Goal: Task Accomplishment & Management: Complete application form

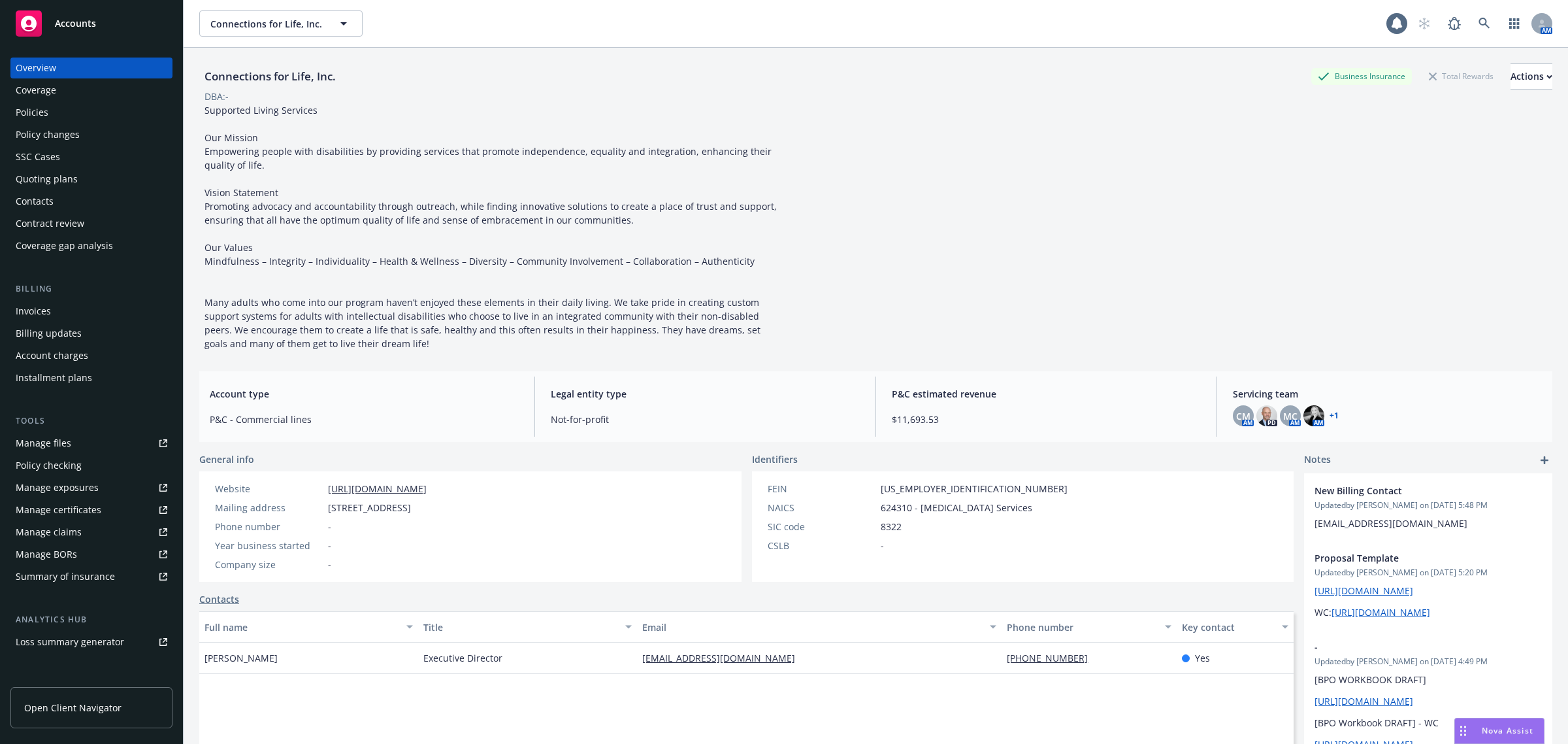
click at [87, 325] on div "Billing updates" at bounding box center [91, 333] width 152 height 21
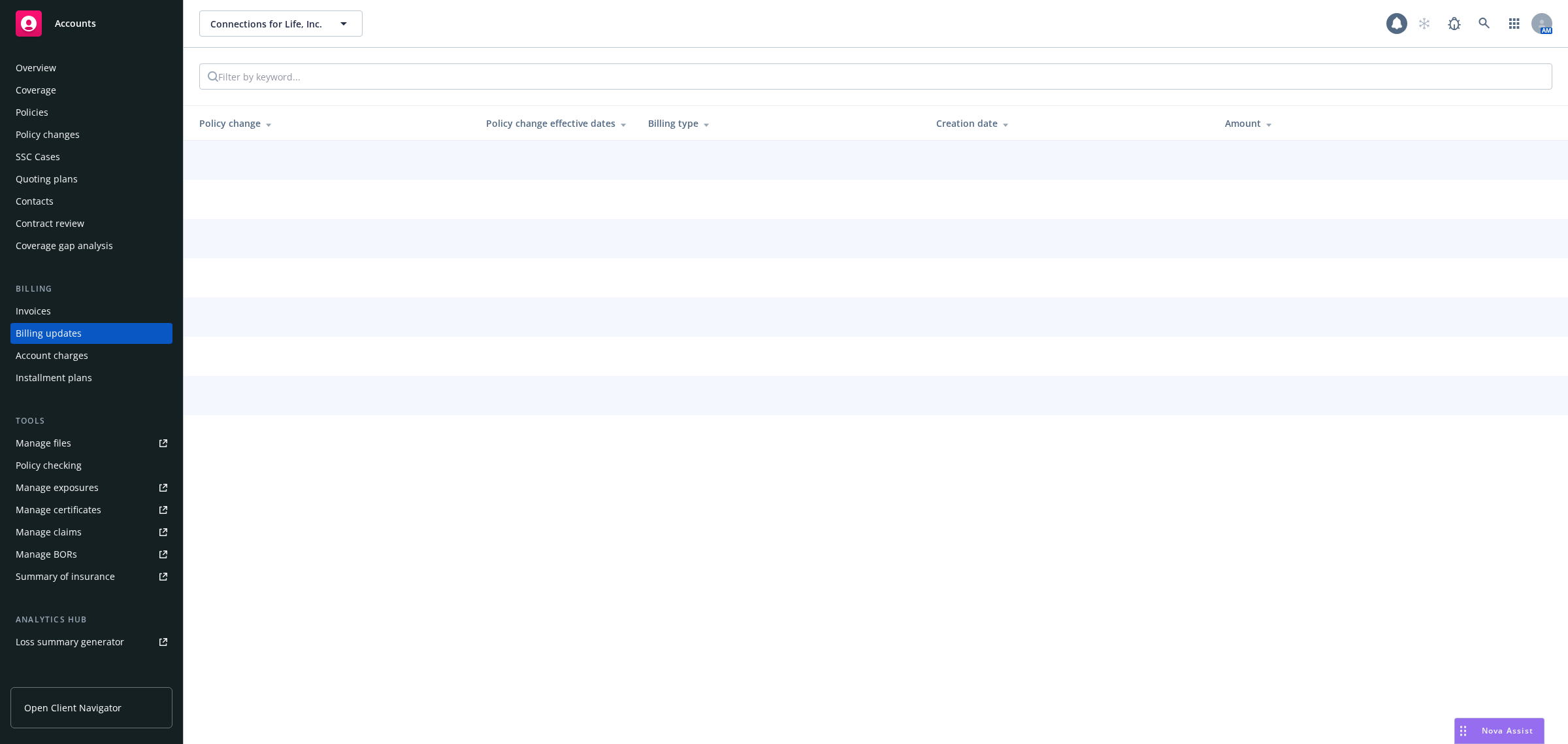
click at [69, 314] on div "Invoices" at bounding box center [91, 311] width 152 height 21
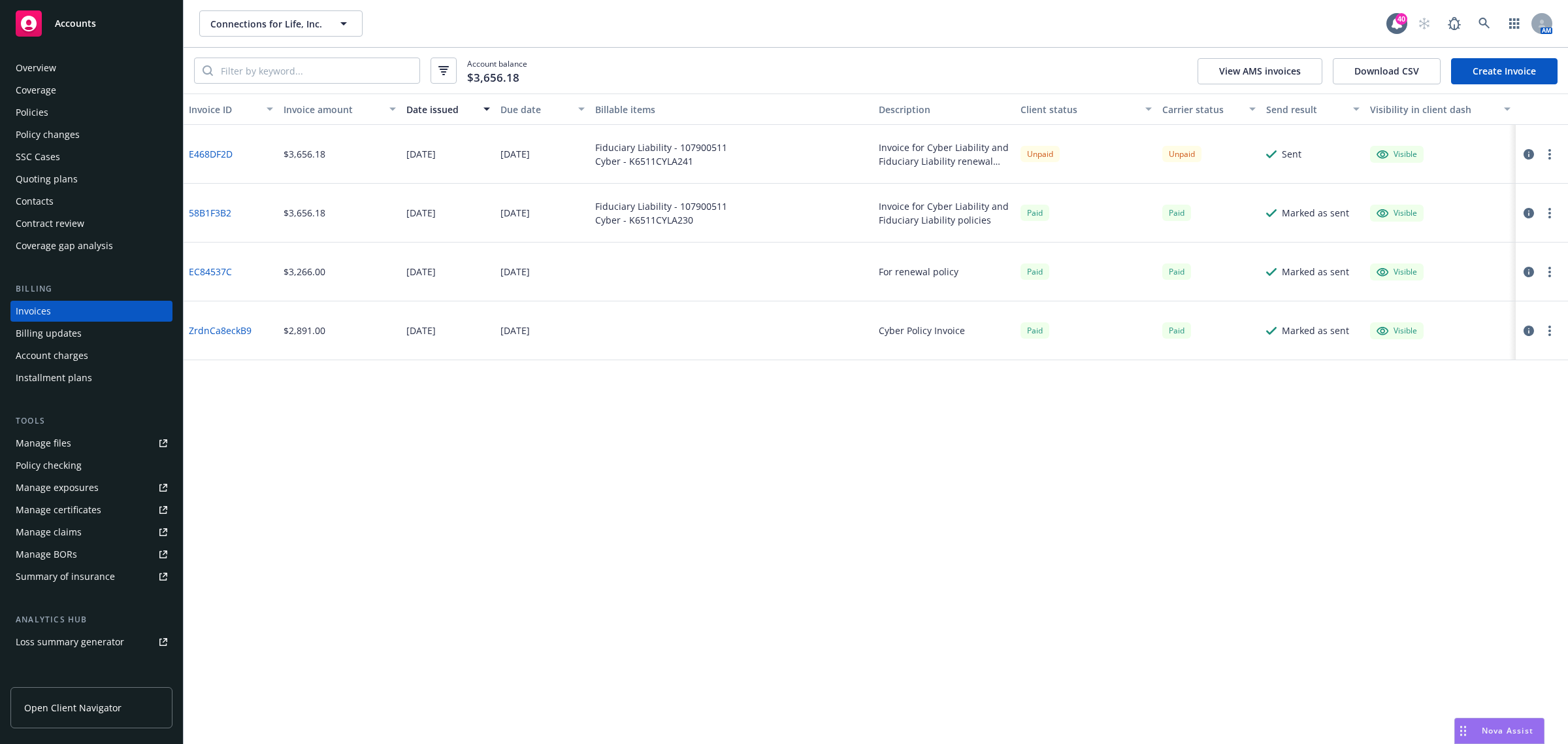
click at [41, 113] on div "Policies" at bounding box center [31, 112] width 33 height 21
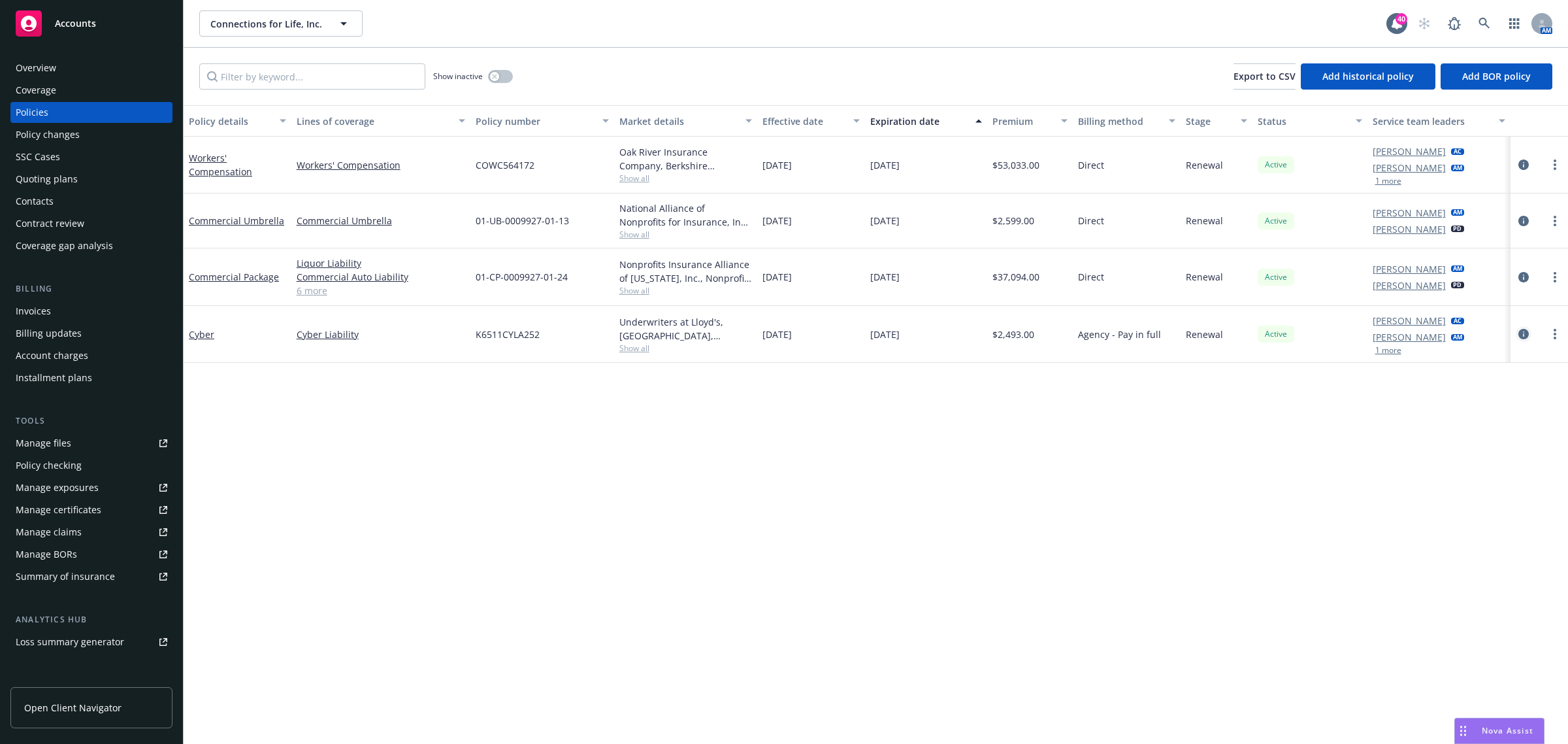
click at [1526, 333] on icon "circleInformation" at bounding box center [1524, 334] width 11 height 11
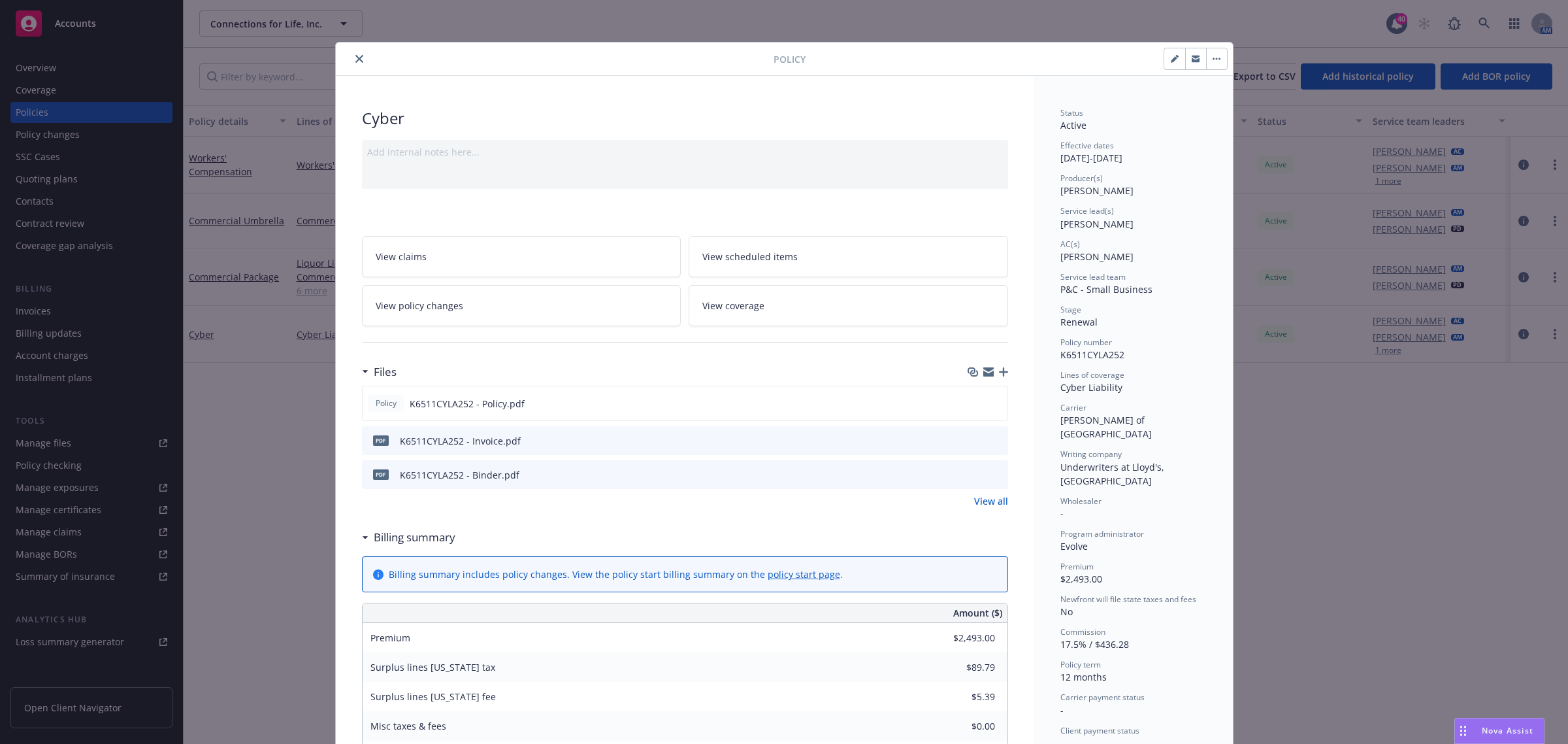
click at [355, 63] on icon "close" at bounding box center [359, 59] width 8 height 8
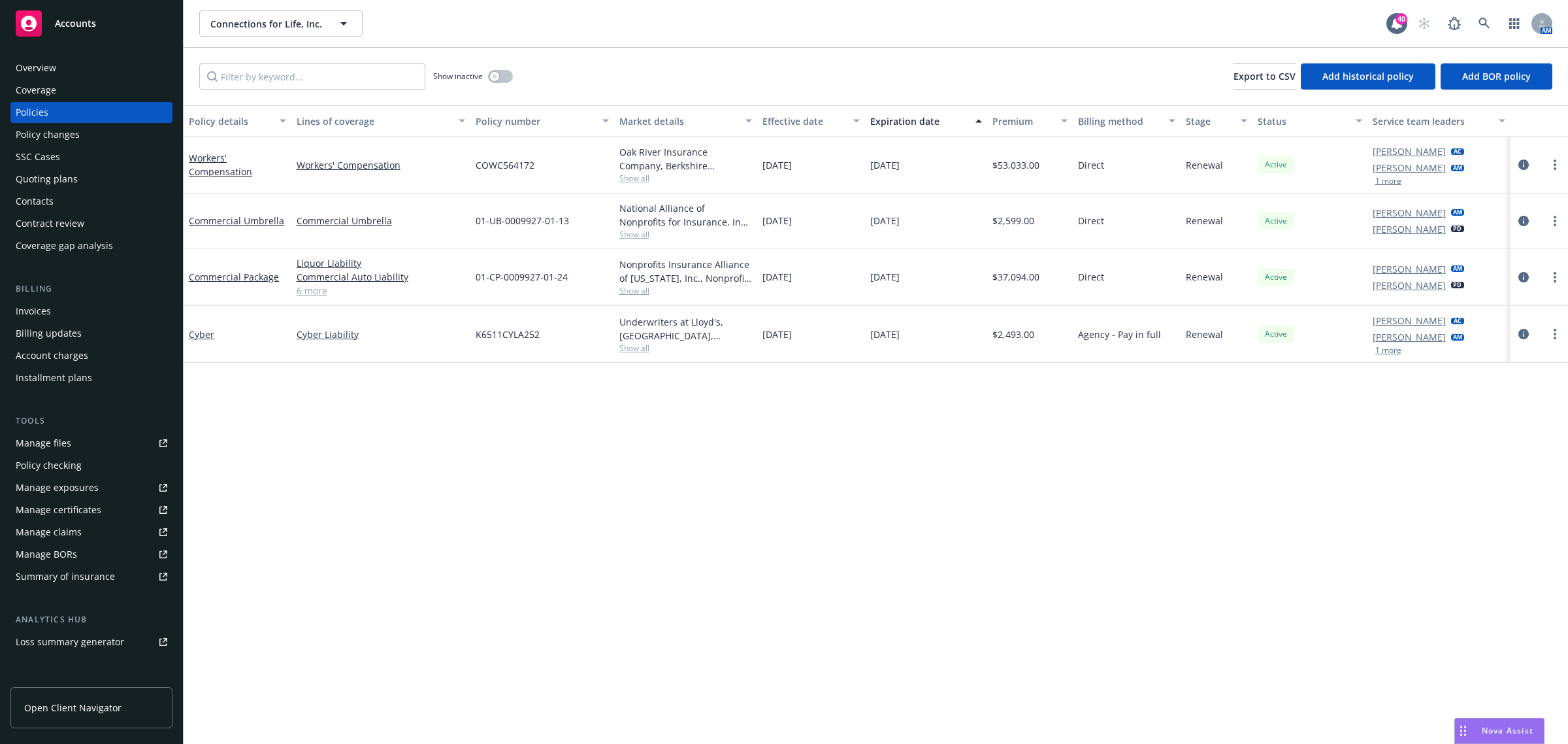
click at [43, 317] on div "Invoices" at bounding box center [33, 311] width 35 height 21
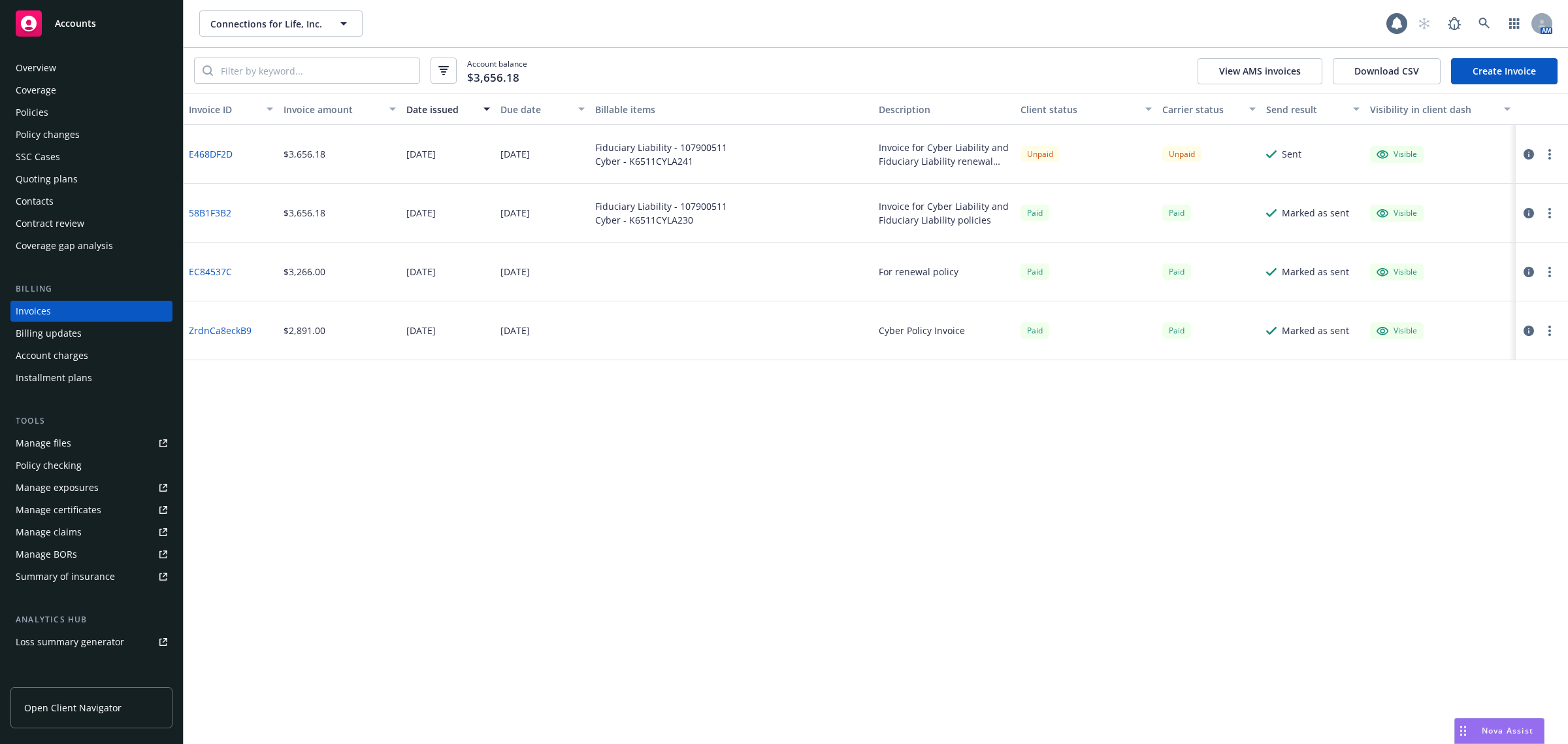
click at [1485, 75] on link "Create Invoice" at bounding box center [1504, 71] width 106 height 26
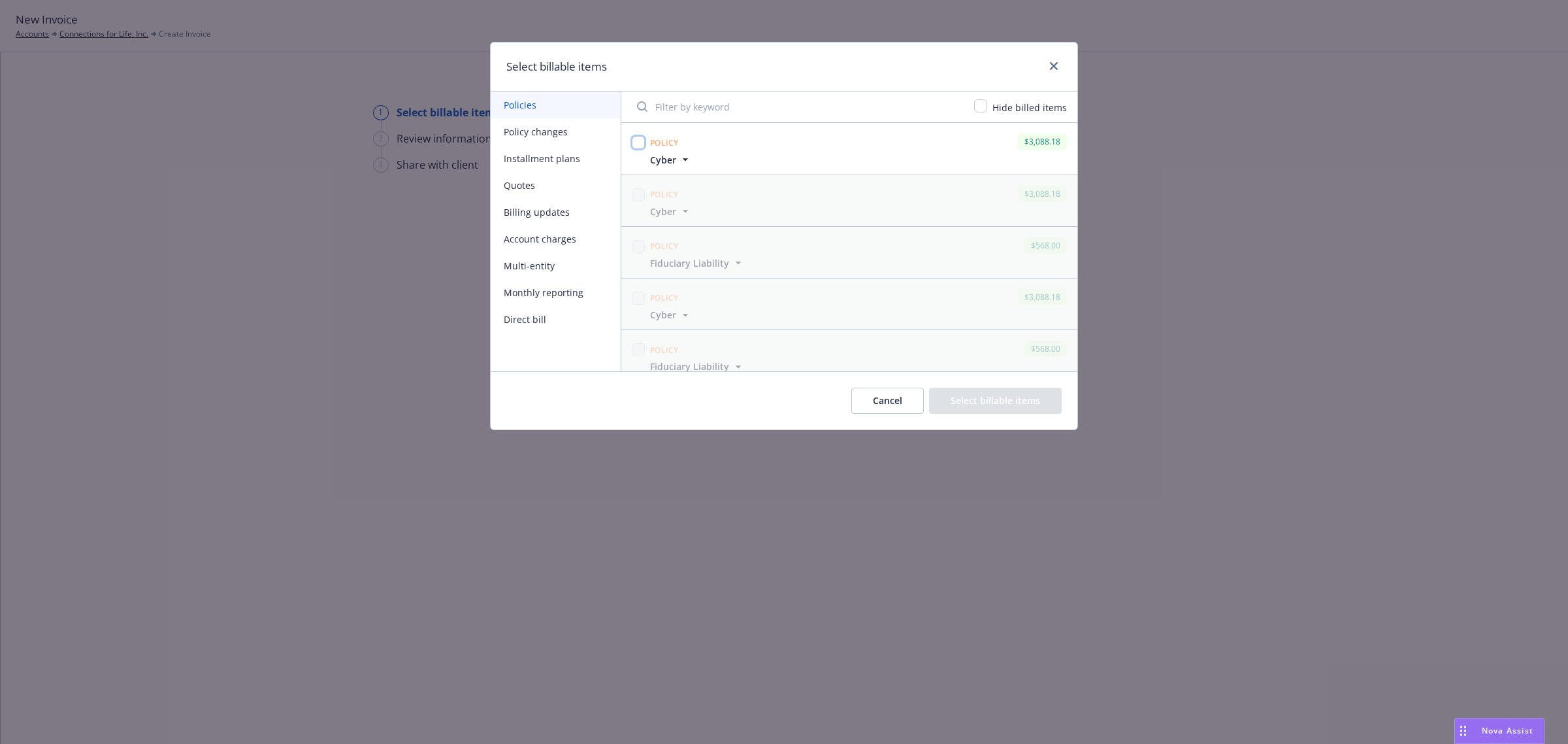
click at [638, 145] on input "checkbox" at bounding box center [638, 143] width 13 height 13
checkbox input "true"
click at [984, 404] on button "Select billable items" at bounding box center [995, 400] width 133 height 26
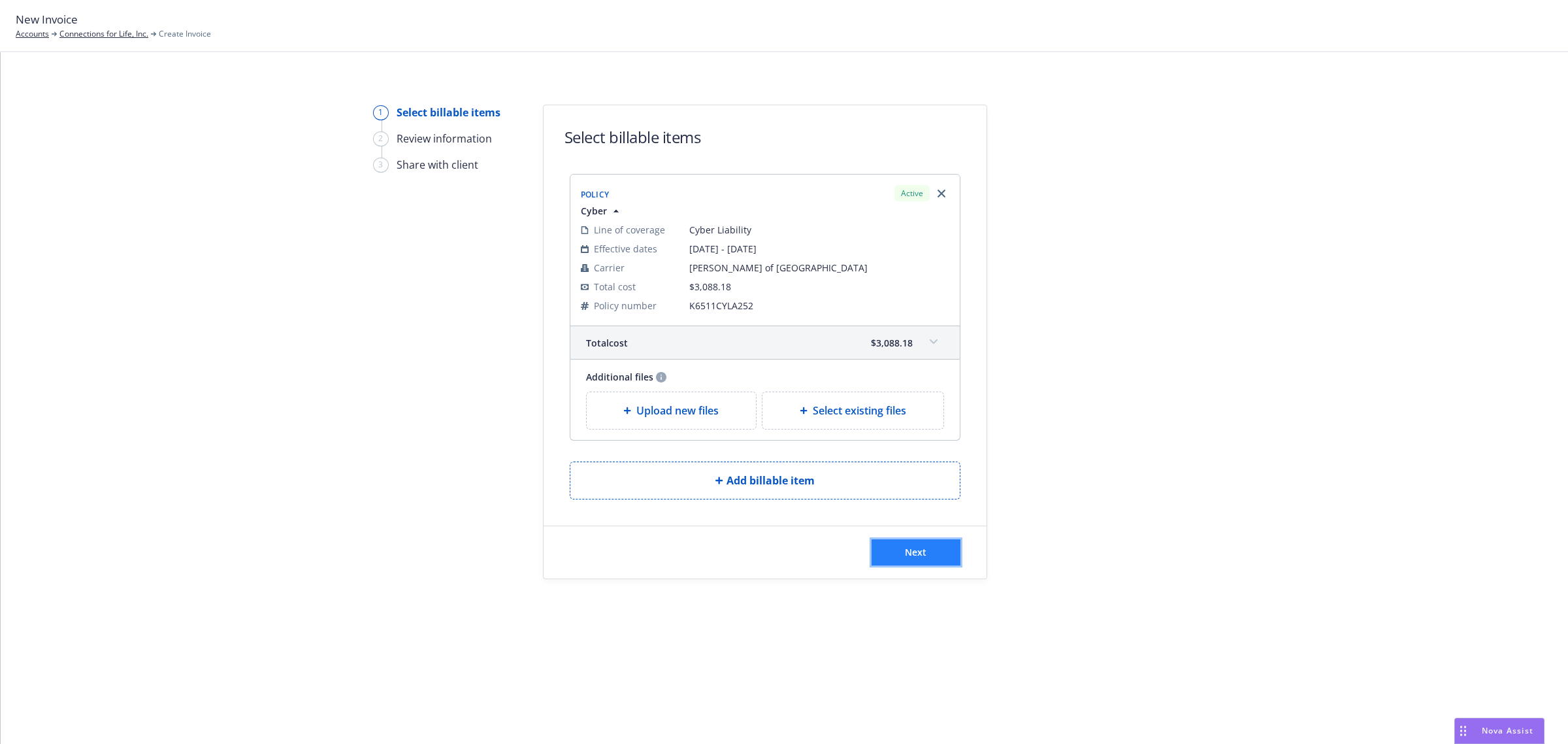
click at [911, 546] on button "Next" at bounding box center [916, 552] width 89 height 26
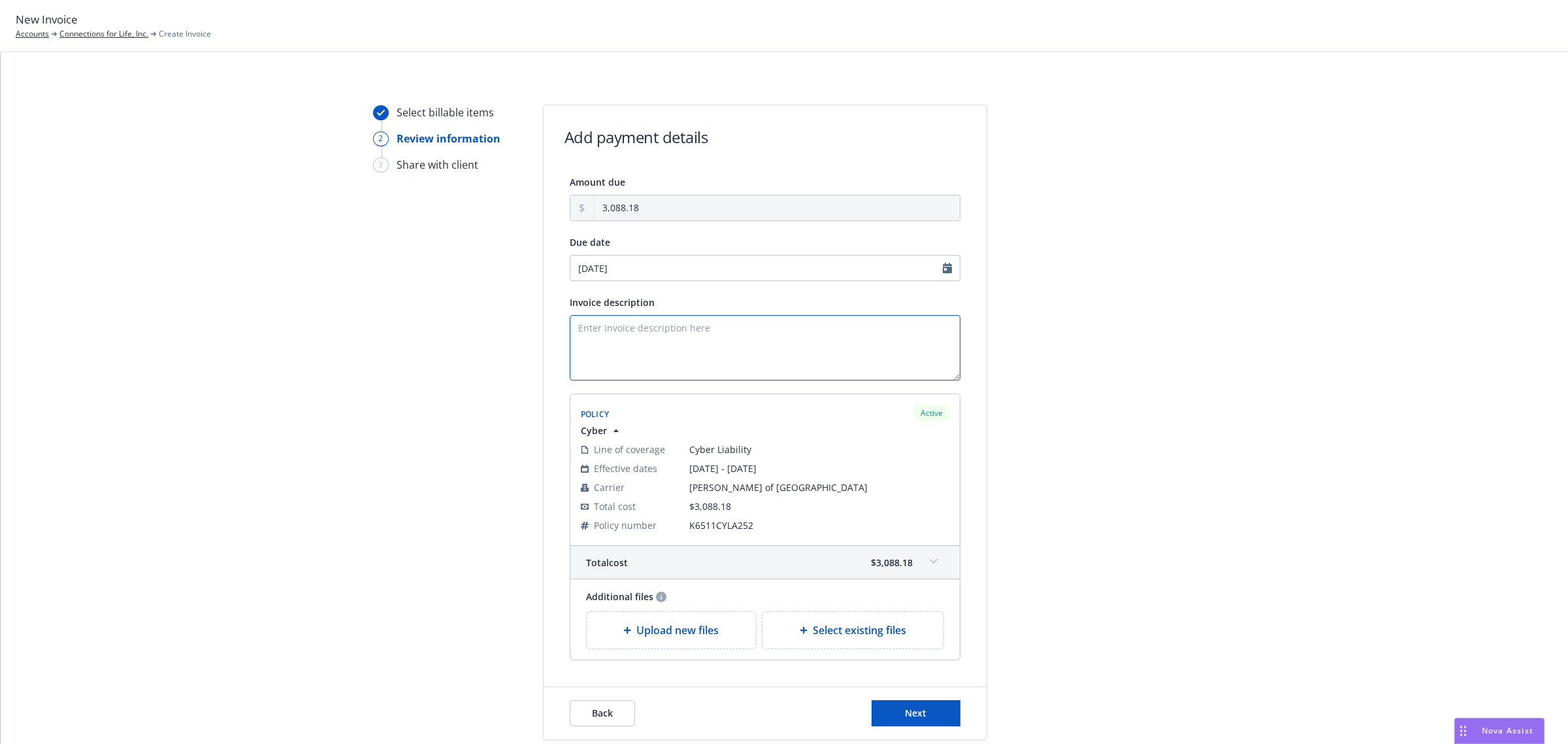
click at [627, 330] on textarea "Invoice description" at bounding box center [765, 348] width 391 height 66
type textarea "Full Premium Invoice Cyber Liability - EFF [DATE]"
click at [905, 719] on span "Next" at bounding box center [916, 713] width 21 height 13
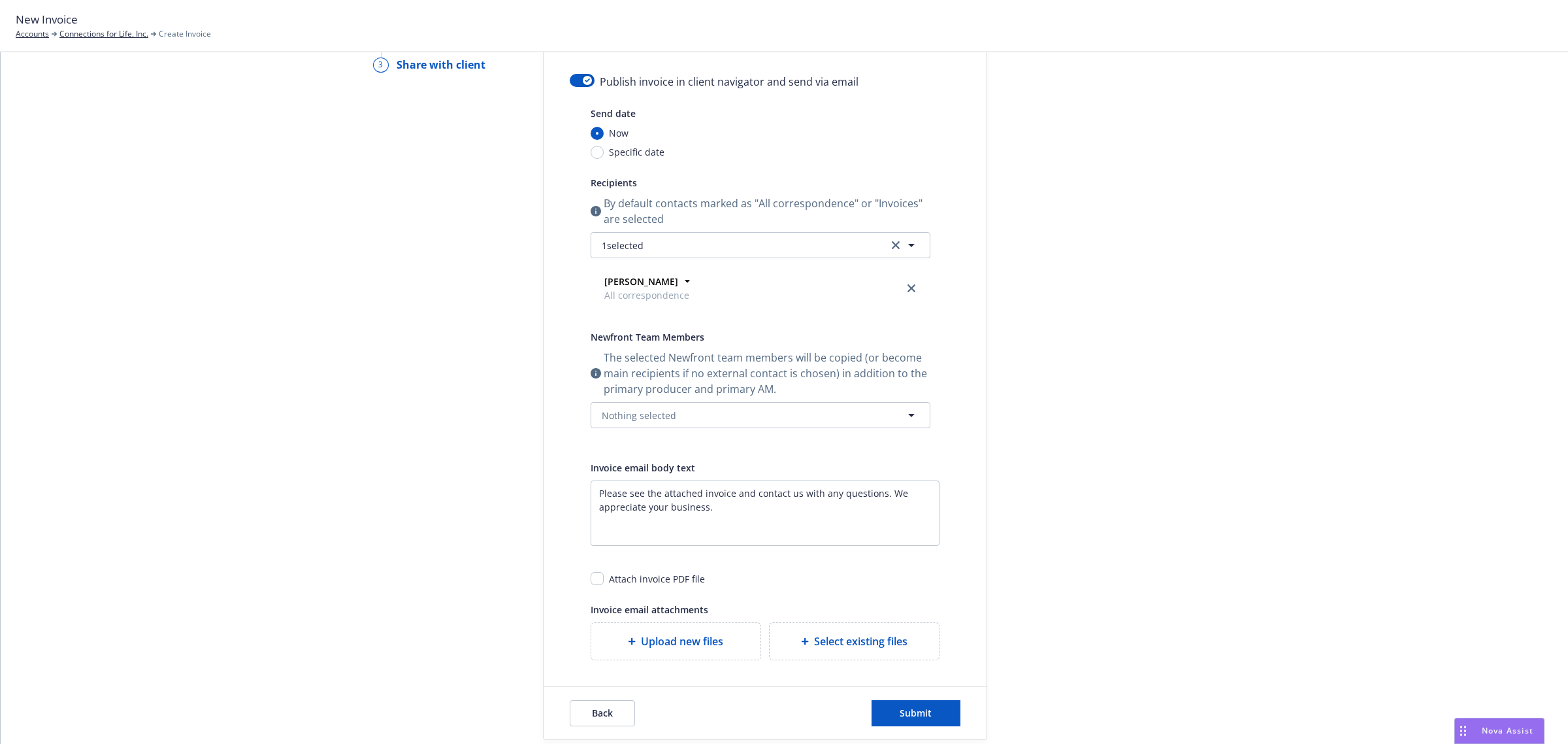
scroll to position [179, 0]
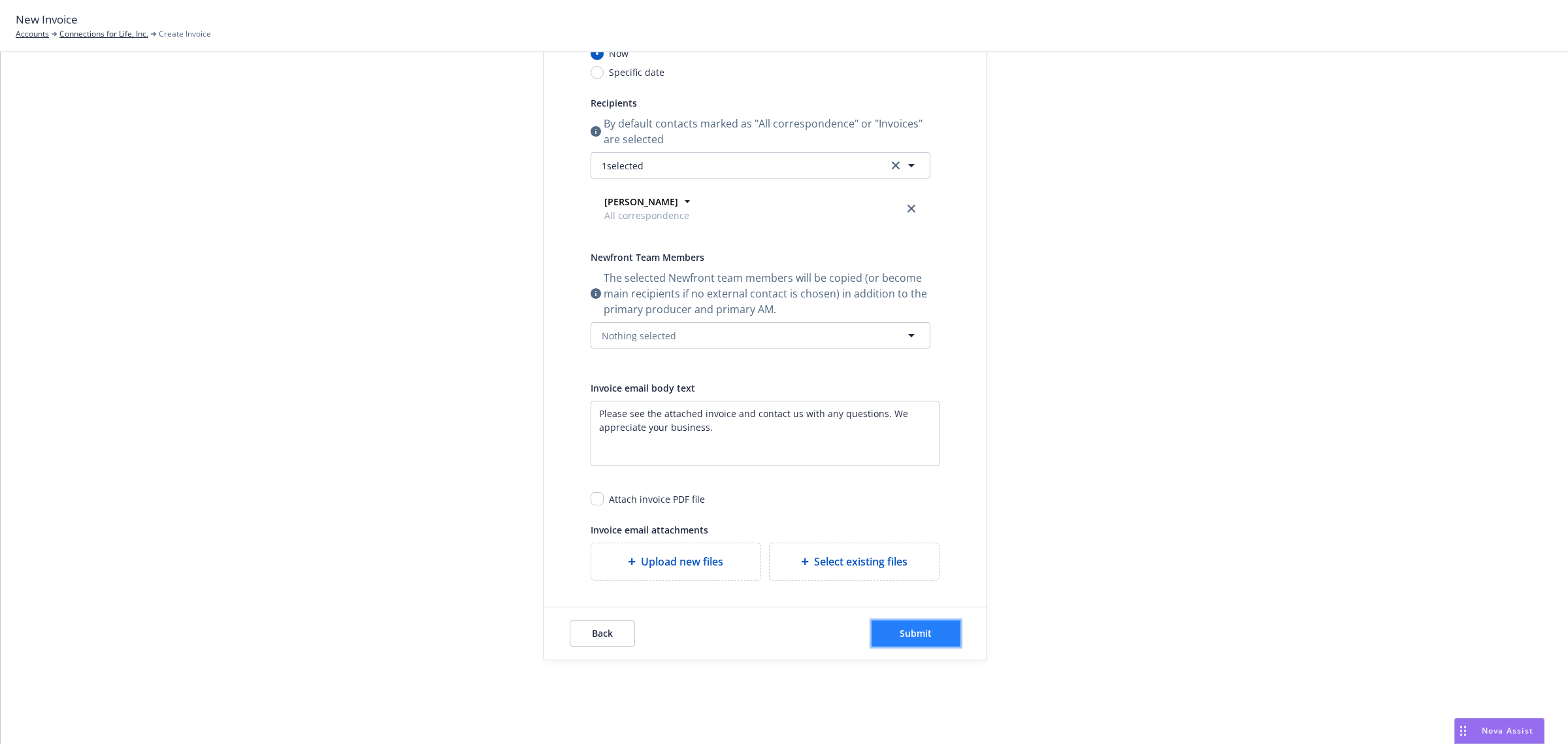
click at [896, 624] on button "Submit" at bounding box center [916, 634] width 89 height 26
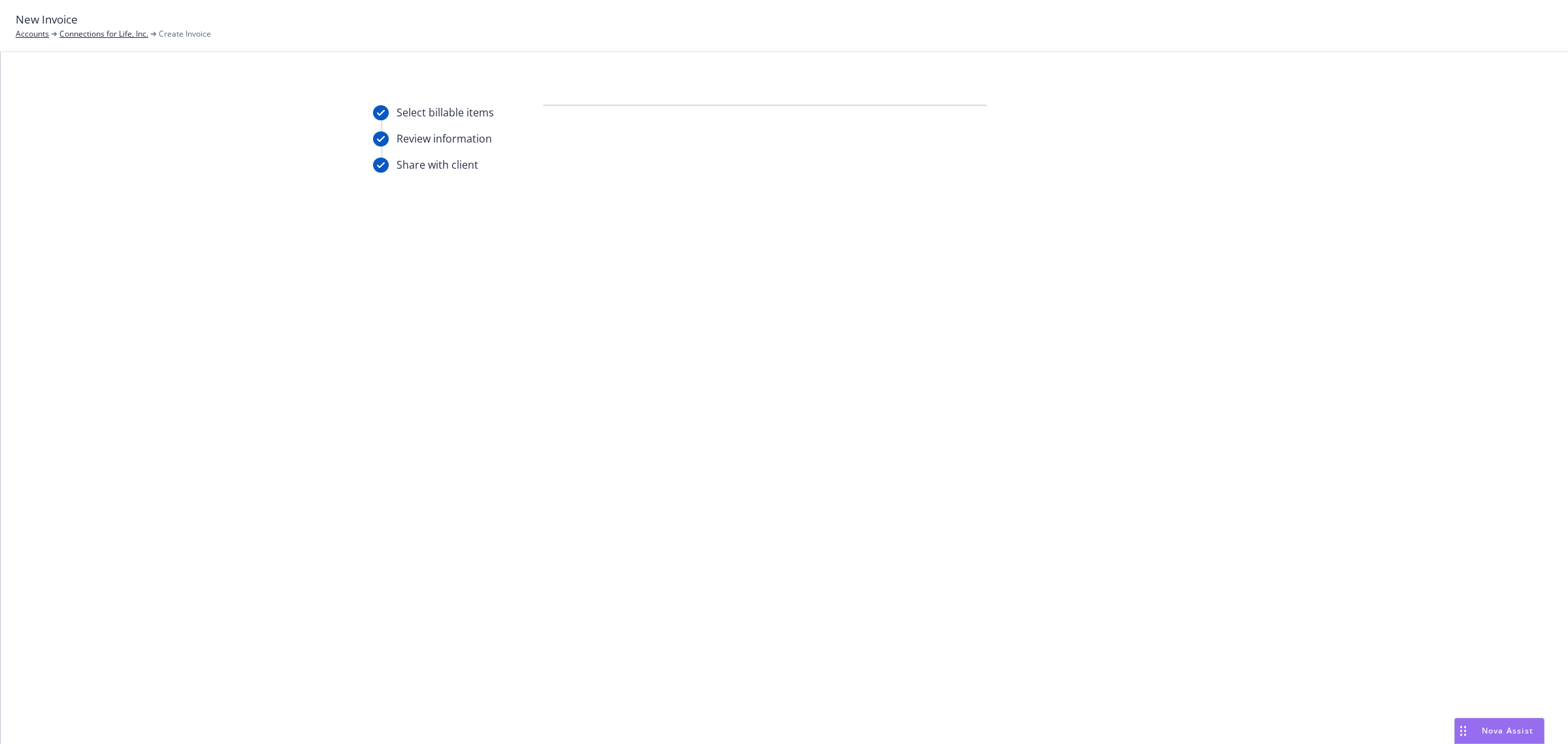
scroll to position [0, 0]
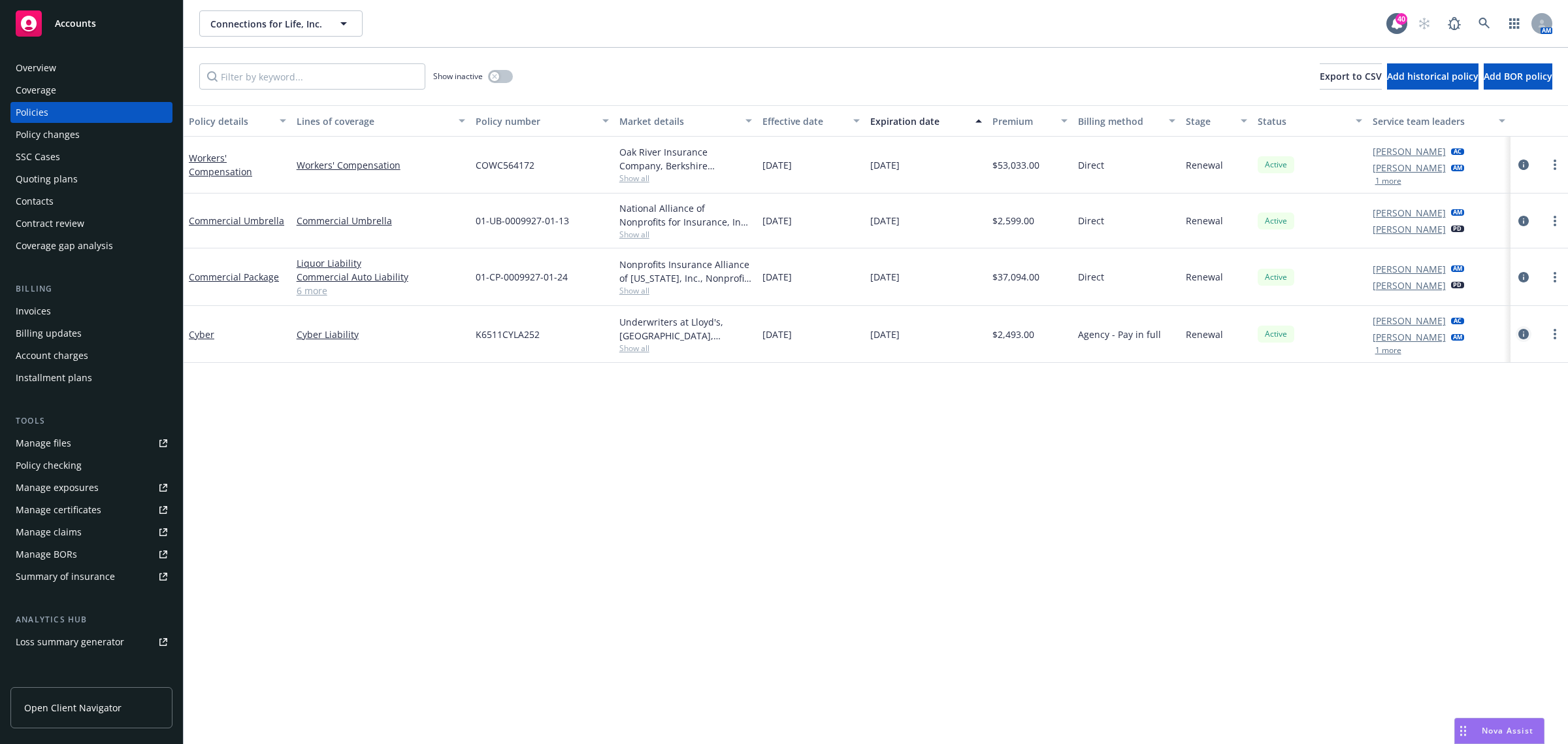
click at [1520, 334] on icon "circleInformation" at bounding box center [1524, 334] width 11 height 11
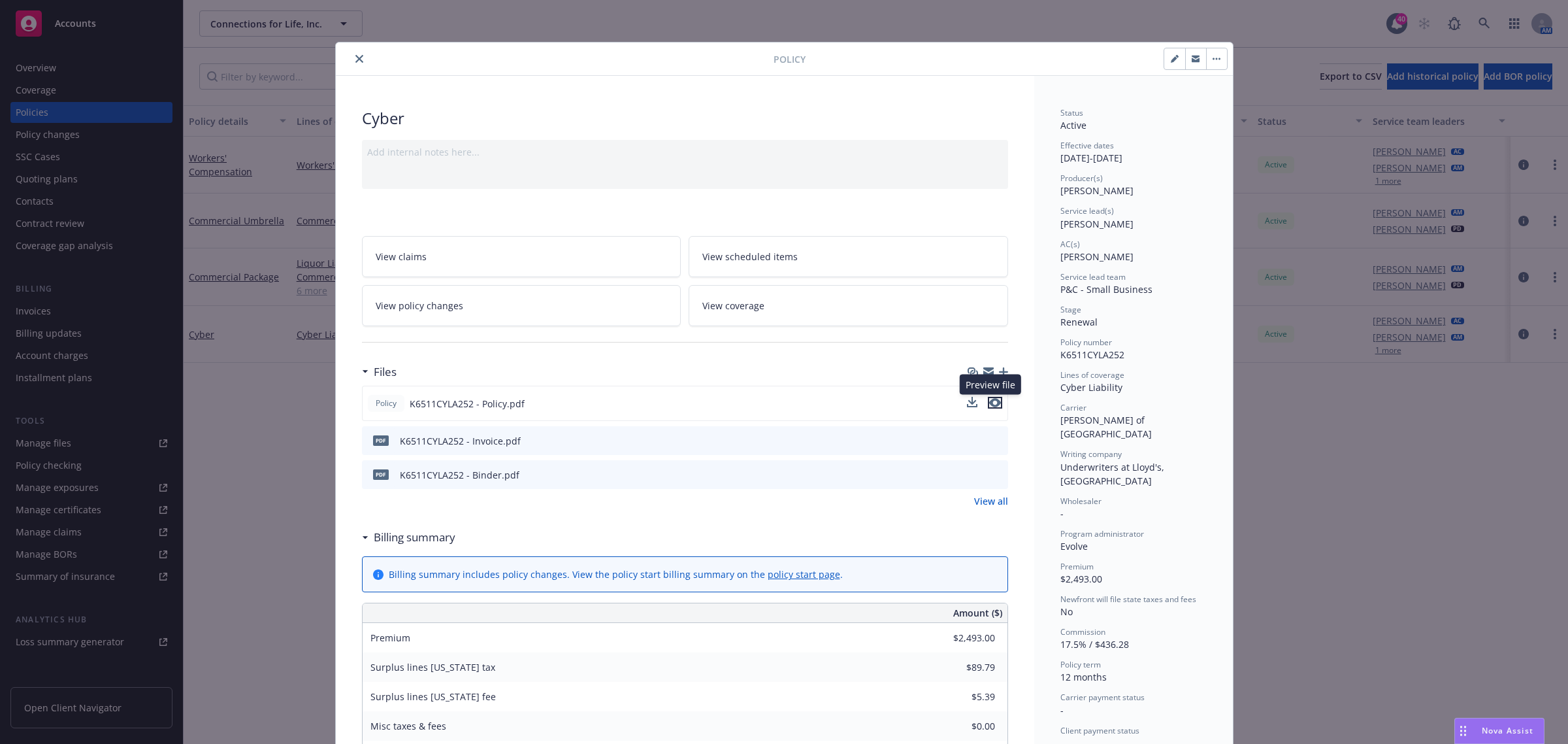
click at [991, 402] on icon "preview file" at bounding box center [995, 403] width 12 height 9
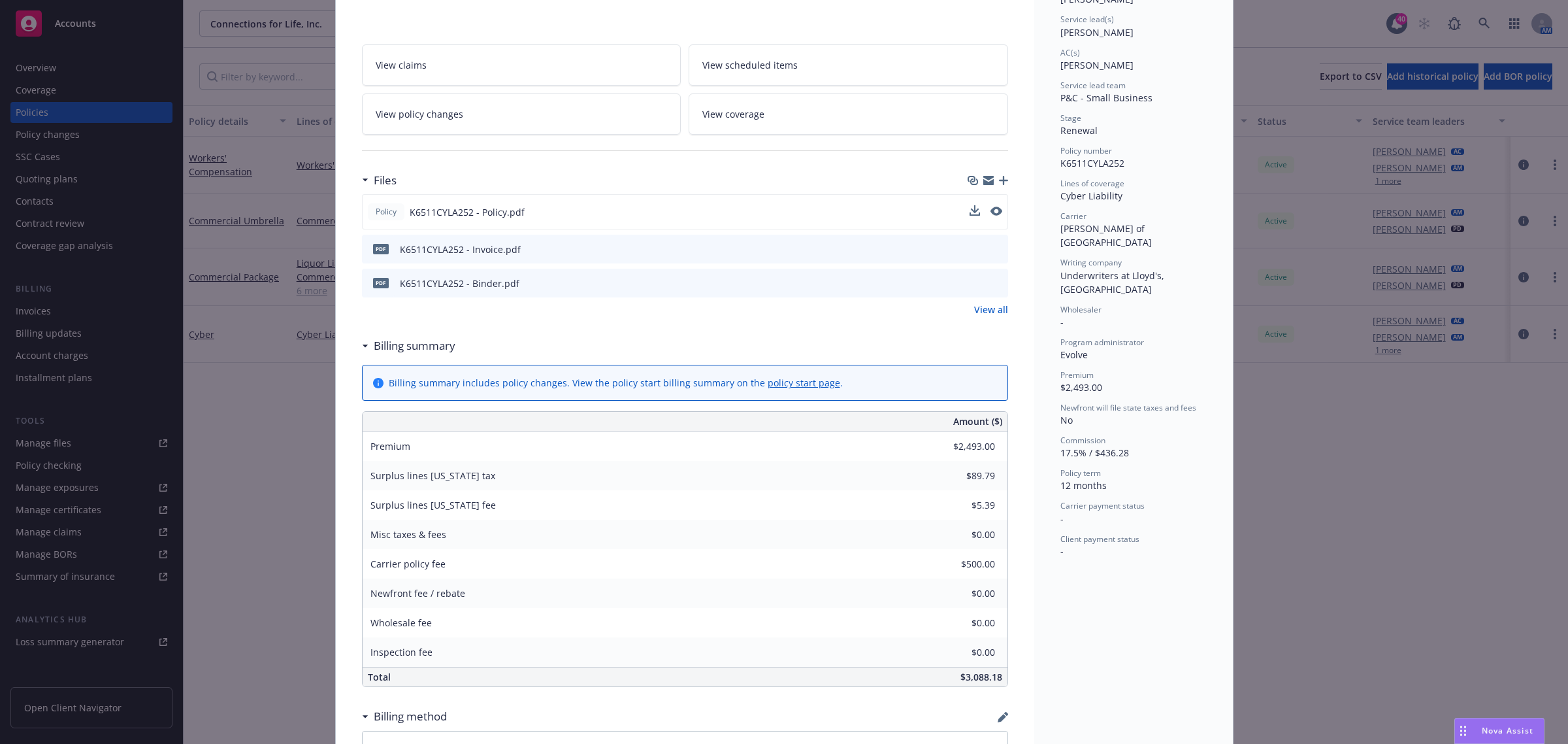
scroll to position [163, 0]
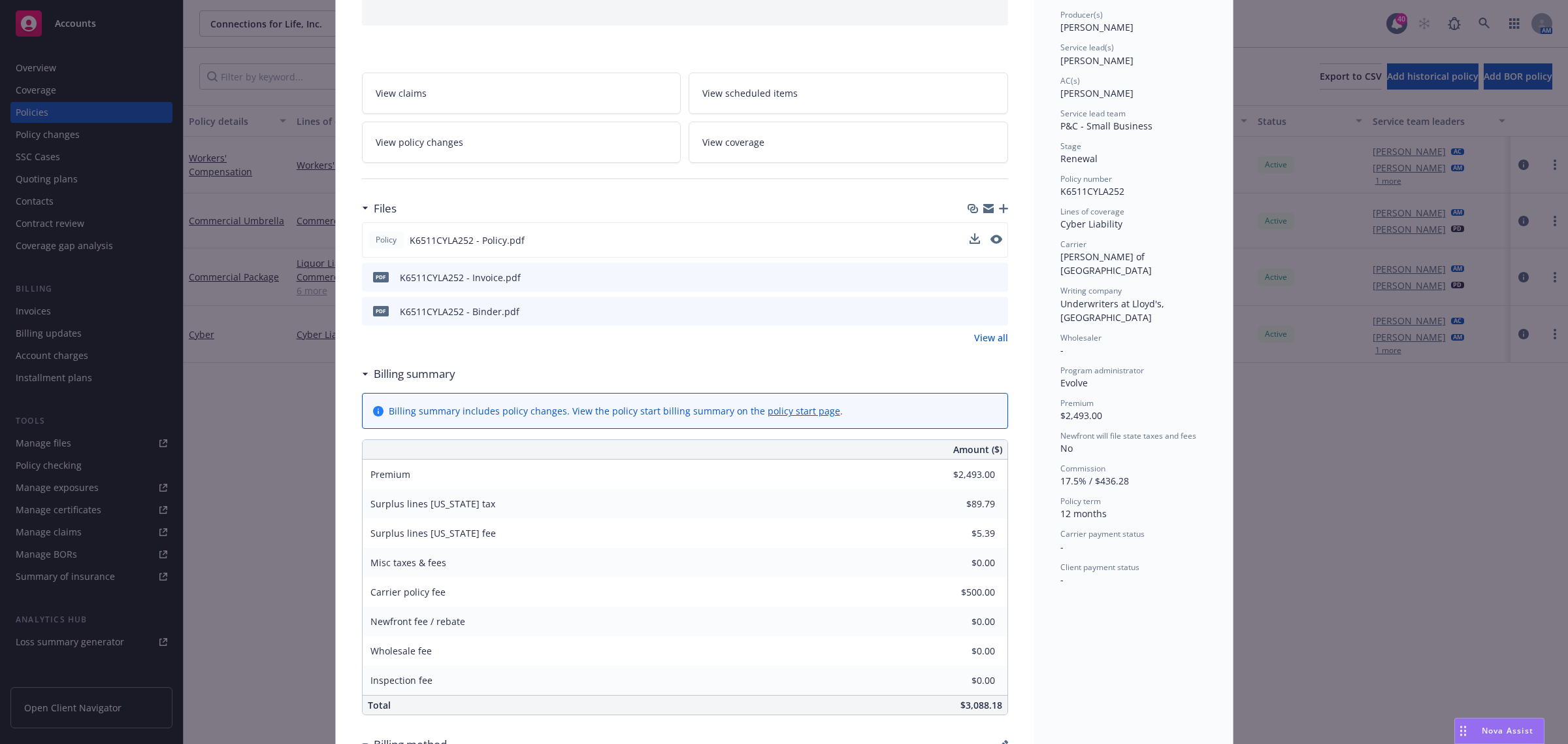
click at [992, 277] on icon "preview file" at bounding box center [996, 277] width 12 height 9
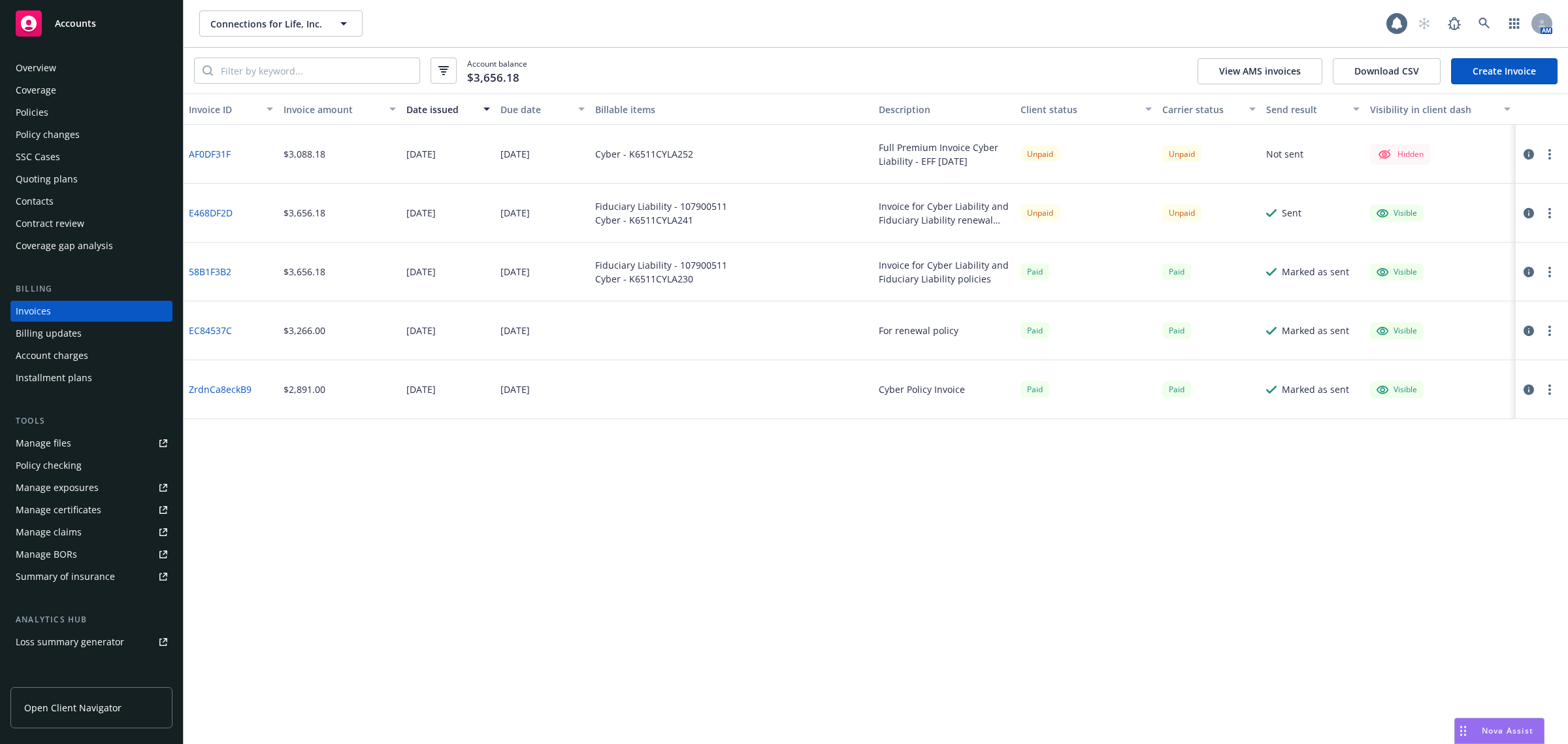
click at [1553, 152] on button "button" at bounding box center [1549, 154] width 15 height 15
drag, startPoint x: 1496, startPoint y: 257, endPoint x: 1483, endPoint y: 263, distance: 14.3
click at [1496, 257] on link "Make it visible in client dash" at bounding box center [1474, 259] width 167 height 26
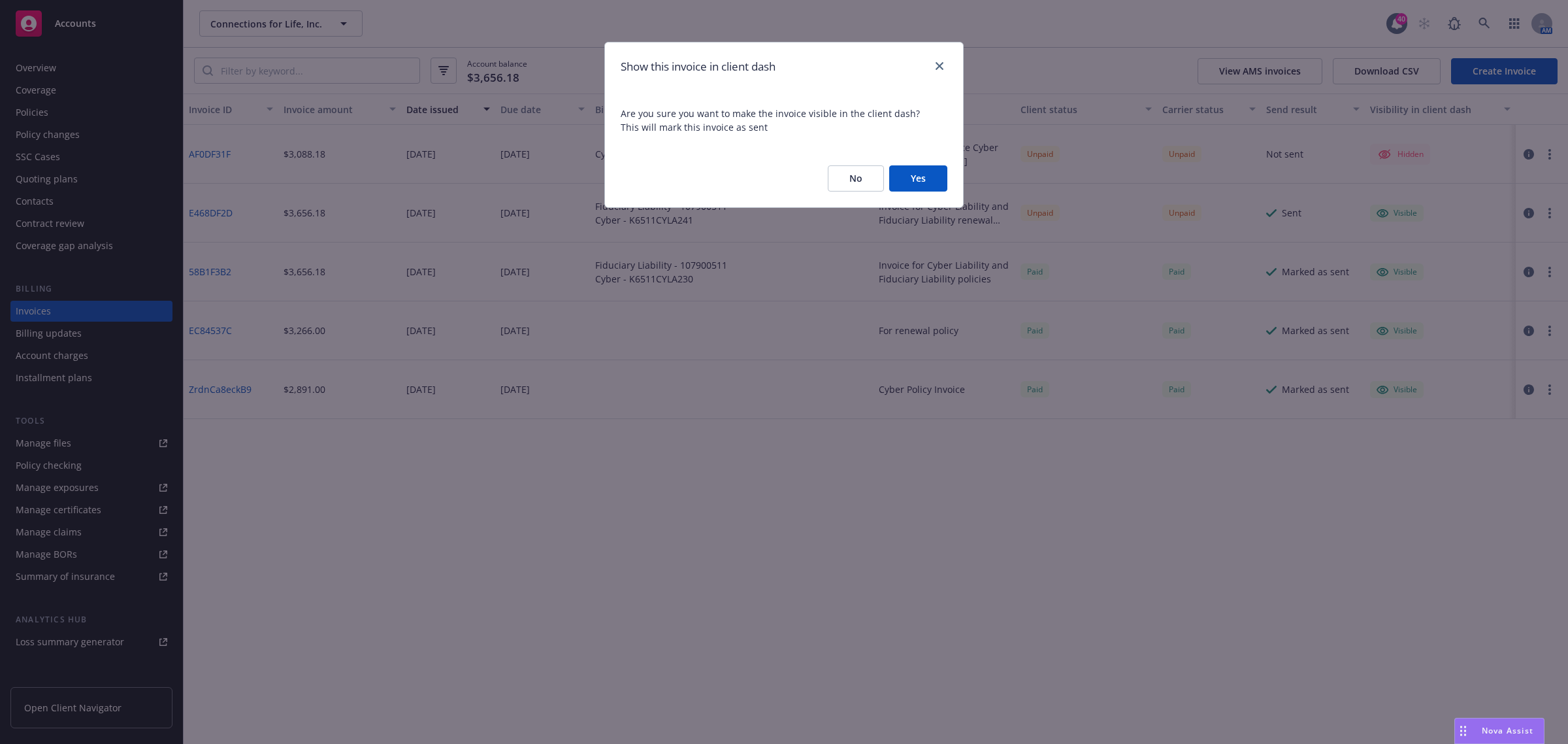
click at [938, 179] on button "Yes" at bounding box center [918, 178] width 58 height 26
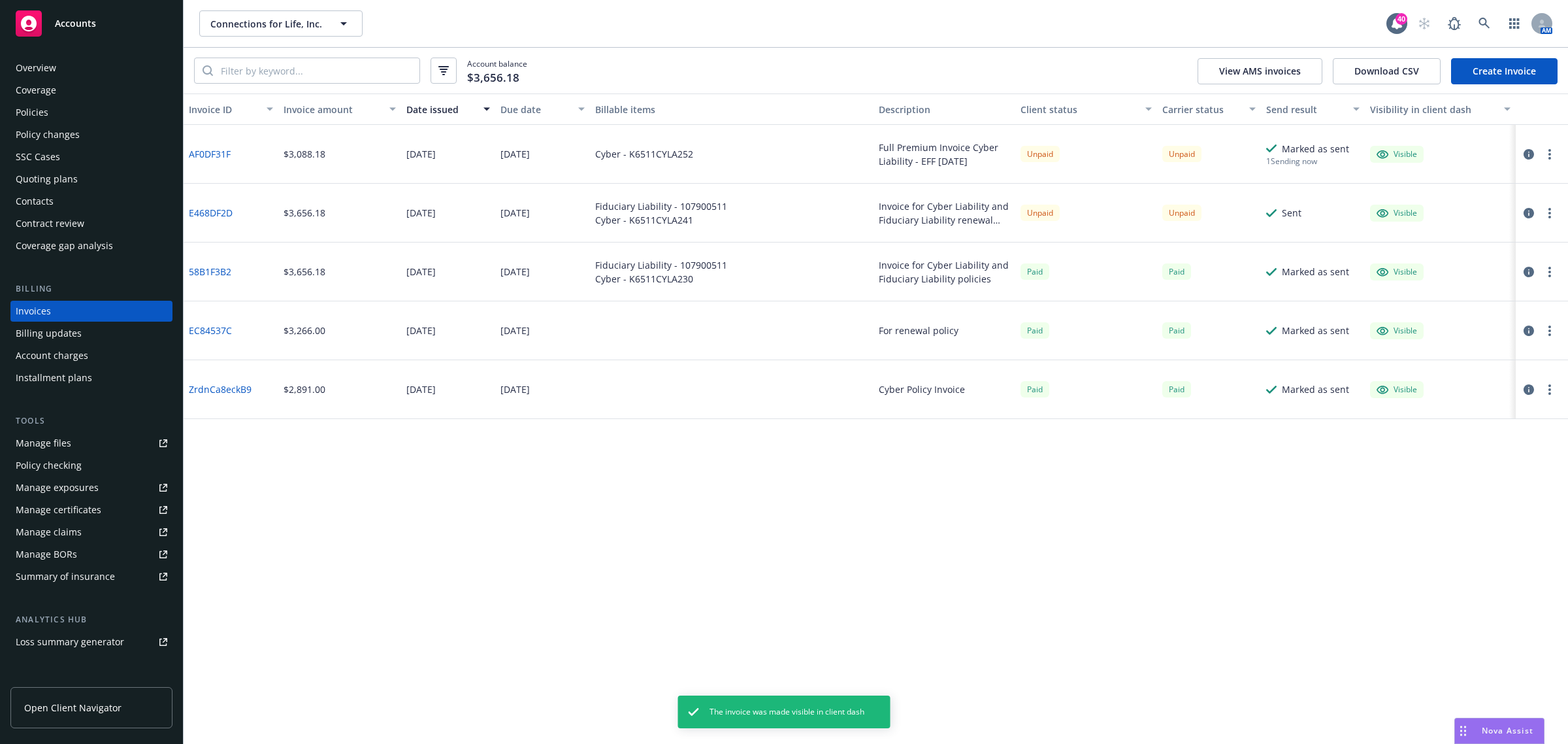
click at [1557, 154] on div at bounding box center [1539, 154] width 37 height 15
click at [1550, 145] on div at bounding box center [1542, 154] width 52 height 59
click at [1549, 167] on div at bounding box center [1542, 154] width 52 height 59
click at [1555, 139] on div at bounding box center [1542, 154] width 52 height 59
click at [1551, 145] on div at bounding box center [1542, 154] width 52 height 59
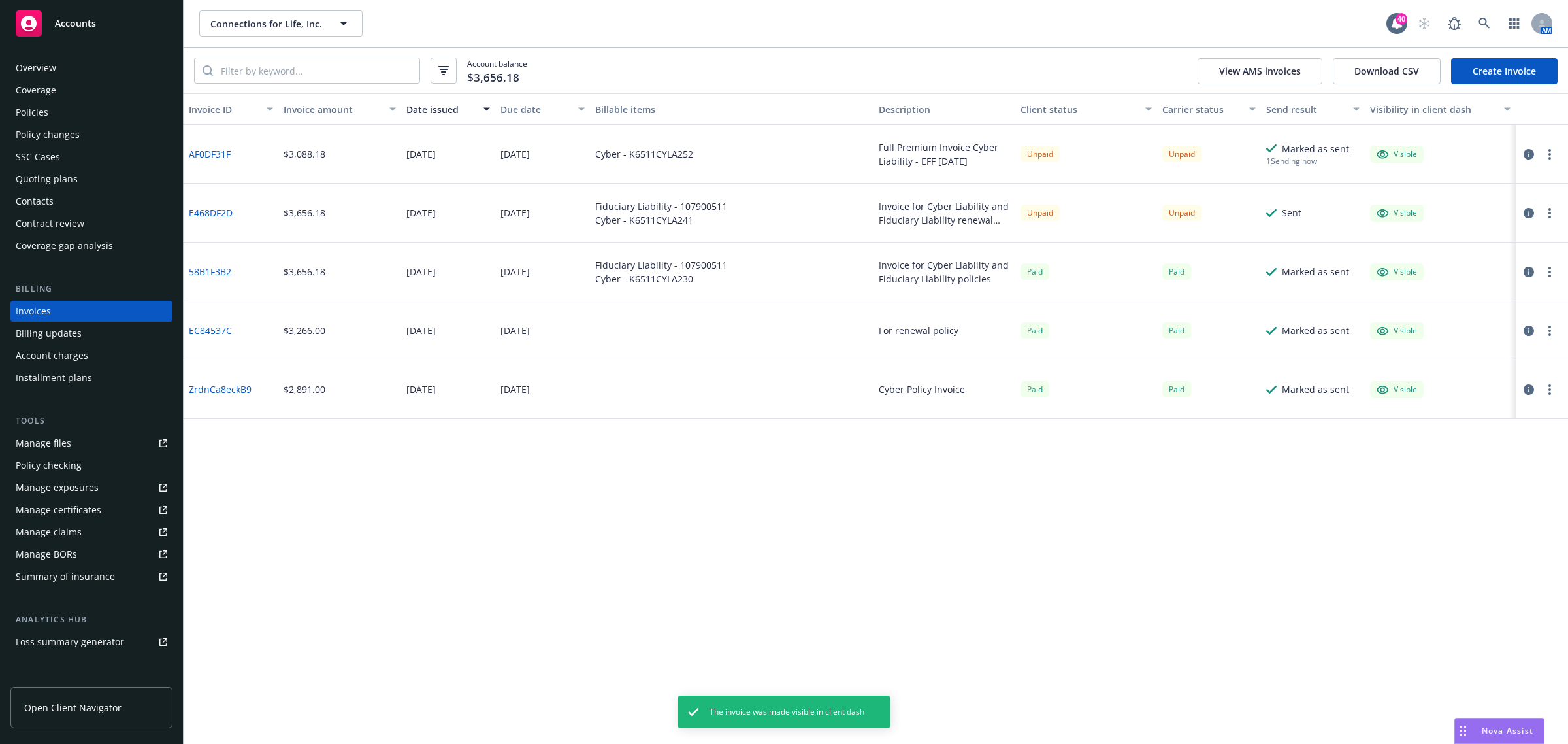
click at [1550, 147] on button "button" at bounding box center [1549, 154] width 15 height 15
click at [1529, 152] on icon "button" at bounding box center [1529, 155] width 11 height 11
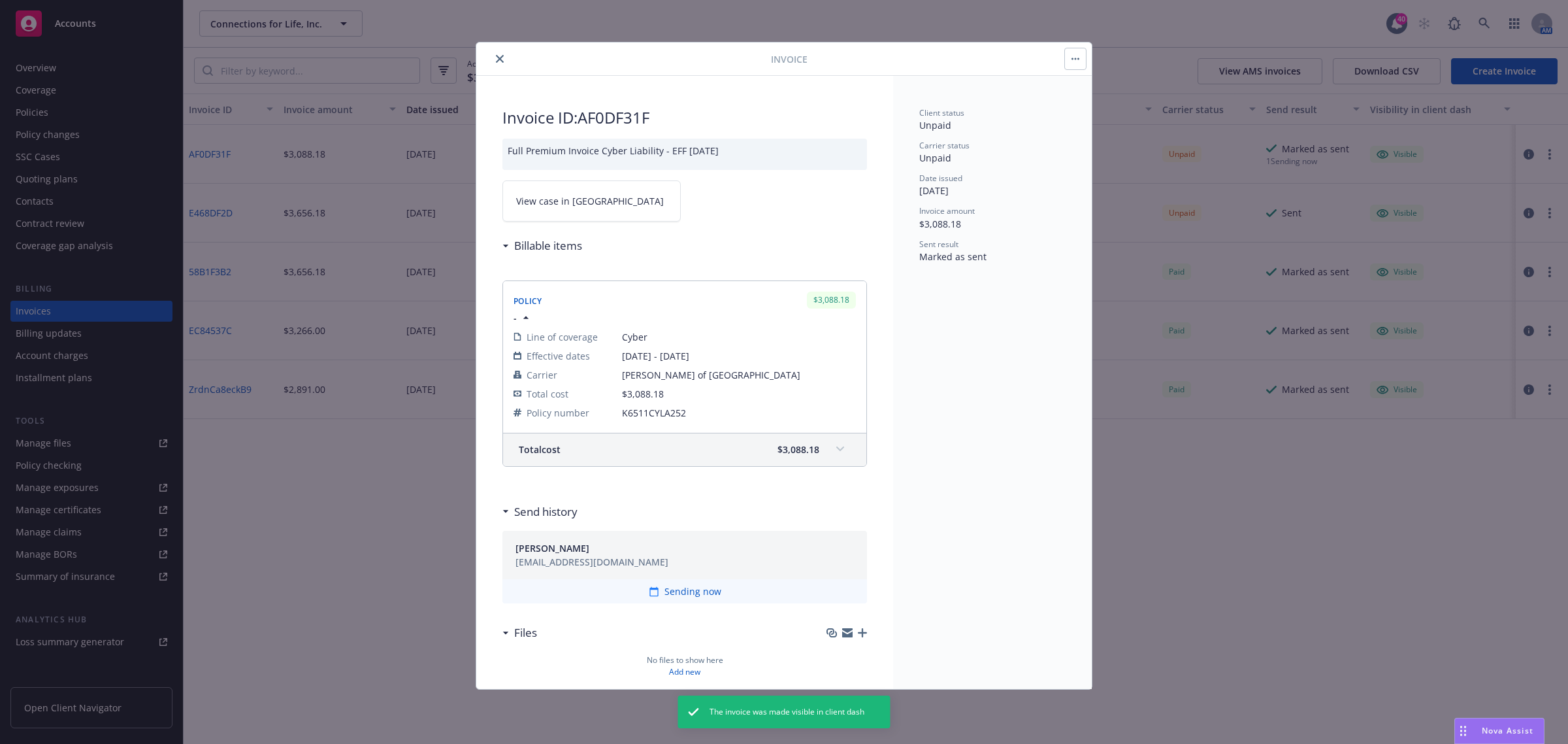
click at [552, 207] on span "View case in [GEOGRAPHIC_DATA]" at bounding box center [590, 201] width 148 height 14
click at [495, 53] on button "close" at bounding box center [499, 58] width 15 height 15
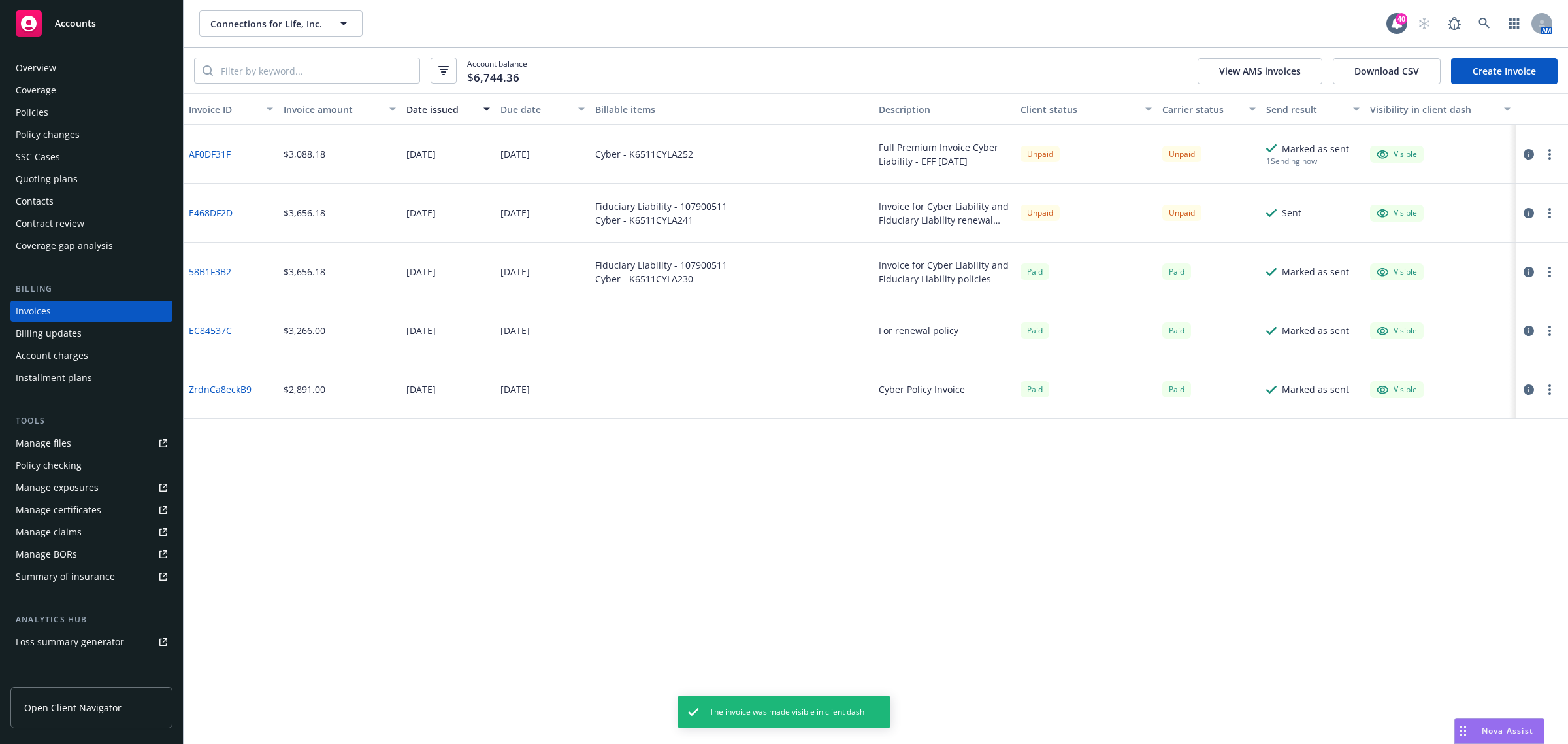
click at [73, 108] on div "Policies" at bounding box center [91, 112] width 152 height 21
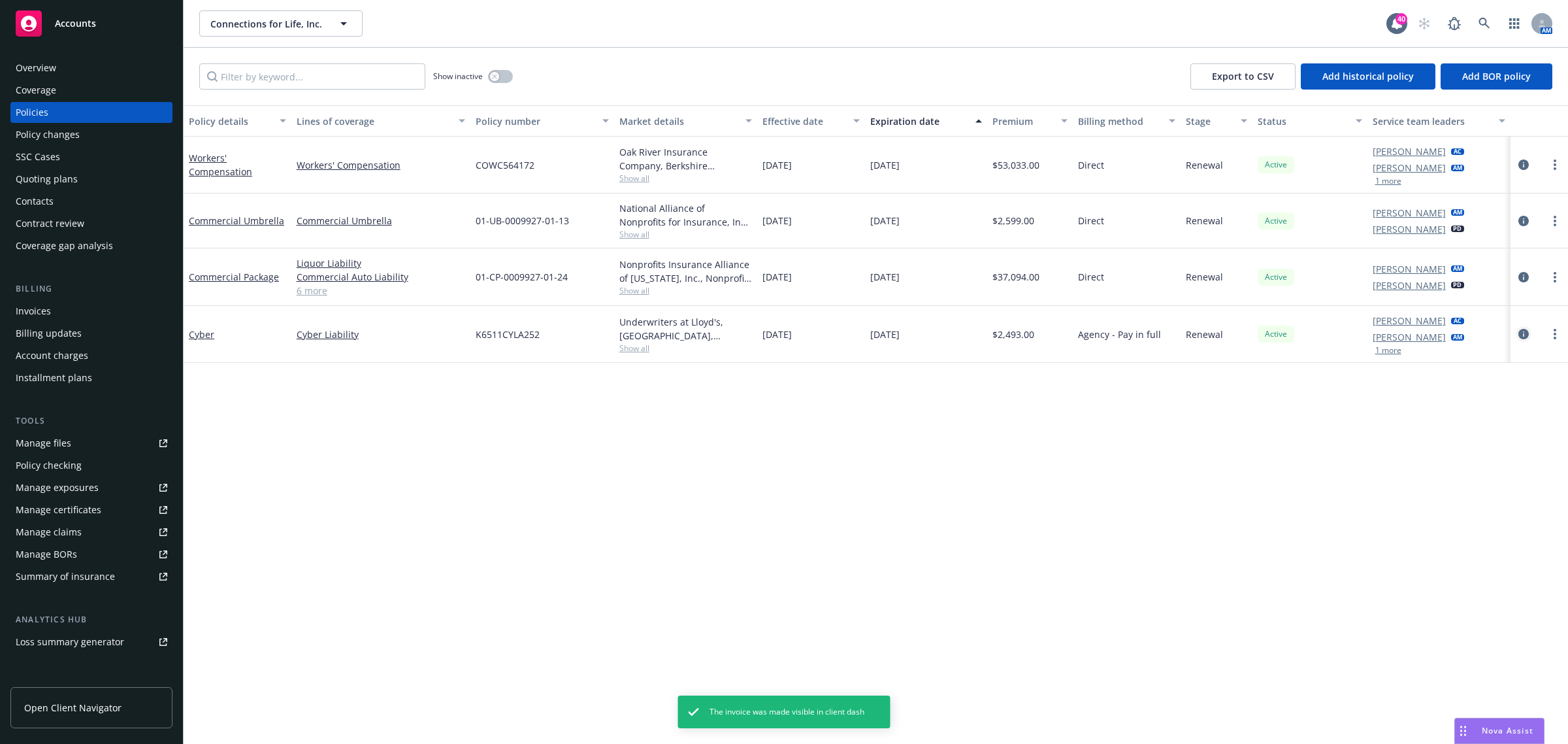
click at [1518, 331] on icon "circleInformation" at bounding box center [1524, 334] width 11 height 11
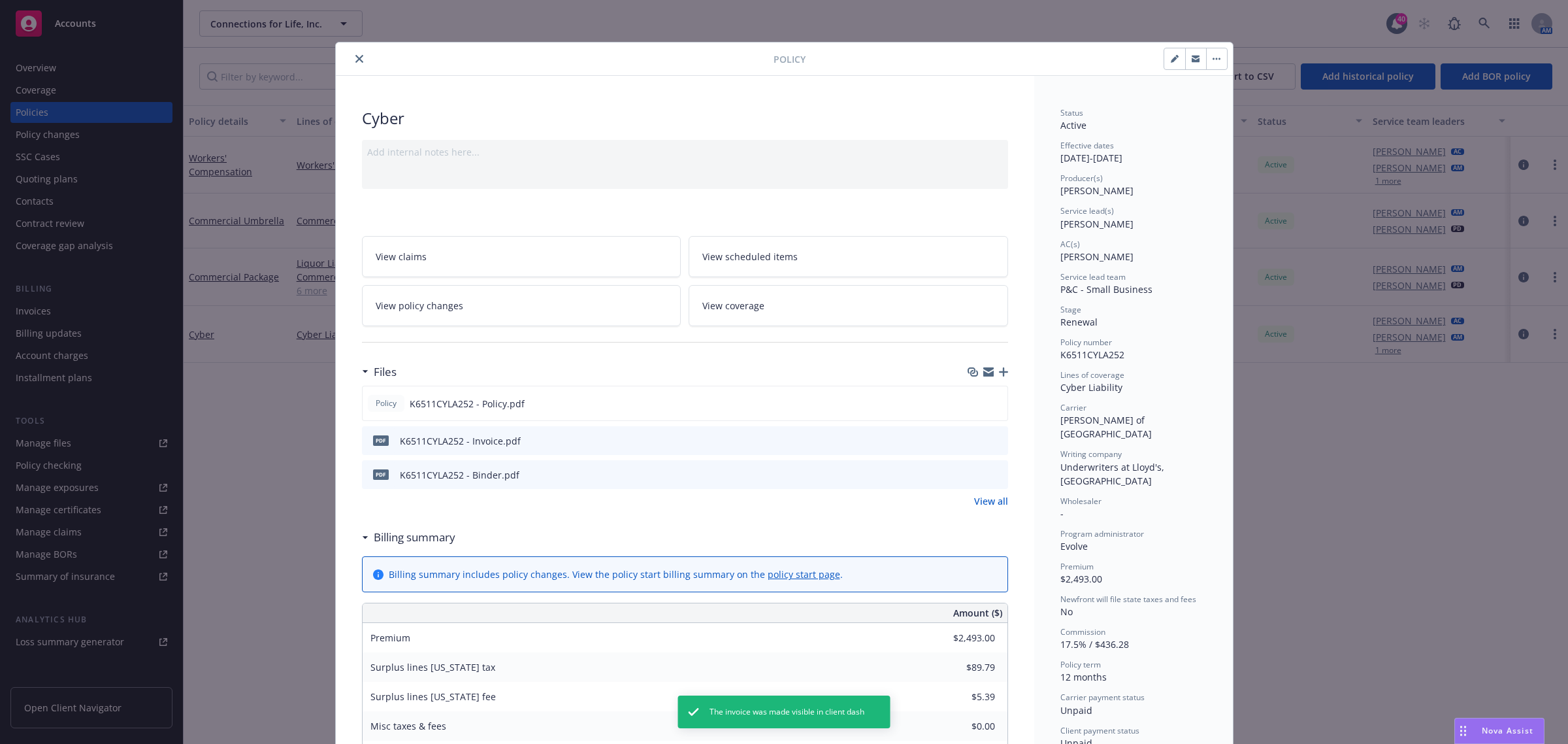
click at [970, 442] on icon "download file" at bounding box center [974, 439] width 9 height 8
click at [969, 475] on icon "download file" at bounding box center [974, 474] width 11 height 11
click at [357, 56] on icon "close" at bounding box center [359, 59] width 8 height 8
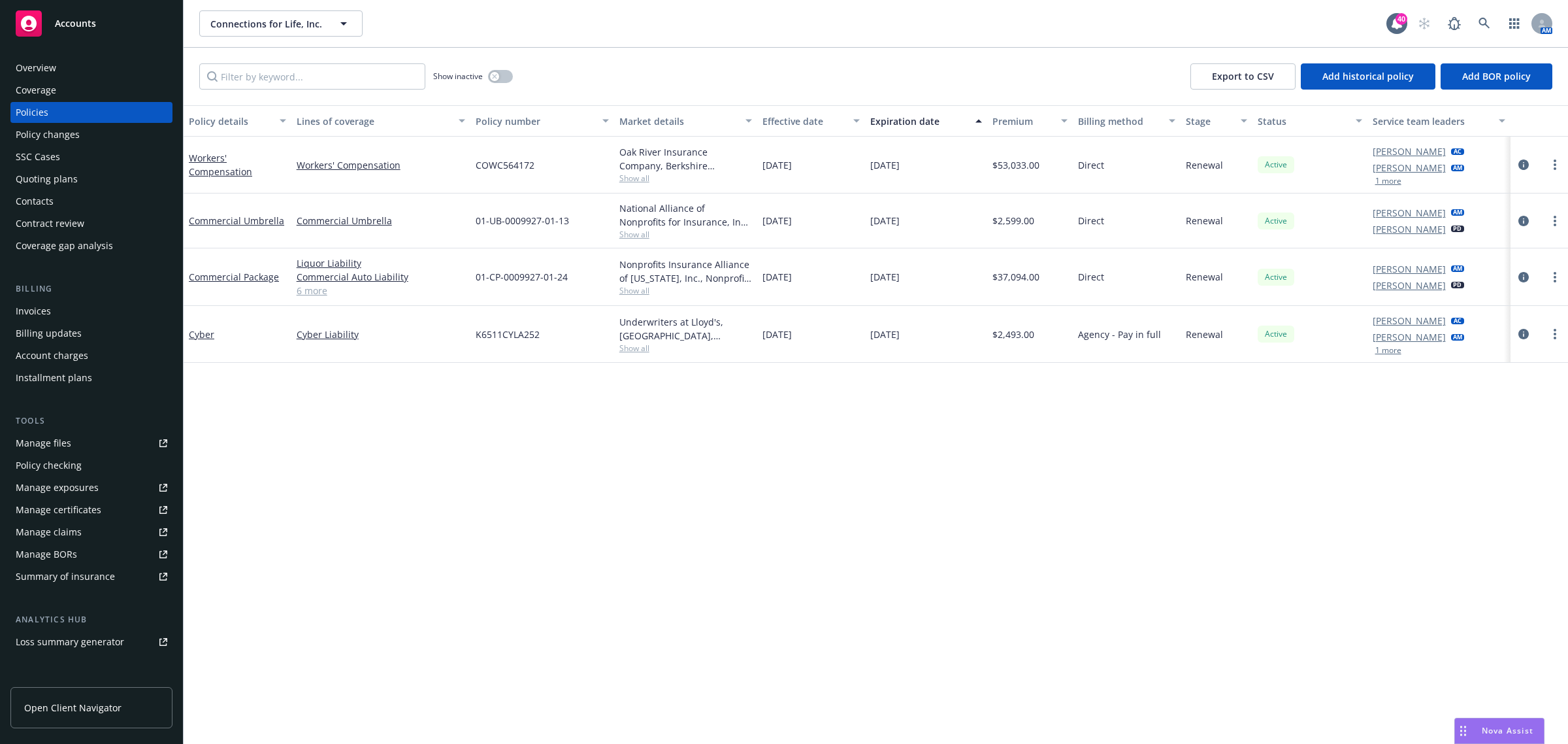
click at [96, 70] on div "Overview" at bounding box center [91, 68] width 152 height 21
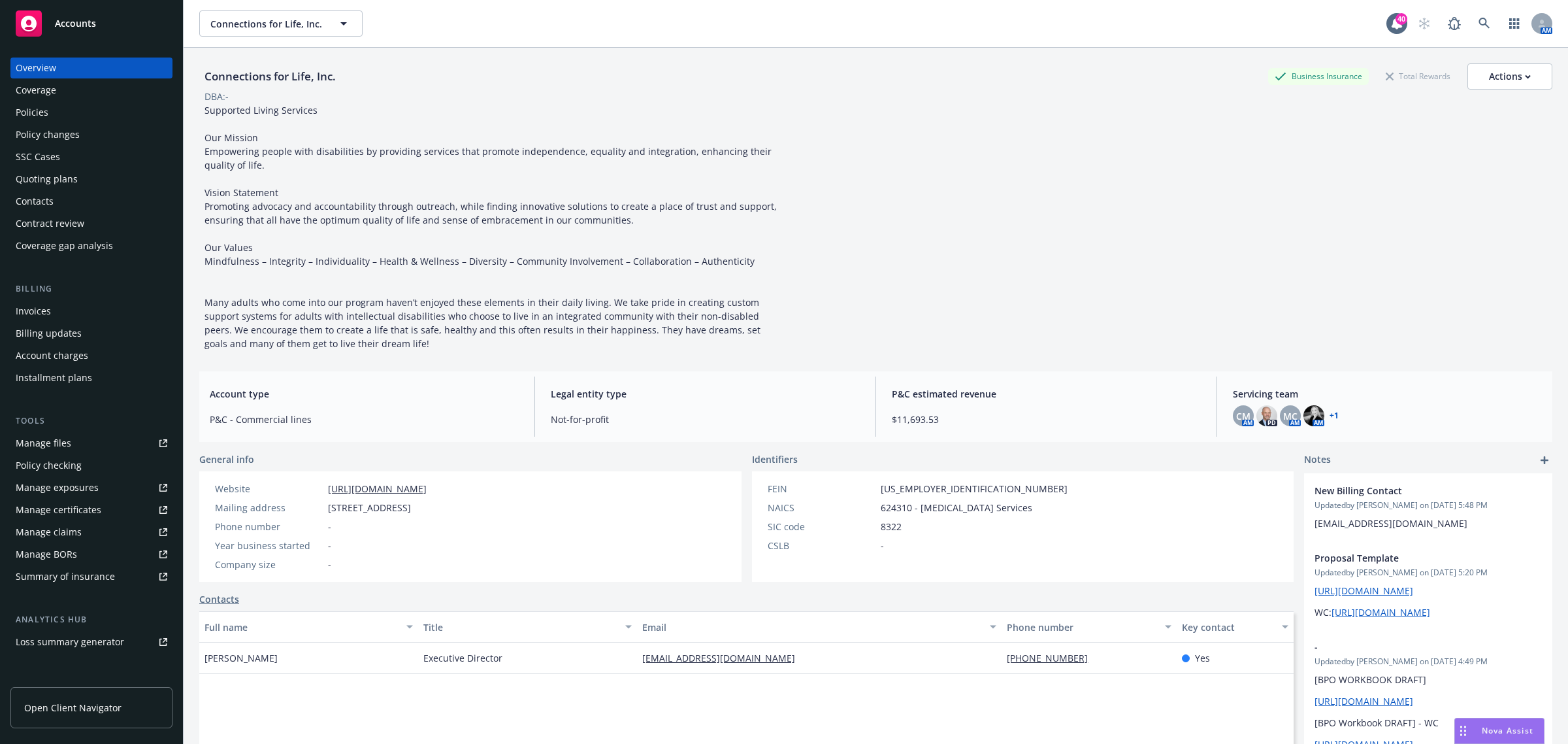
drag, startPoint x: 808, startPoint y: 658, endPoint x: 613, endPoint y: 674, distance: 195.7
click at [613, 674] on div "Samantha Wilhite Executive Director swilhite@connections4life.org (707) 455-179…" at bounding box center [746, 658] width 1094 height 31
copy div "swilhite@connections4life.org"
click at [40, 110] on div "Policies" at bounding box center [31, 112] width 33 height 21
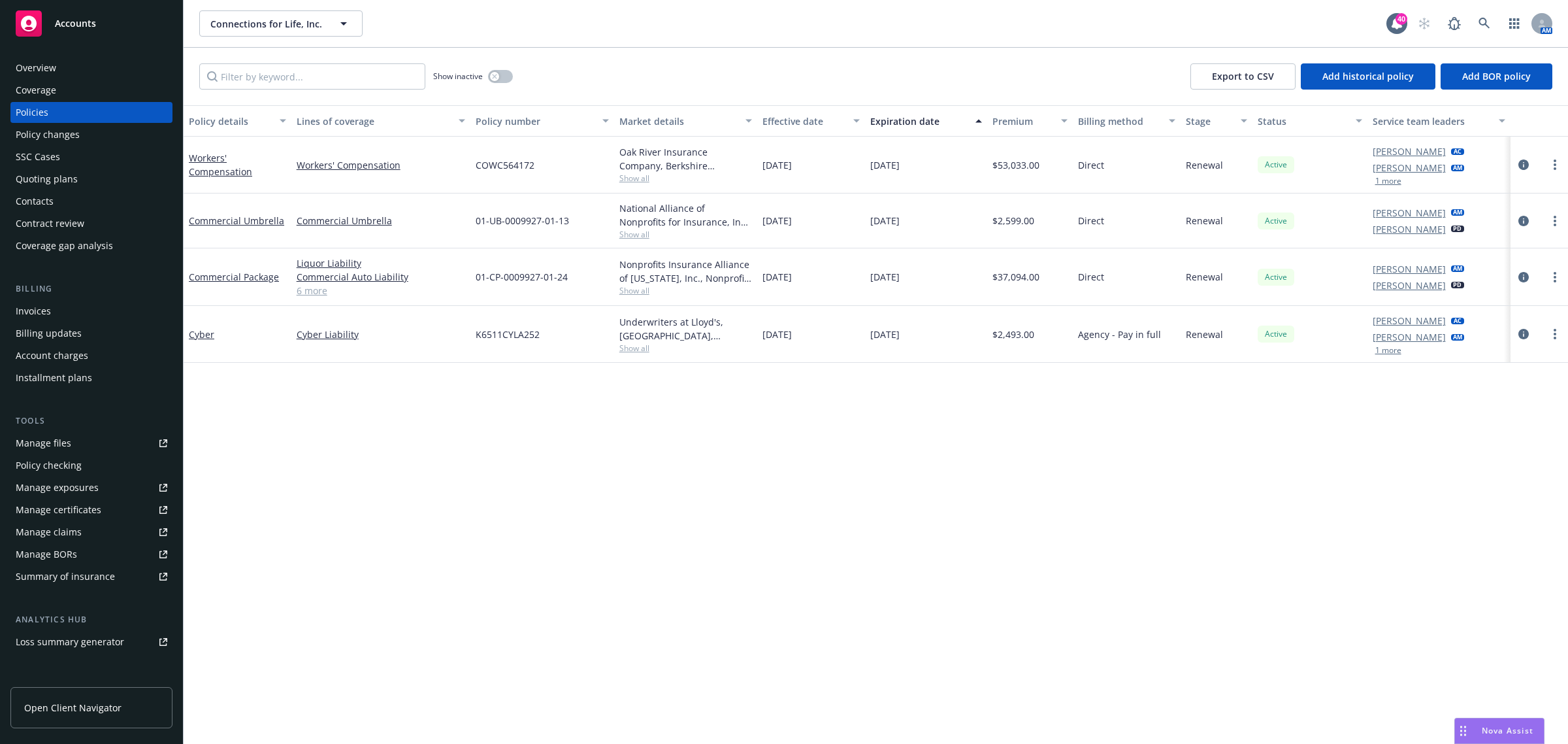
click at [50, 58] on div "Overview" at bounding box center [35, 68] width 41 height 21
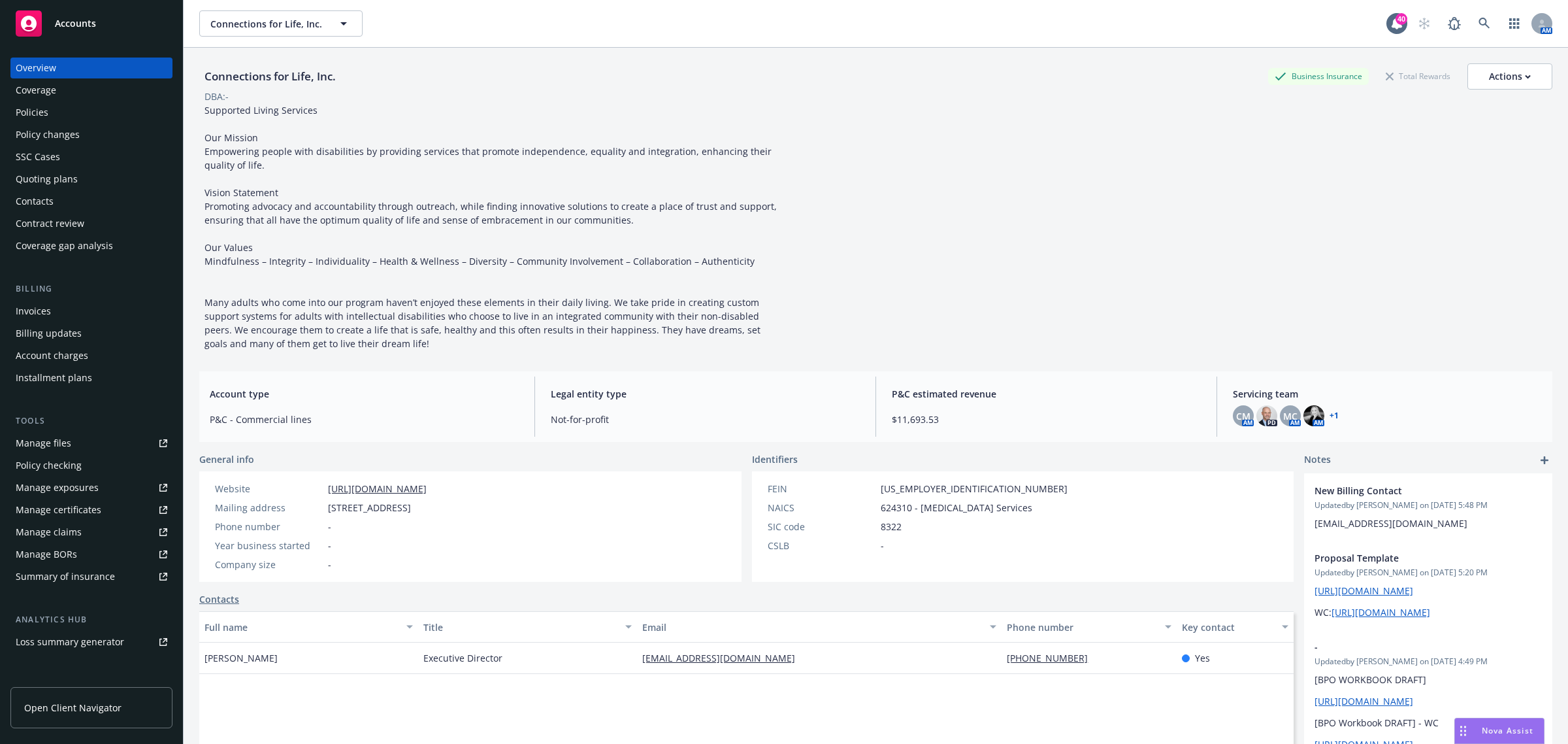
click at [33, 102] on div "Policies" at bounding box center [31, 112] width 33 height 21
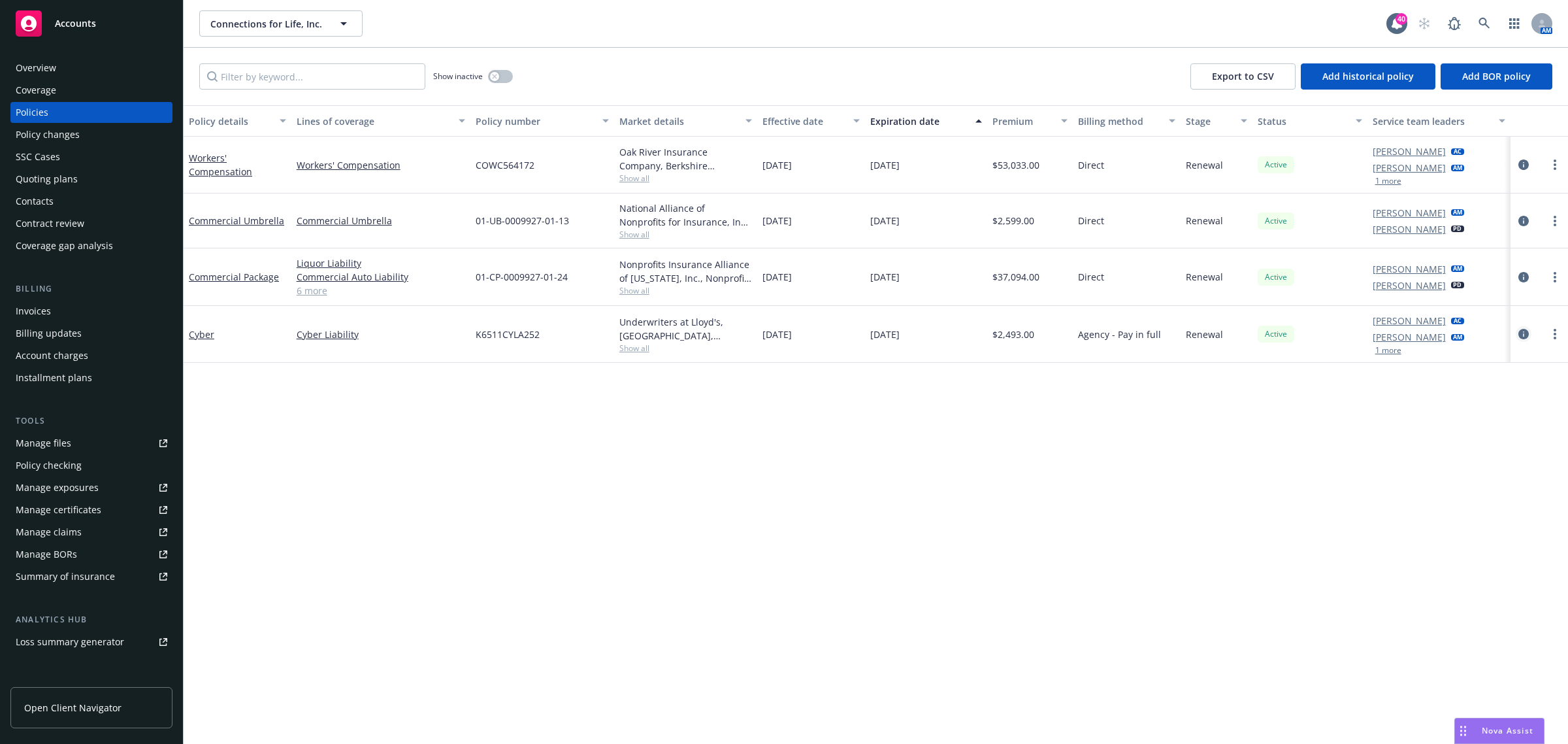
click at [1527, 331] on icon "circleInformation" at bounding box center [1524, 334] width 11 height 11
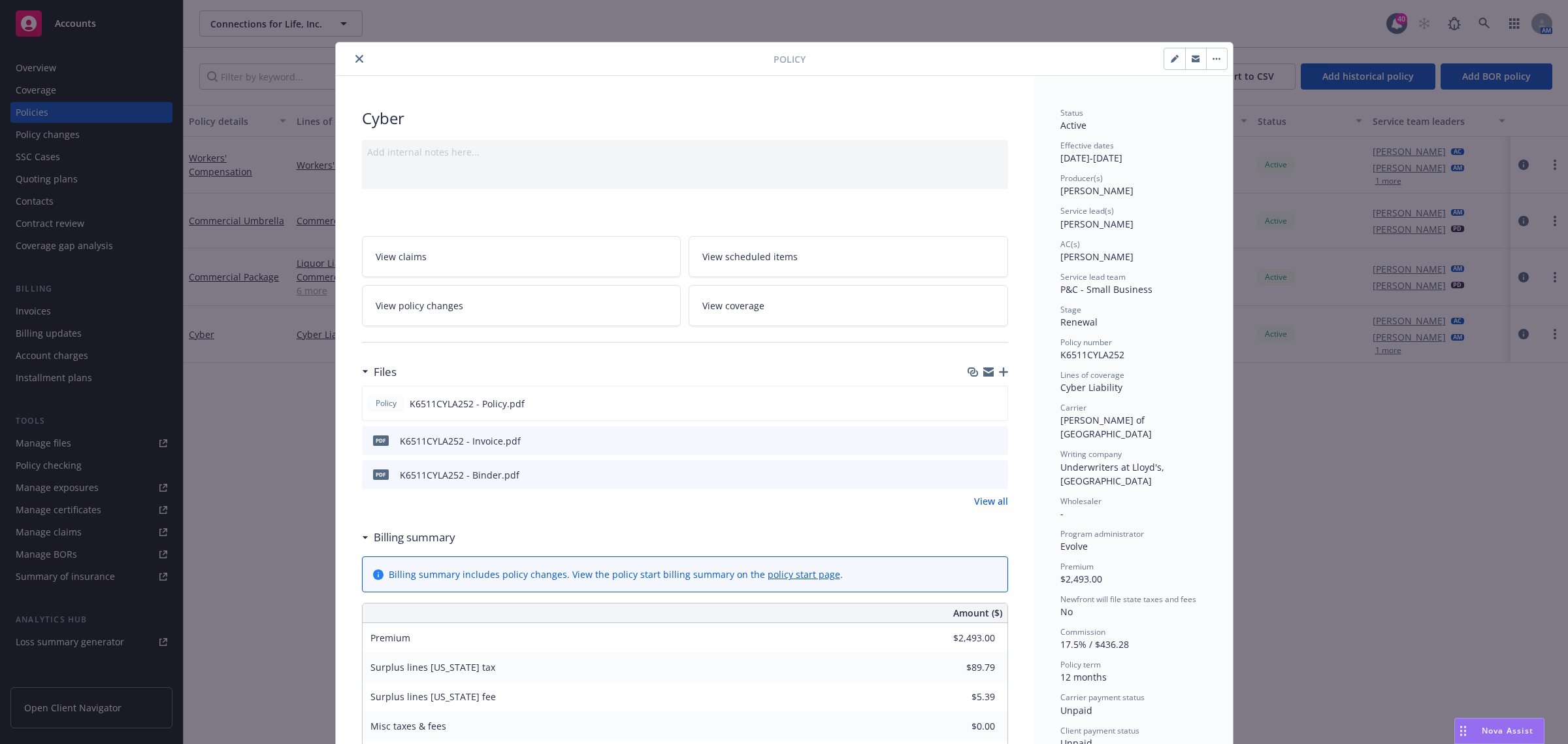
scroll to position [40, 0]
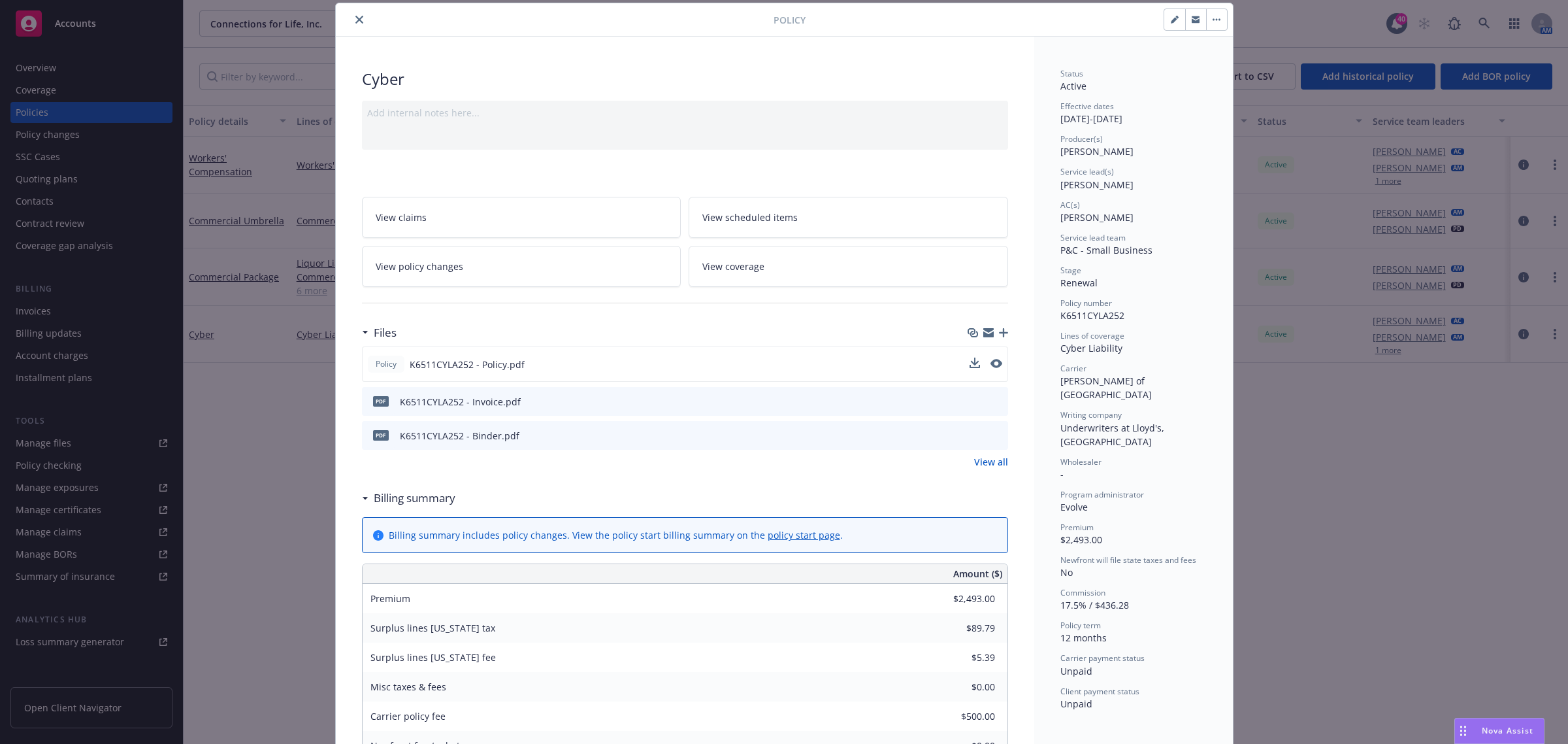
click at [970, 370] on button at bounding box center [975, 364] width 11 height 14
click at [969, 365] on icon "download file" at bounding box center [973, 362] width 9 height 8
click at [351, 19] on button "close" at bounding box center [359, 19] width 15 height 15
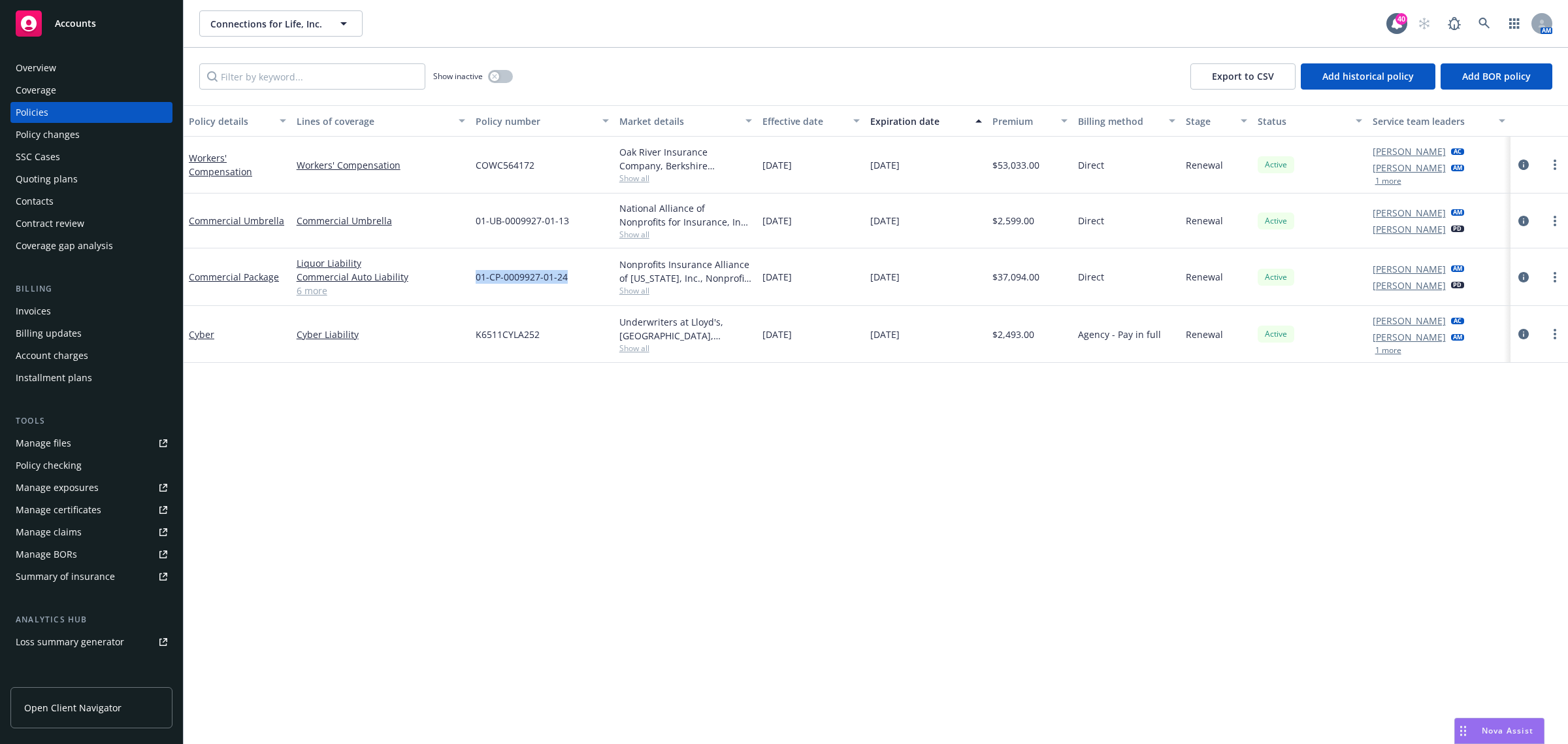
drag, startPoint x: 582, startPoint y: 273, endPoint x: 474, endPoint y: 281, distance: 108.3
click at [474, 281] on div "01-CP-0009927-01-24" at bounding box center [542, 277] width 144 height 58
copy span "01-CP-0009927-01-24"
drag, startPoint x: 556, startPoint y: 344, endPoint x: 464, endPoint y: 345, distance: 92.0
click at [464, 345] on div "Cyber Cyber Liability K6511CYLA252 Underwriters at Lloyd's, London, Lloyd's of …" at bounding box center [875, 334] width 1385 height 57
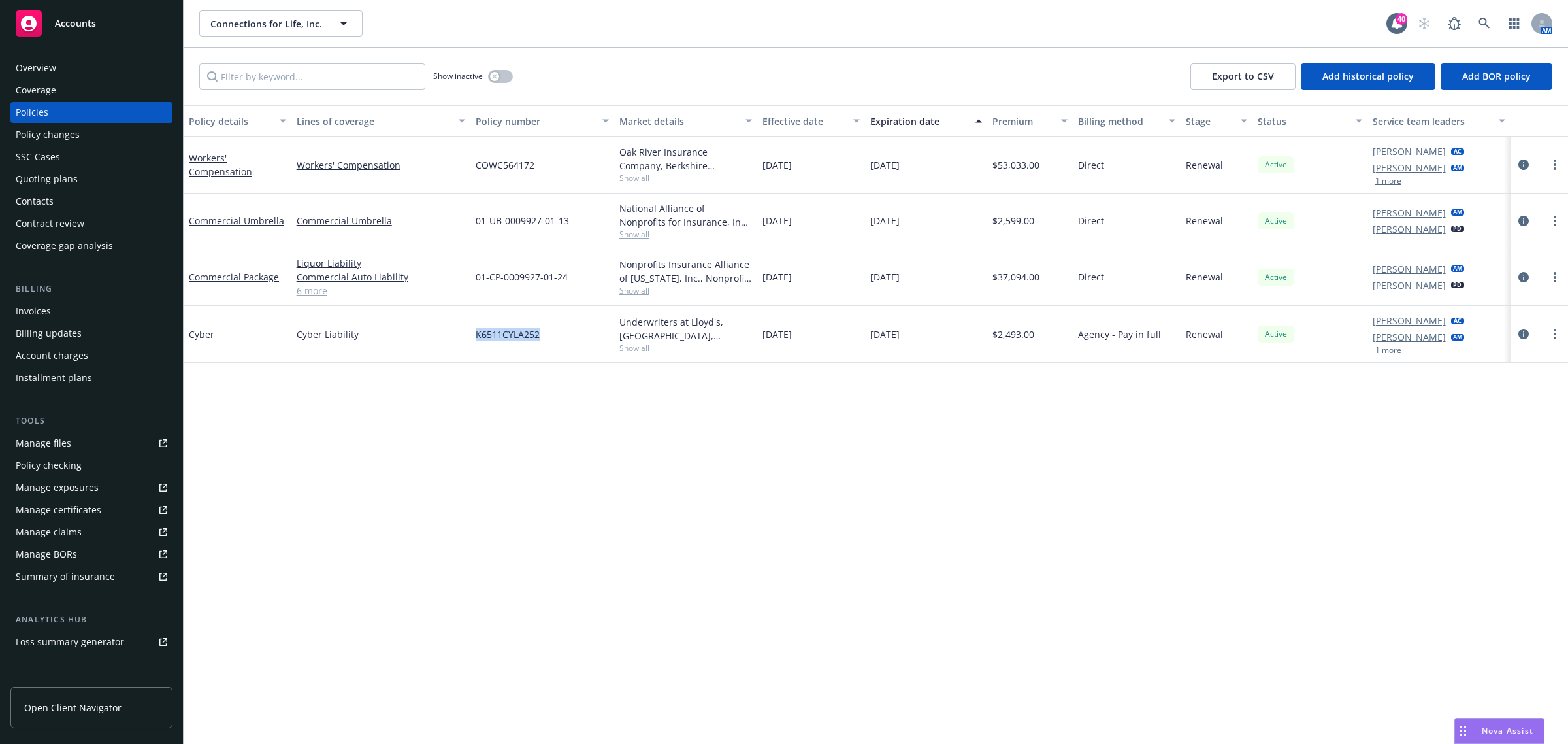
copy div "K6511CYLA252"
click at [579, 265] on div "01-CP-0009927-01-24" at bounding box center [542, 277] width 144 height 58
drag, startPoint x: 580, startPoint y: 237, endPoint x: 465, endPoint y: 234, distance: 115.0
click at [465, 234] on div "Commercial Umbrella Commercial Umbrella 01-UB-0009927-01-13 National Alliance o…" at bounding box center [875, 221] width 1385 height 55
copy div "01-UB-0009927-01-13"
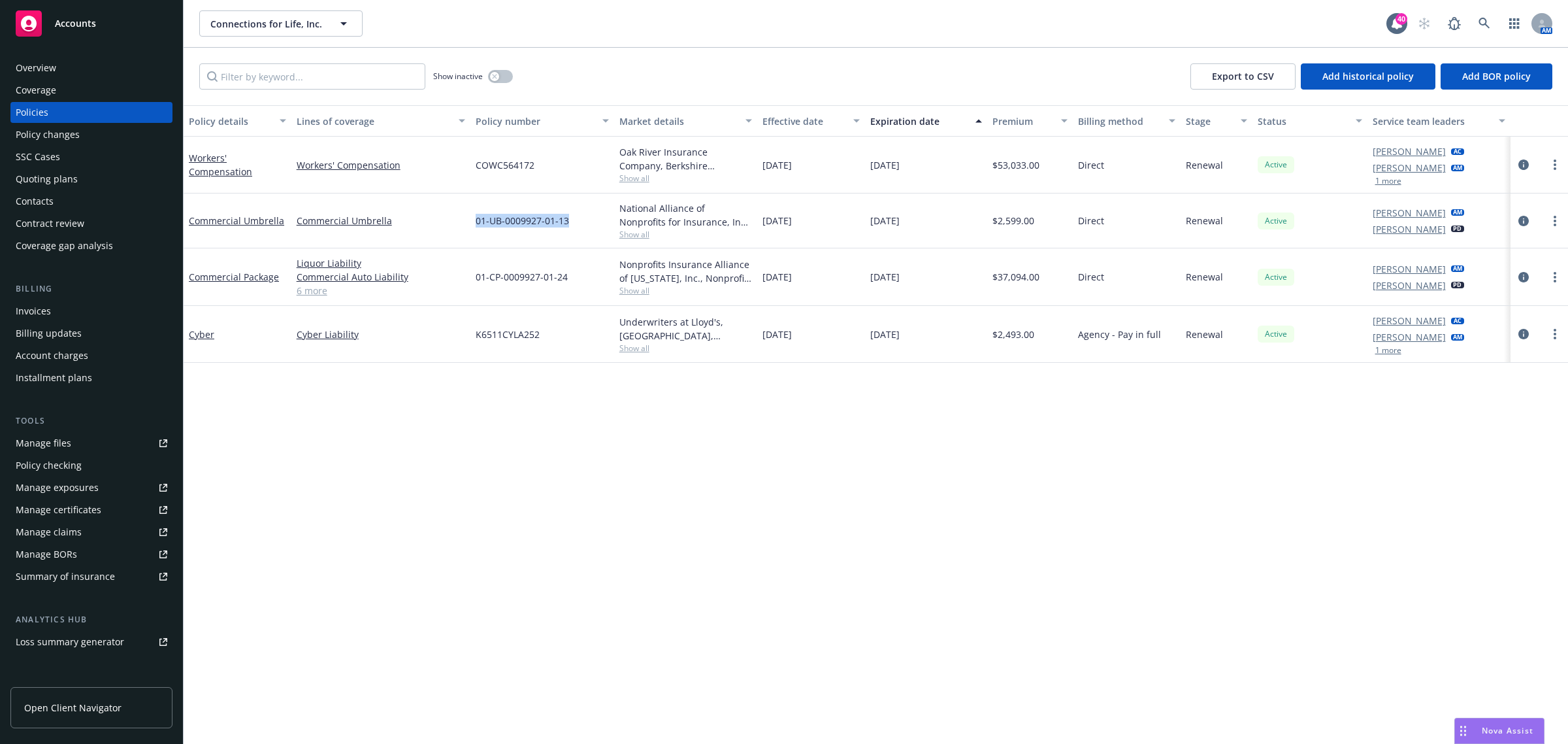
click at [21, 76] on div "Overview" at bounding box center [35, 68] width 41 height 21
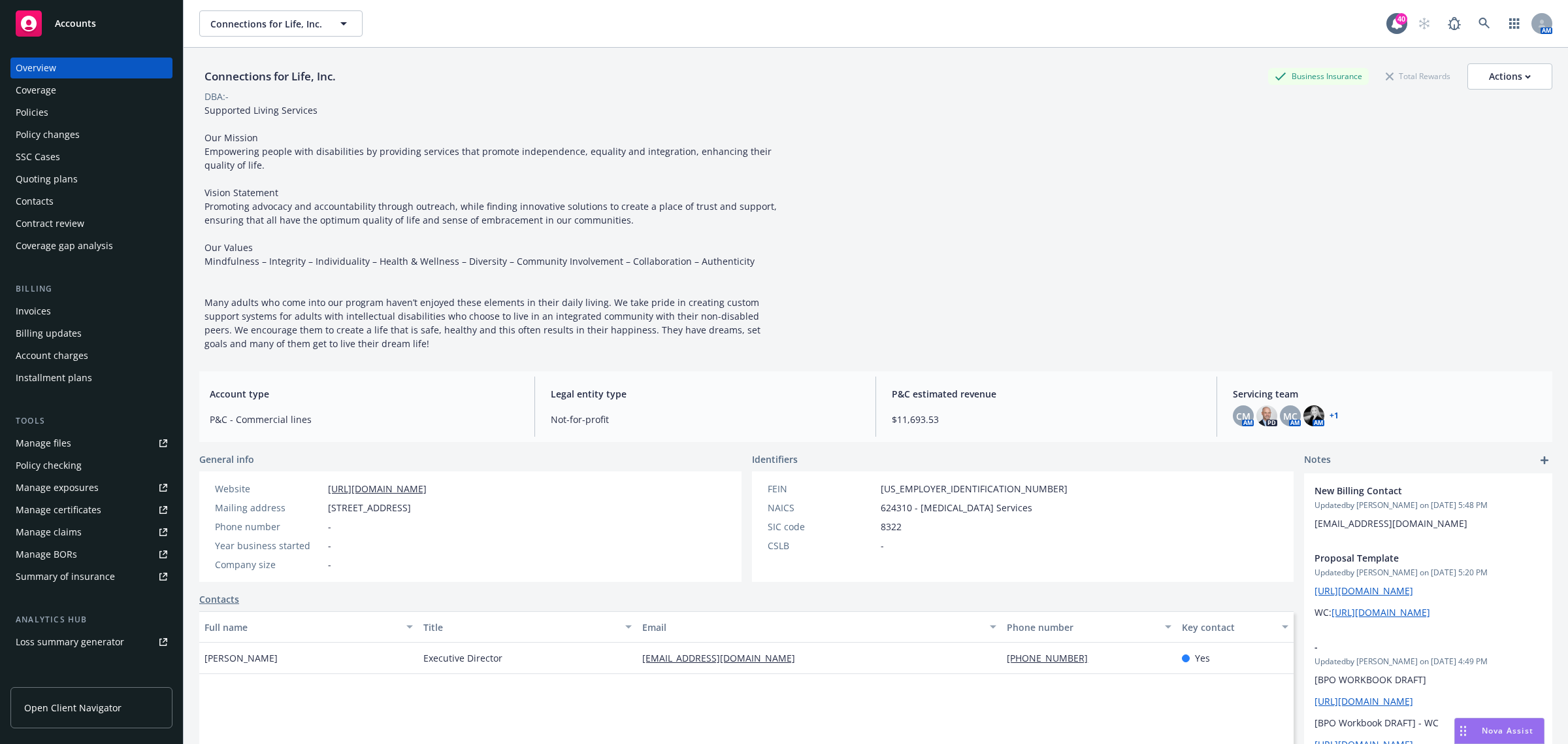
drag, startPoint x: 802, startPoint y: 660, endPoint x: 595, endPoint y: 654, distance: 207.1
click at [615, 660] on div "Samantha Wilhite Executive Director swilhite@connections4life.org (707) 455-179…" at bounding box center [746, 658] width 1094 height 31
copy div "swilhite@connections4life.org"
click at [1256, 409] on img at bounding box center [1266, 415] width 21 height 21
click at [1480, 24] on link at bounding box center [1484, 23] width 26 height 26
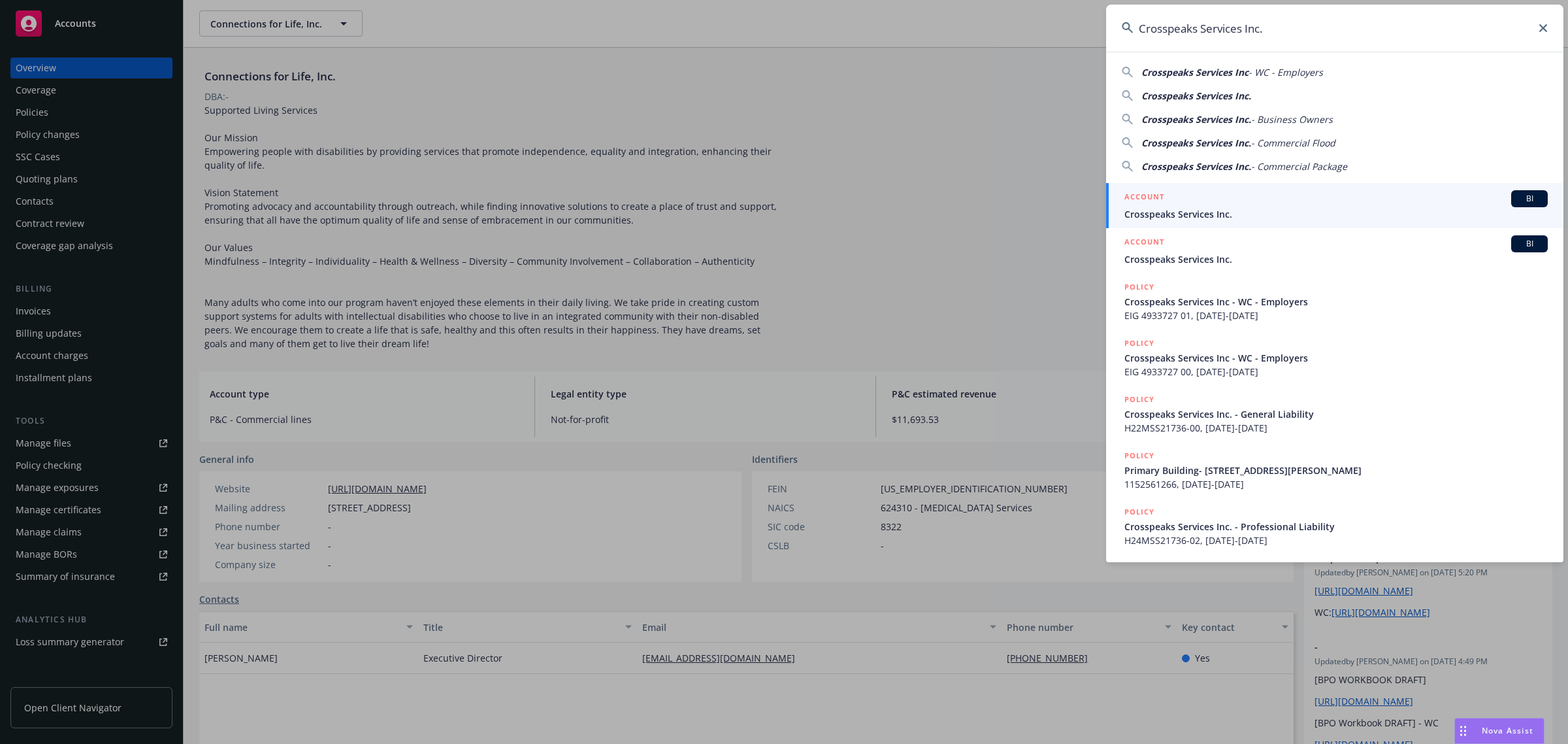
type input "Crosspeaks Services Inc."
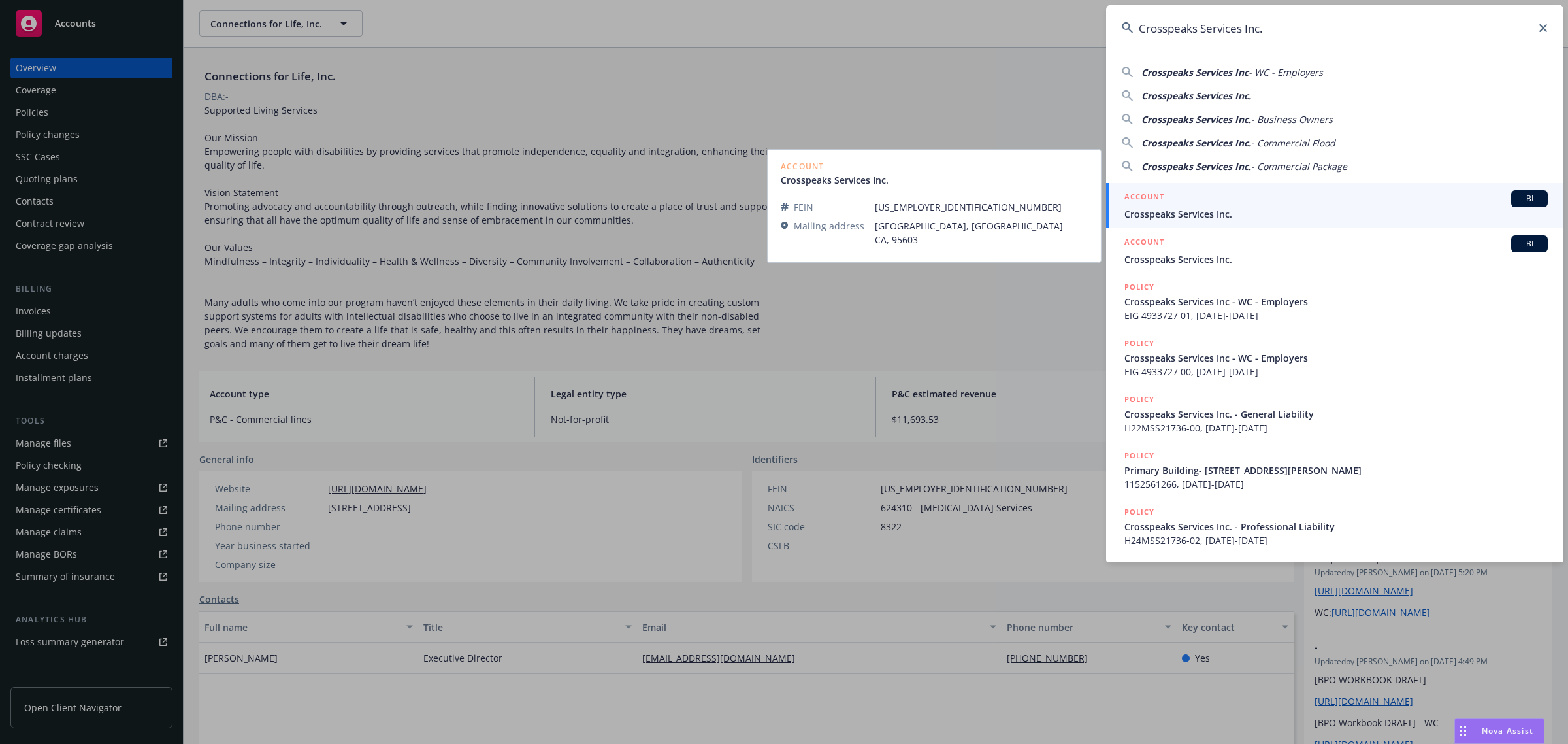
click at [1173, 200] on div "ACCOUNT BI" at bounding box center [1336, 198] width 424 height 17
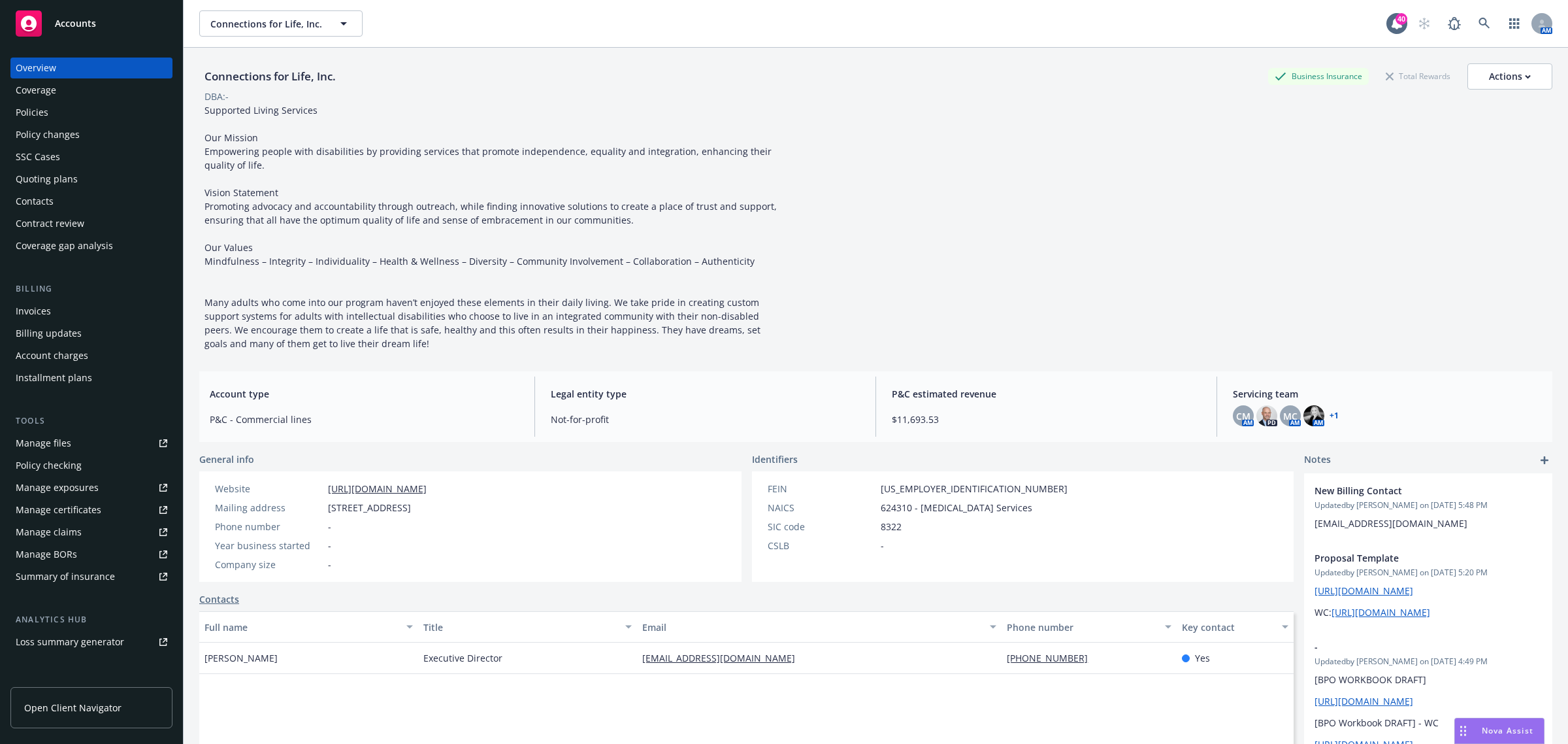
click at [54, 118] on div "Policies" at bounding box center [91, 112] width 152 height 21
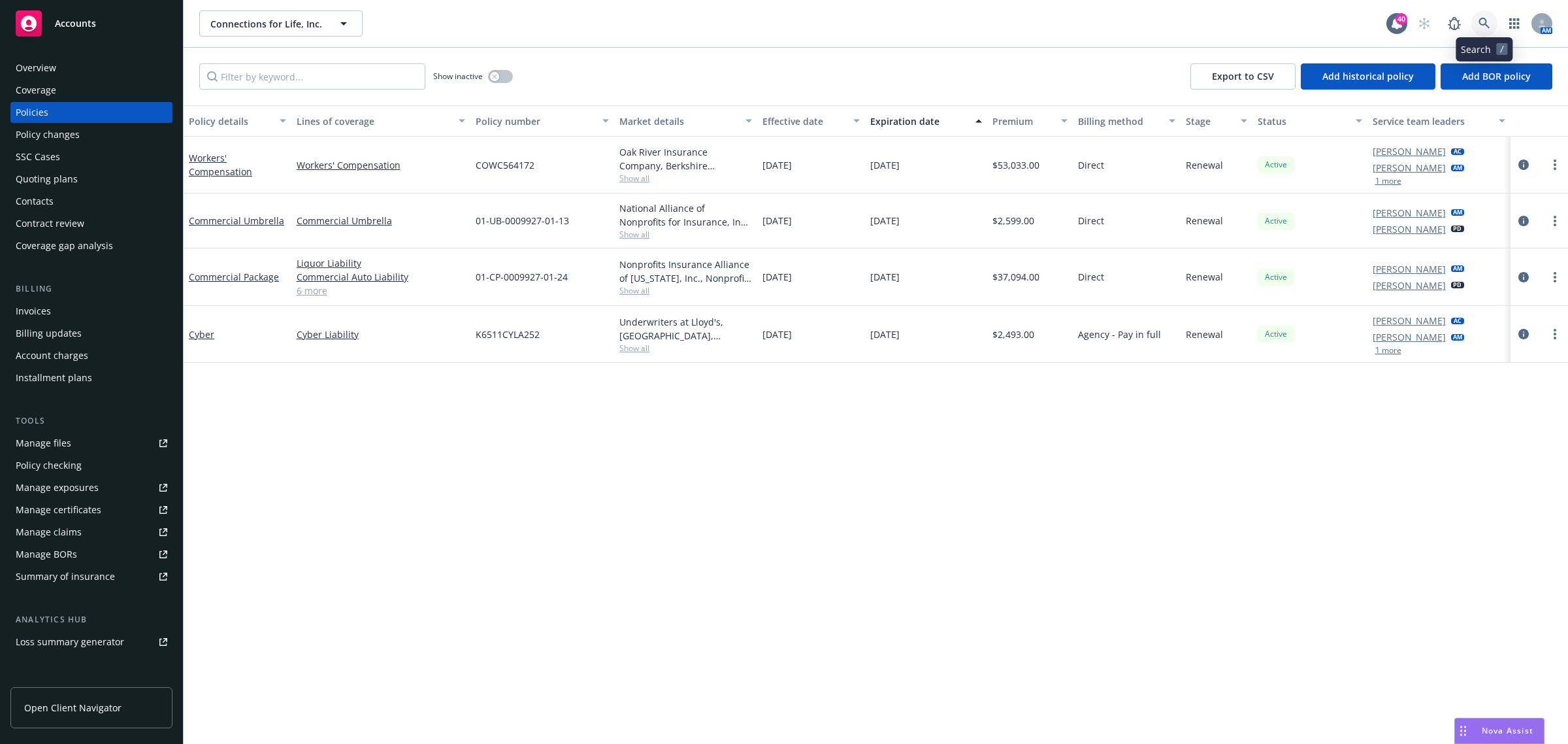
click at [1483, 21] on icon at bounding box center [1484, 23] width 12 height 12
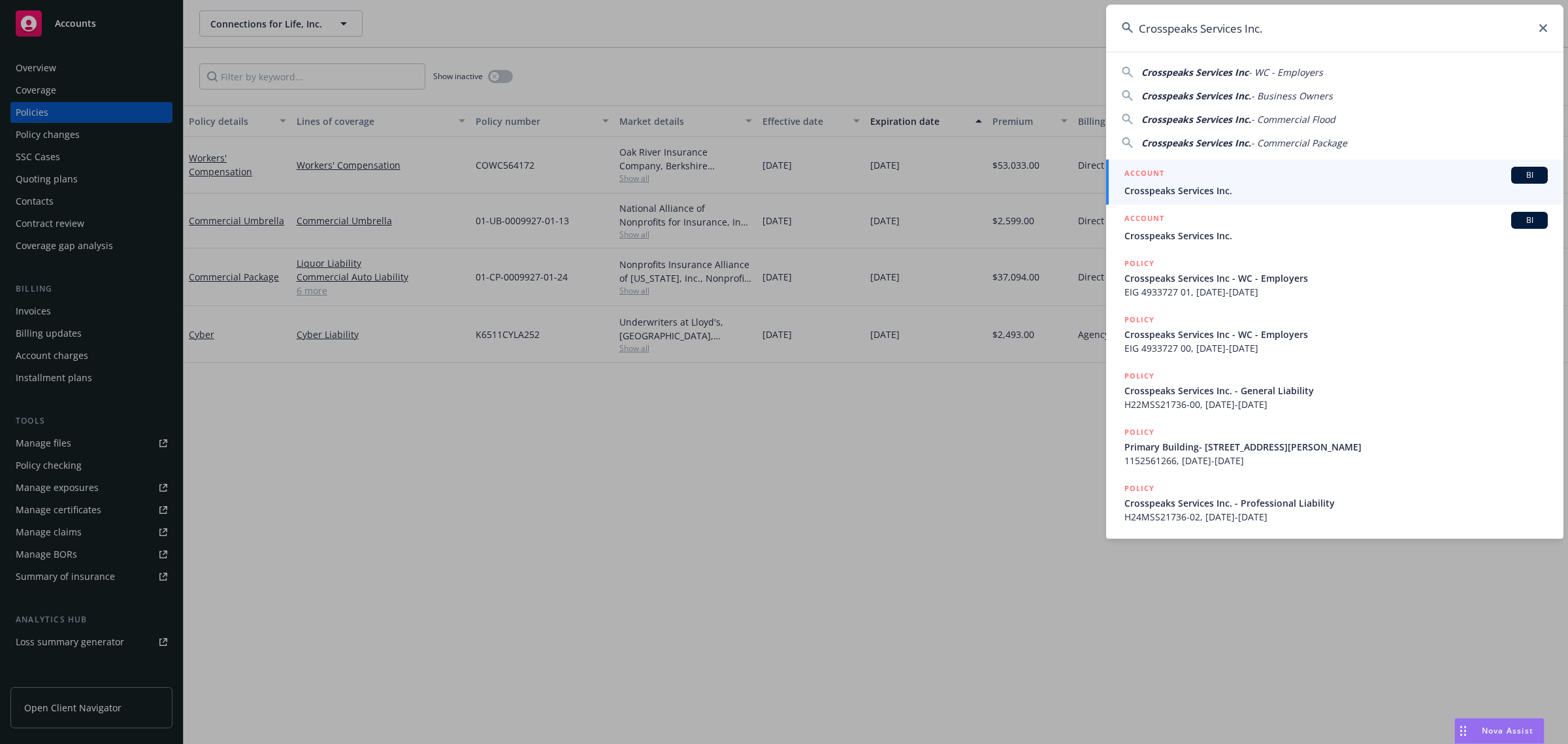
type input "Crosspeaks Services Inc."
click at [1177, 186] on span "Crosspeaks Services Inc." at bounding box center [1336, 190] width 424 height 14
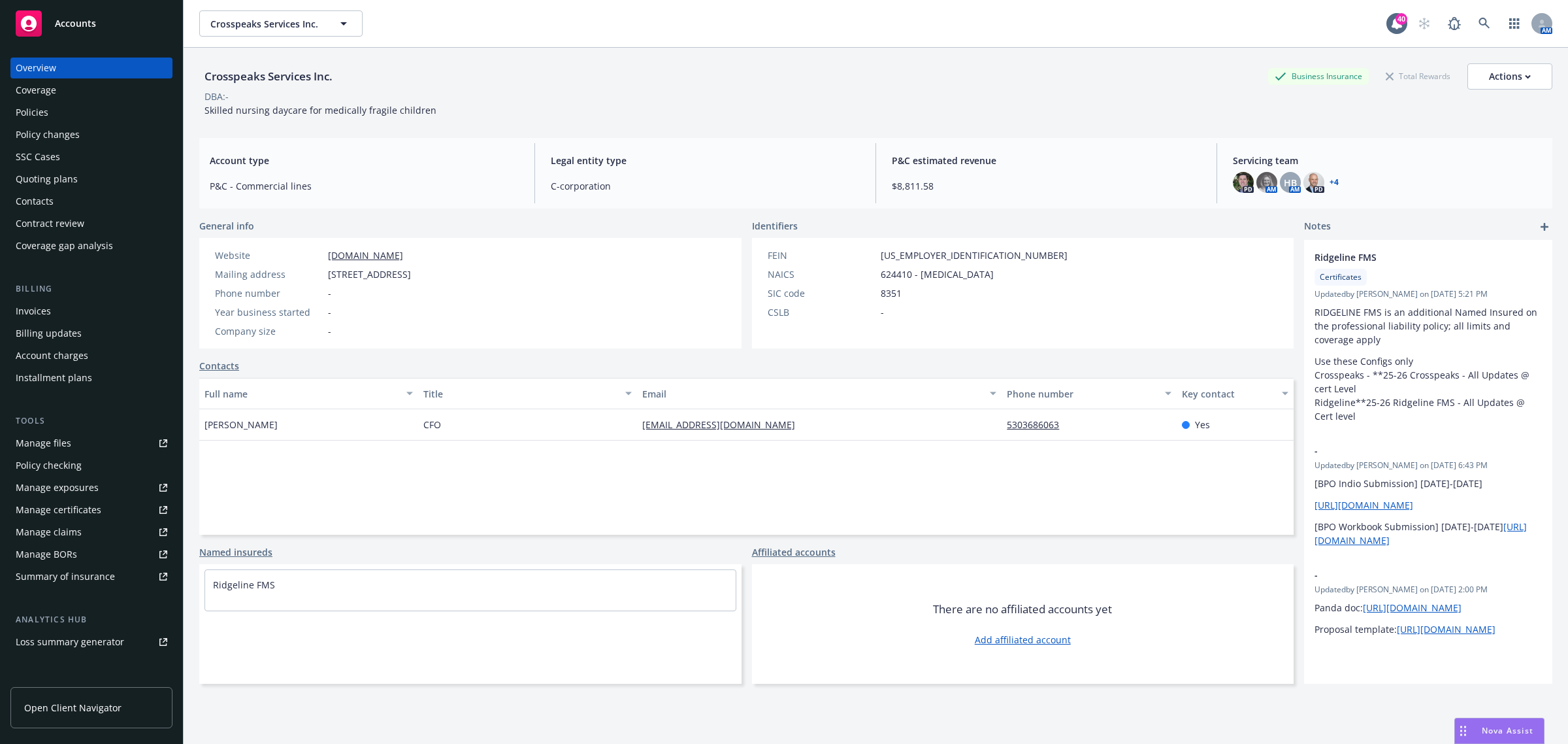
click at [59, 118] on div "Policies" at bounding box center [91, 112] width 152 height 21
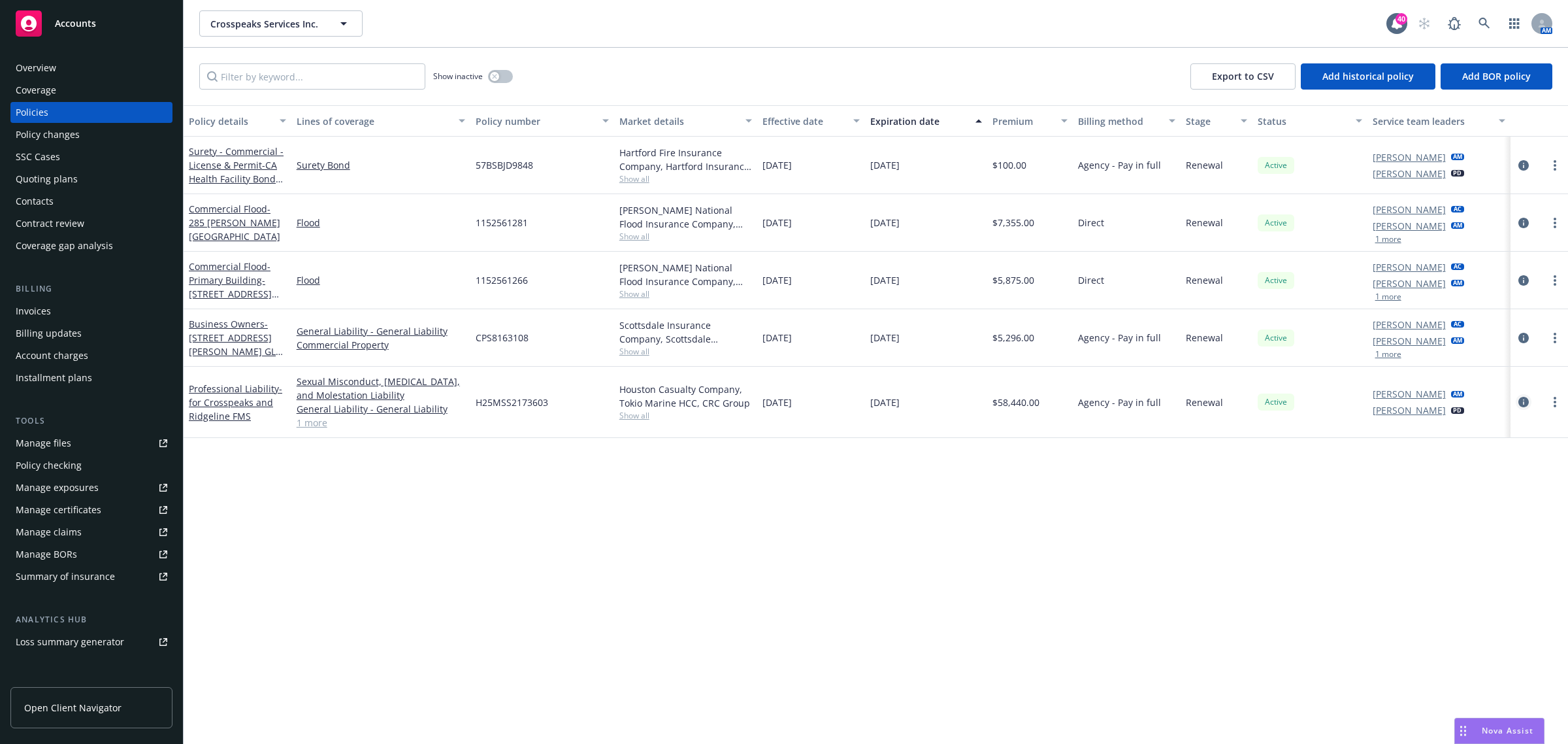
click at [1523, 399] on icon "circleInformation" at bounding box center [1524, 402] width 11 height 11
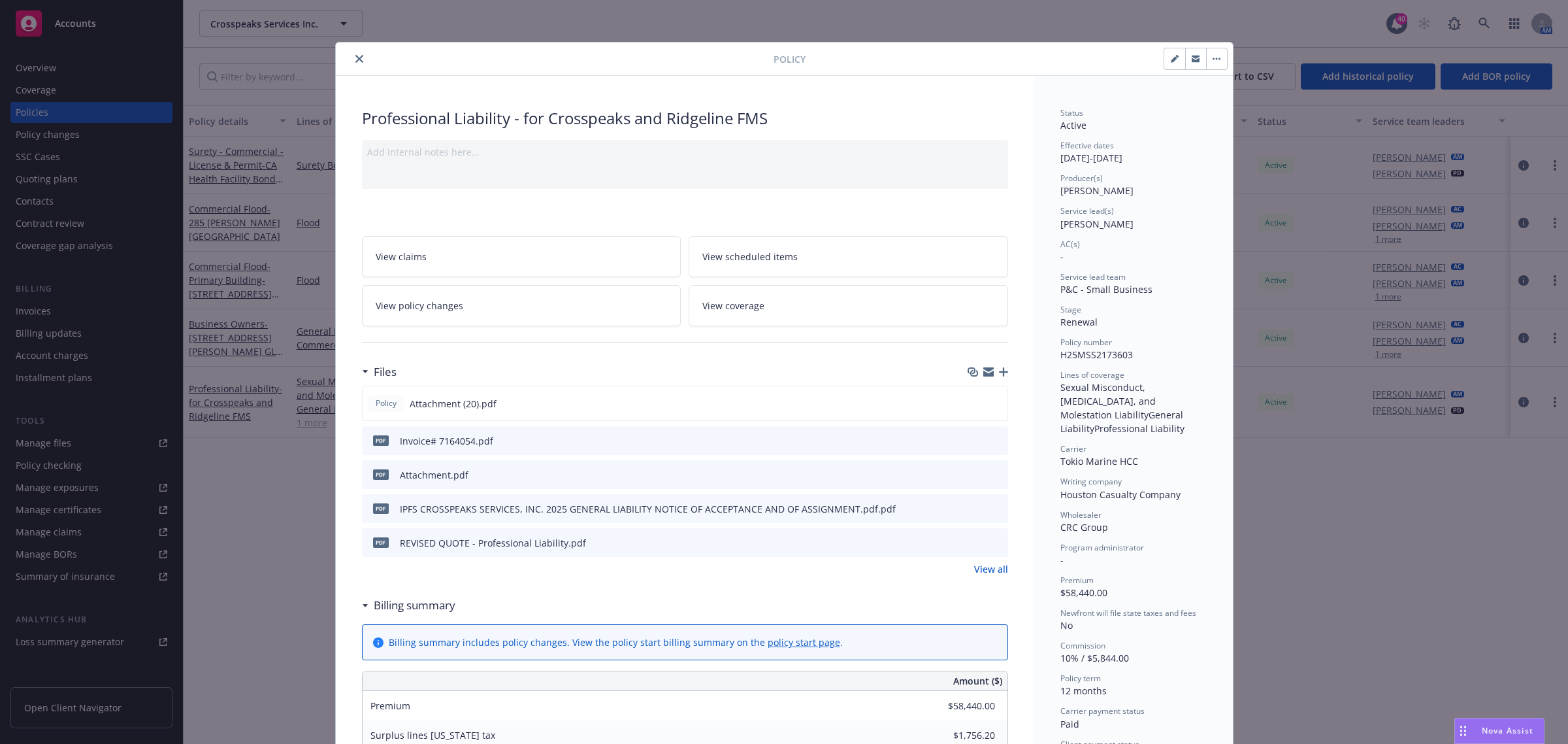
click at [355, 60] on icon "close" at bounding box center [359, 59] width 8 height 8
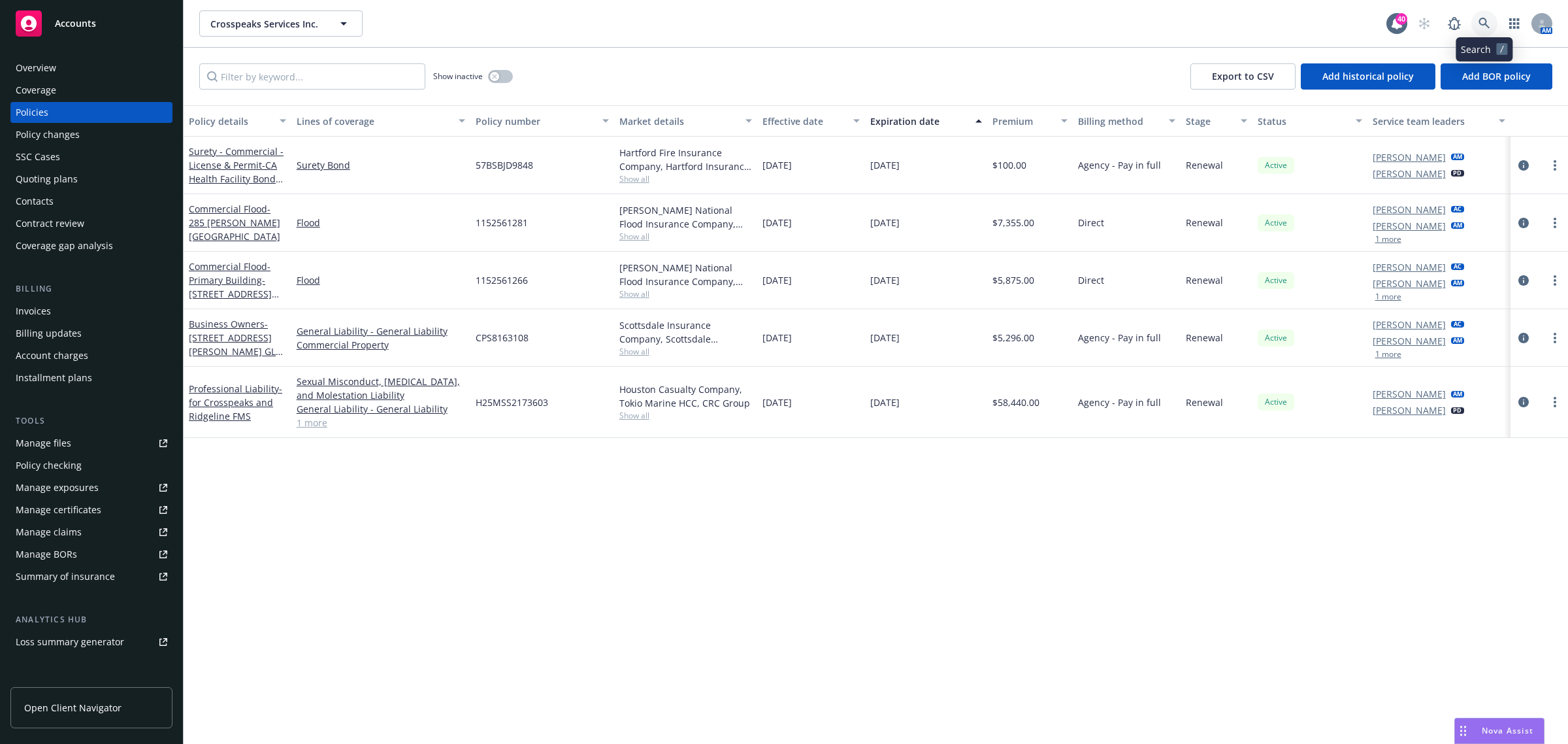
click at [1482, 21] on icon at bounding box center [1484, 23] width 12 height 12
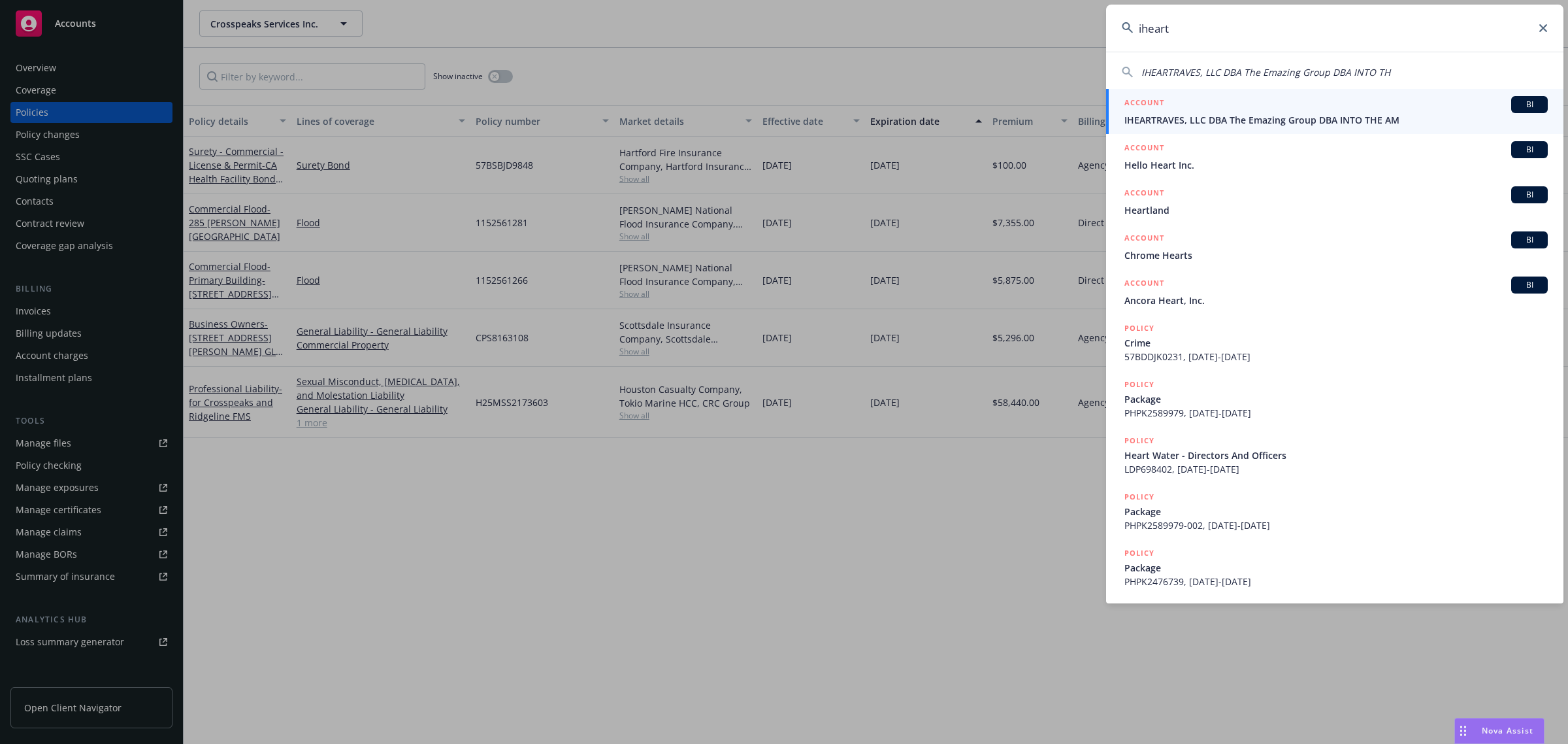
type input "iheart"
click at [1288, 119] on span "IHEARTRAVES, LLC DBA The Emazing Group DBA INTO THE AM" at bounding box center [1336, 120] width 424 height 14
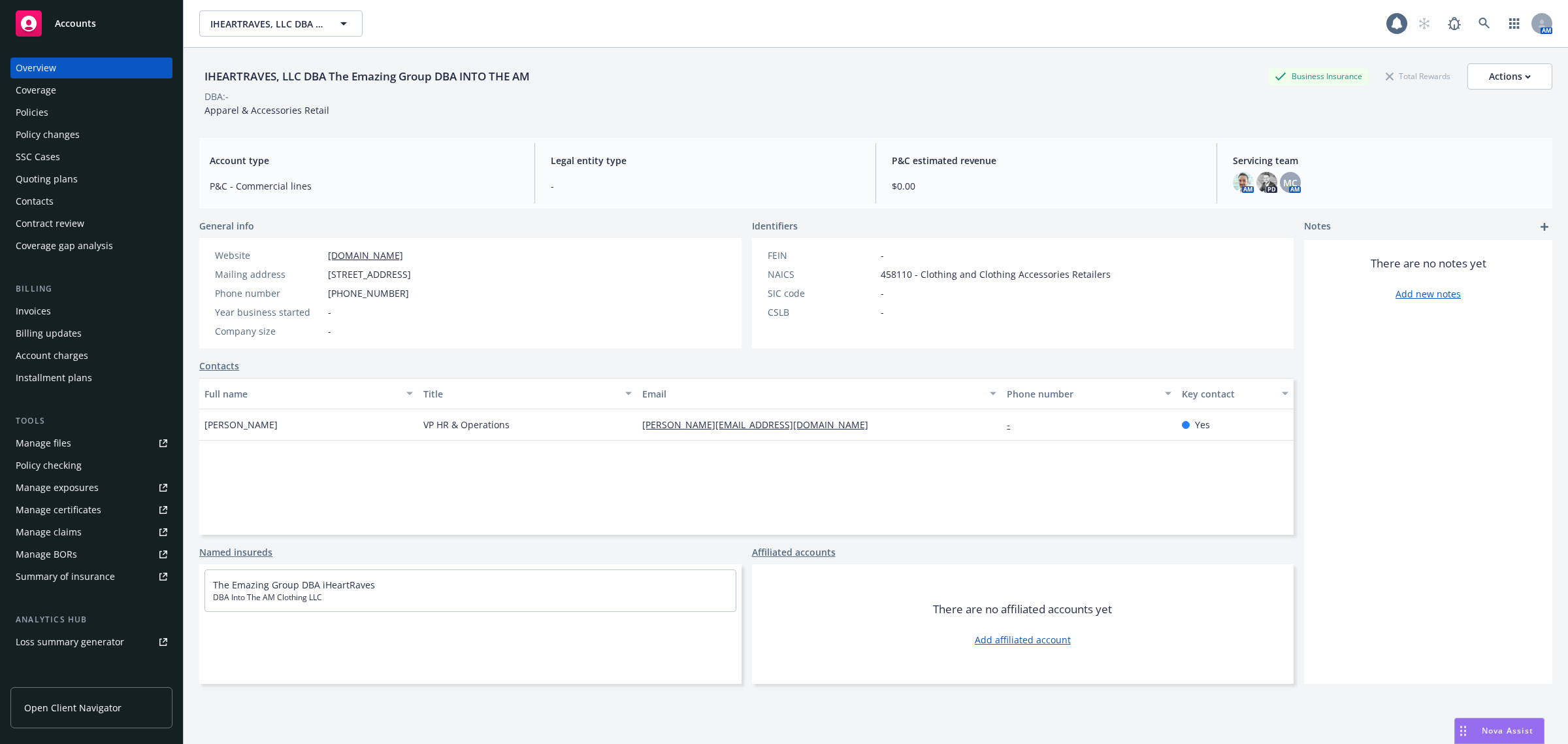
click at [60, 124] on div "Policy changes" at bounding box center [48, 134] width 64 height 21
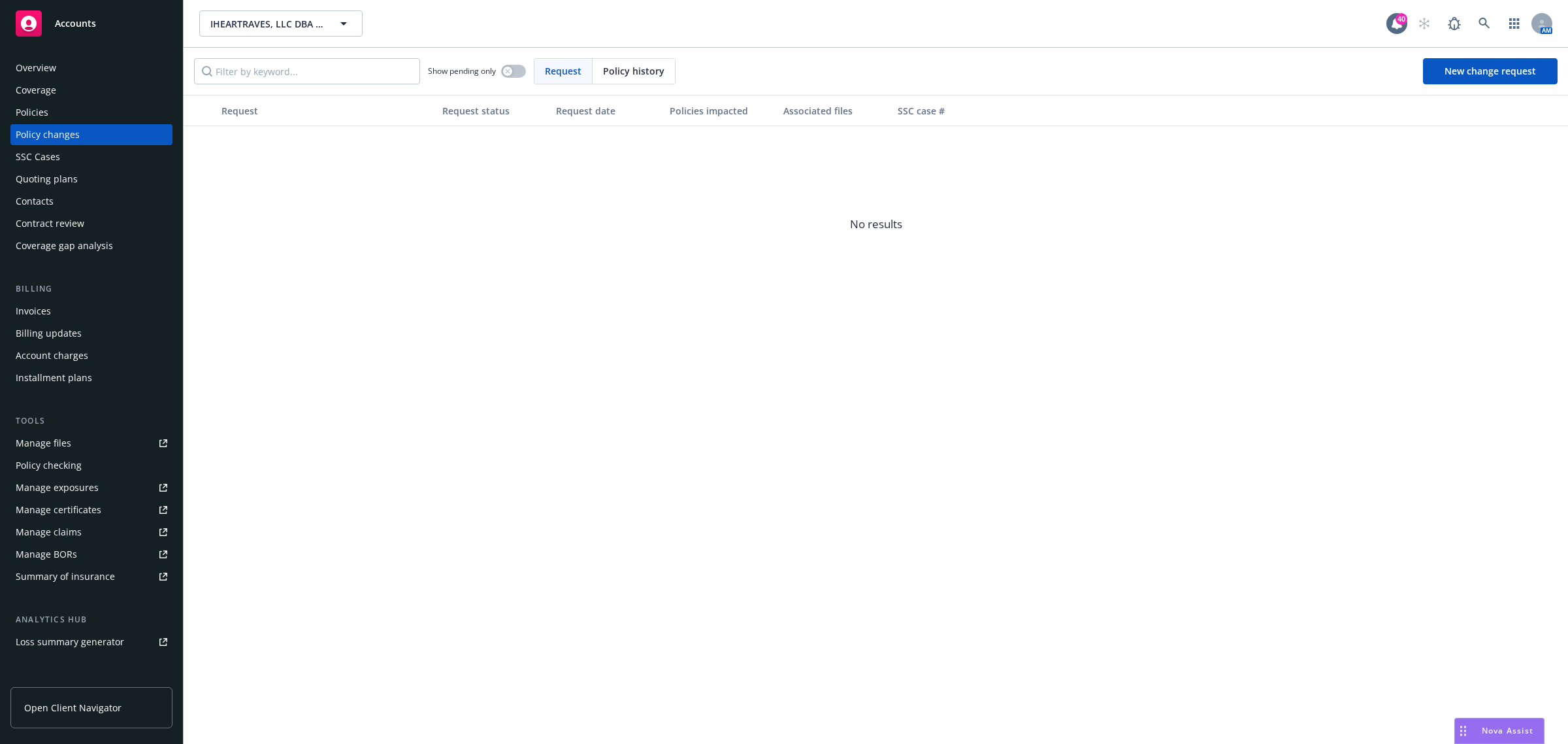
click at [54, 116] on div "Policies" at bounding box center [91, 112] width 152 height 21
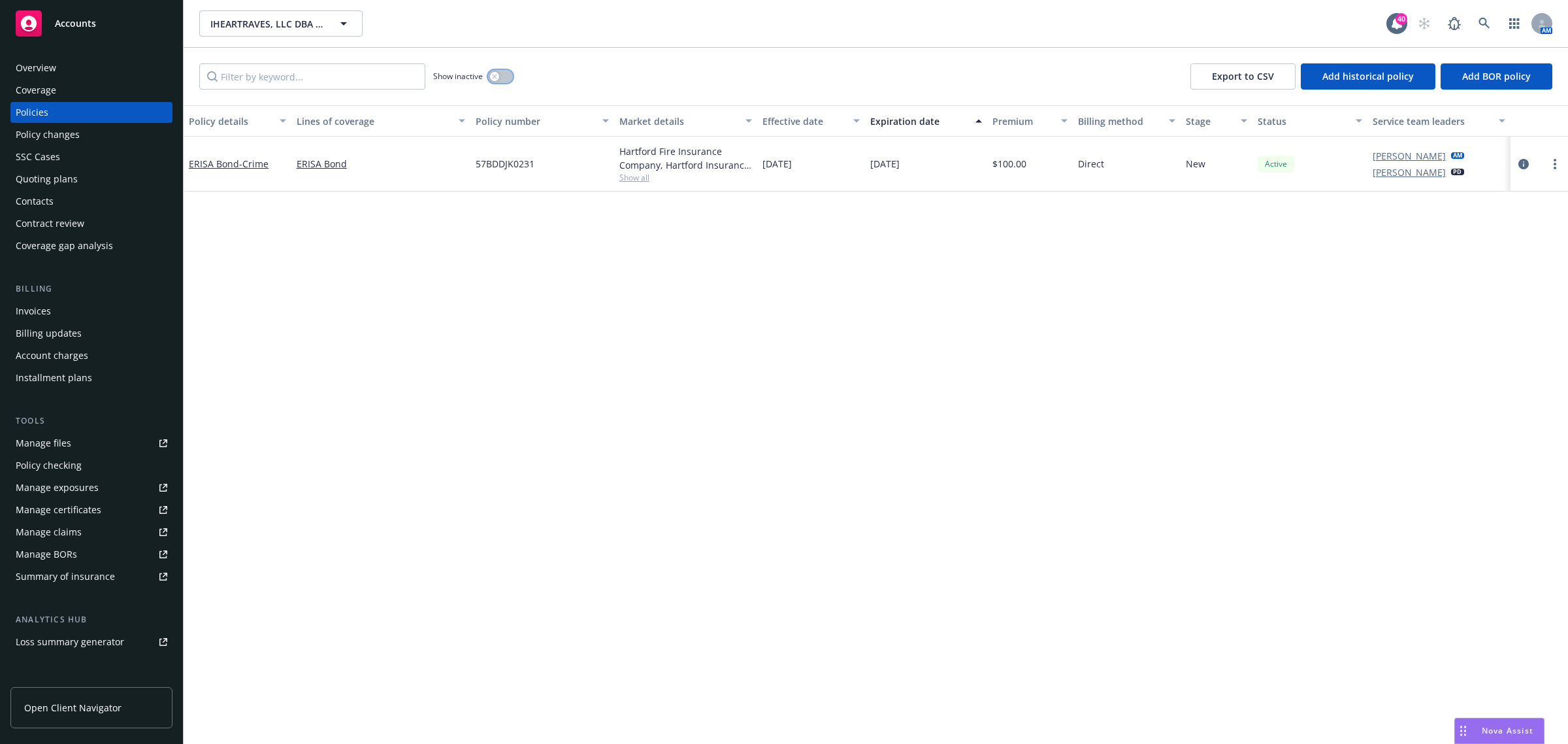
click at [491, 76] on div "button" at bounding box center [495, 76] width 9 height 9
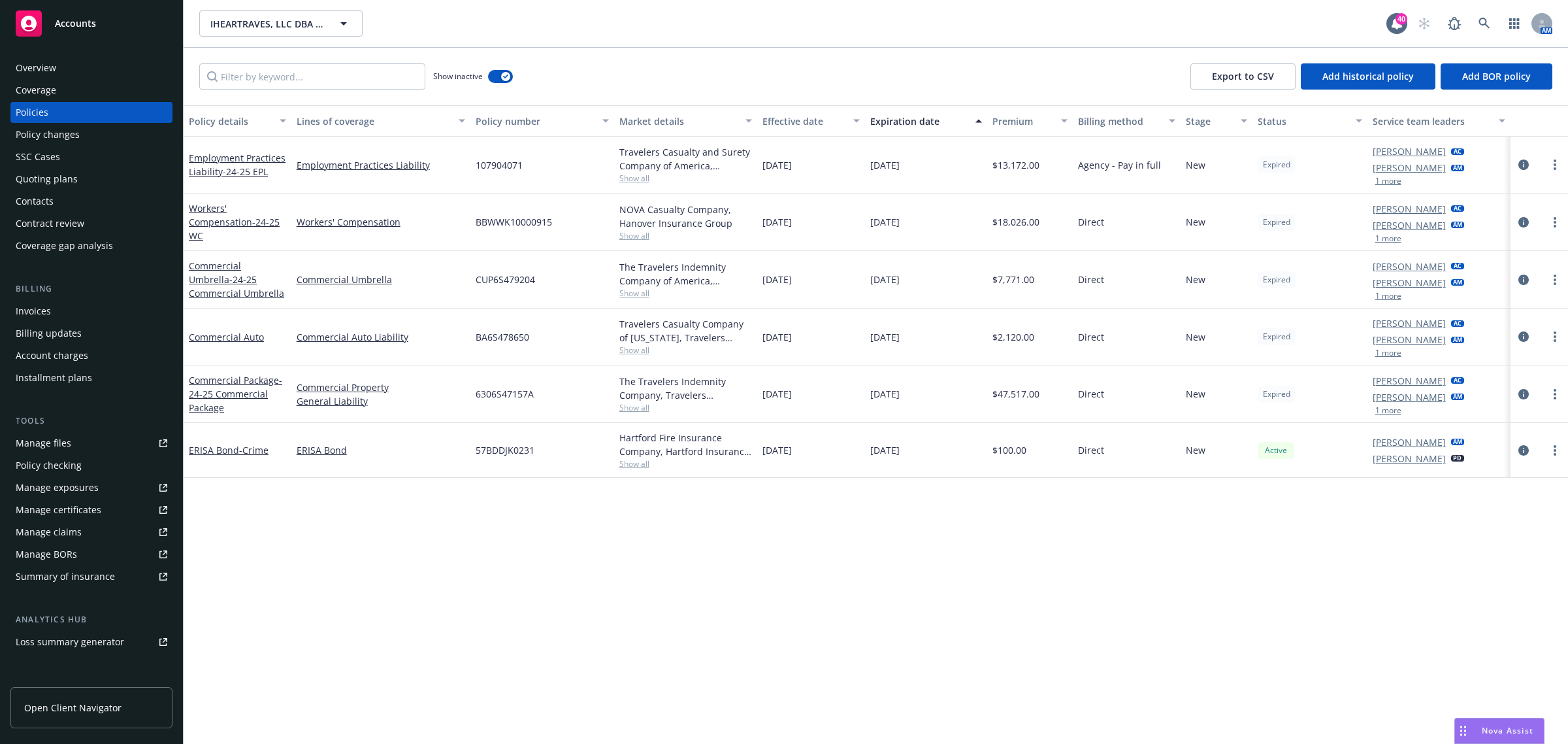
click at [778, 122] on div "Effective date" at bounding box center [804, 121] width 83 height 14
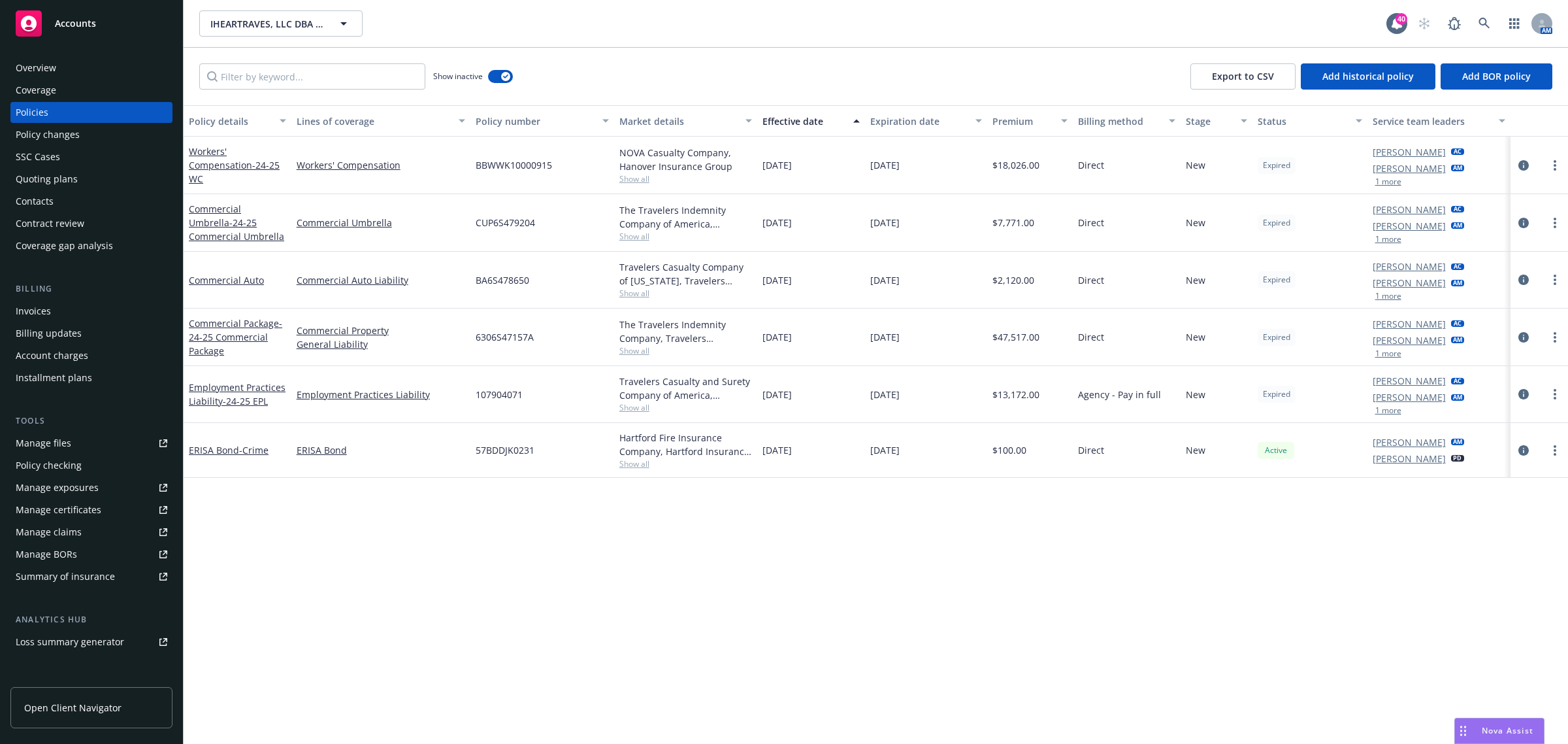
click at [778, 122] on div "Effective date" at bounding box center [804, 121] width 83 height 14
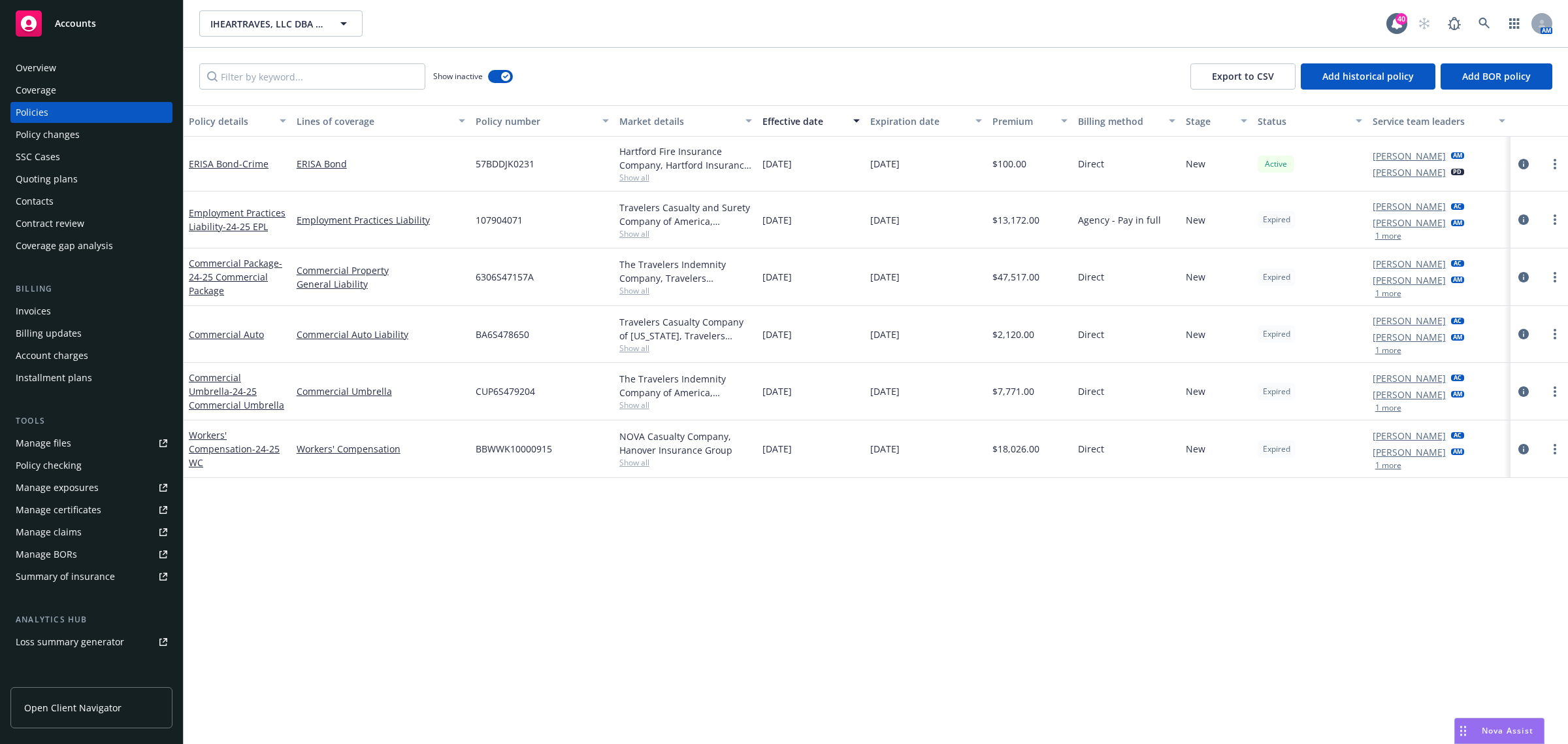
click at [639, 410] on span "Show all" at bounding box center [686, 405] width 133 height 11
click at [382, 546] on div "Policy details Lines of coverage Policy number Market details Effective date Ex…" at bounding box center [875, 425] width 1385 height 640
click at [647, 236] on span "Show all" at bounding box center [686, 234] width 133 height 11
click at [631, 293] on span "Show all" at bounding box center [686, 291] width 133 height 11
click at [385, 528] on div "Policy details Lines of coverage Policy number Market details Effective date Ex…" at bounding box center [875, 425] width 1385 height 640
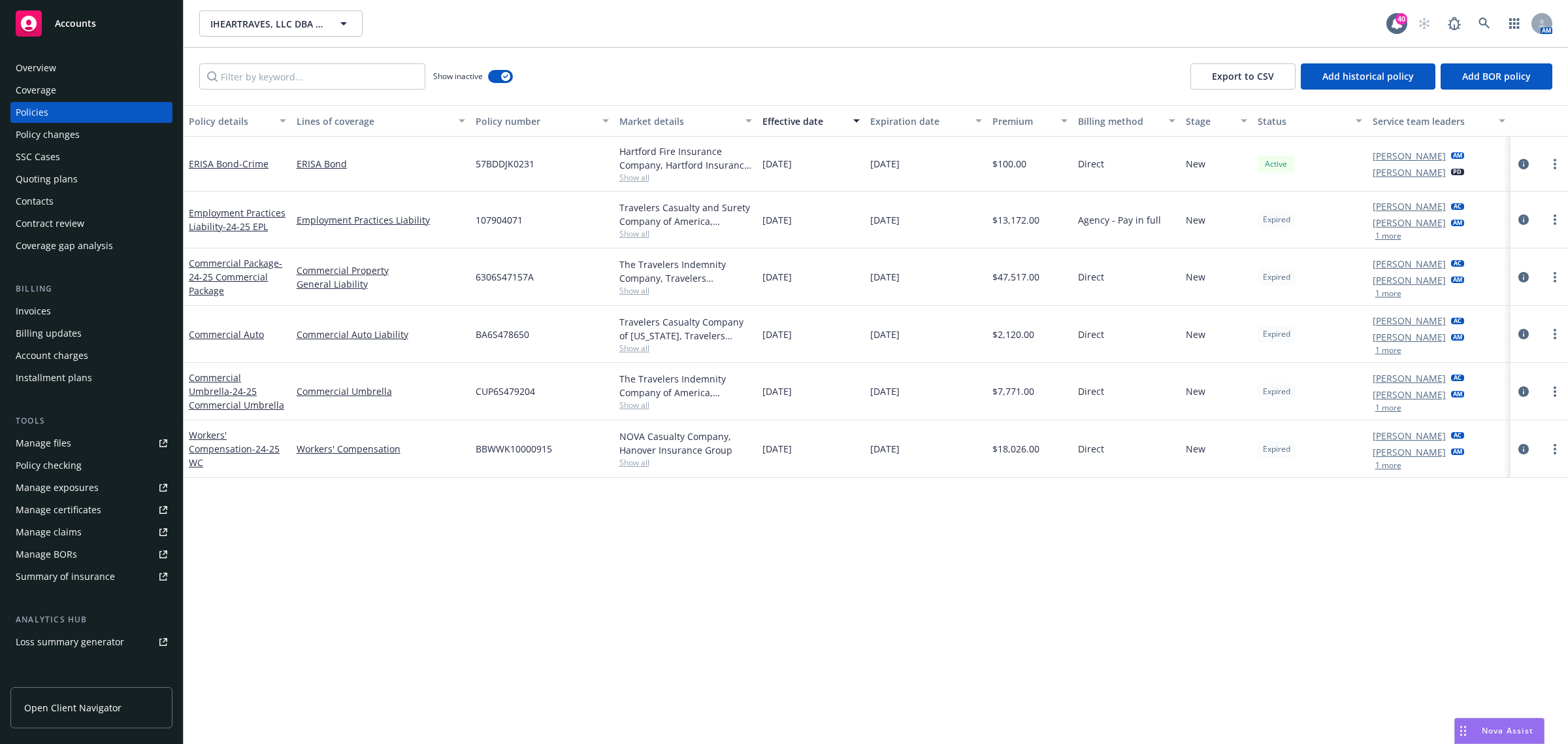
click at [632, 289] on span "Show all" at bounding box center [686, 291] width 133 height 11
click at [642, 230] on span "Show all" at bounding box center [686, 234] width 133 height 11
click at [1559, 277] on link "more" at bounding box center [1555, 277] width 15 height 15
click at [1503, 331] on link "Renew with incumbent" at bounding box center [1486, 330] width 153 height 26
select select "12"
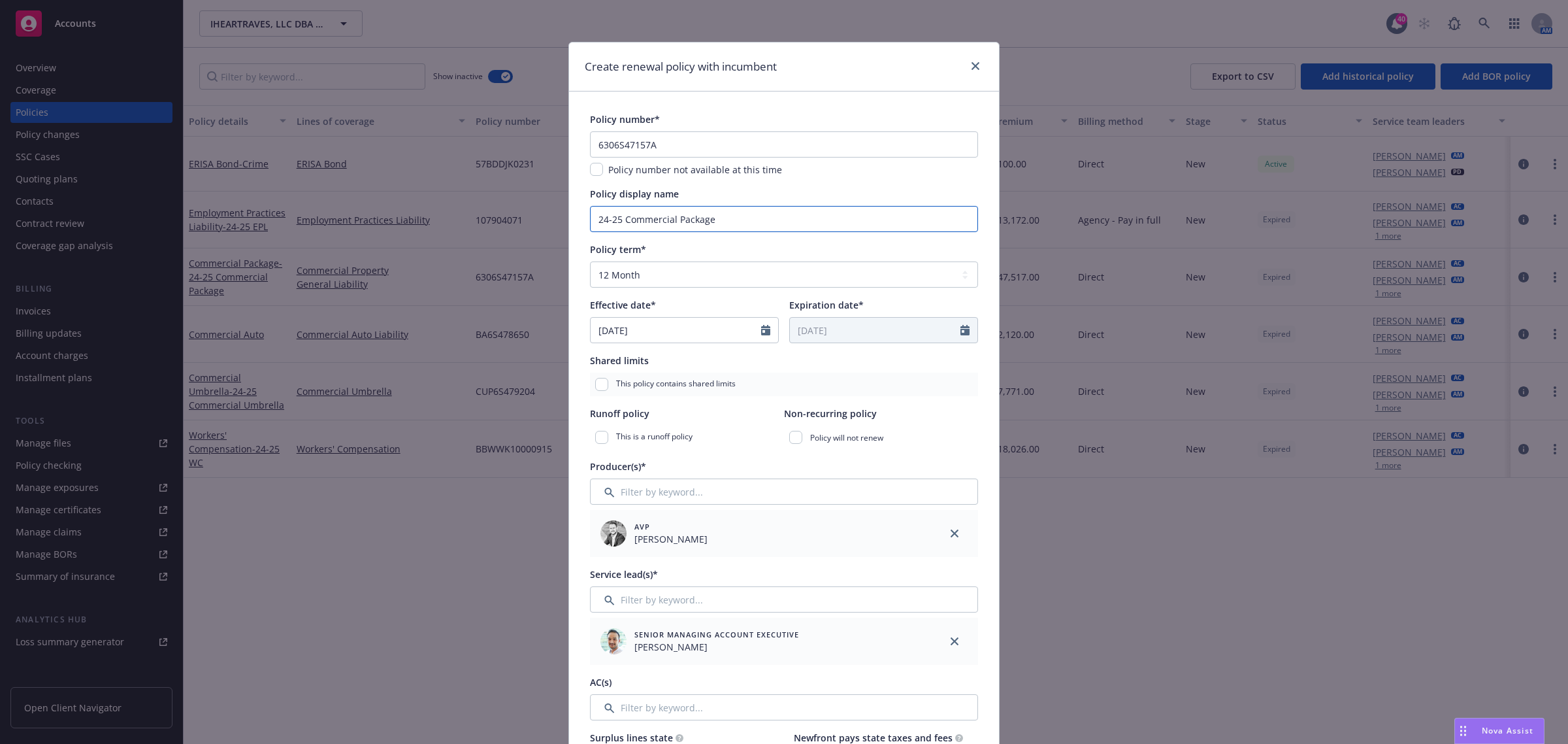
click at [644, 220] on input "24-25 Commercial Package" at bounding box center [784, 219] width 388 height 26
drag, startPoint x: 618, startPoint y: 222, endPoint x: 531, endPoint y: 230, distance: 87.4
click at [531, 230] on div "Create renewal policy with incumbent Policy number* 6306S47157A Policy number n…" at bounding box center [784, 372] width 1568 height 744
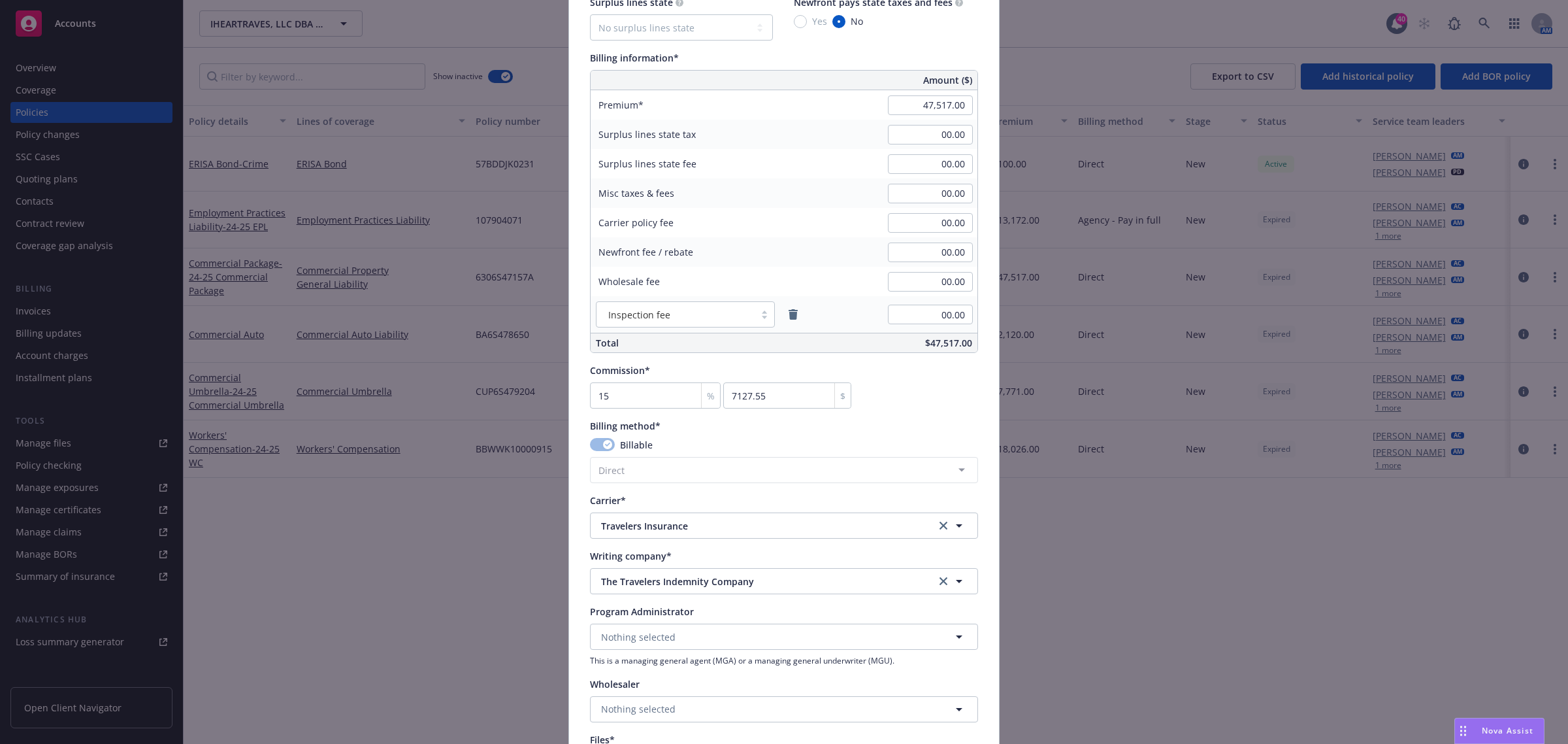
scroll to position [1054, 0]
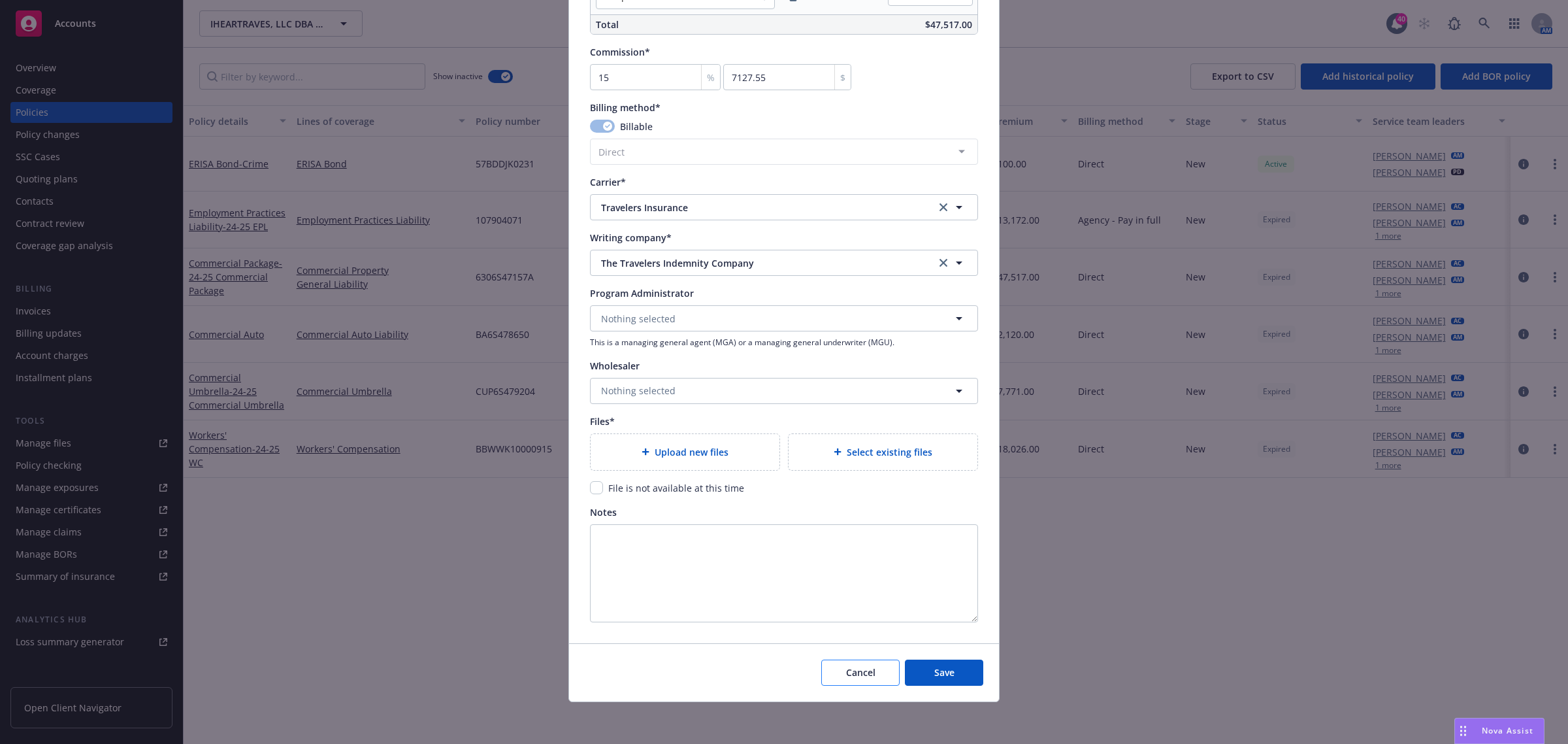
type input "25-26 Commercial Package"
click at [851, 667] on span "Cancel" at bounding box center [861, 672] width 29 height 13
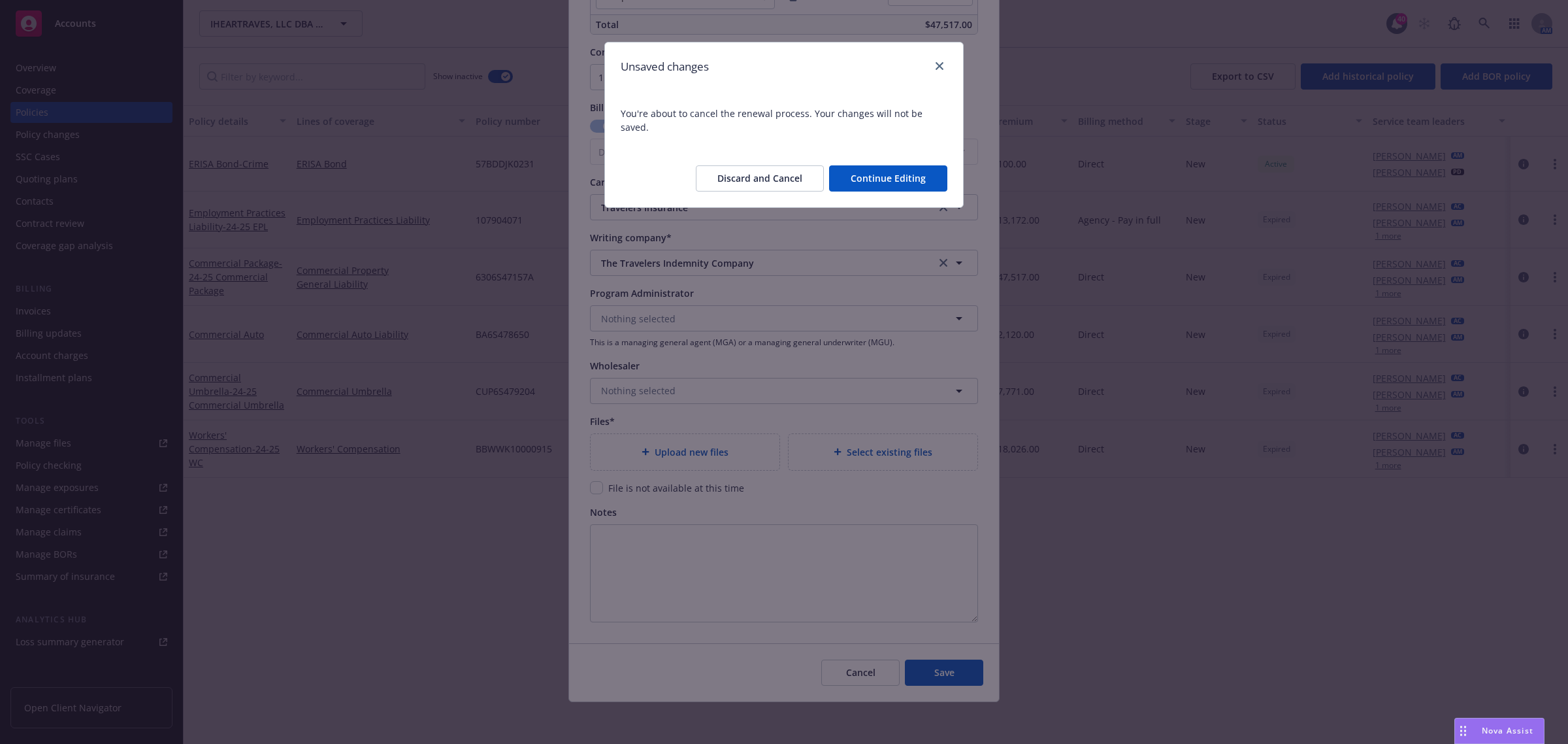
click at [781, 165] on button "Discard and Cancel" at bounding box center [760, 178] width 128 height 26
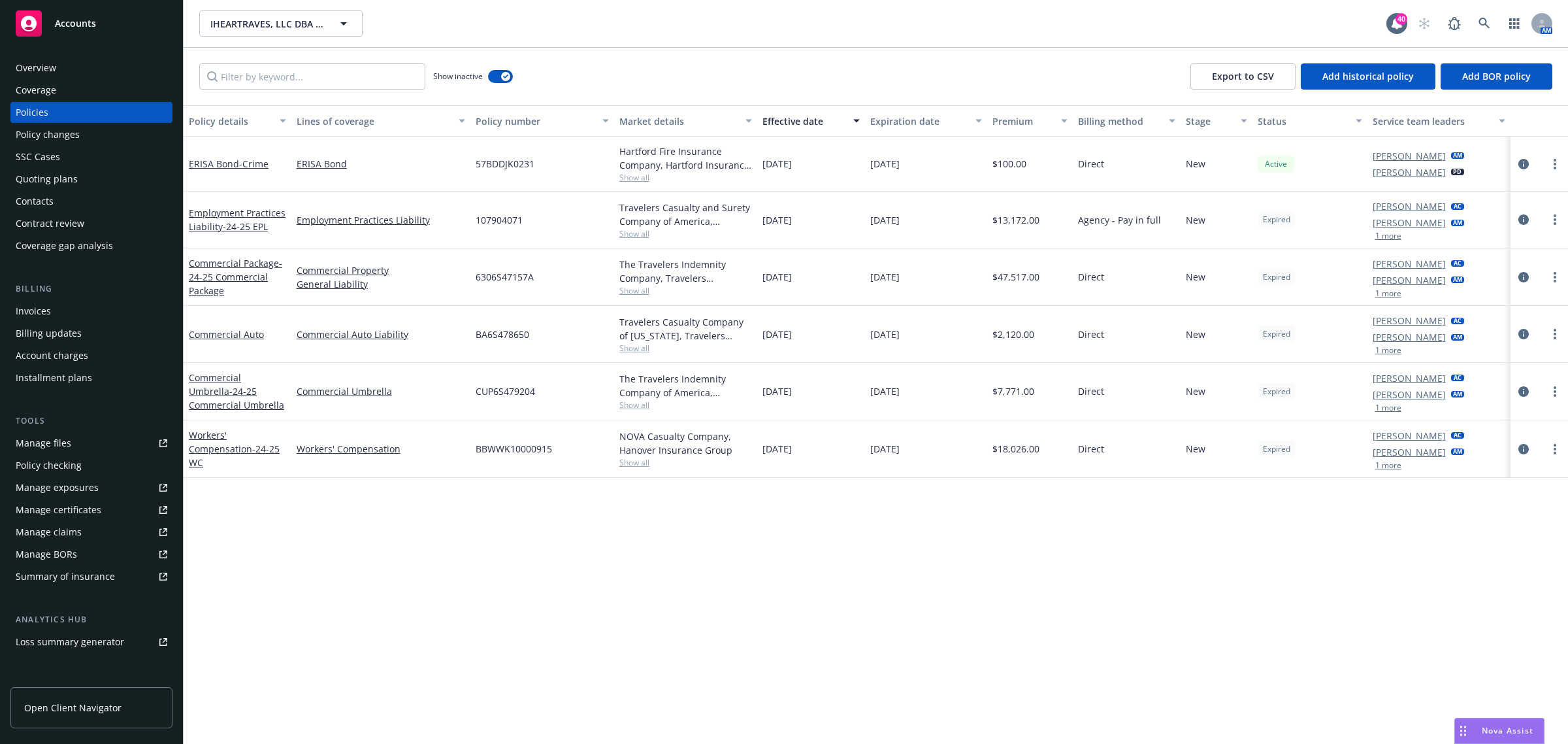
click at [69, 144] on div "Policy changes" at bounding box center [48, 134] width 64 height 21
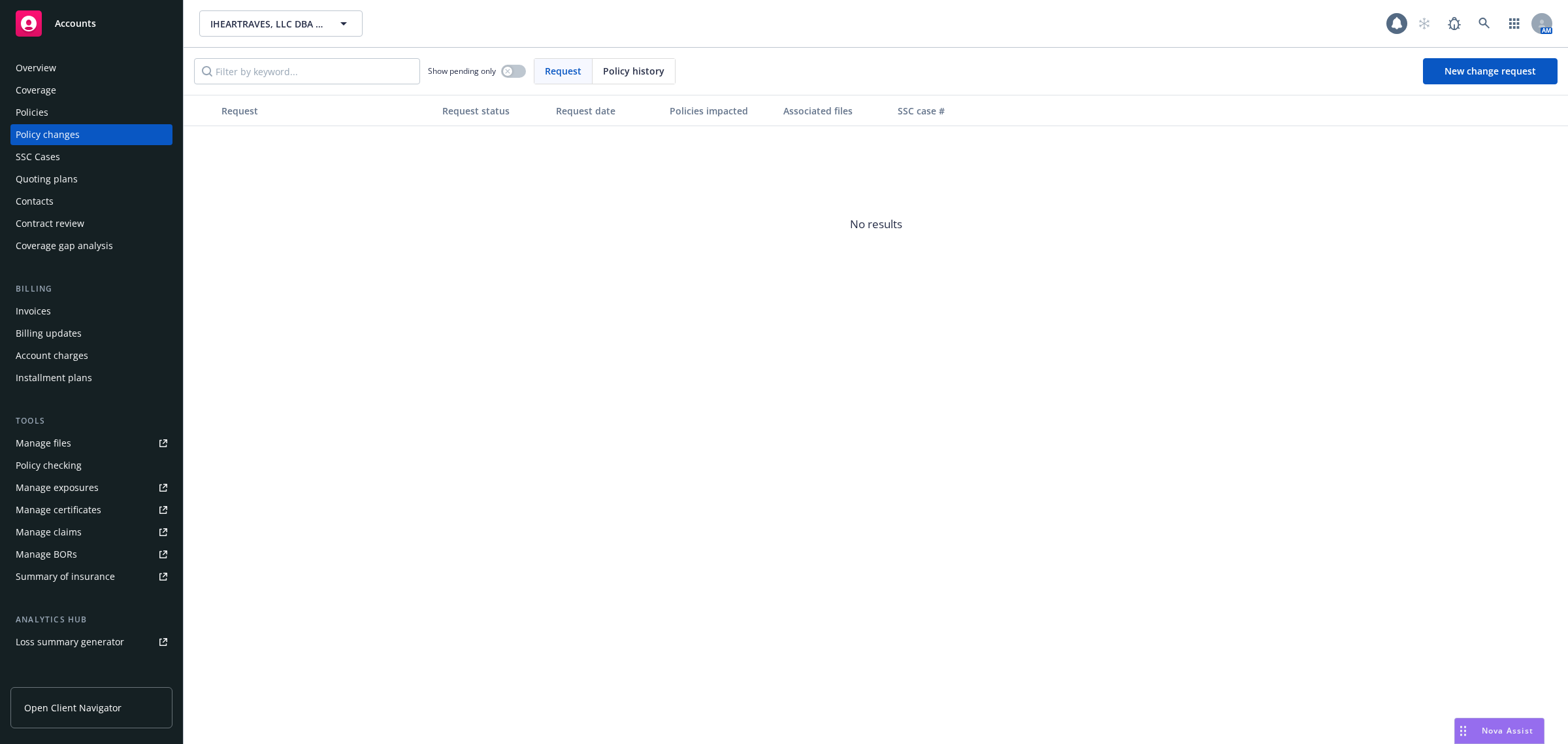
click at [70, 184] on div "Quoting plans" at bounding box center [46, 179] width 62 height 21
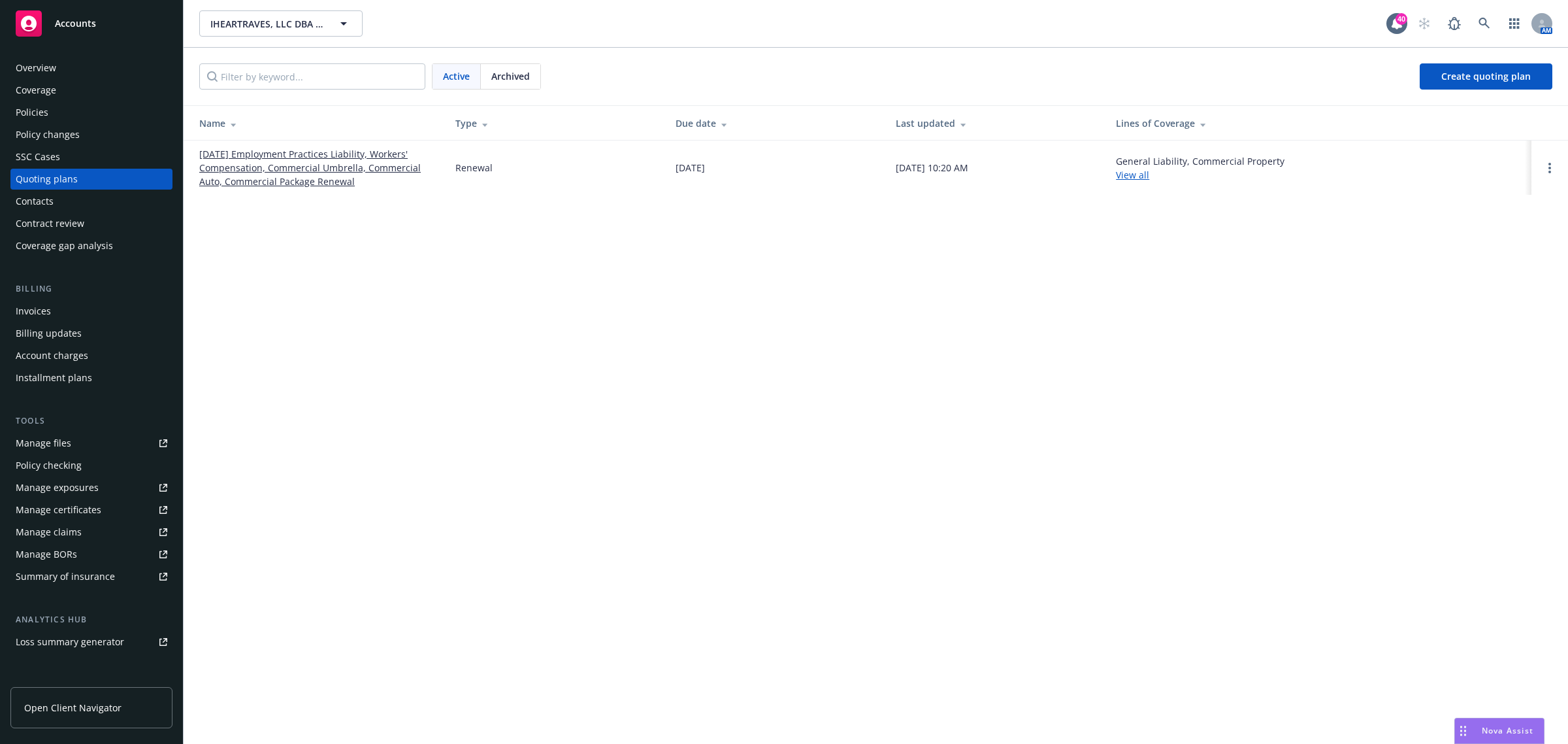
click at [335, 163] on link "08/20/25 Employment Practices Liability, Workers' Compensation, Commercial Umbr…" at bounding box center [317, 168] width 235 height 42
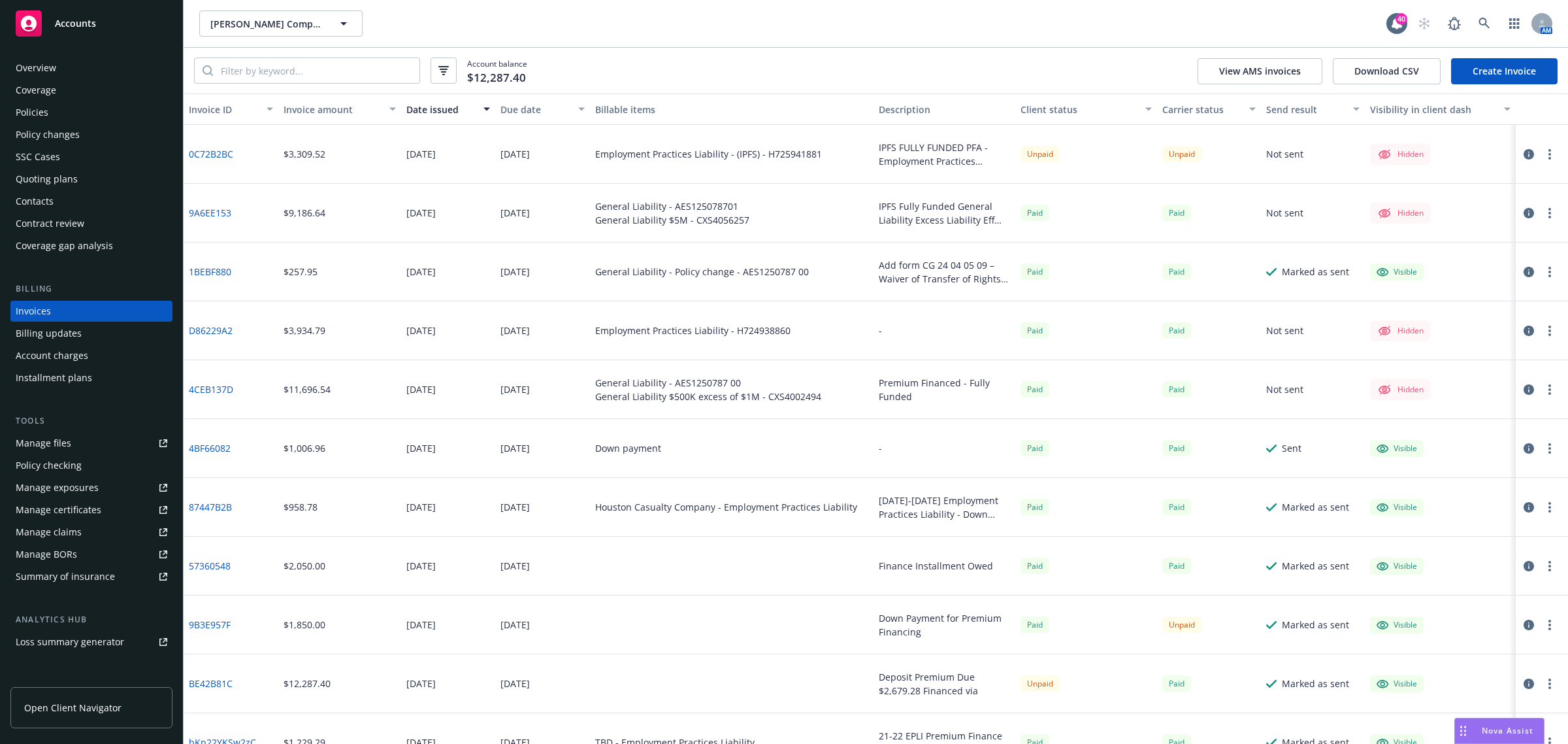
click at [1524, 152] on icon "button" at bounding box center [1529, 155] width 11 height 11
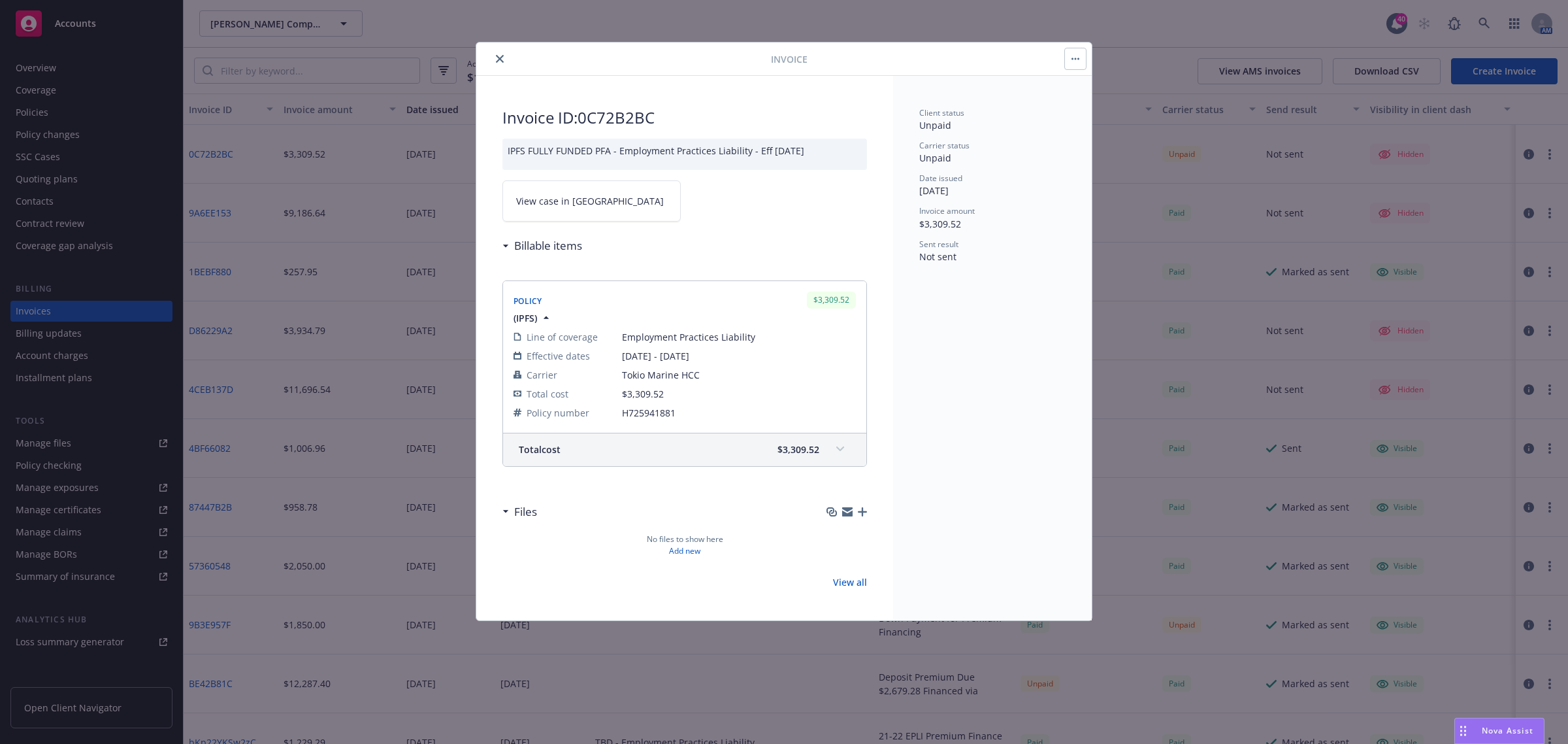
click at [579, 204] on span "View case in [GEOGRAPHIC_DATA]" at bounding box center [590, 201] width 148 height 14
click at [74, 117] on div "Invoice Invoice ID: 0C72B2BC IPFS FULLY FUNDED PFA - Employment Practices Liabi…" at bounding box center [784, 372] width 1568 height 744
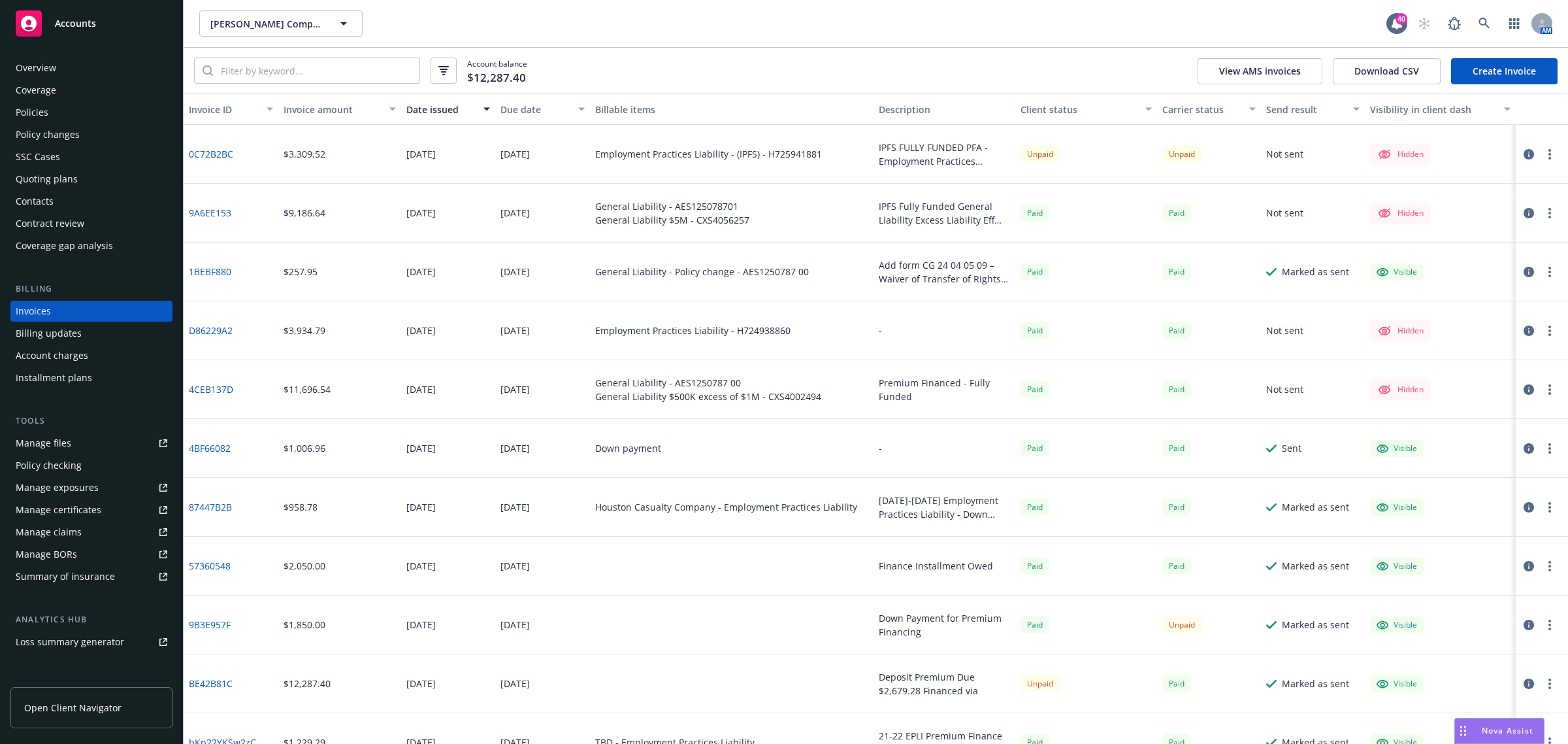
click at [70, 117] on div "Policies" at bounding box center [91, 112] width 152 height 21
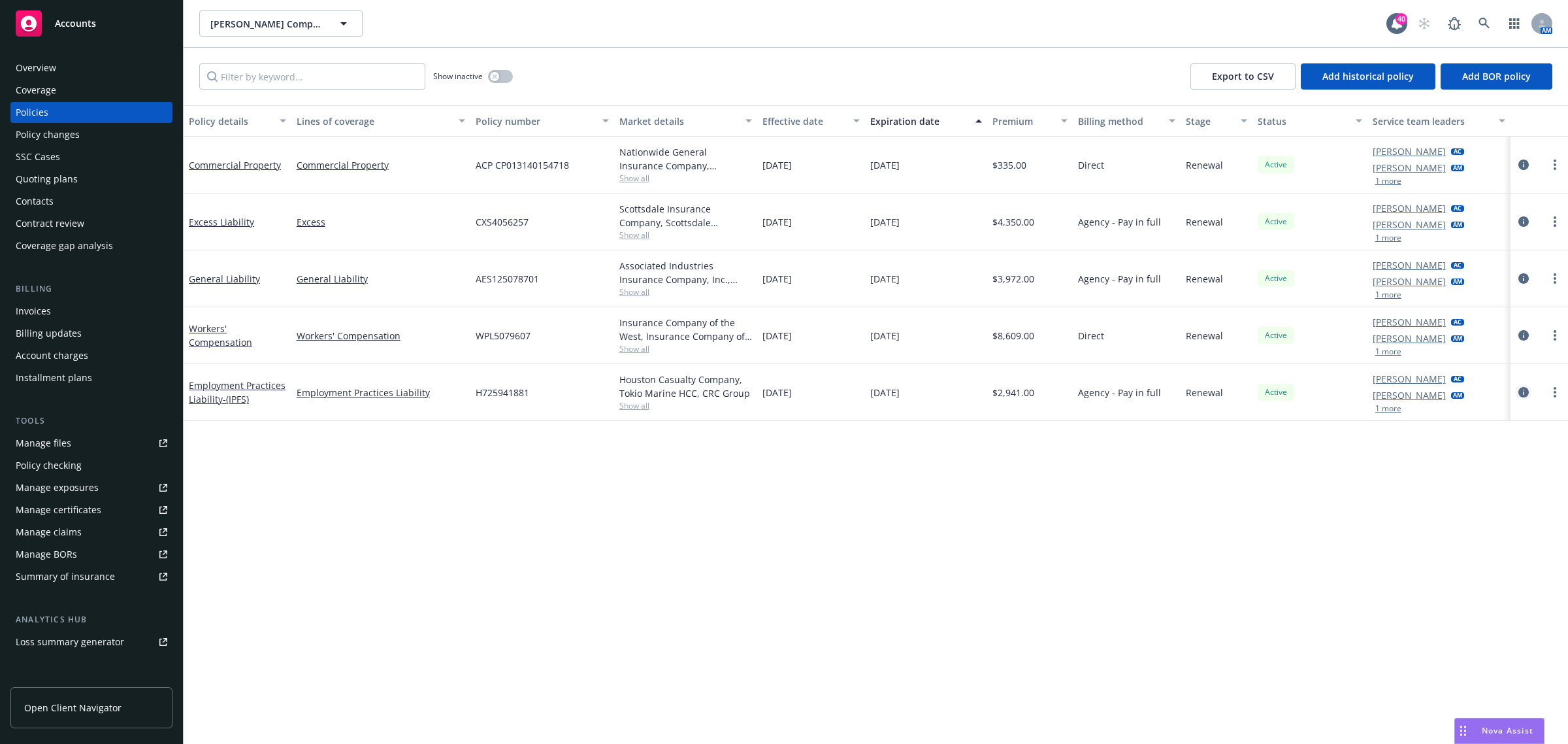
click at [1523, 389] on icon "circleInformation" at bounding box center [1524, 392] width 11 height 11
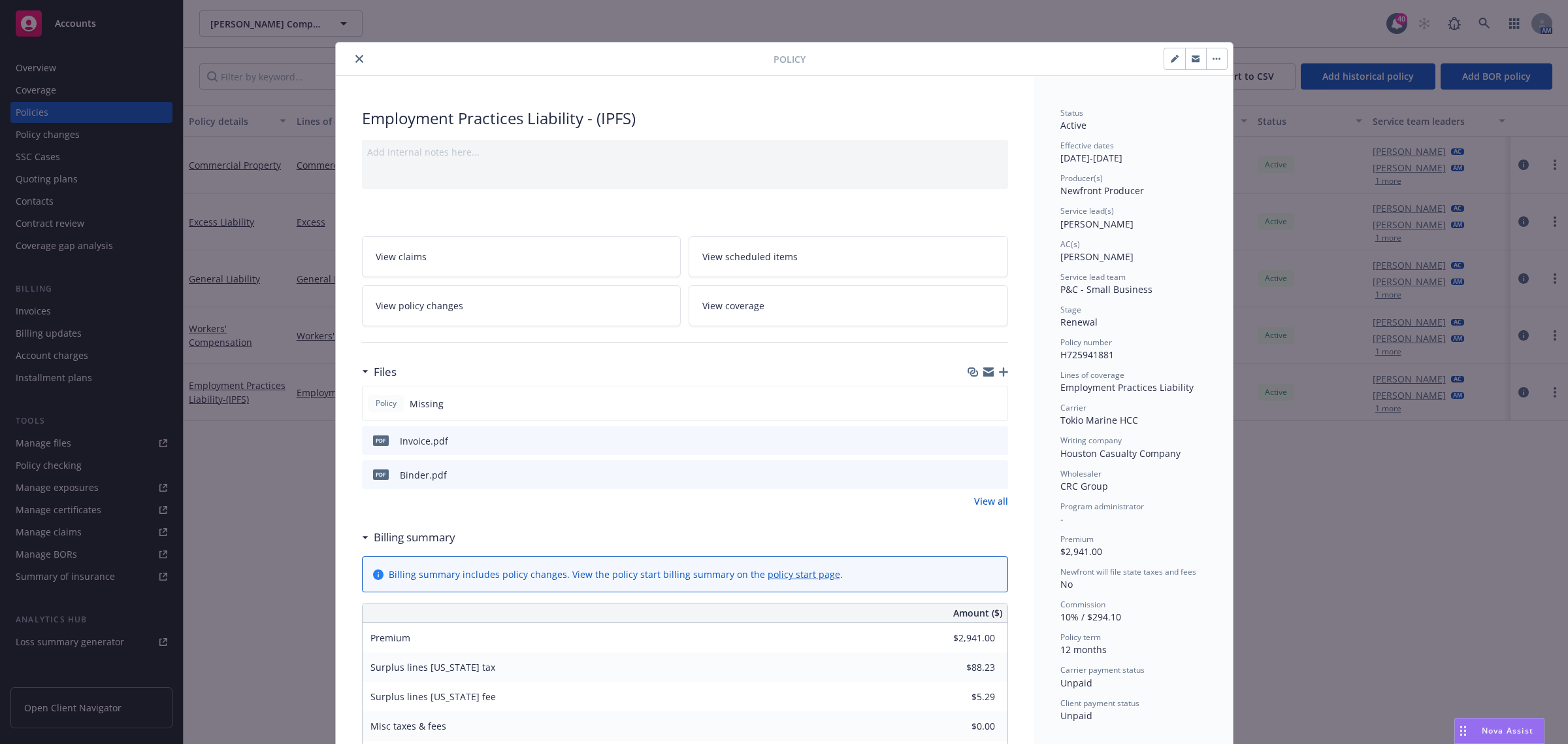
click at [969, 437] on icon "download file" at bounding box center [974, 440] width 11 height 11
click at [969, 479] on icon "download file" at bounding box center [974, 477] width 11 height 3
click at [1485, 23] on div "Policy Employment Practices Liability - (IPFS) Add internal notes here... View …" at bounding box center [784, 372] width 1568 height 744
click at [355, 60] on icon "close" at bounding box center [359, 59] width 8 height 8
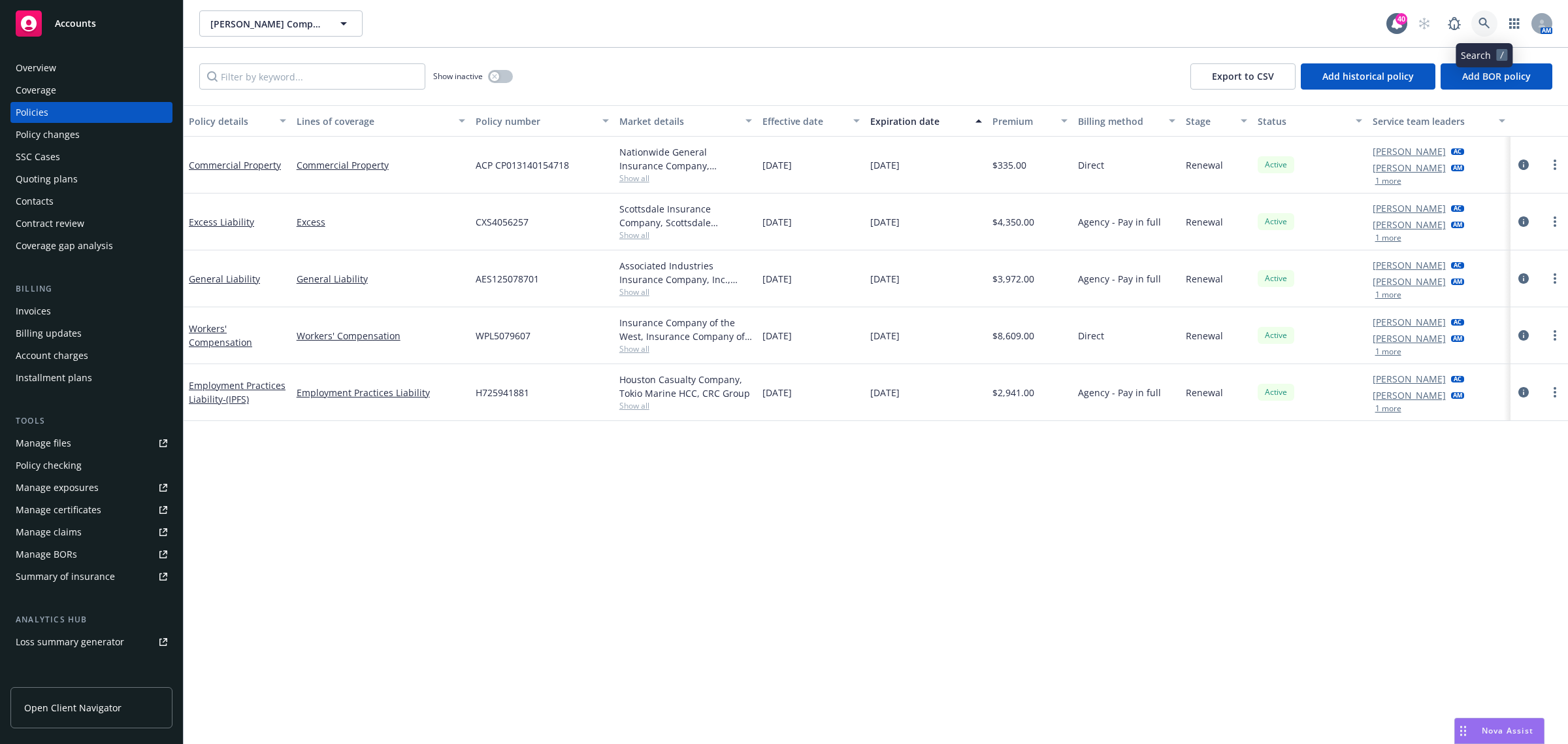
click at [1481, 23] on icon at bounding box center [1484, 23] width 12 height 12
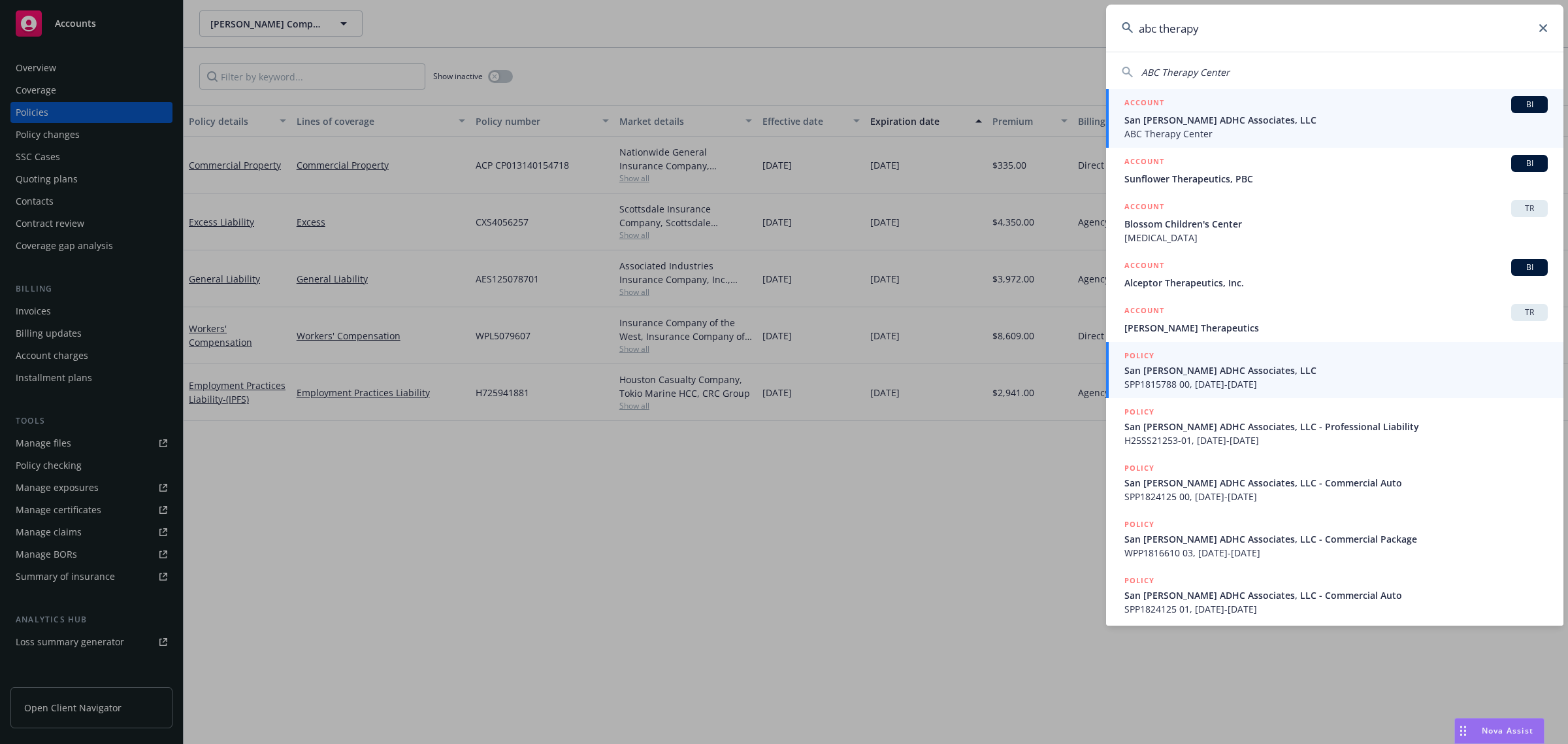
type input "abc therapy"
click at [1246, 371] on span "San [PERSON_NAME] ADHC Associates, LLC" at bounding box center [1336, 370] width 424 height 14
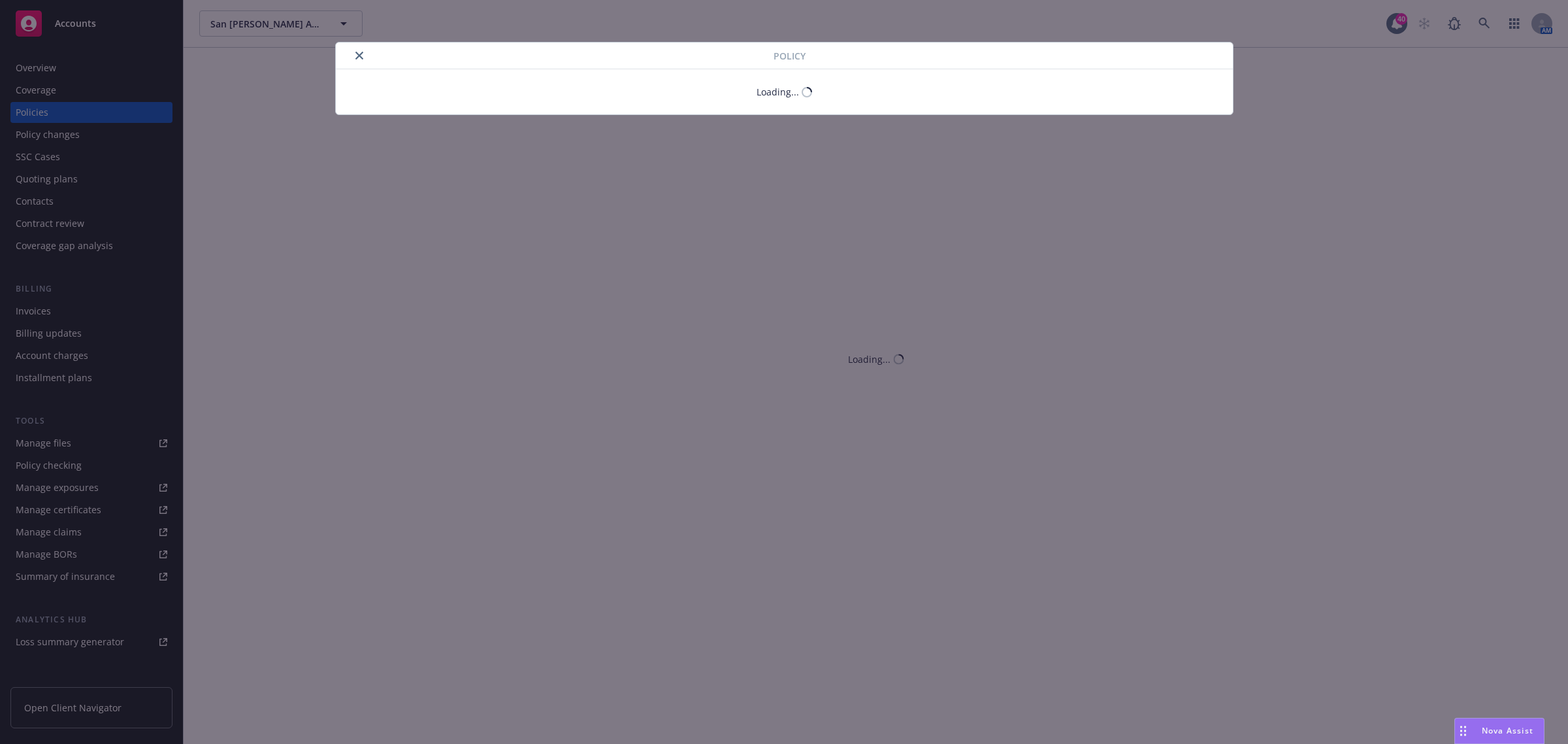
click at [359, 51] on div at bounding box center [557, 55] width 432 height 15
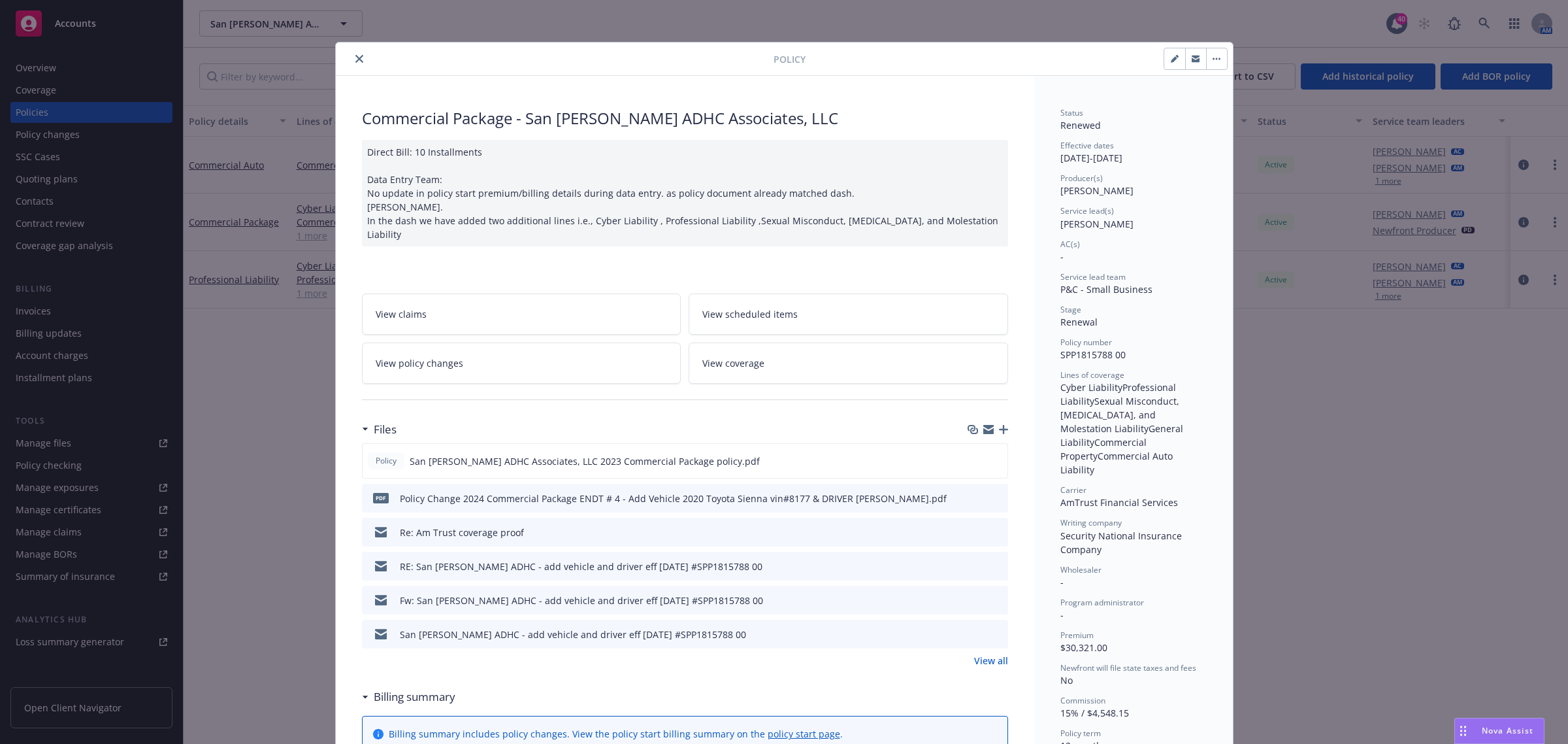
click at [351, 60] on button "close" at bounding box center [359, 58] width 15 height 15
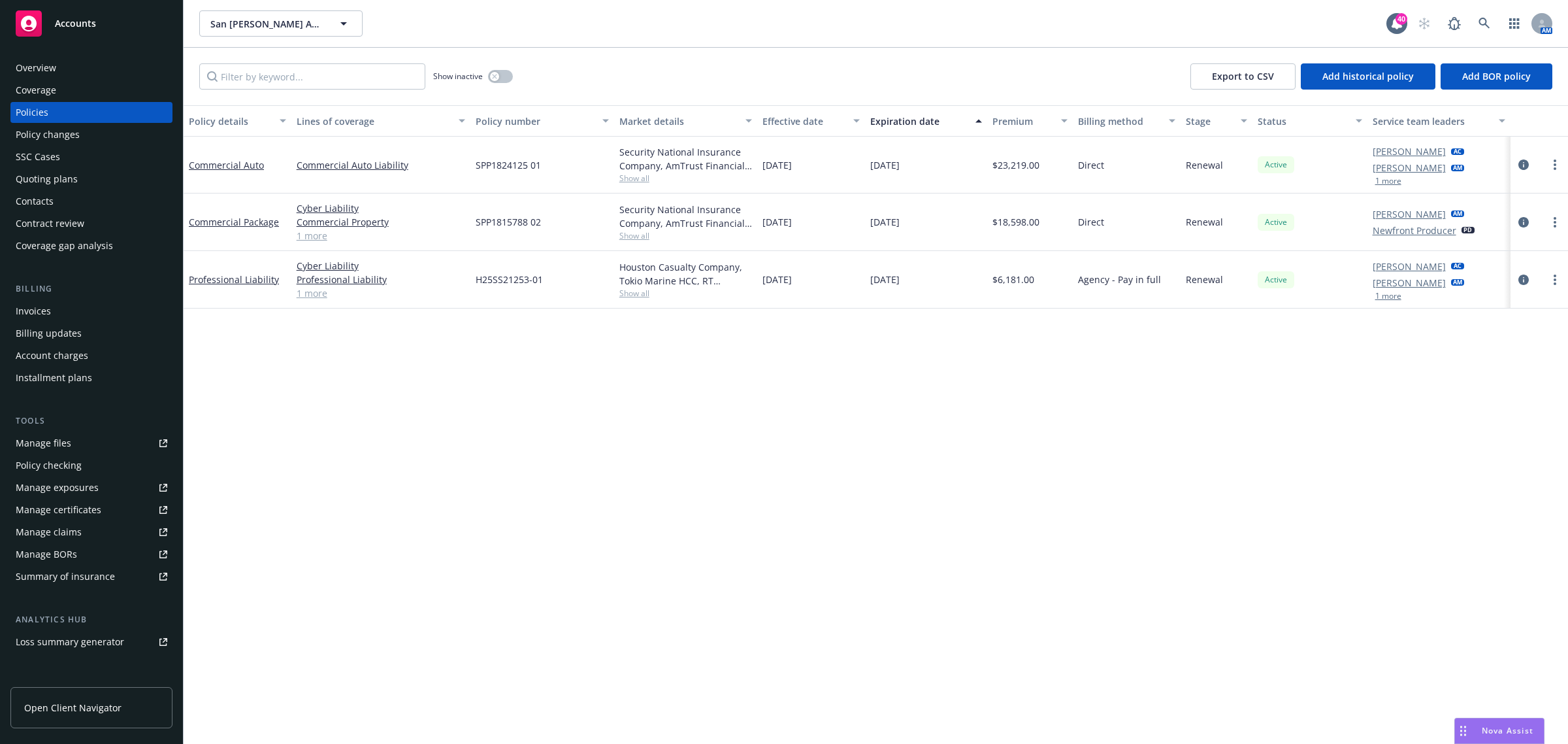
click at [58, 63] on div "Overview" at bounding box center [91, 68] width 152 height 21
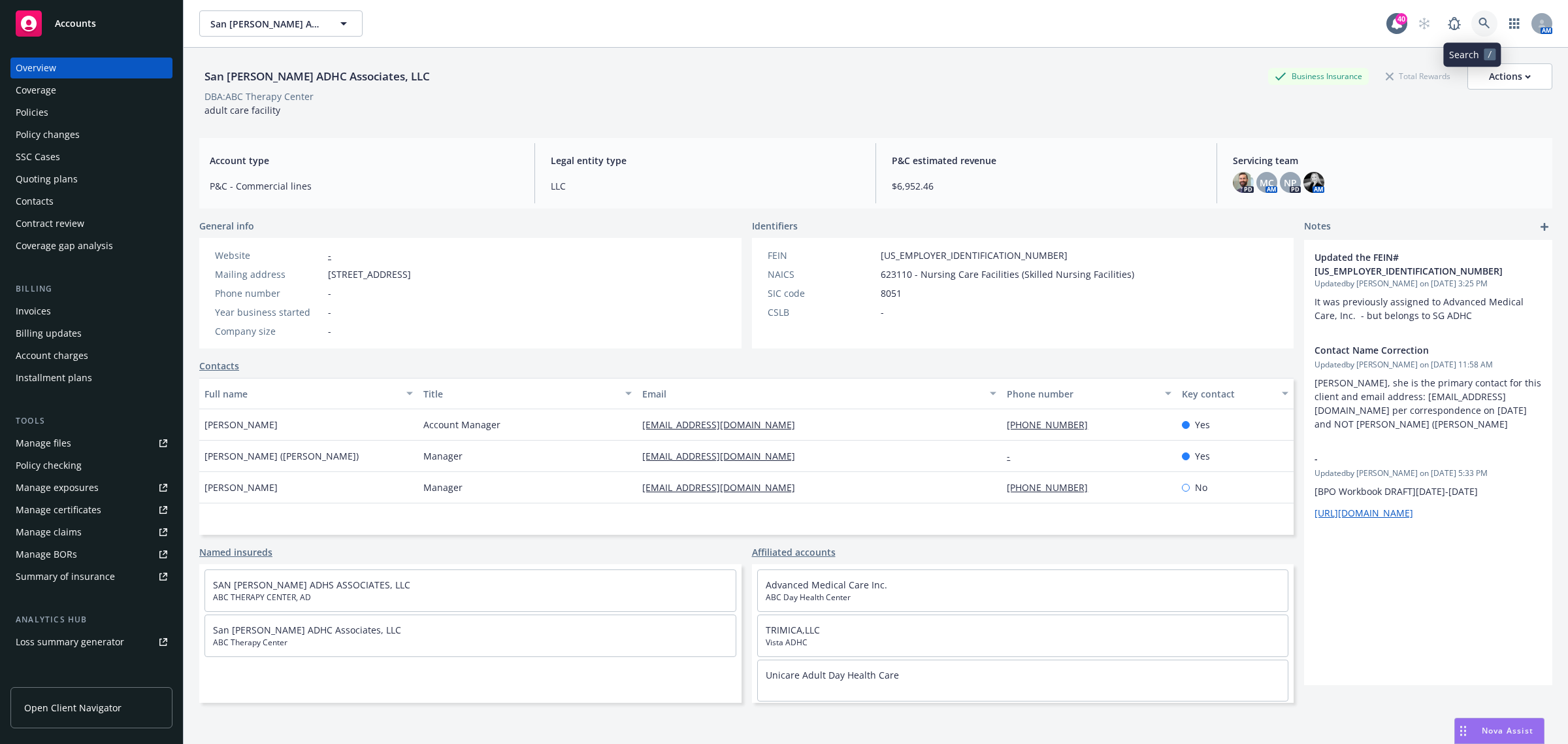
click at [1478, 21] on icon at bounding box center [1484, 23] width 12 height 12
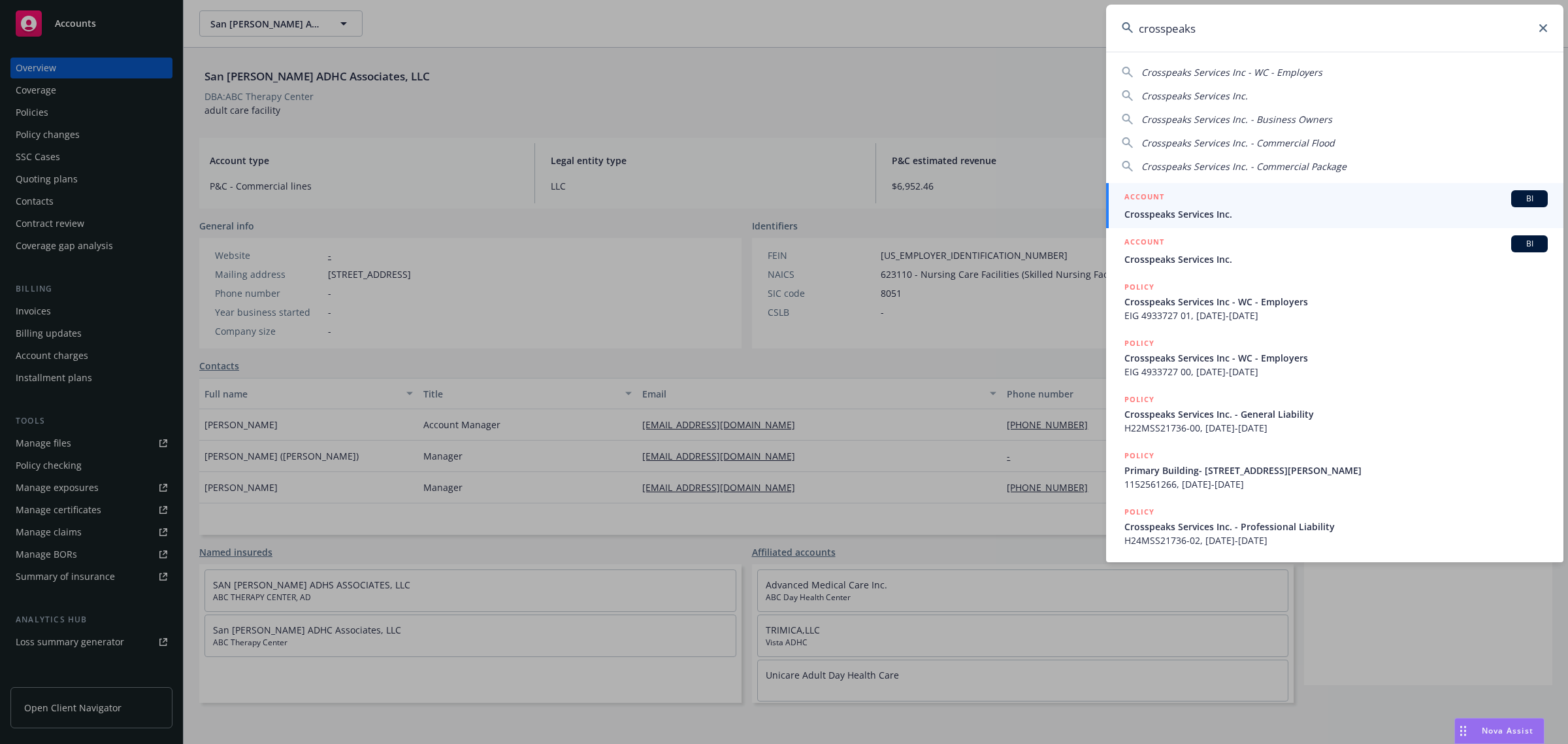
type input "crosspeaks"
click at [1189, 194] on div "ACCOUNT BI" at bounding box center [1336, 198] width 424 height 17
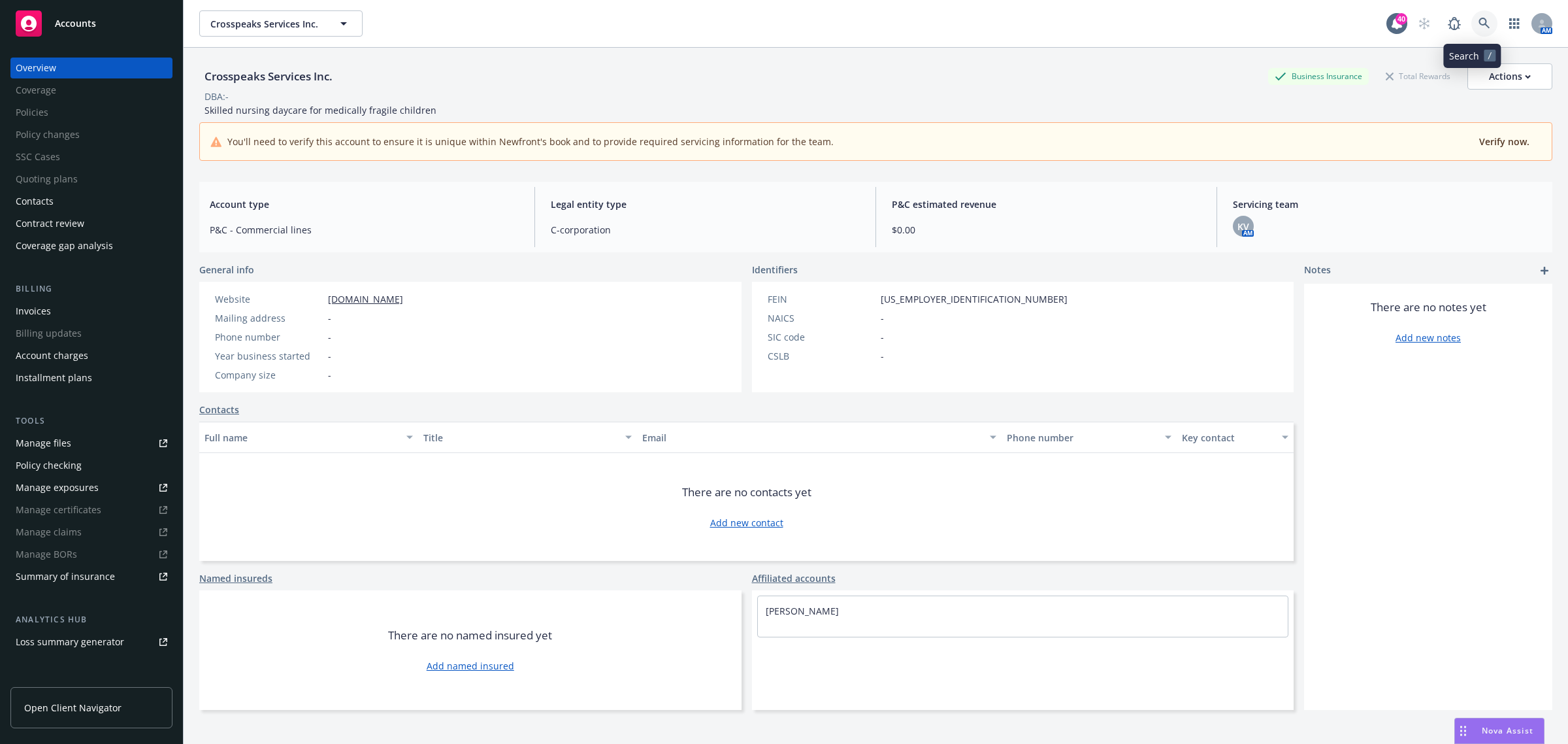
click at [1478, 25] on icon at bounding box center [1484, 23] width 12 height 12
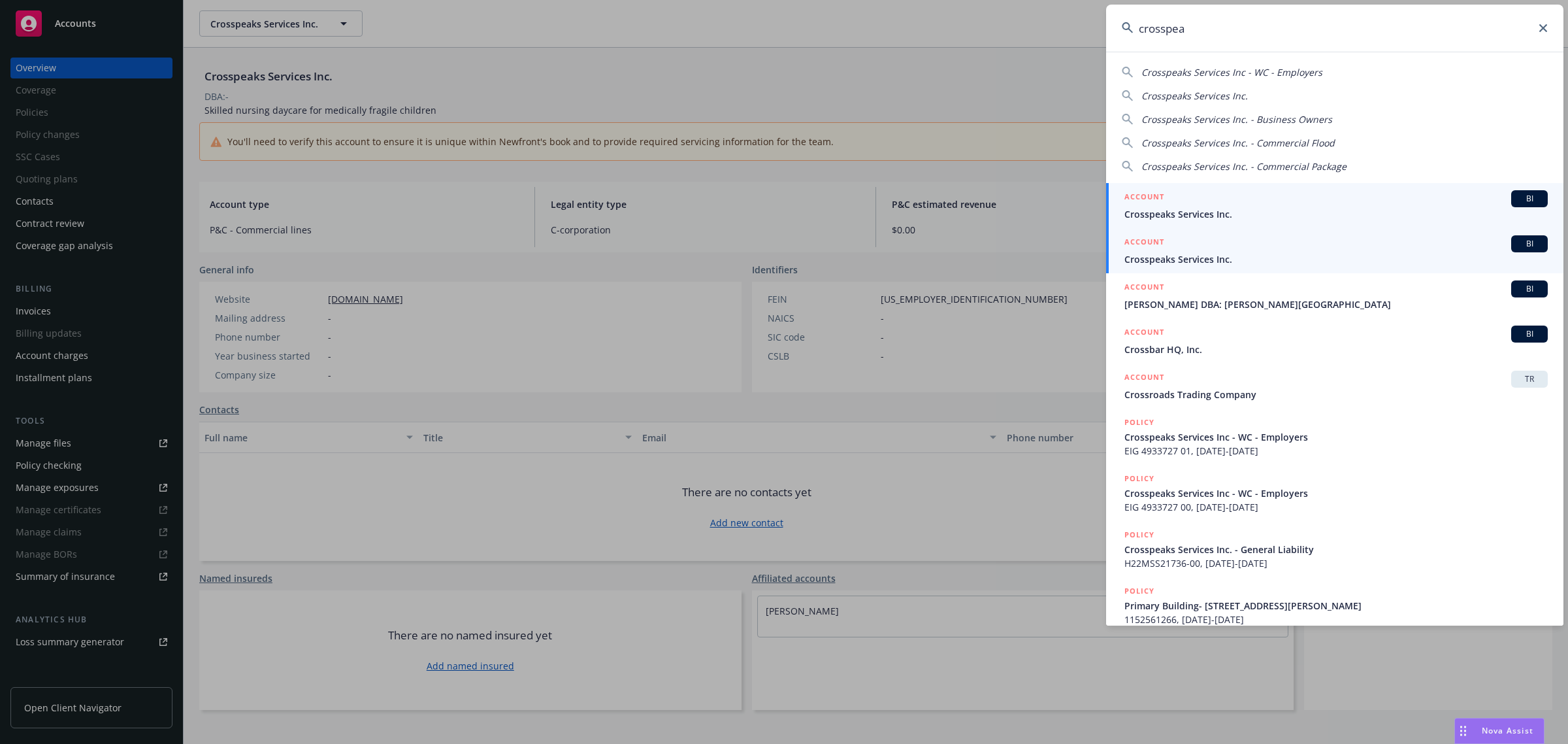
type input "crosspea"
click at [1183, 257] on span "Crosspeaks Services Inc." at bounding box center [1336, 259] width 424 height 14
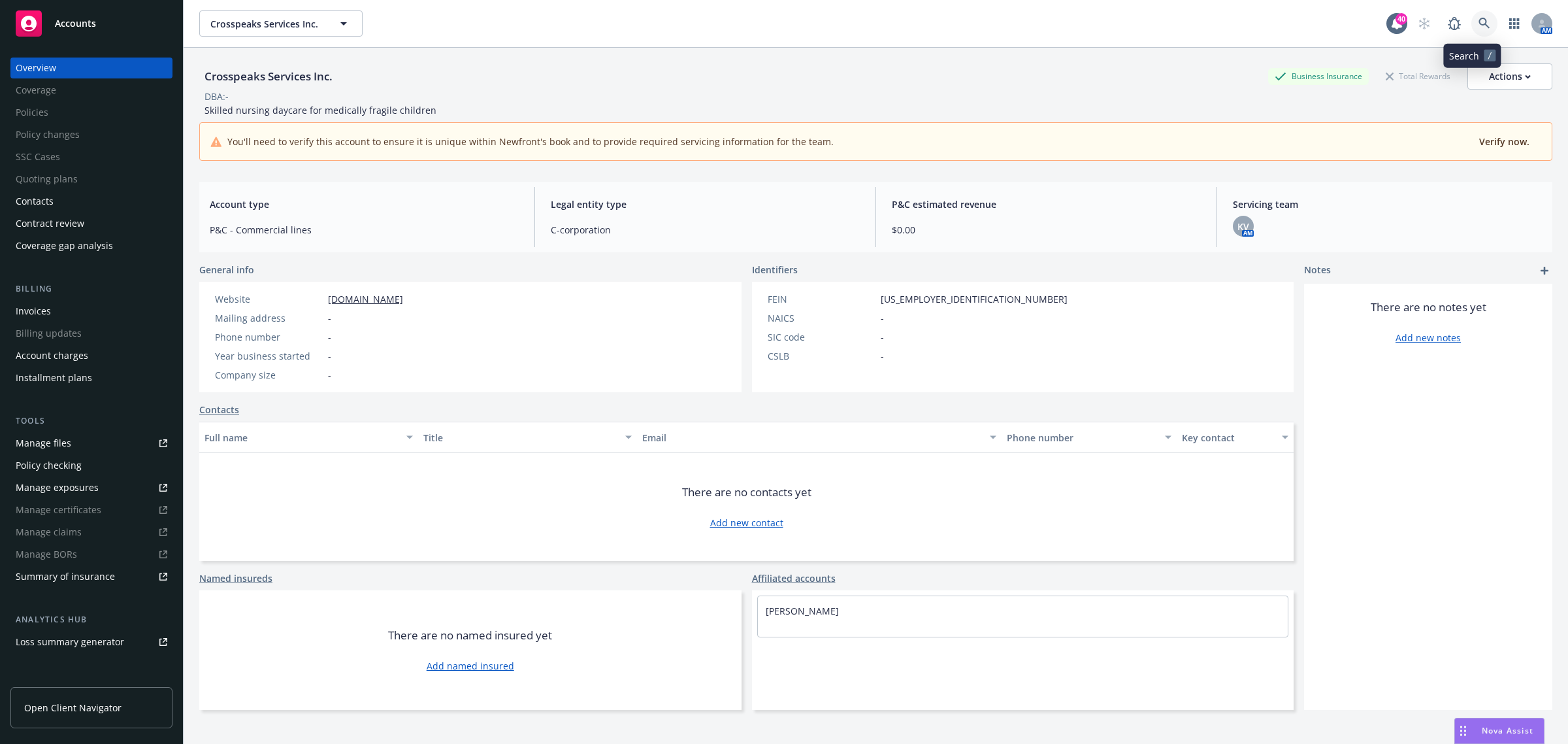
click at [1478, 27] on icon at bounding box center [1484, 23] width 11 height 11
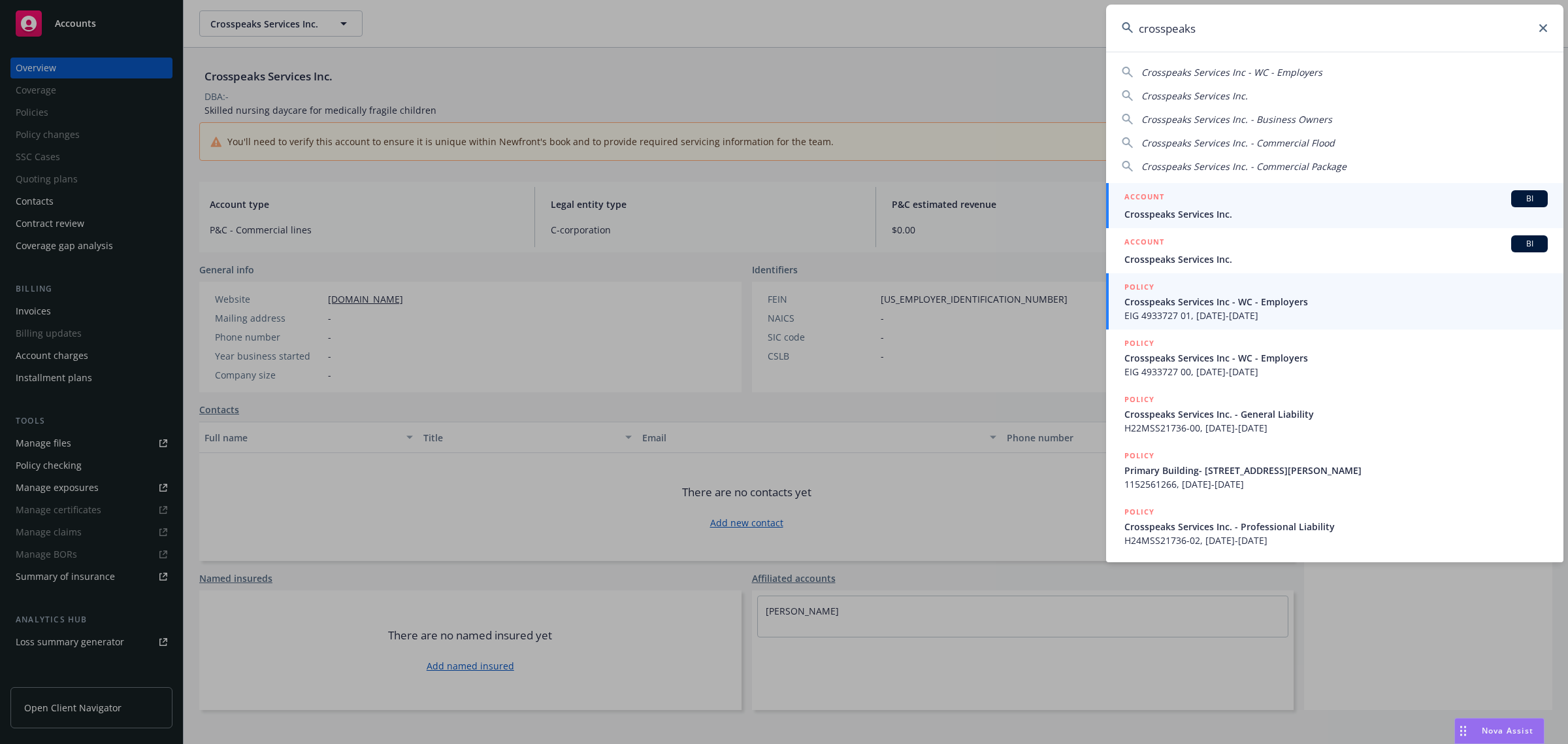
type input "crosspeaks"
click at [1300, 309] on span "EIG 4933727 01, [DATE]-[DATE]" at bounding box center [1336, 315] width 424 height 14
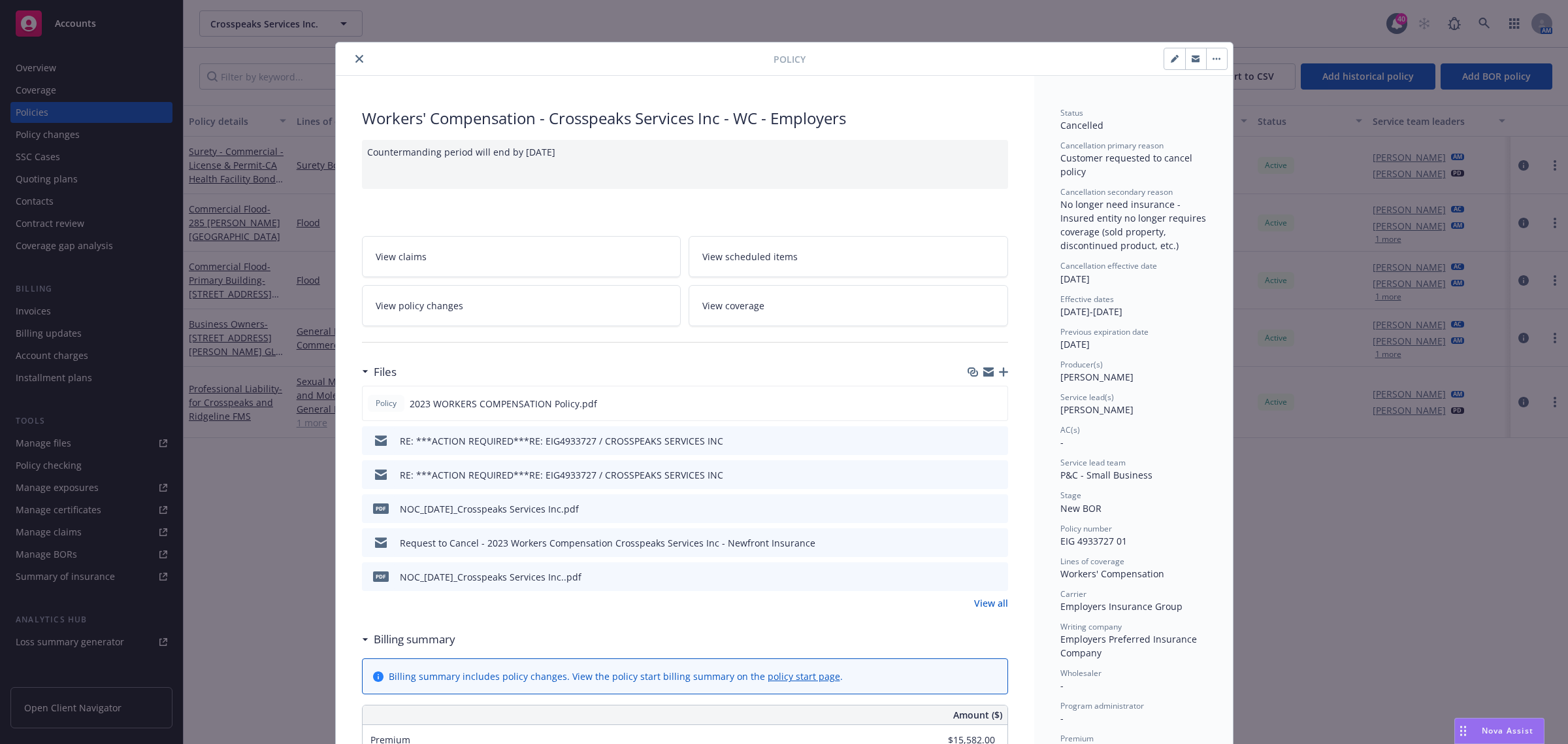
click at [356, 60] on icon "close" at bounding box center [359, 59] width 8 height 8
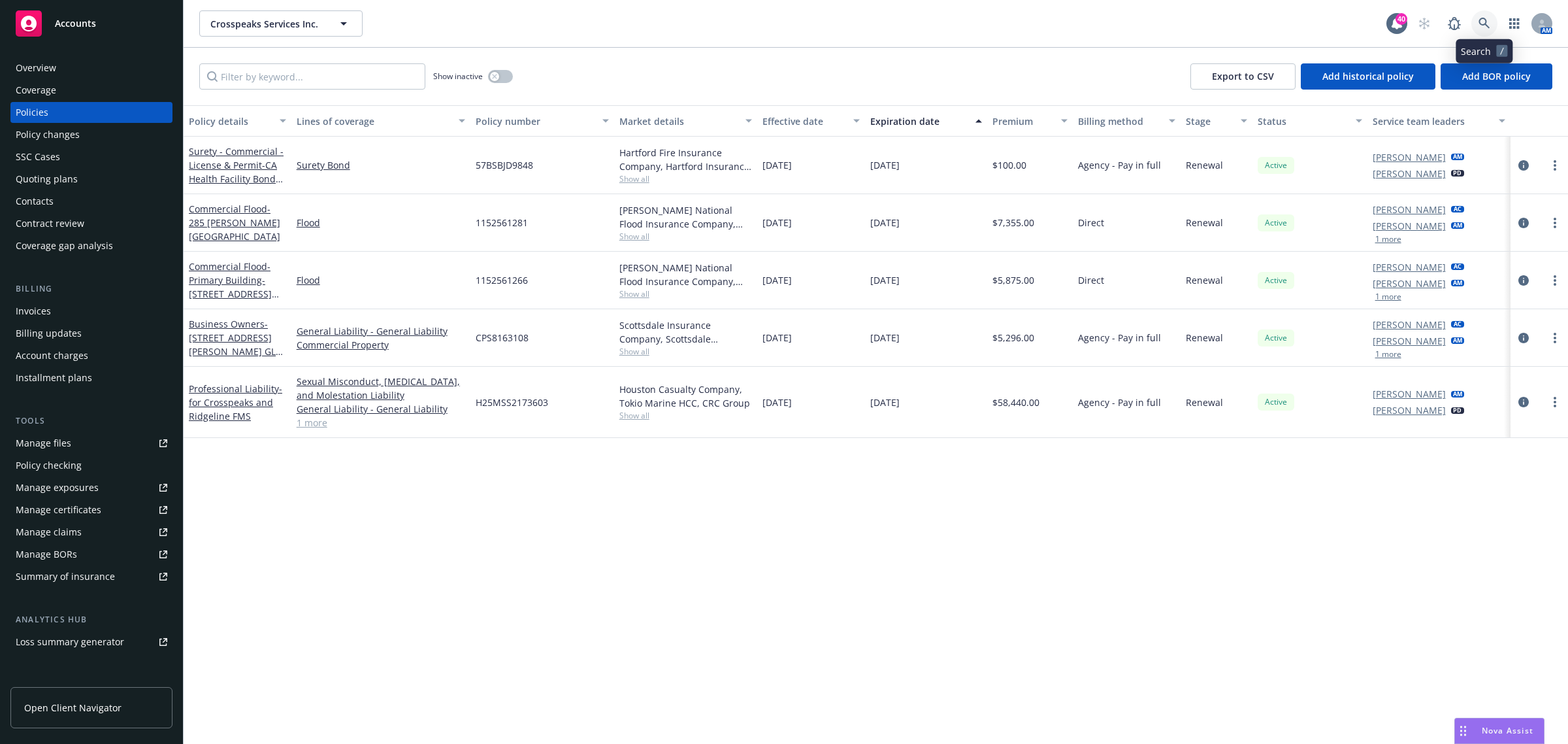
click at [1488, 17] on icon at bounding box center [1484, 23] width 12 height 12
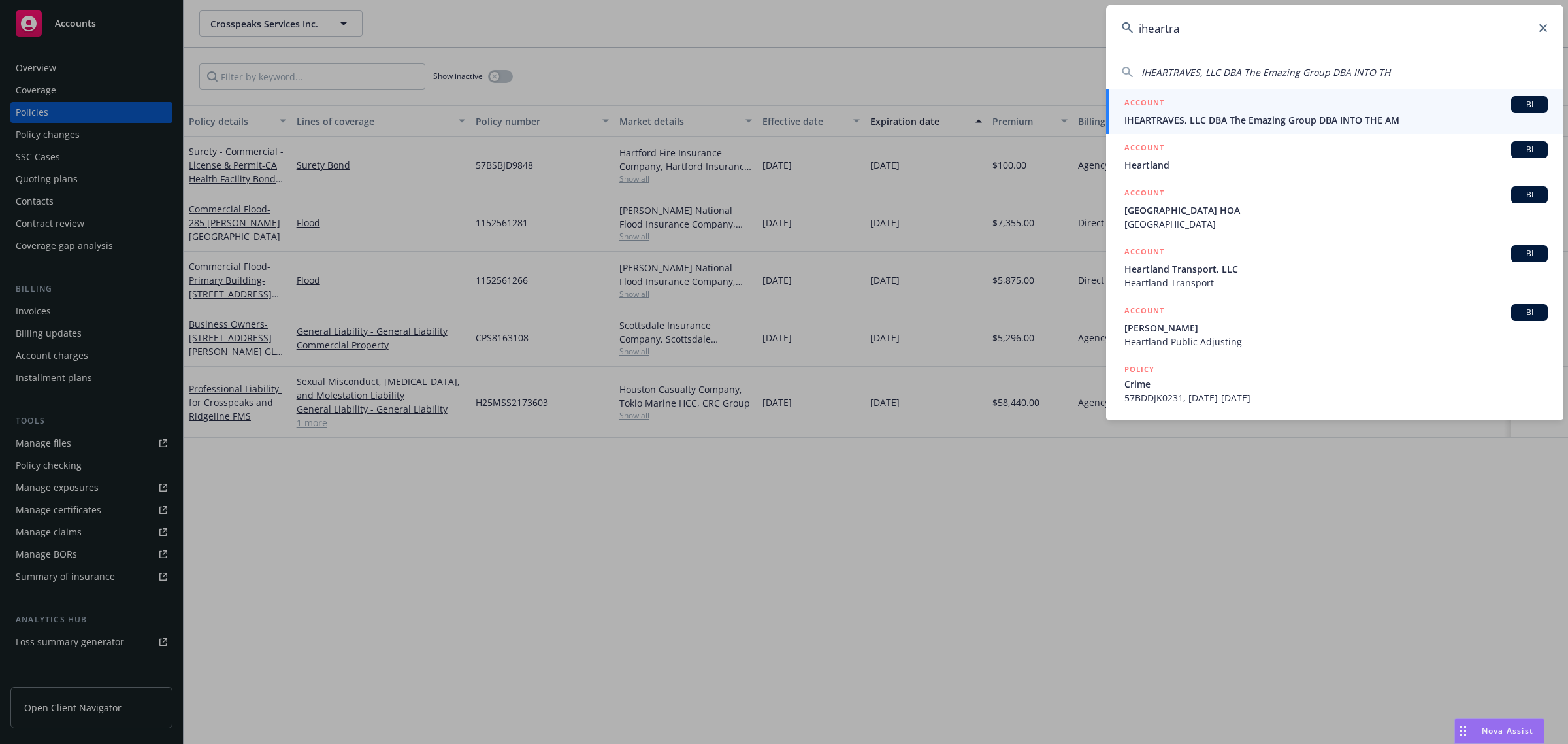
type input "iheartra"
click at [1225, 113] on span "IHEARTRAVES, LLC DBA The Emazing Group DBA INTO THE AM" at bounding box center [1336, 120] width 424 height 14
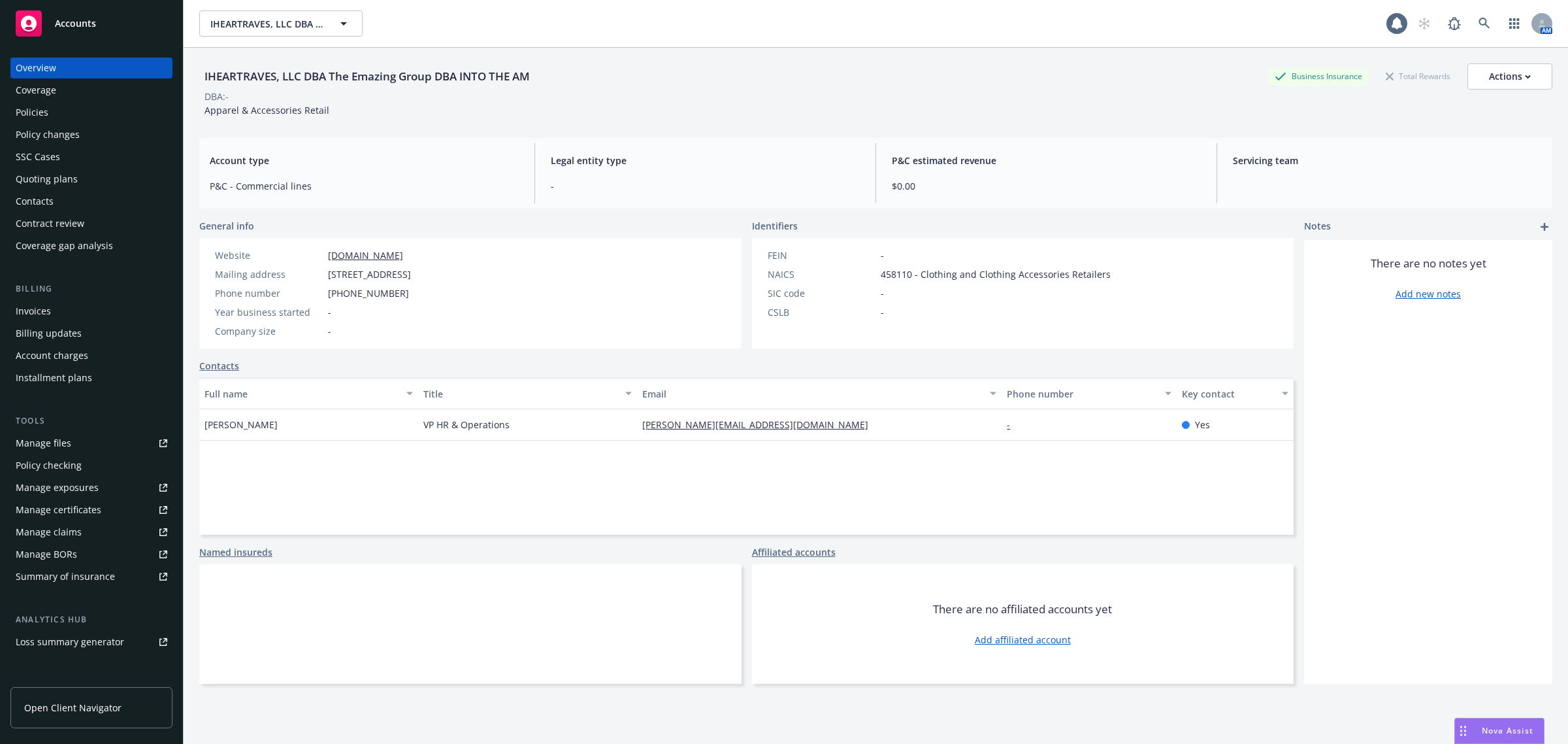
click at [96, 115] on div "Policies" at bounding box center [91, 112] width 152 height 21
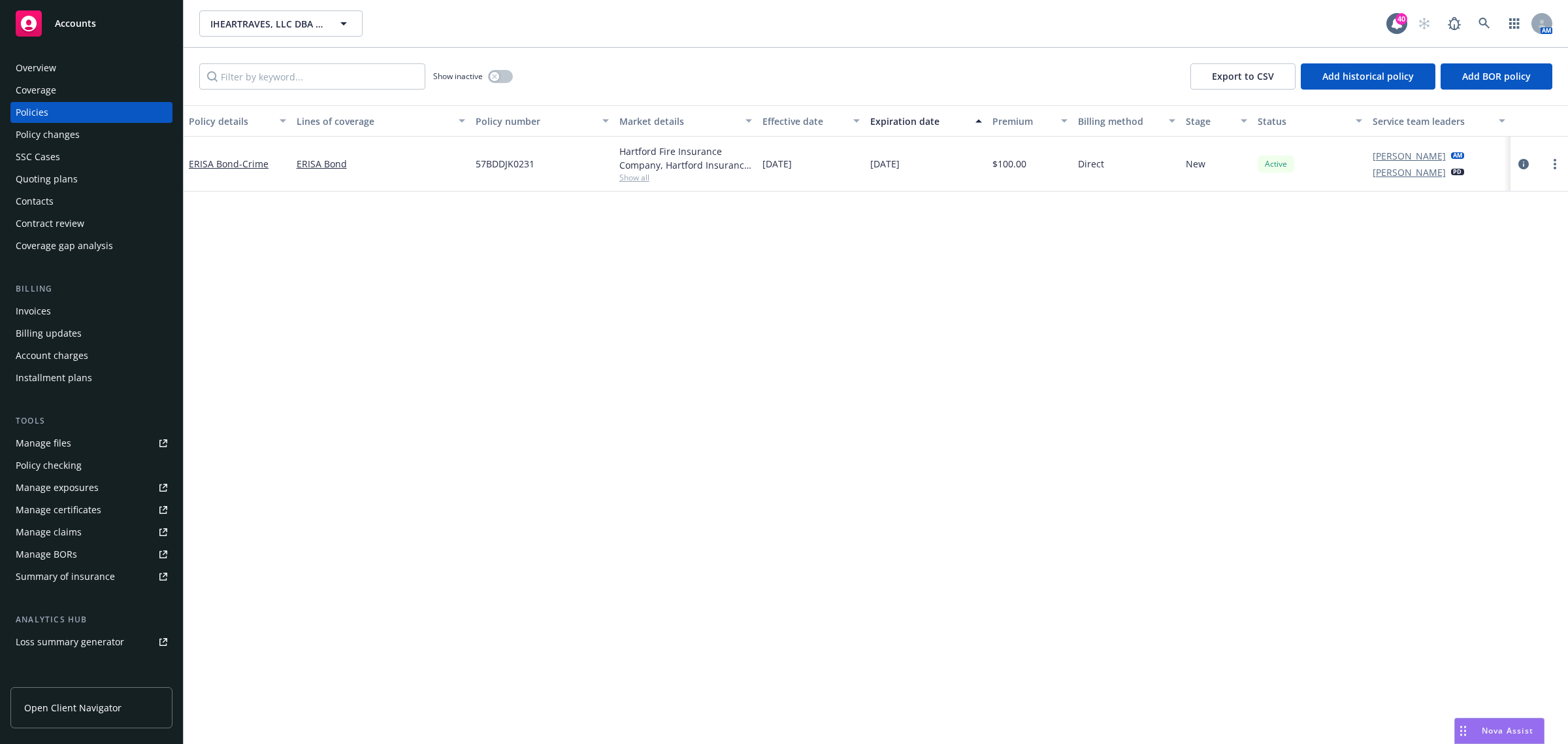
click at [493, 83] on div "Show inactive" at bounding box center [472, 76] width 80 height 26
click at [492, 80] on button "button" at bounding box center [500, 76] width 25 height 13
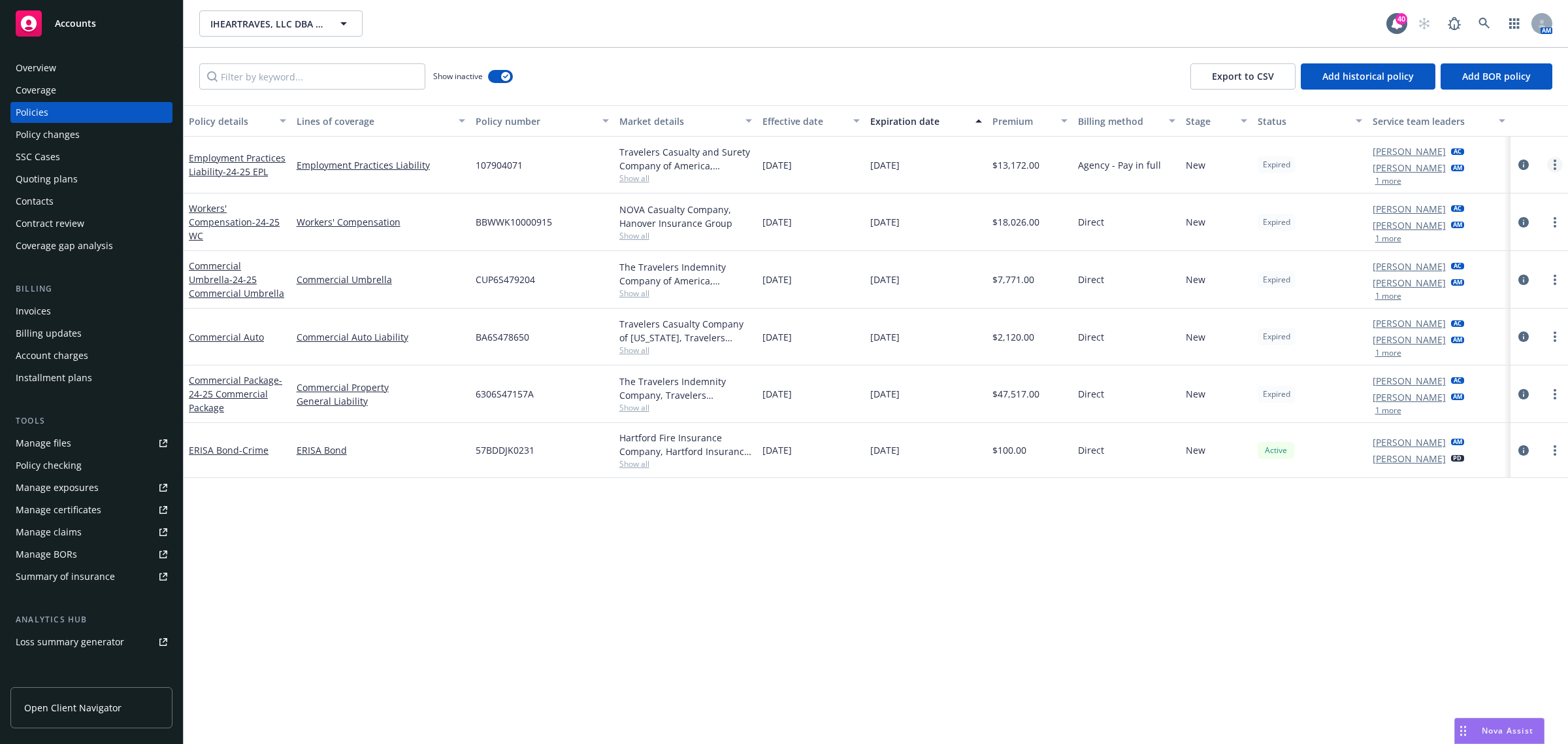
click at [1553, 167] on link "more" at bounding box center [1555, 164] width 15 height 15
click at [1493, 220] on link "Renew with incumbent" at bounding box center [1486, 218] width 153 height 26
select select "12"
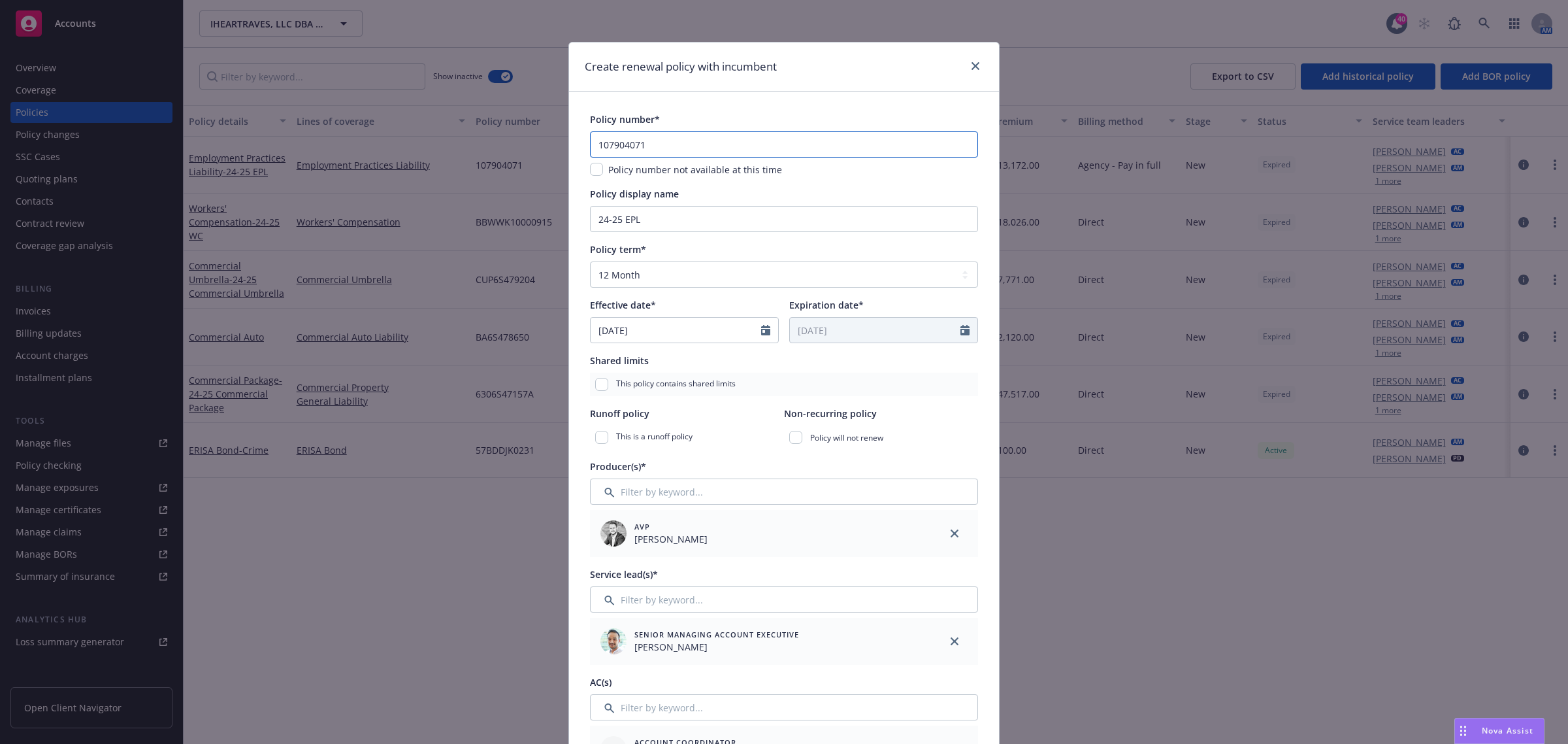
drag, startPoint x: 655, startPoint y: 144, endPoint x: 479, endPoint y: 145, distance: 176.0
click at [479, 145] on div "Create renewal policy with incumbent Policy number* 107904071 Policy number not…" at bounding box center [784, 372] width 1568 height 744
type input "107904071"
click at [667, 210] on input "24-25 EPL" at bounding box center [784, 219] width 388 height 26
click at [665, 285] on select "Select policy term 12 Month 6 Month 4 Month 3 Month 2 Month 1 Month 36 Month (3…" at bounding box center [784, 275] width 388 height 26
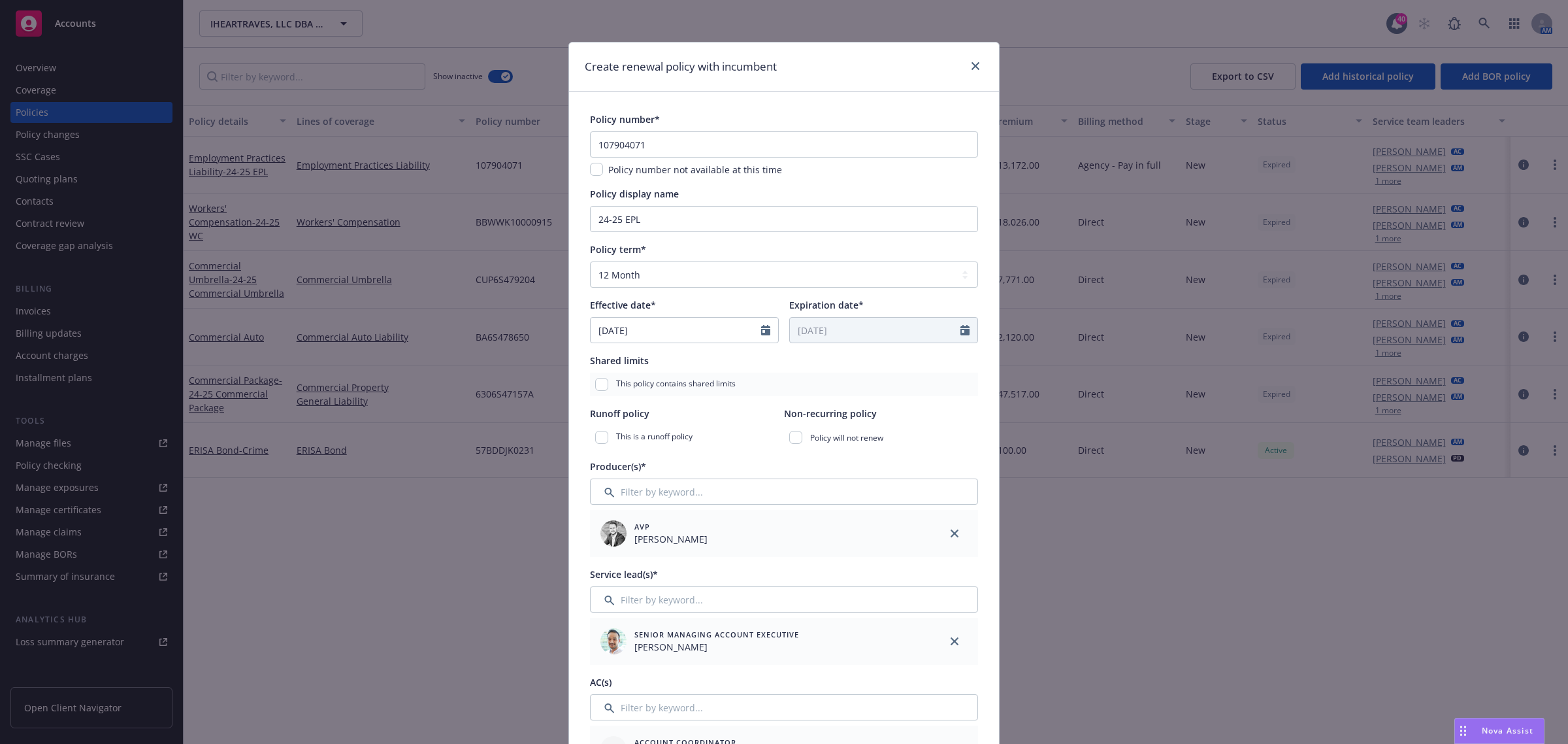
click at [717, 161] on div "107904071 Policy number not available at this time" at bounding box center [784, 153] width 388 height 45
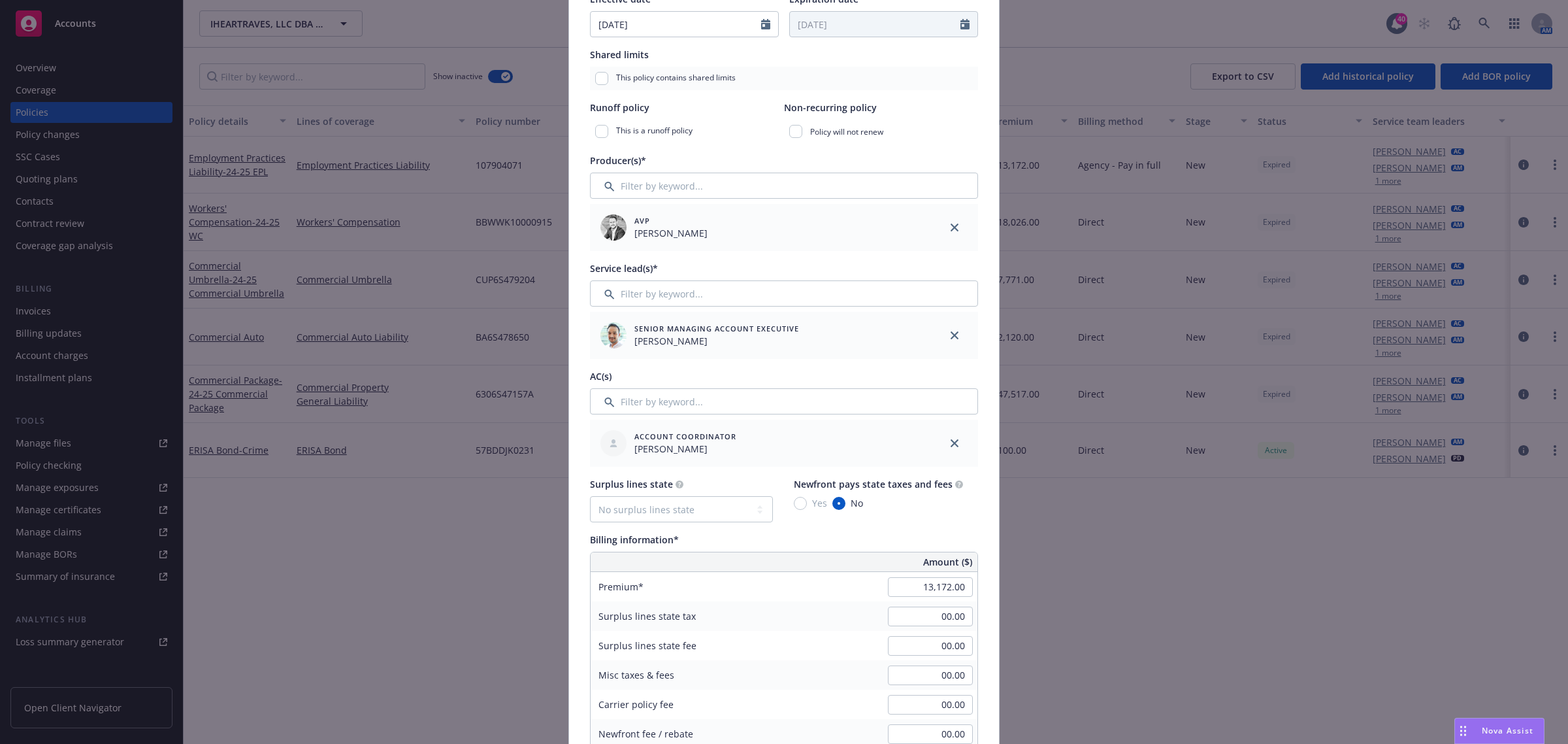
scroll to position [408, 0]
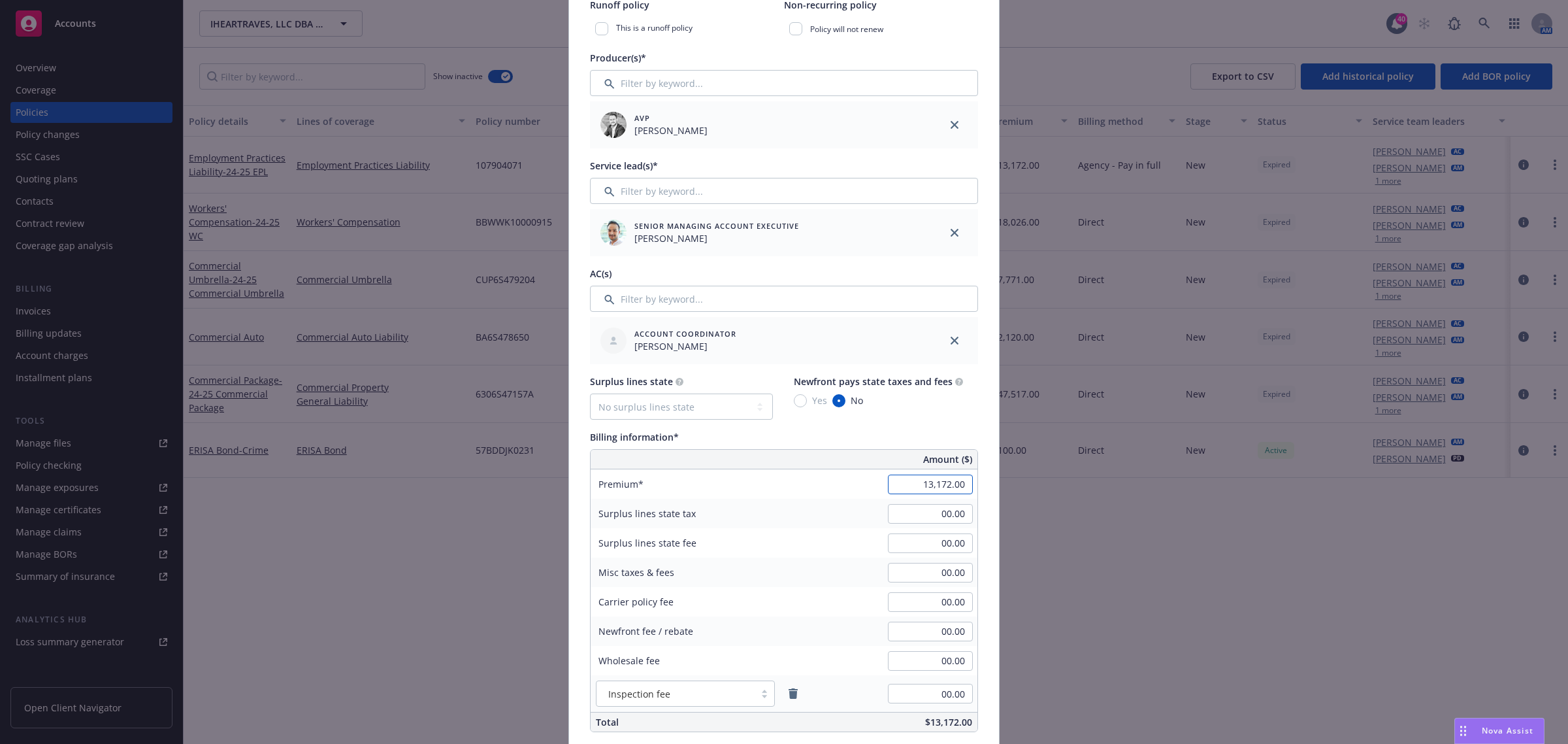
click at [945, 487] on input "13,172.00" at bounding box center [930, 484] width 85 height 19
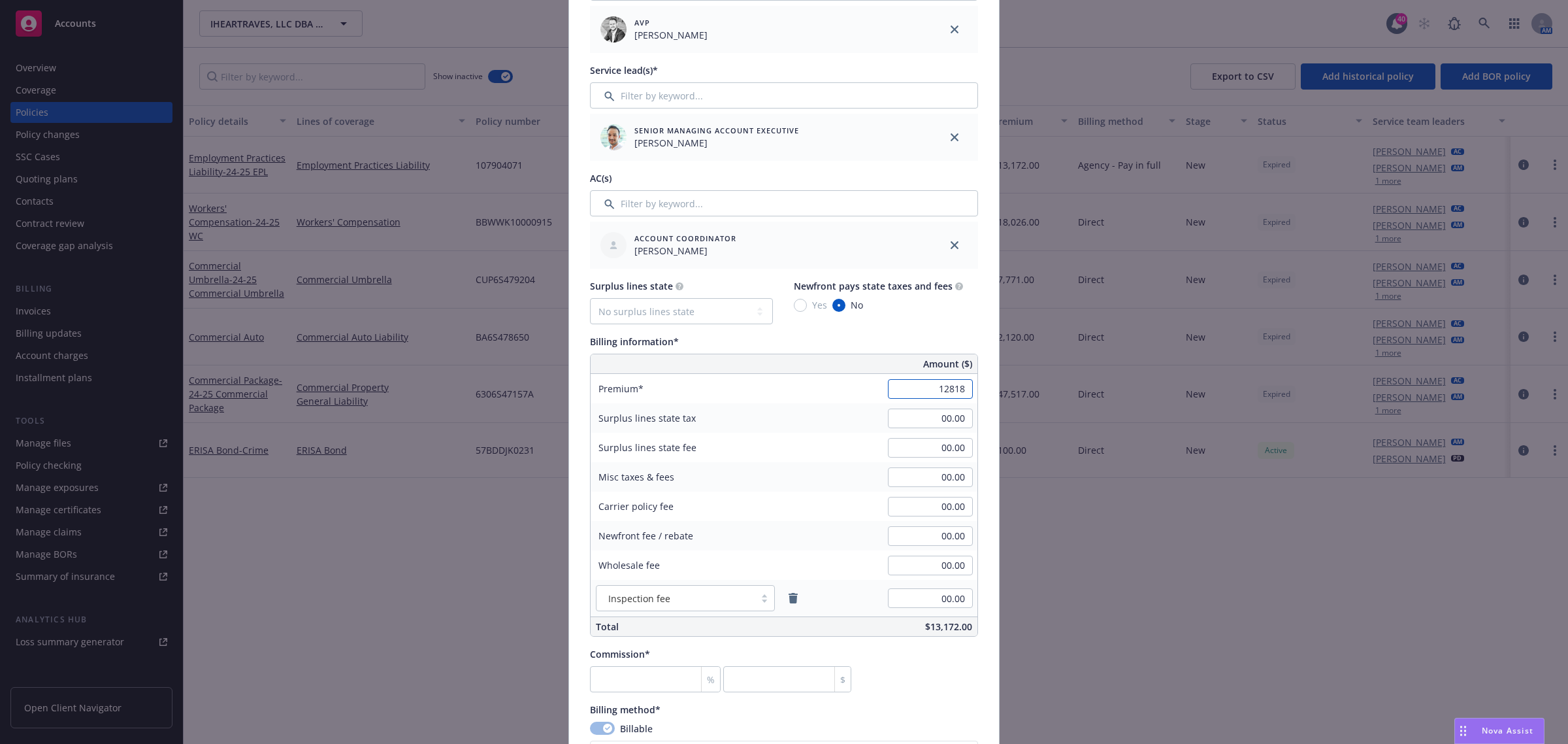
scroll to position [654, 0]
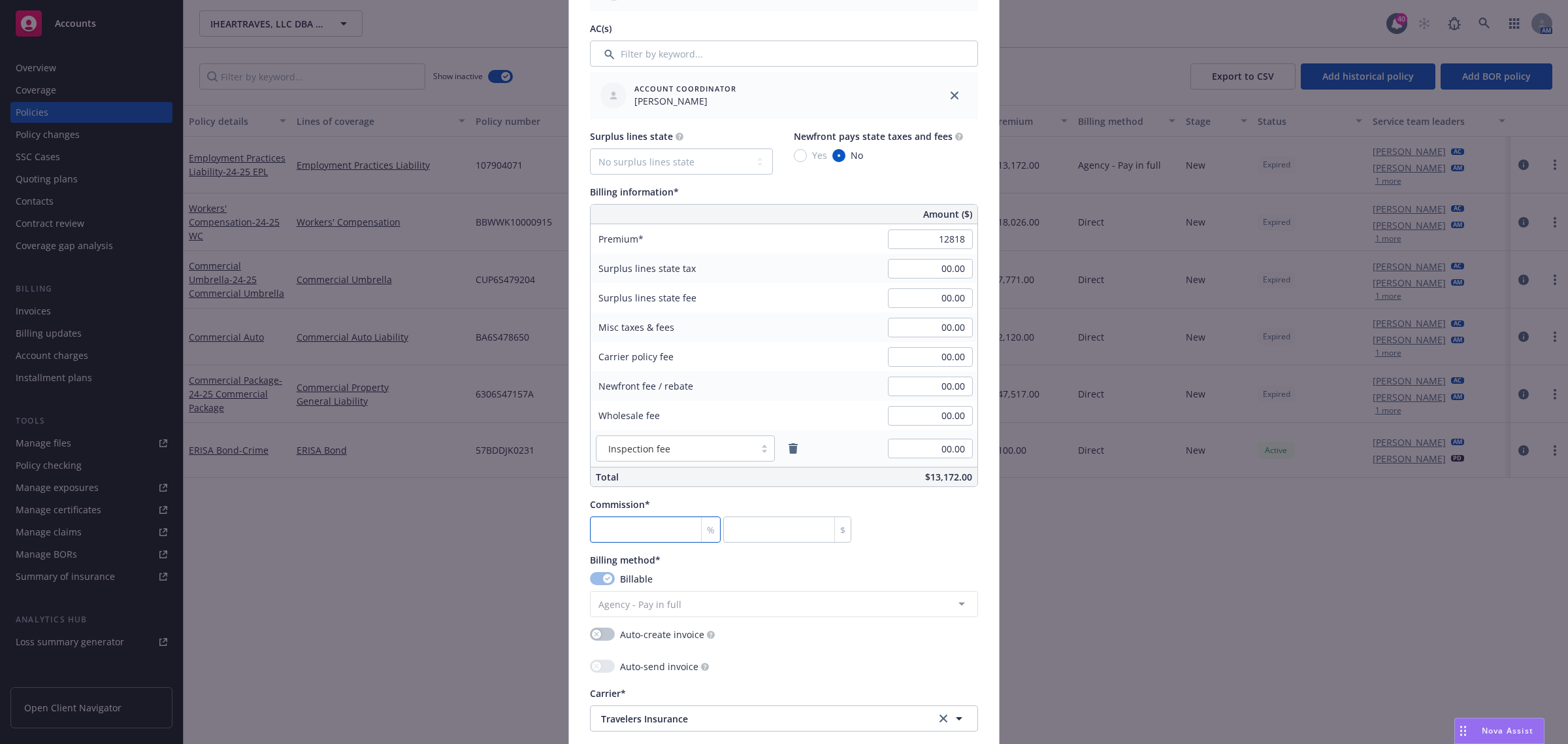
type input "12,818.00"
click at [613, 530] on input "number" at bounding box center [655, 529] width 130 height 26
type input "2"
type input "256.36"
type input "21"
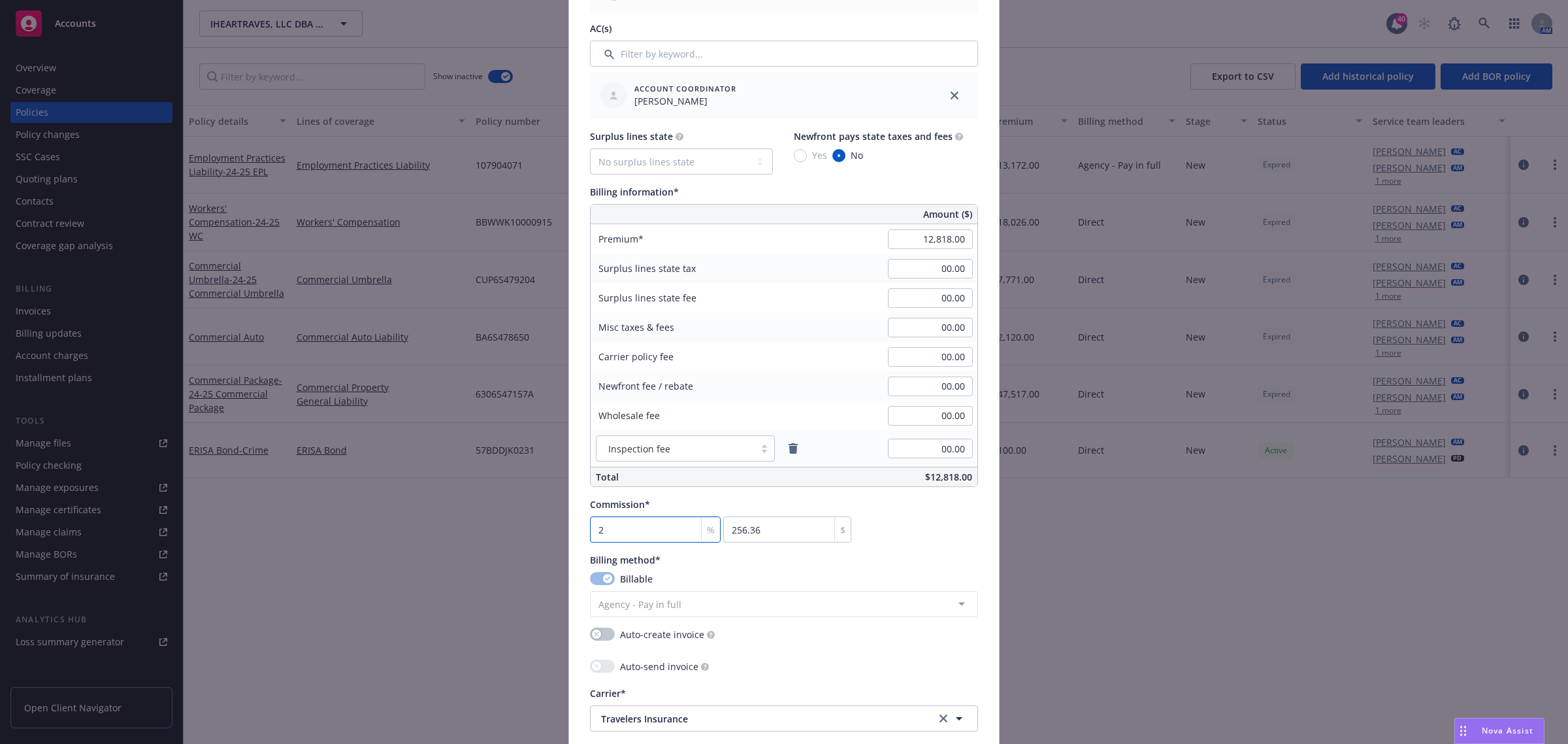
type input "2691.78"
type input "21"
click at [942, 514] on div "Commission* 21 % 2691.78 $" at bounding box center [784, 520] width 388 height 45
click at [788, 449] on icon "remove" at bounding box center [793, 449] width 9 height 11
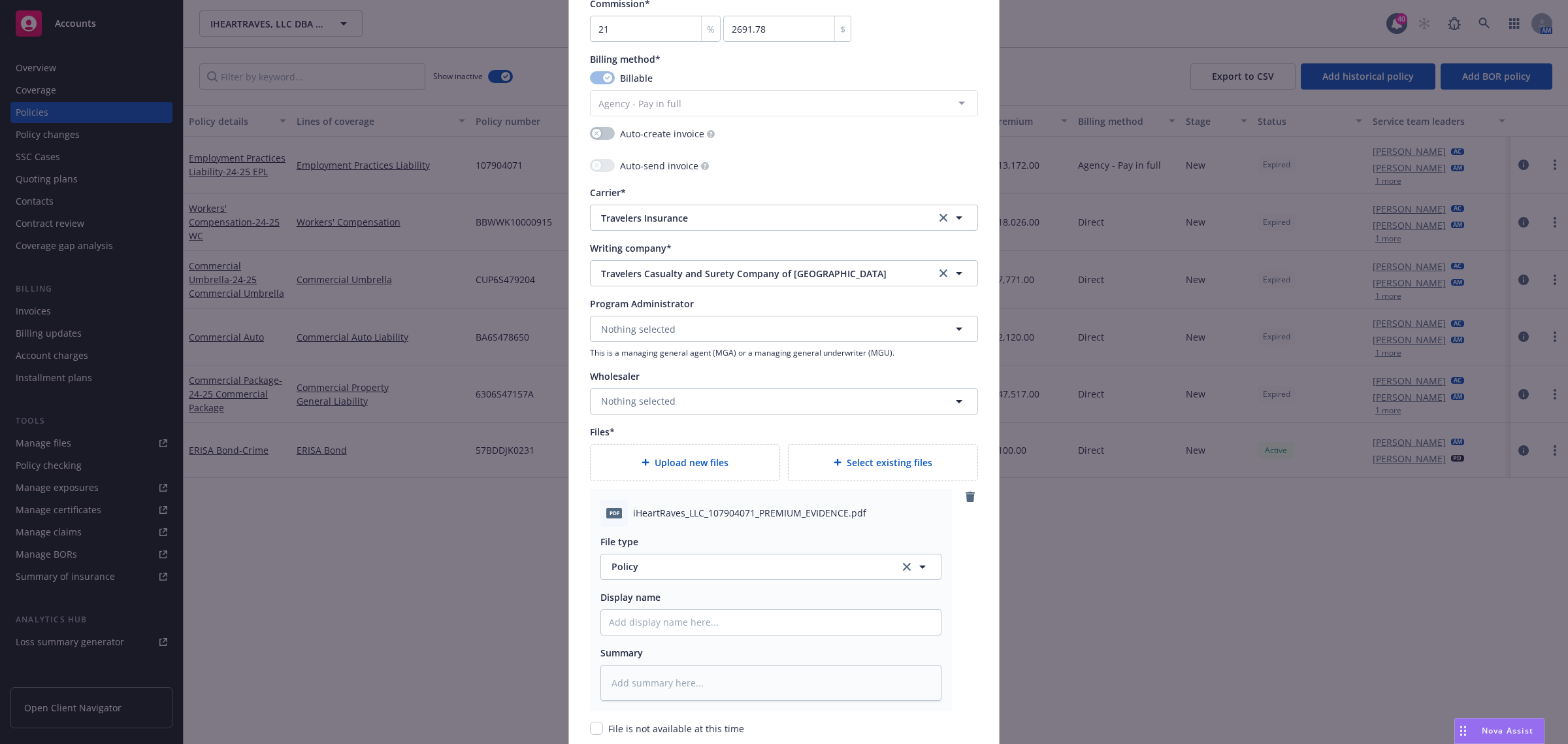
scroll to position [1387, 0]
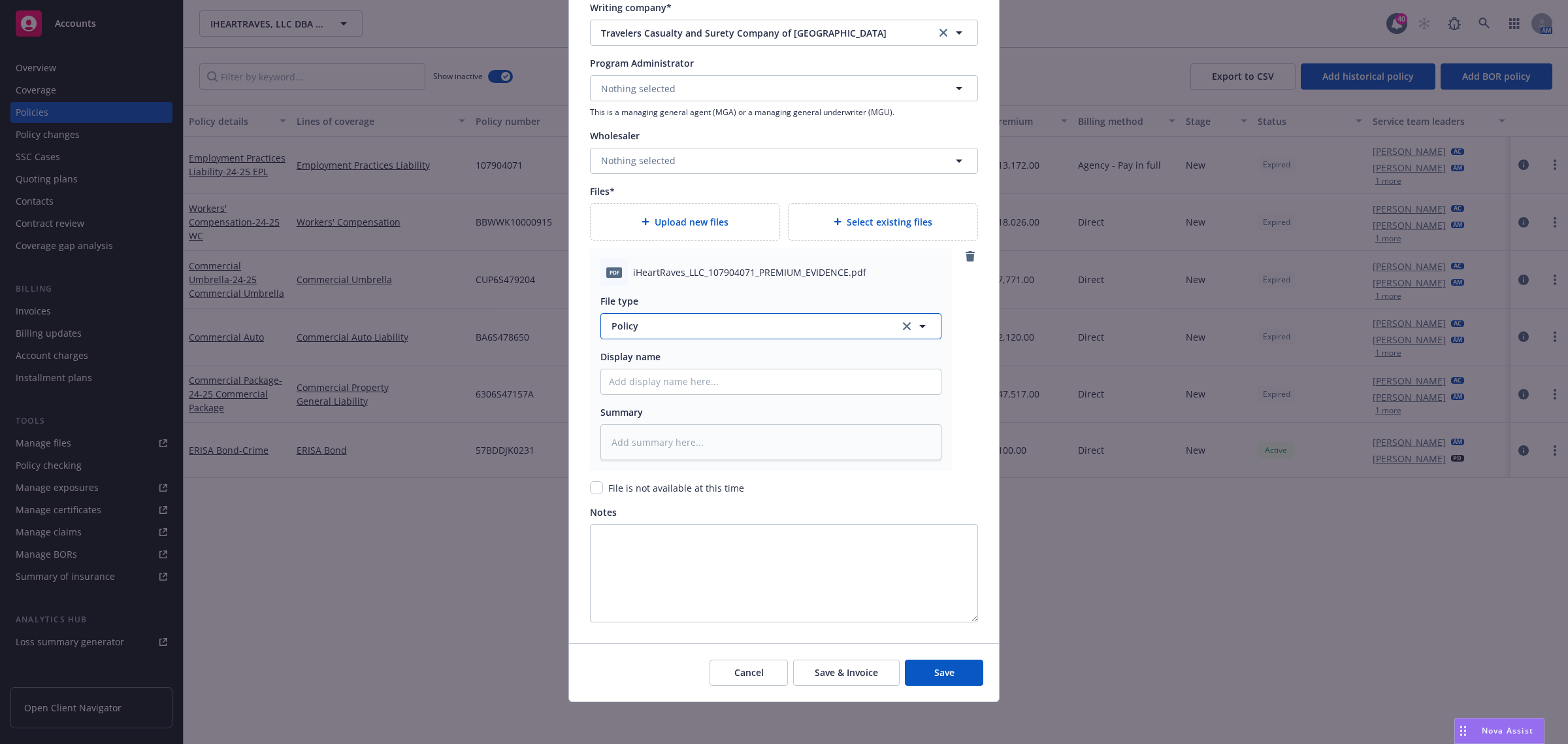
click at [857, 321] on span "Policy" at bounding box center [748, 325] width 273 height 14
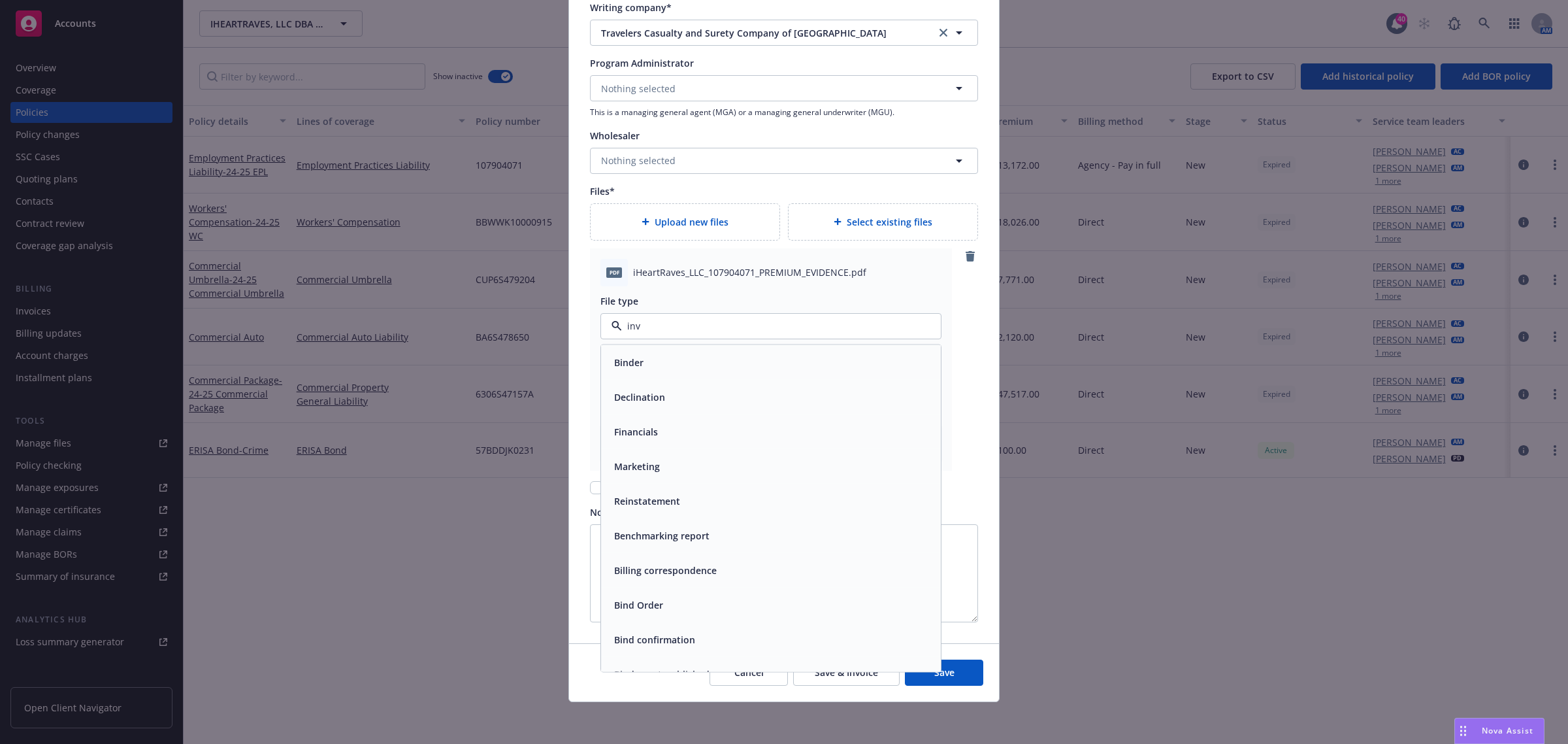
type input "invo"
click at [763, 396] on div "Invoice - Third Party" at bounding box center [771, 396] width 324 height 19
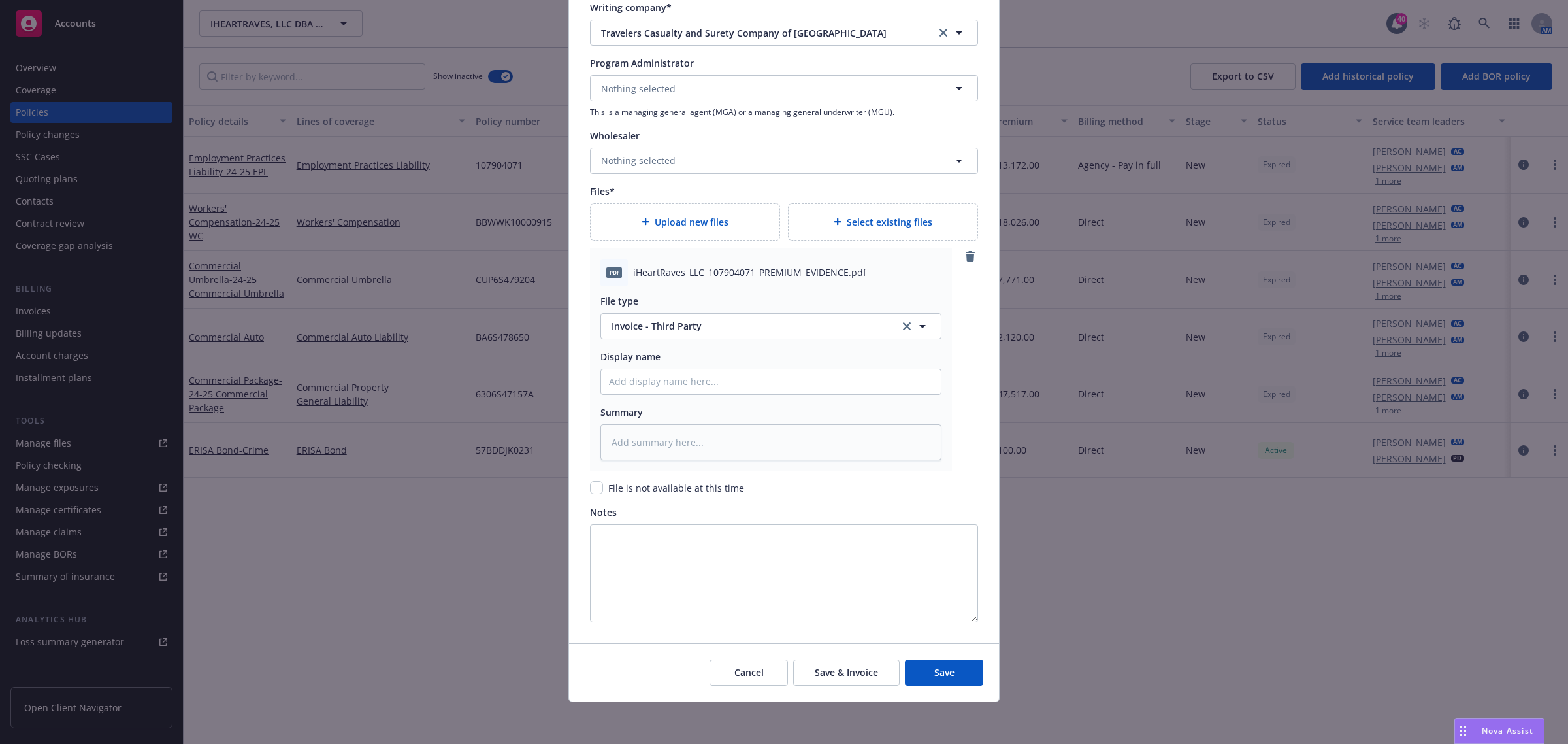
type textarea "x"
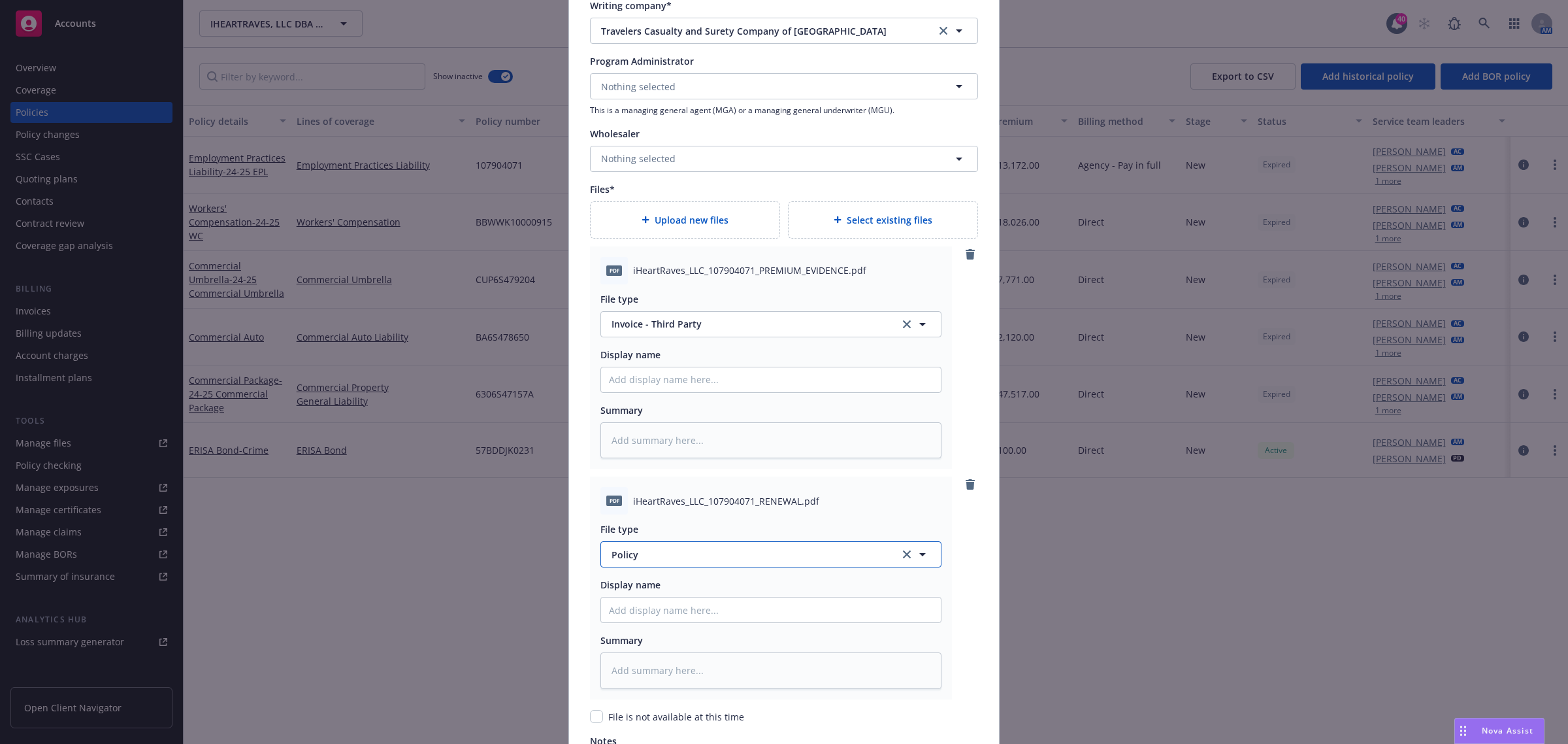
click at [742, 562] on span "Policy" at bounding box center [748, 554] width 273 height 14
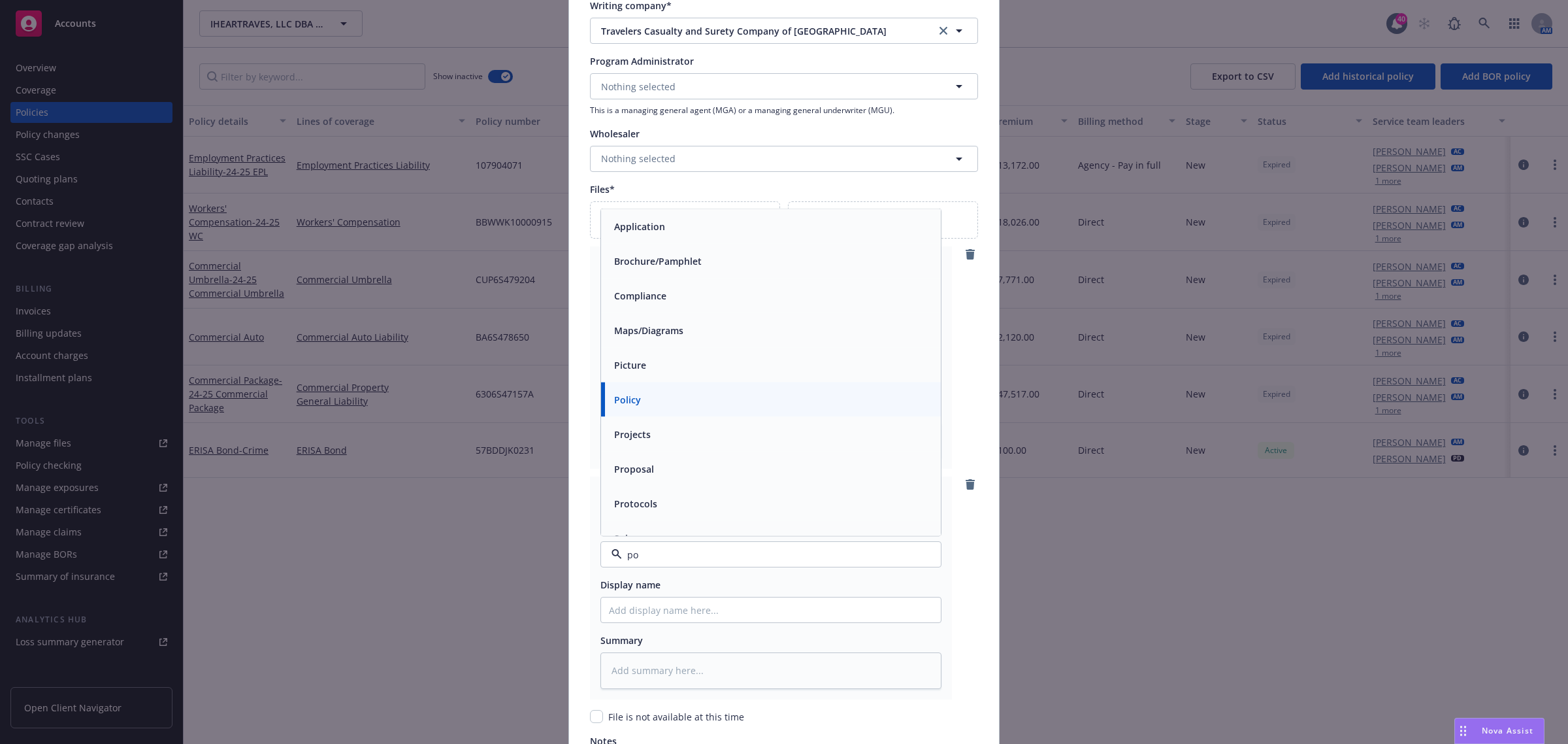
type input "pol"
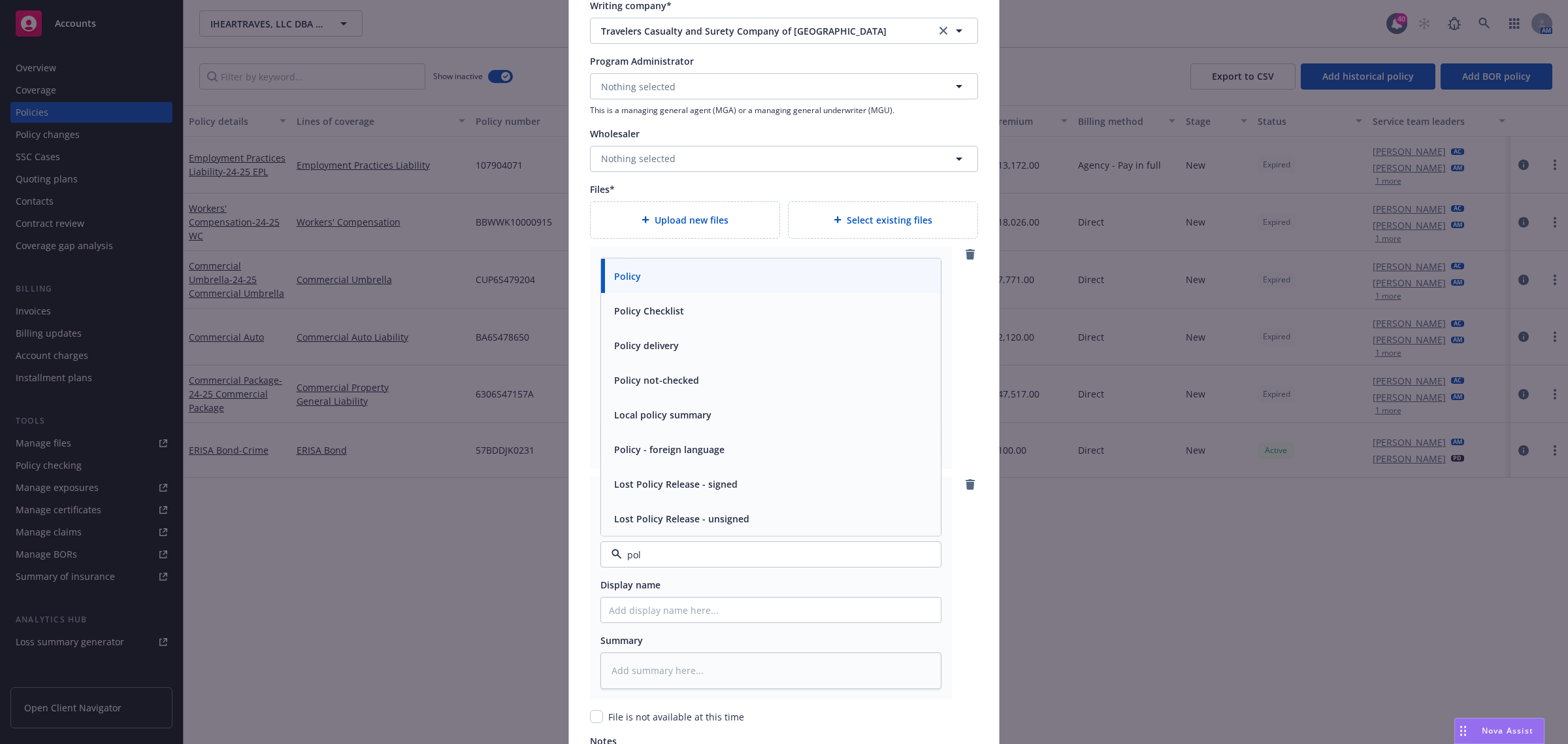
click at [654, 281] on div "Policy" at bounding box center [771, 276] width 324 height 19
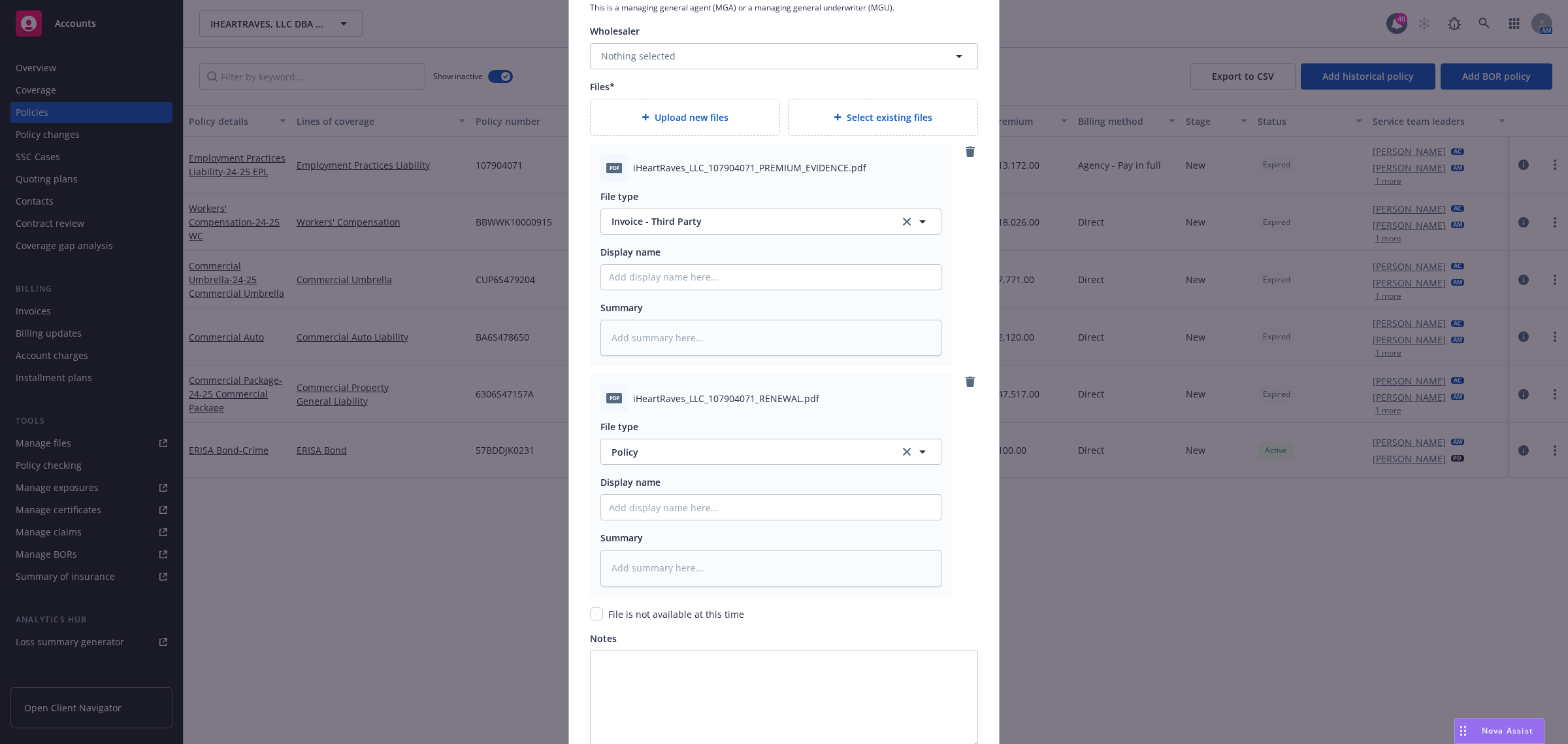
scroll to position [1616, 0]
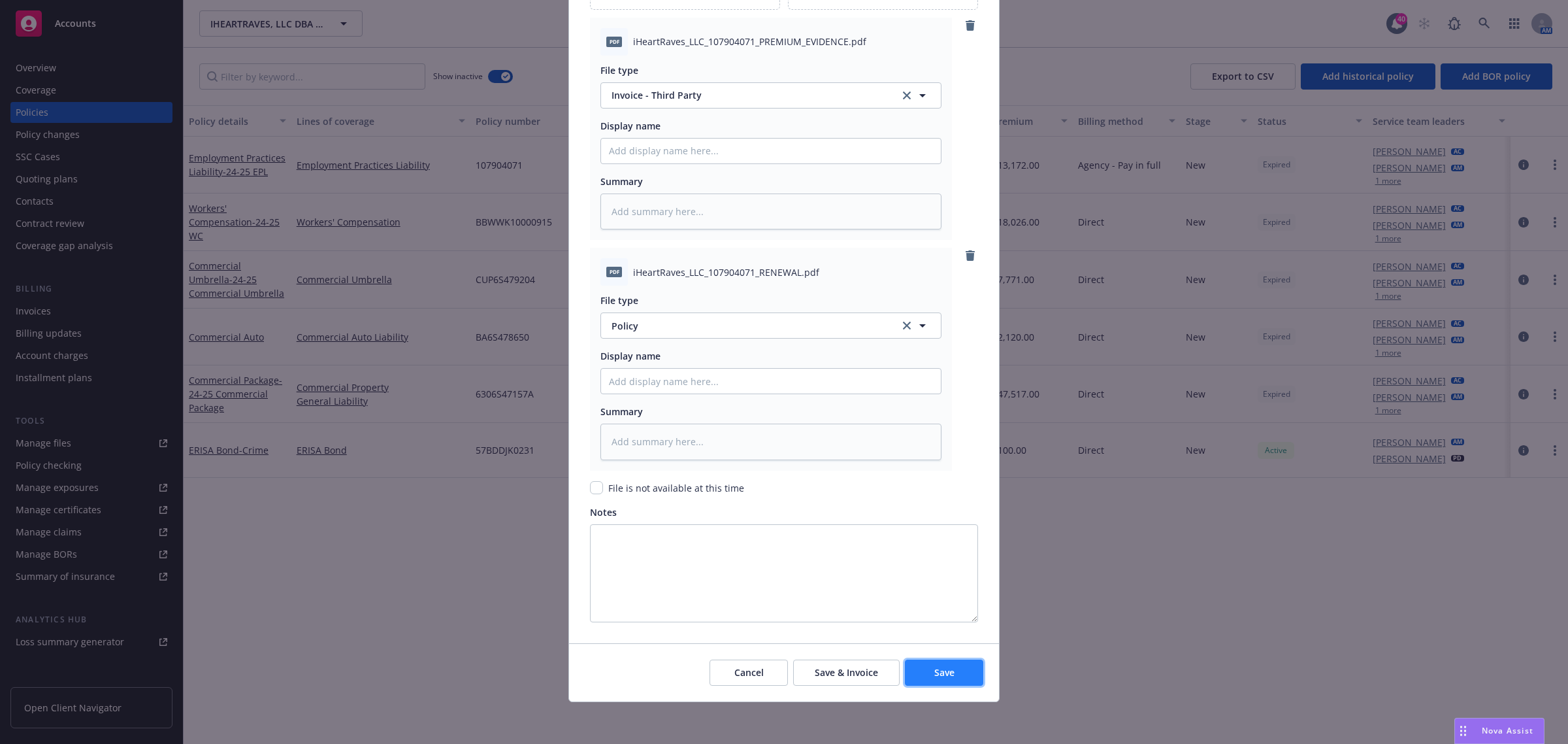
click at [943, 670] on span "Save" at bounding box center [944, 672] width 20 height 13
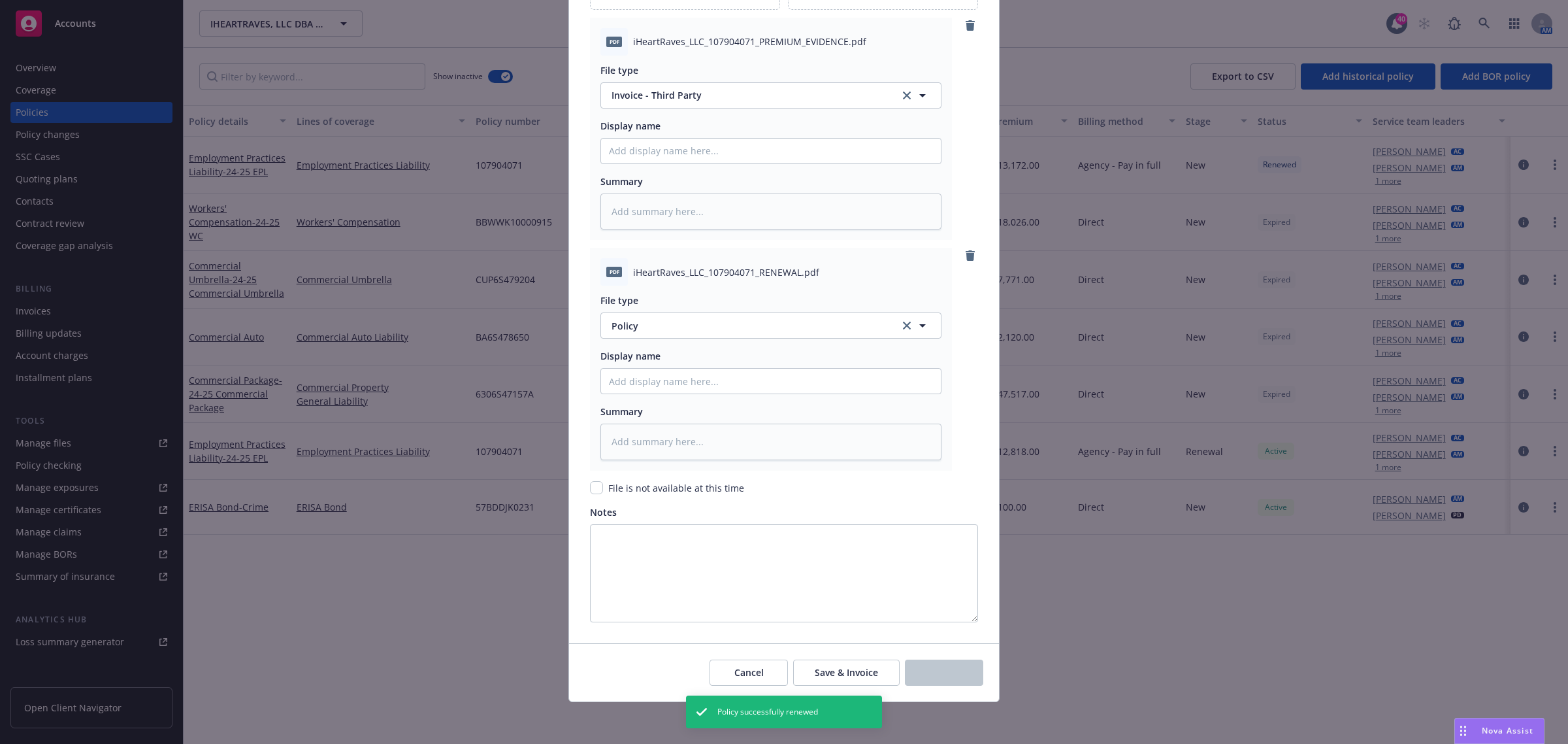
type textarea "x"
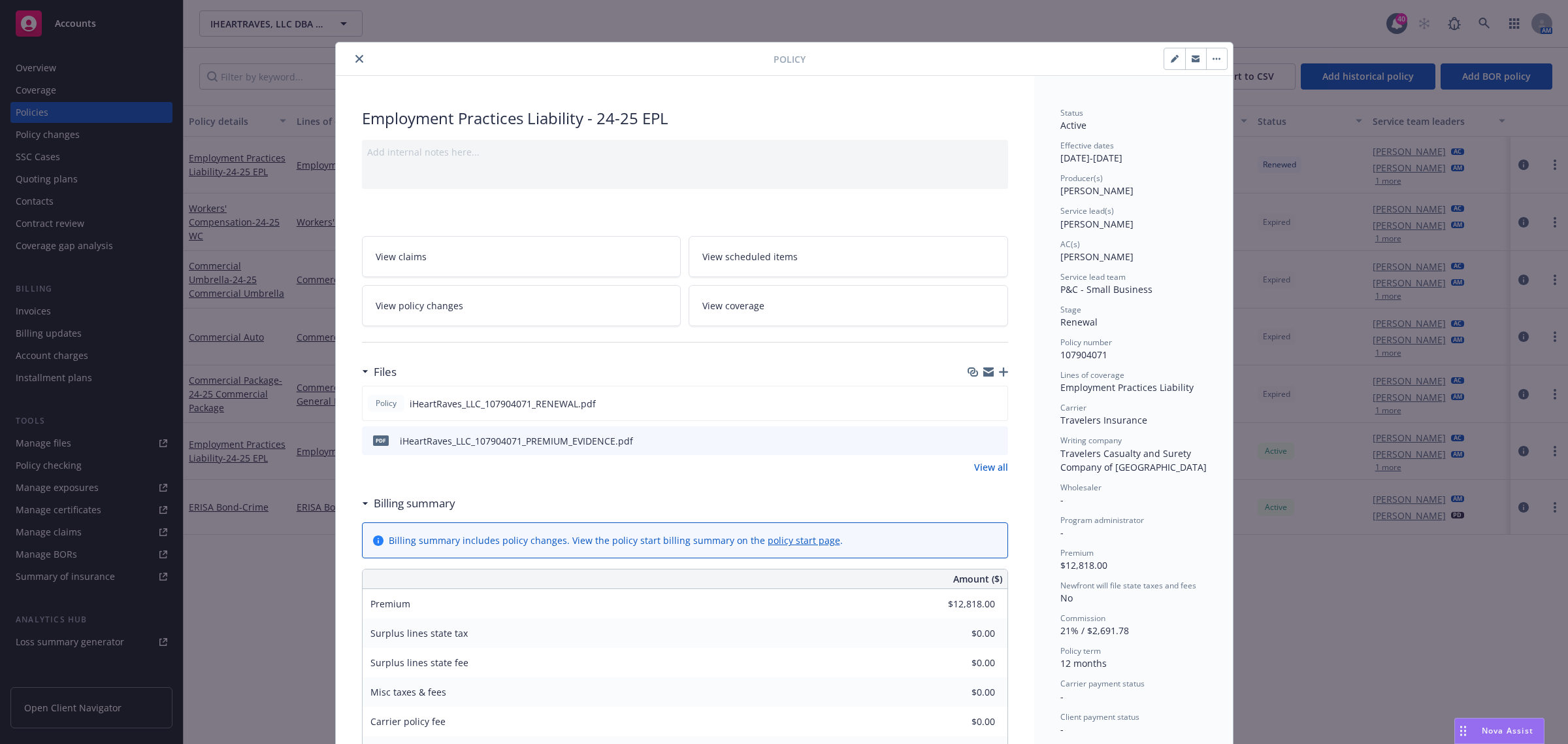
drag, startPoint x: 422, startPoint y: 62, endPoint x: 405, endPoint y: 62, distance: 17.0
click at [422, 62] on div at bounding box center [557, 58] width 432 height 15
click at [345, 60] on div at bounding box center [557, 58] width 432 height 15
click at [351, 56] on button "close" at bounding box center [359, 58] width 15 height 15
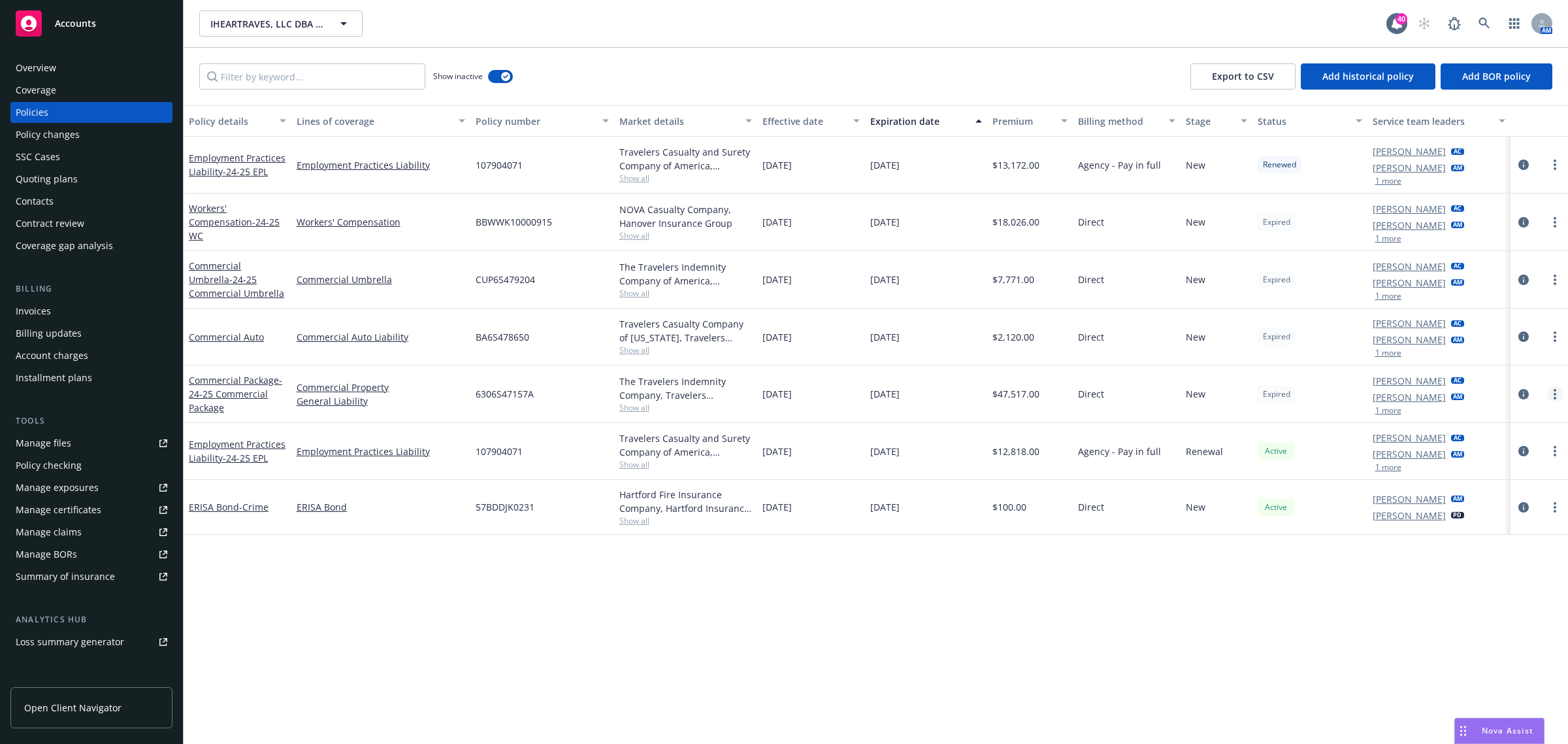
click at [1551, 394] on link "more" at bounding box center [1555, 394] width 15 height 15
drag, startPoint x: 1483, startPoint y: 453, endPoint x: 1490, endPoint y: 447, distance: 9.2
click at [1483, 452] on link "Renew with incumbent" at bounding box center [1486, 447] width 153 height 26
select select "12"
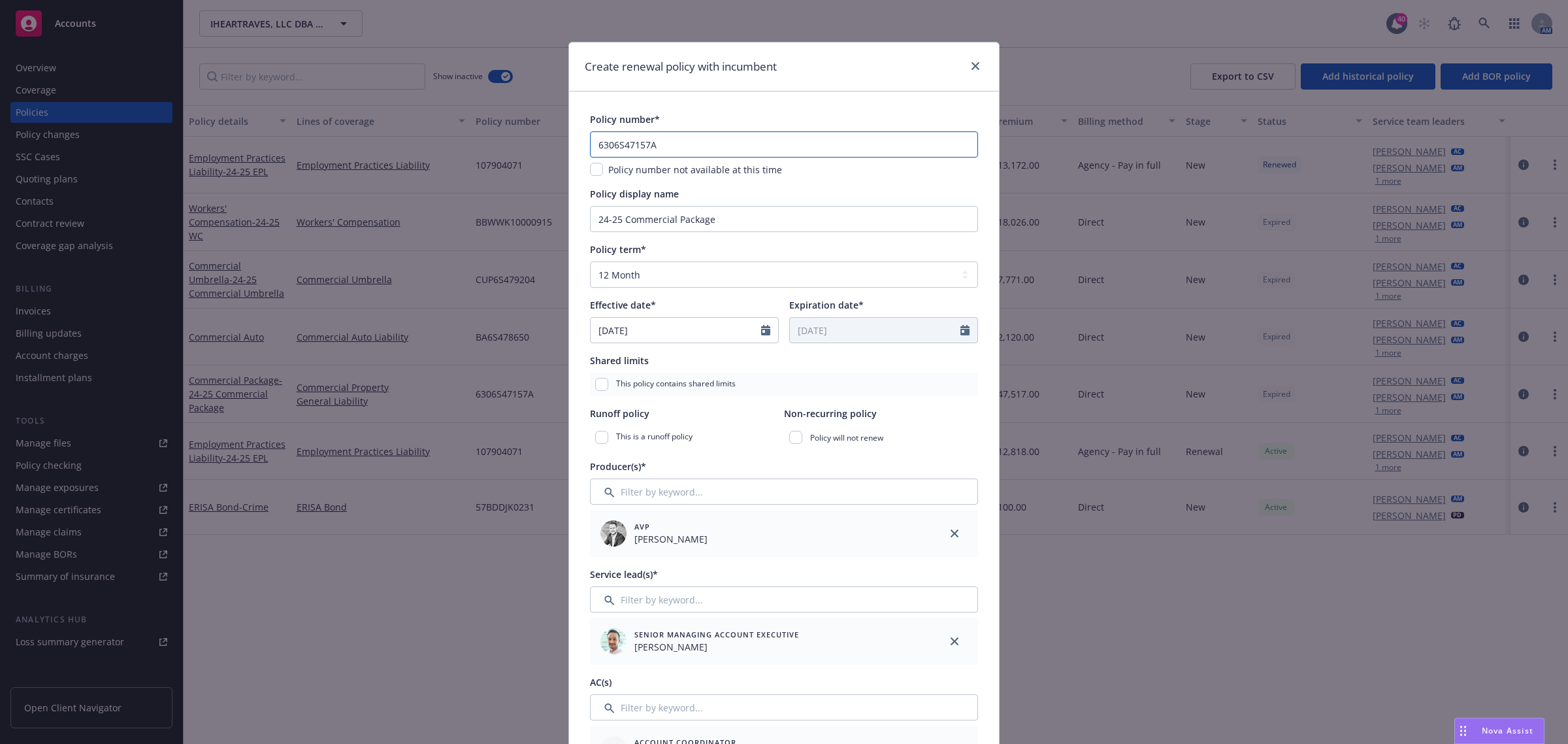
drag, startPoint x: 671, startPoint y: 152, endPoint x: 492, endPoint y: 149, distance: 179.0
click at [494, 151] on div "Create renewal policy with incumbent Policy number* 6306S47157A Policy number n…" at bounding box center [784, 372] width 1568 height 744
paste input "Y-630-9X637851-TIL-25"
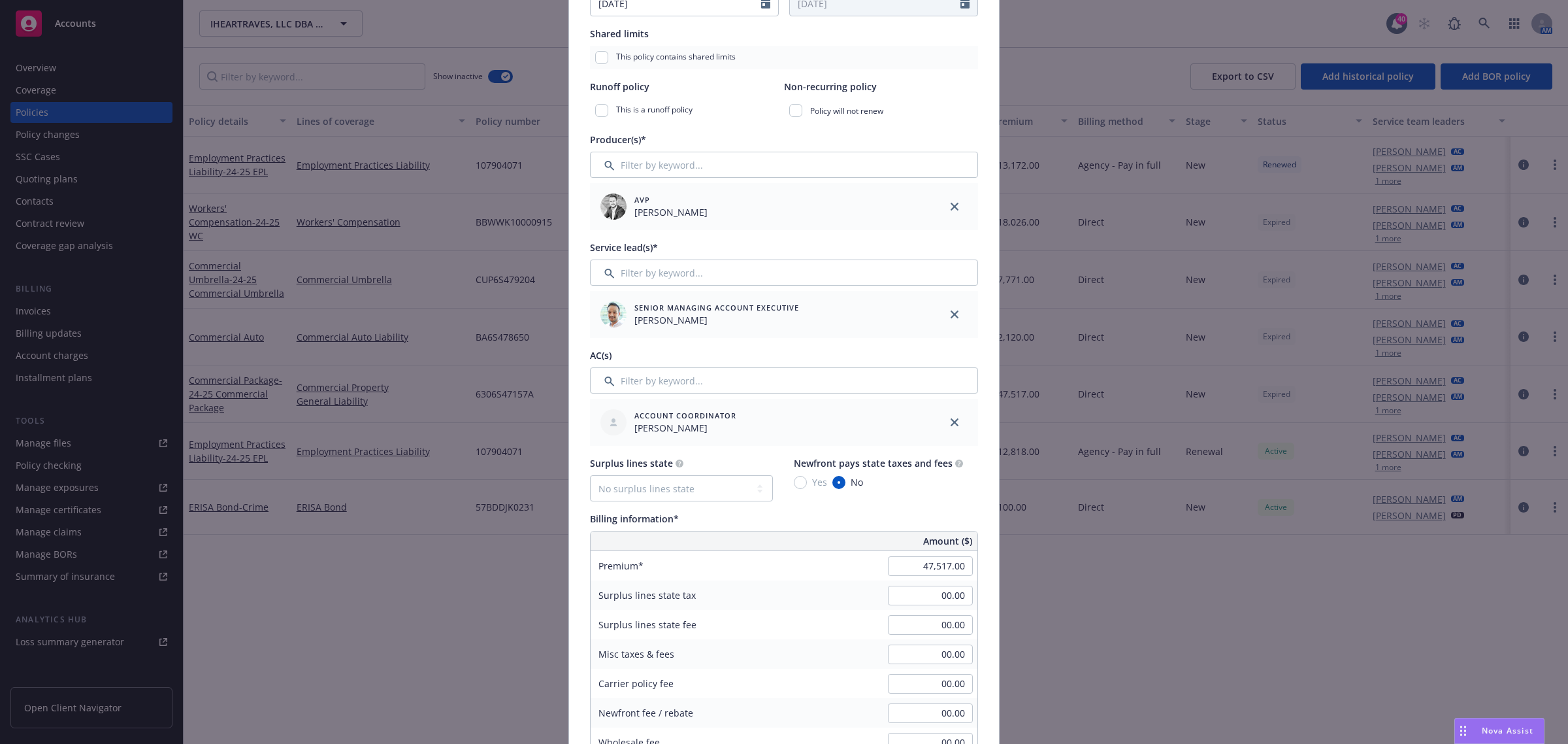
scroll to position [490, 0]
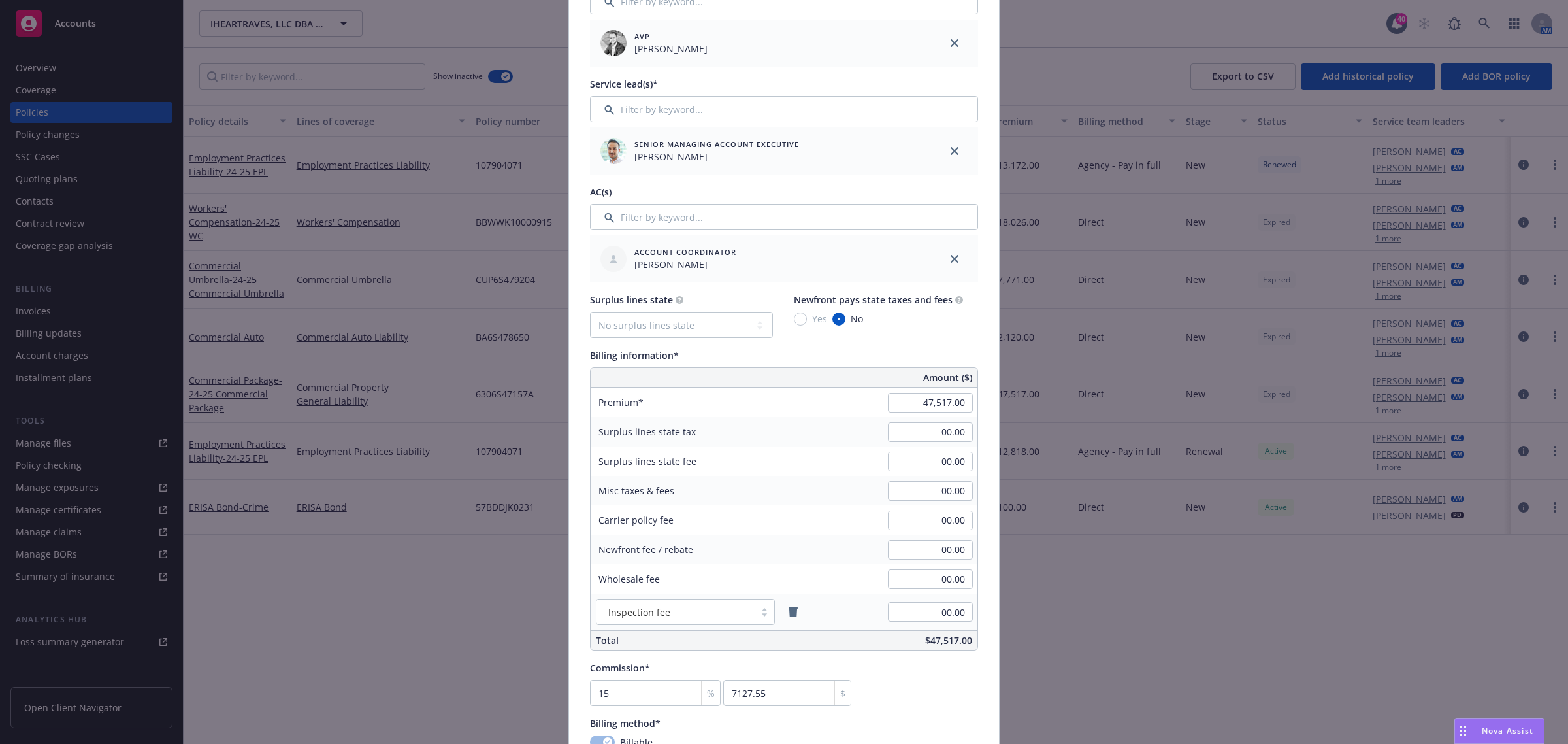
type input "Y-630-9X637851-TIL-25"
click at [902, 399] on input "47,517.00" at bounding box center [930, 402] width 85 height 19
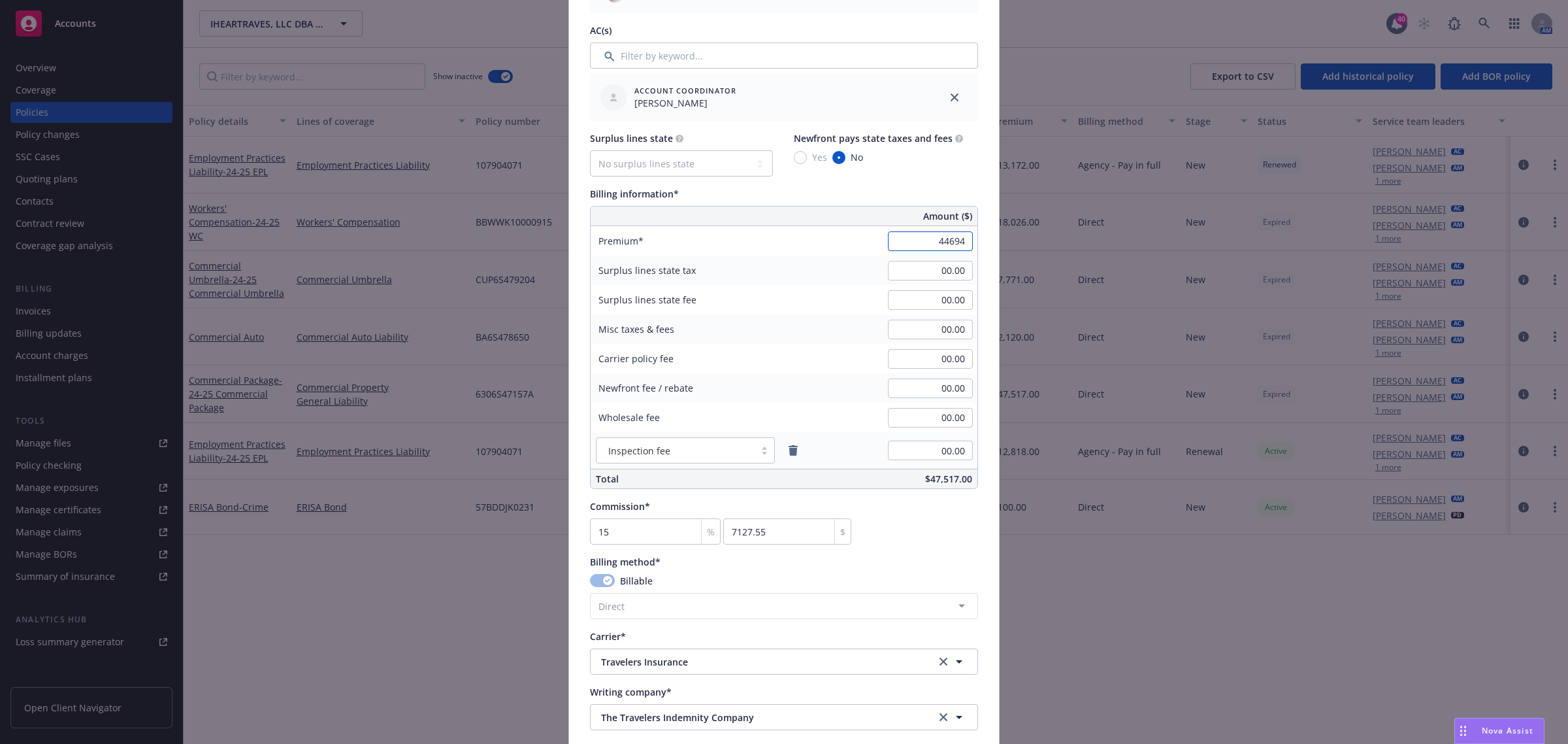
scroll to position [654, 0]
type input "44,694.00"
type input "6704.1"
click at [788, 450] on icon "remove" at bounding box center [793, 449] width 9 height 11
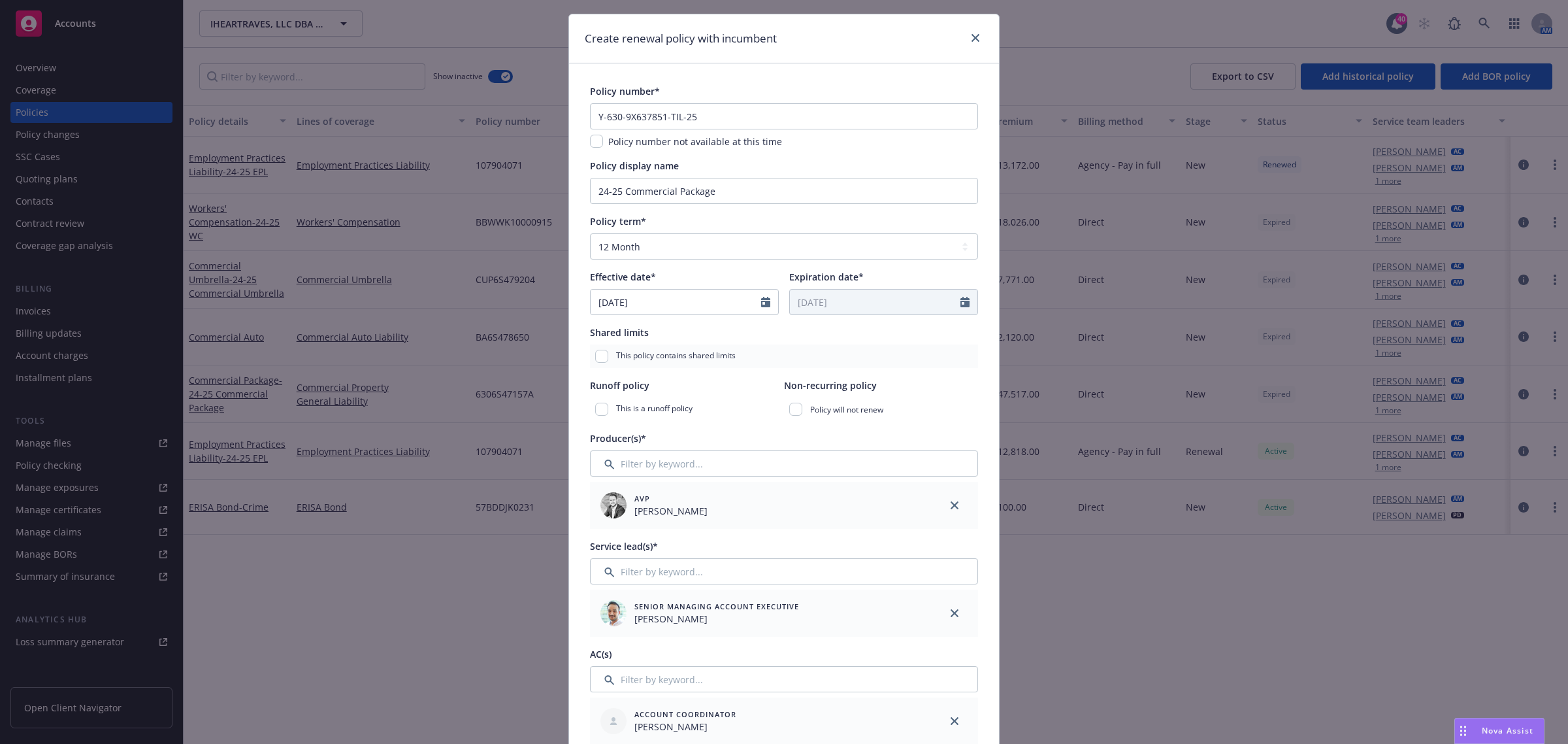
scroll to position [0, 0]
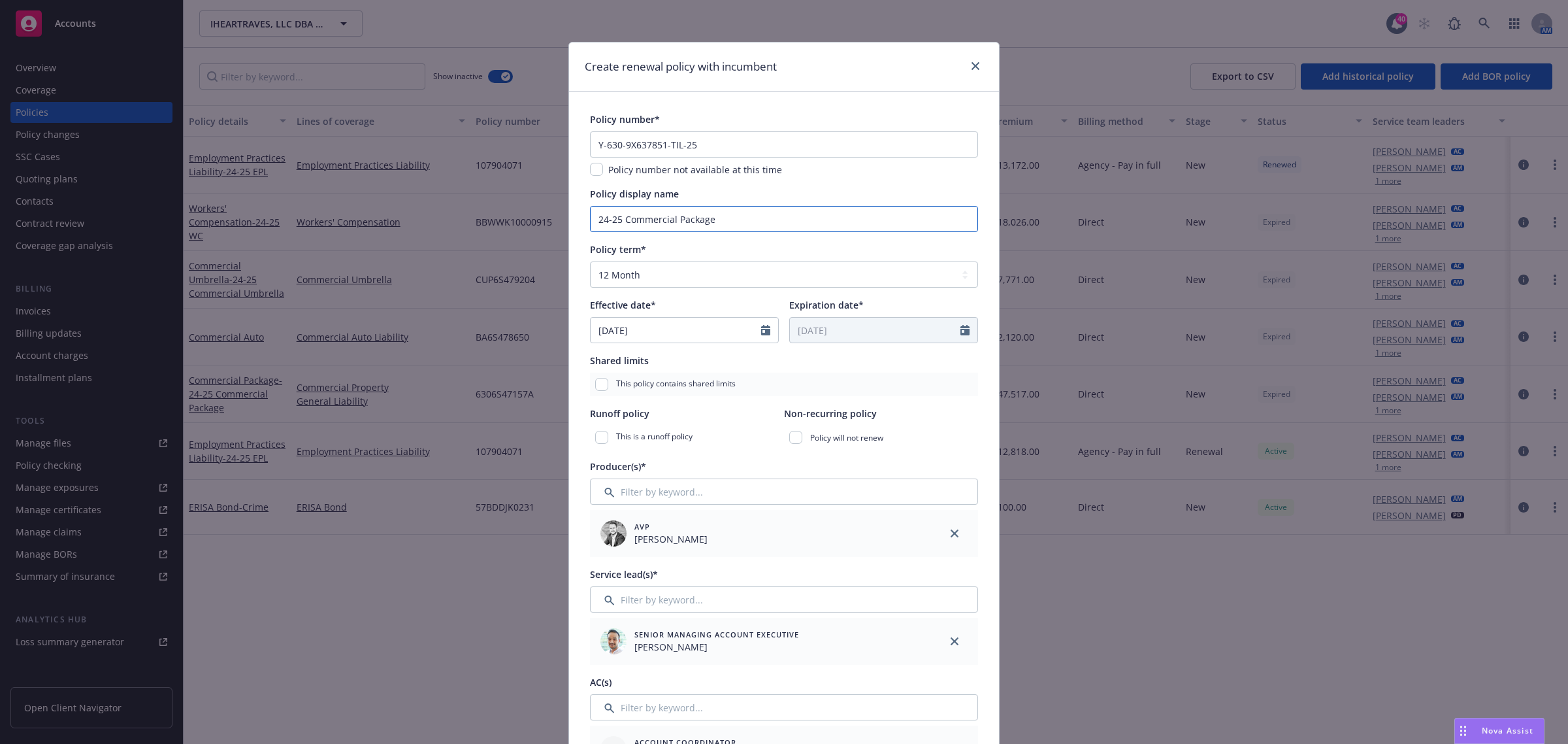
drag, startPoint x: 611, startPoint y: 218, endPoint x: 498, endPoint y: 208, distance: 113.4
click at [498, 208] on div "Create renewal policy with incumbent Policy number* Y-630-9X637851-TIL-25 Polic…" at bounding box center [784, 372] width 1568 height 744
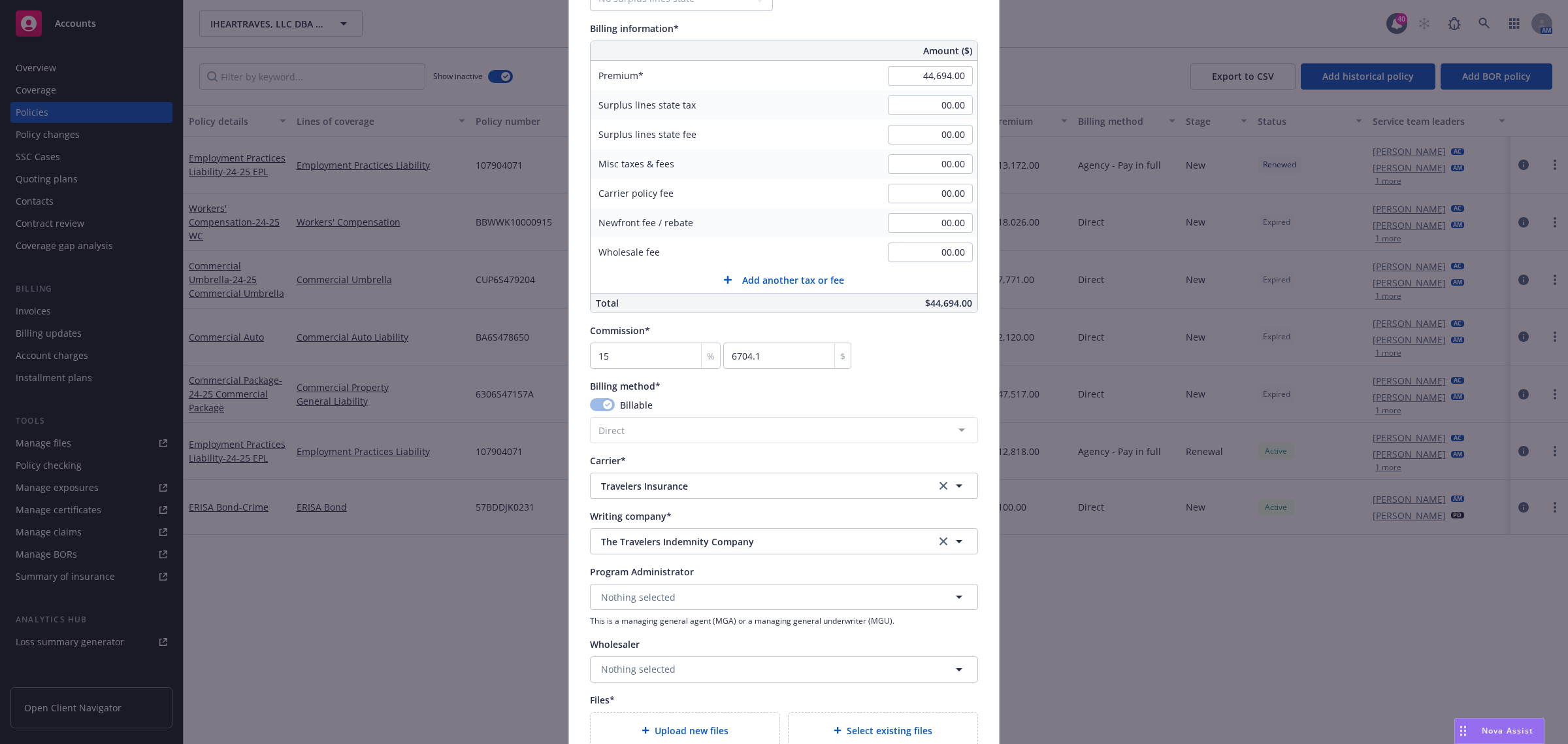
scroll to position [1096, 0]
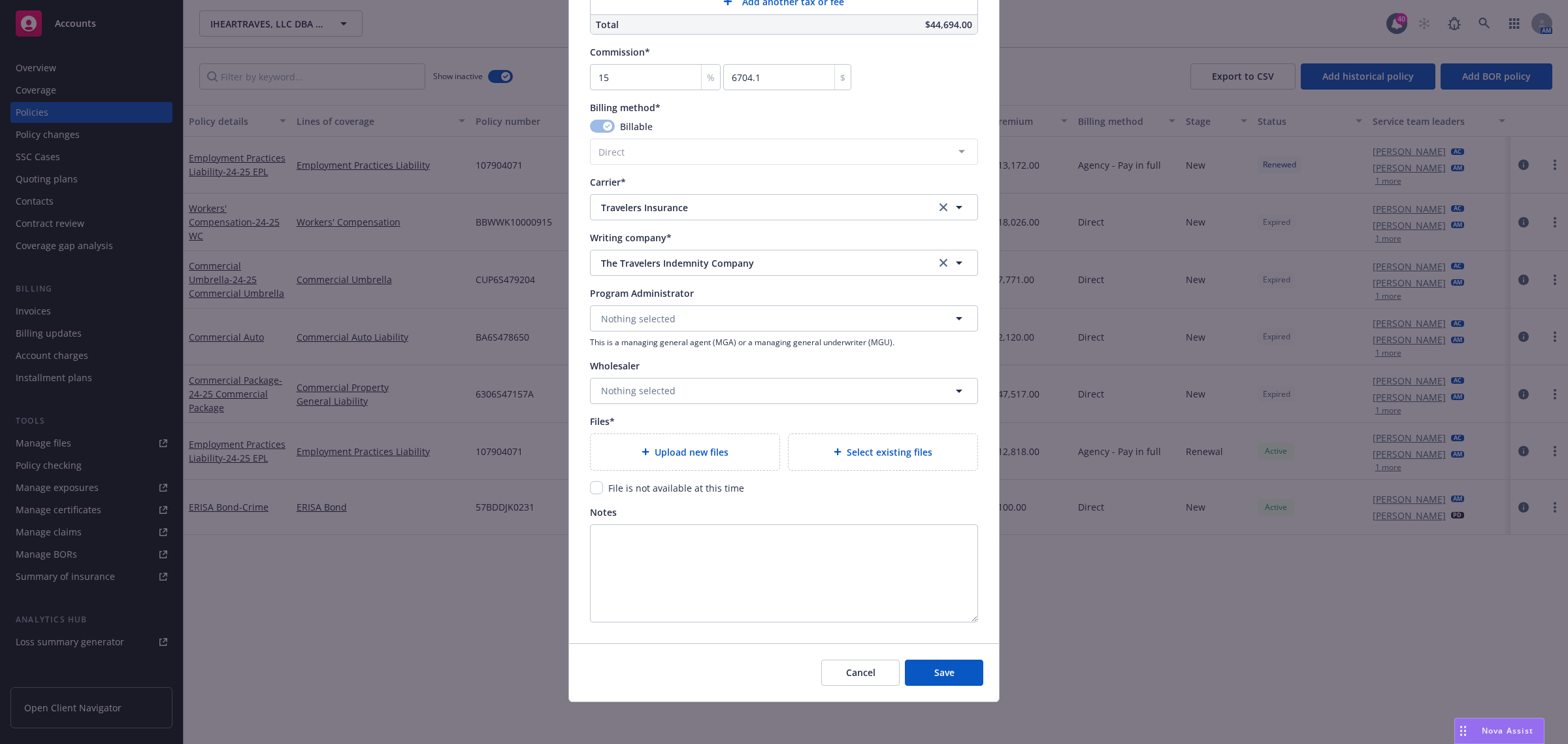
type input "25-26 Commercial Package"
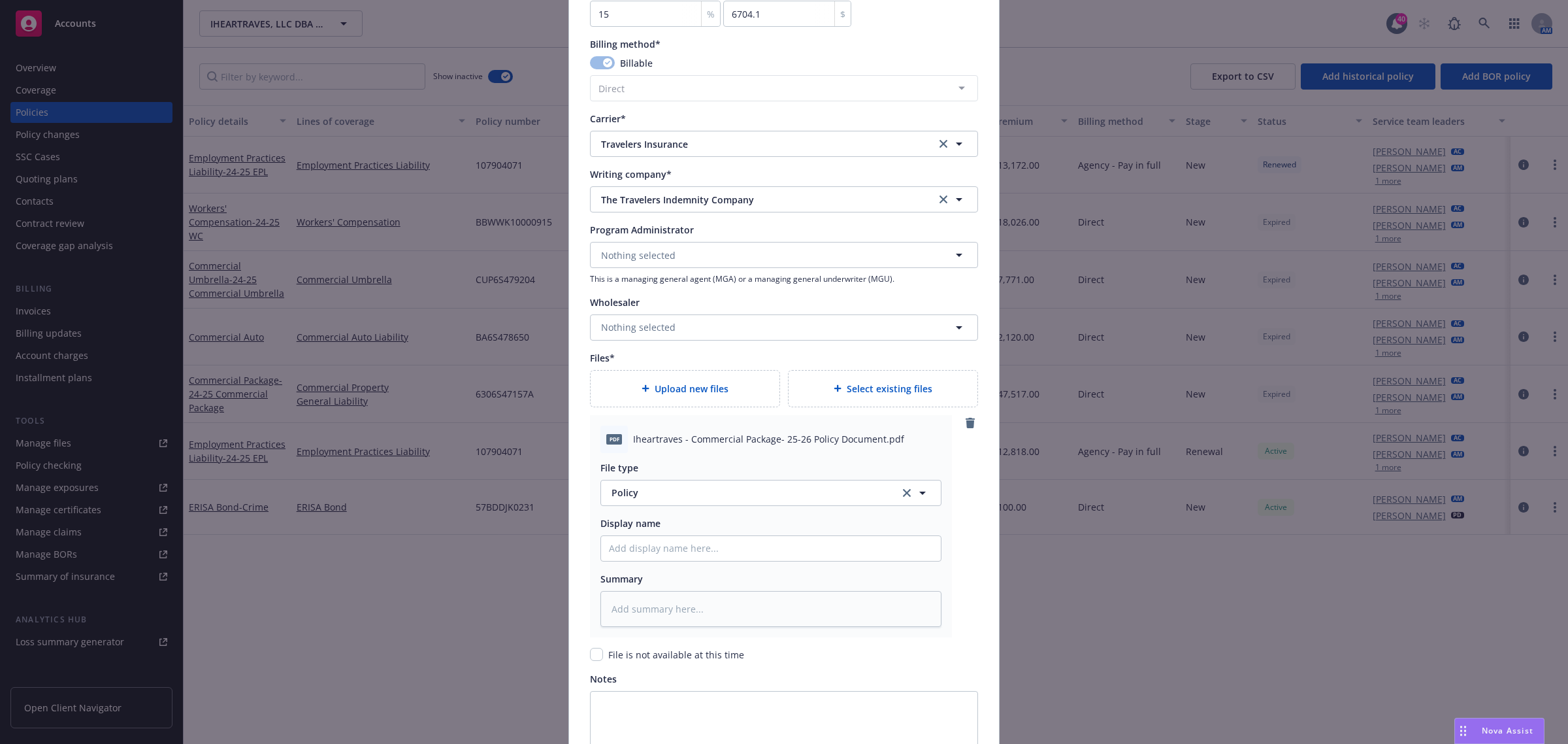
scroll to position [1326, 0]
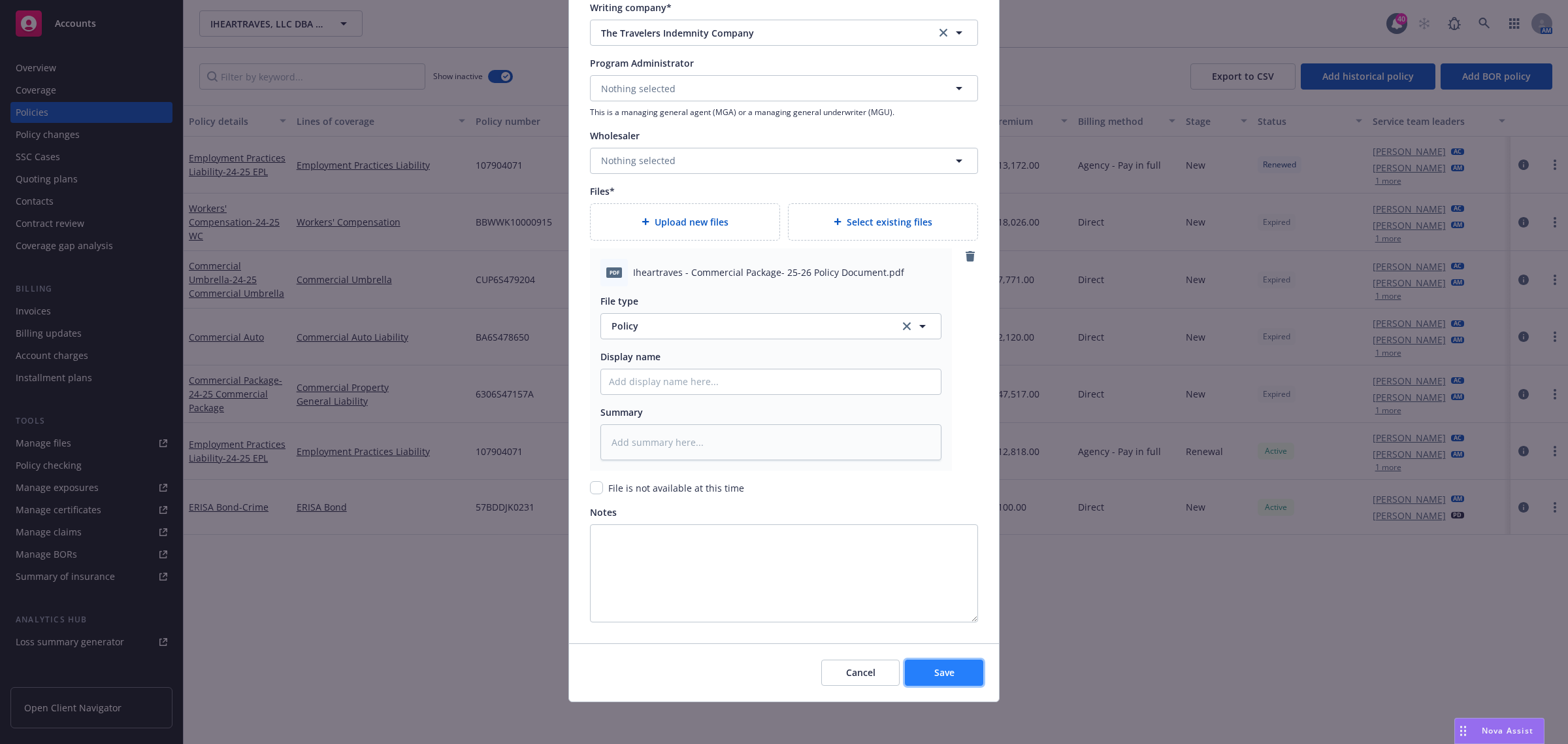
click at [949, 670] on button "Save" at bounding box center [944, 672] width 78 height 26
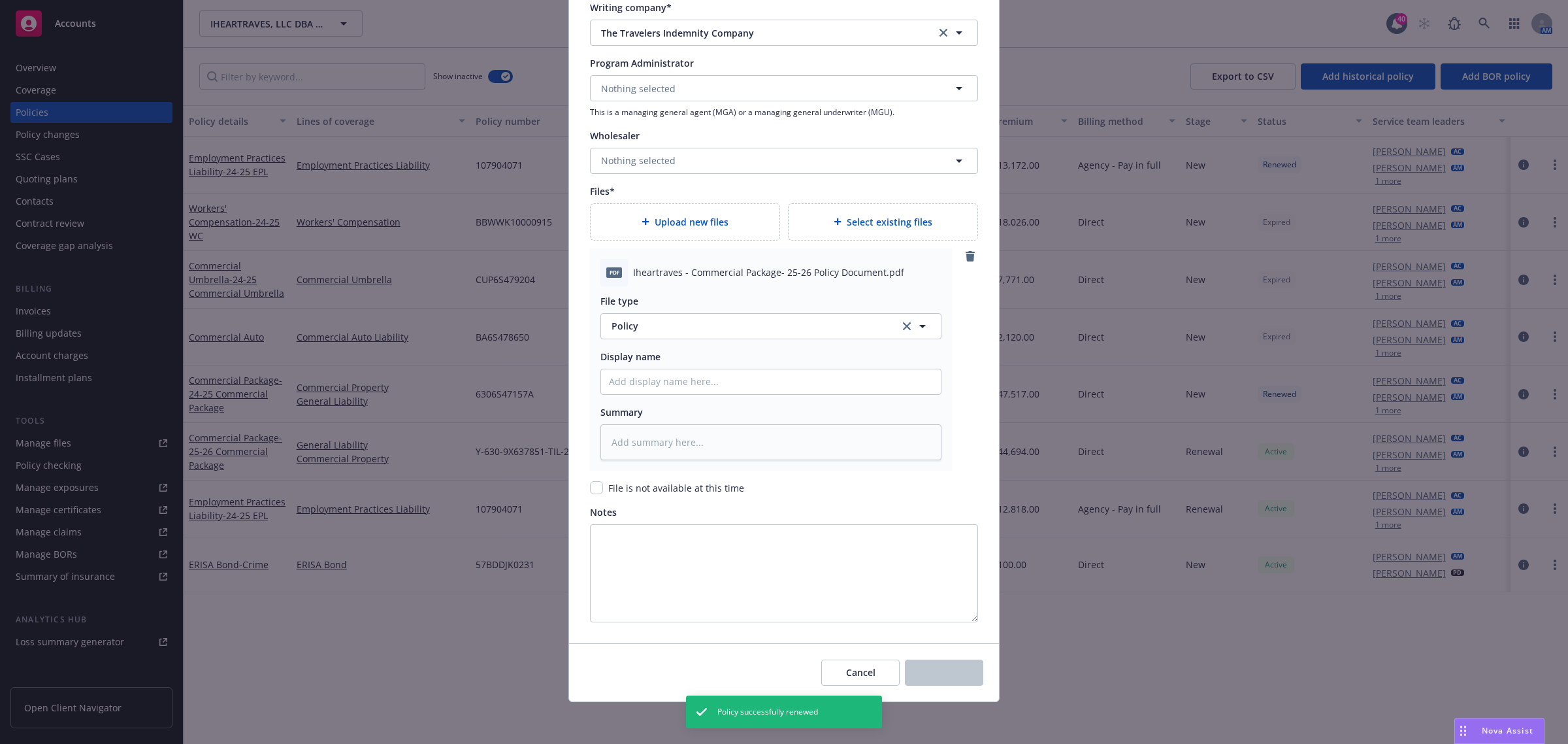
type textarea "x"
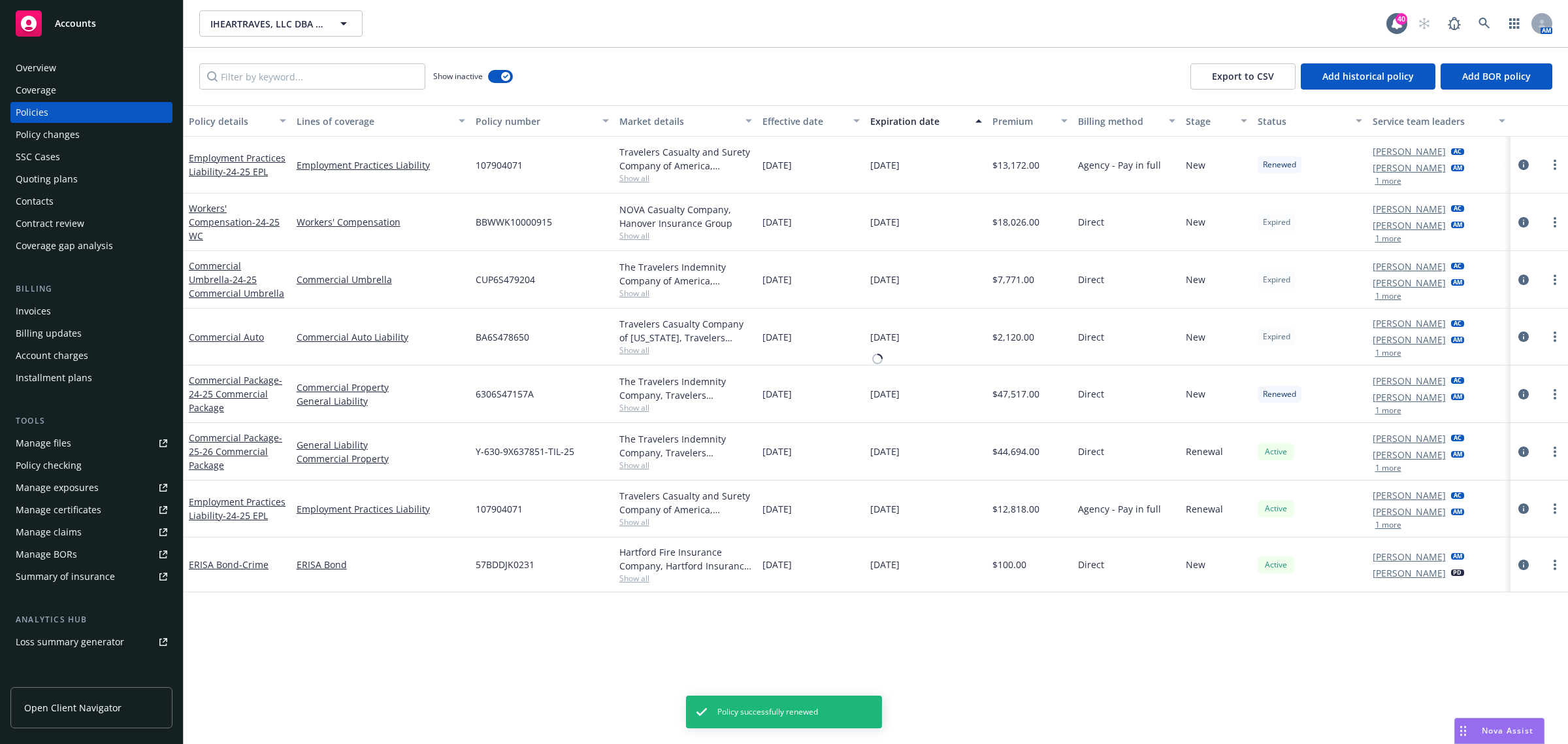
click at [1560, 279] on div "IHEARTRAVES, LLC DBA The Emazing Group DBA INTO THE AM IHEARTRAVES, LLC DBA The…" at bounding box center [875, 372] width 1385 height 744
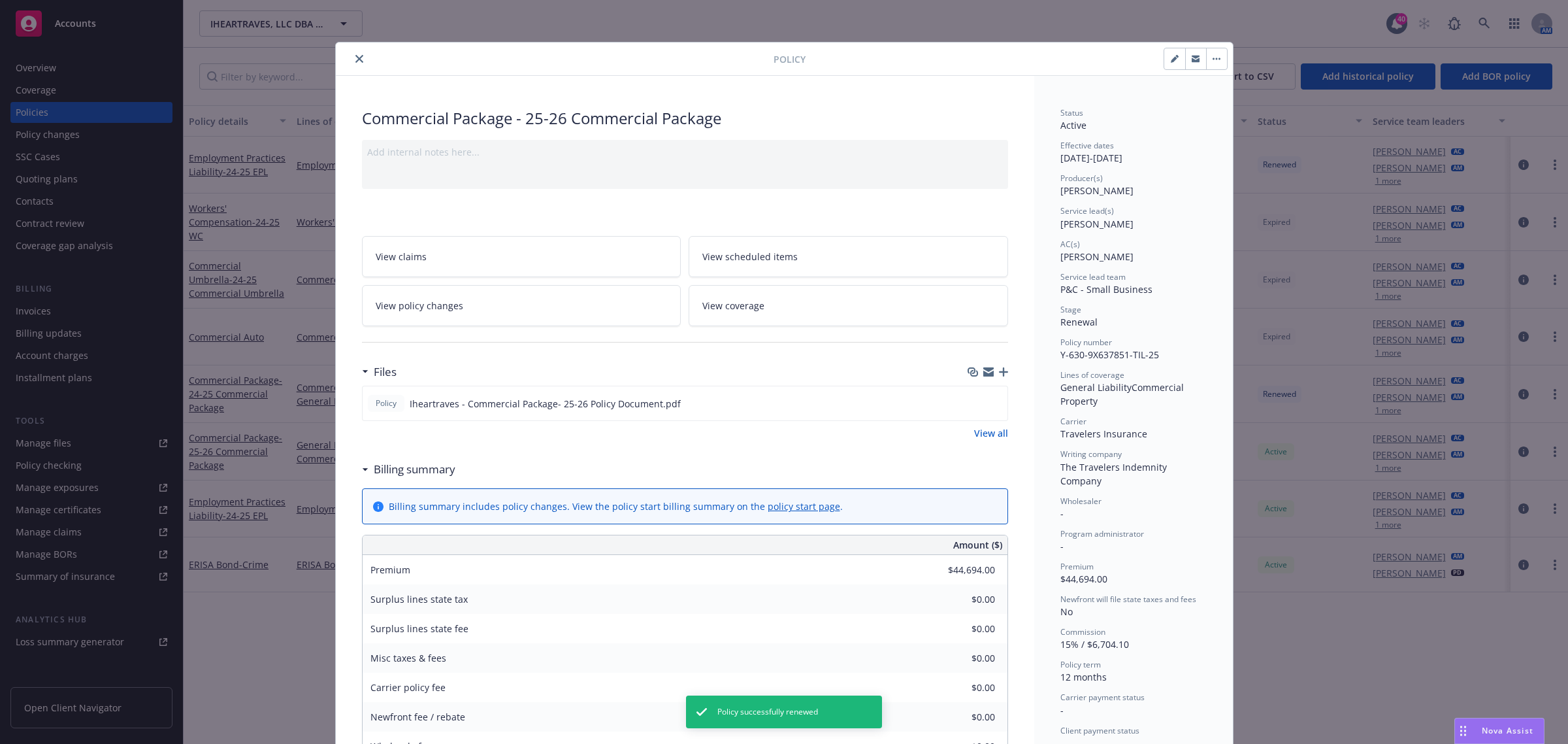
click at [358, 63] on button "close" at bounding box center [359, 58] width 15 height 15
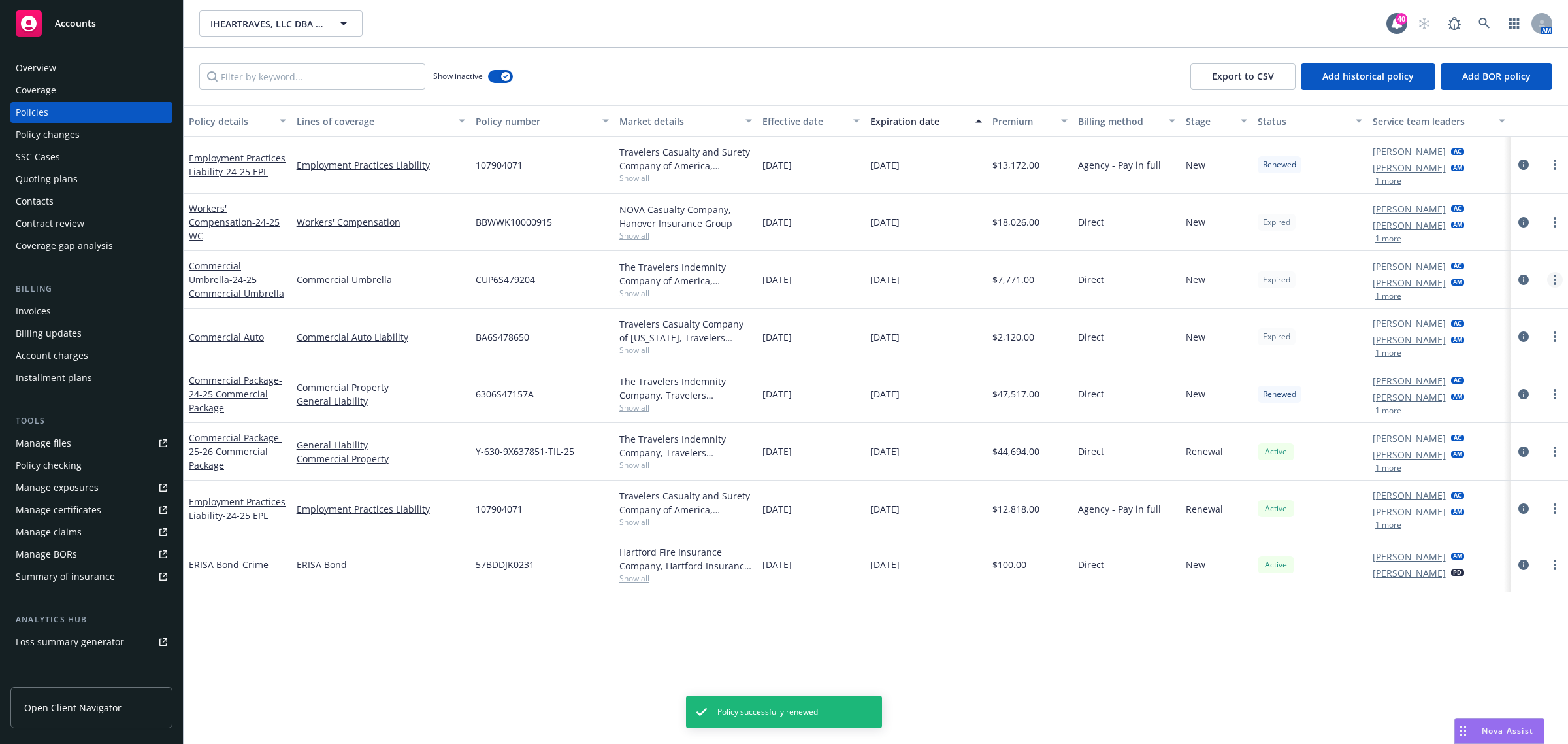
click at [1554, 279] on icon "more" at bounding box center [1555, 280] width 3 height 11
click at [1514, 334] on link "Renew with incumbent" at bounding box center [1486, 332] width 153 height 26
select select "12"
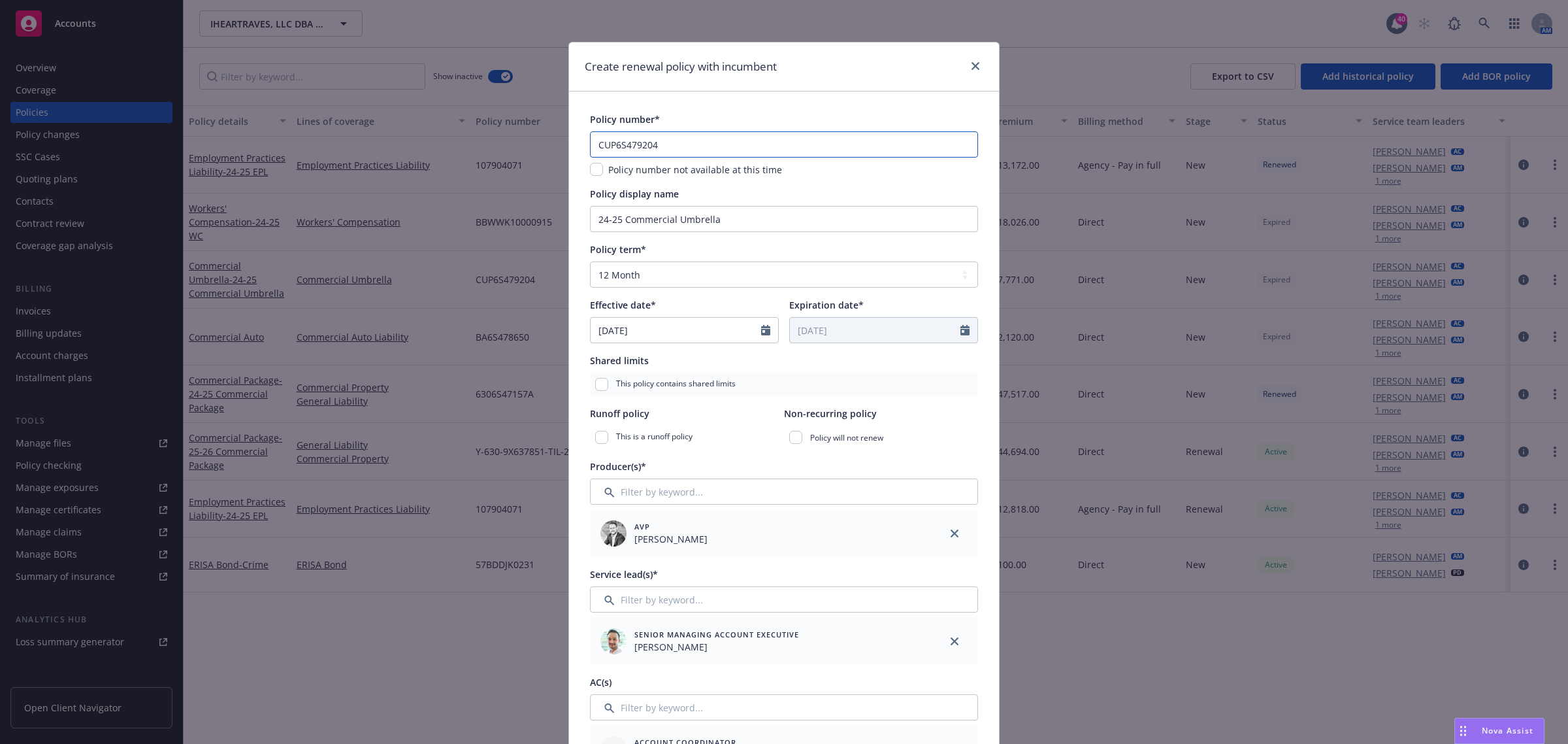
drag, startPoint x: 667, startPoint y: 145, endPoint x: 537, endPoint y: 142, distance: 130.0
click at [539, 144] on div "Create renewal policy with incumbent Policy number* CUP6S479204 Policy number n…" at bounding box center [784, 372] width 1568 height 744
paste input "-B2452469-25-1"
type textarea "x"
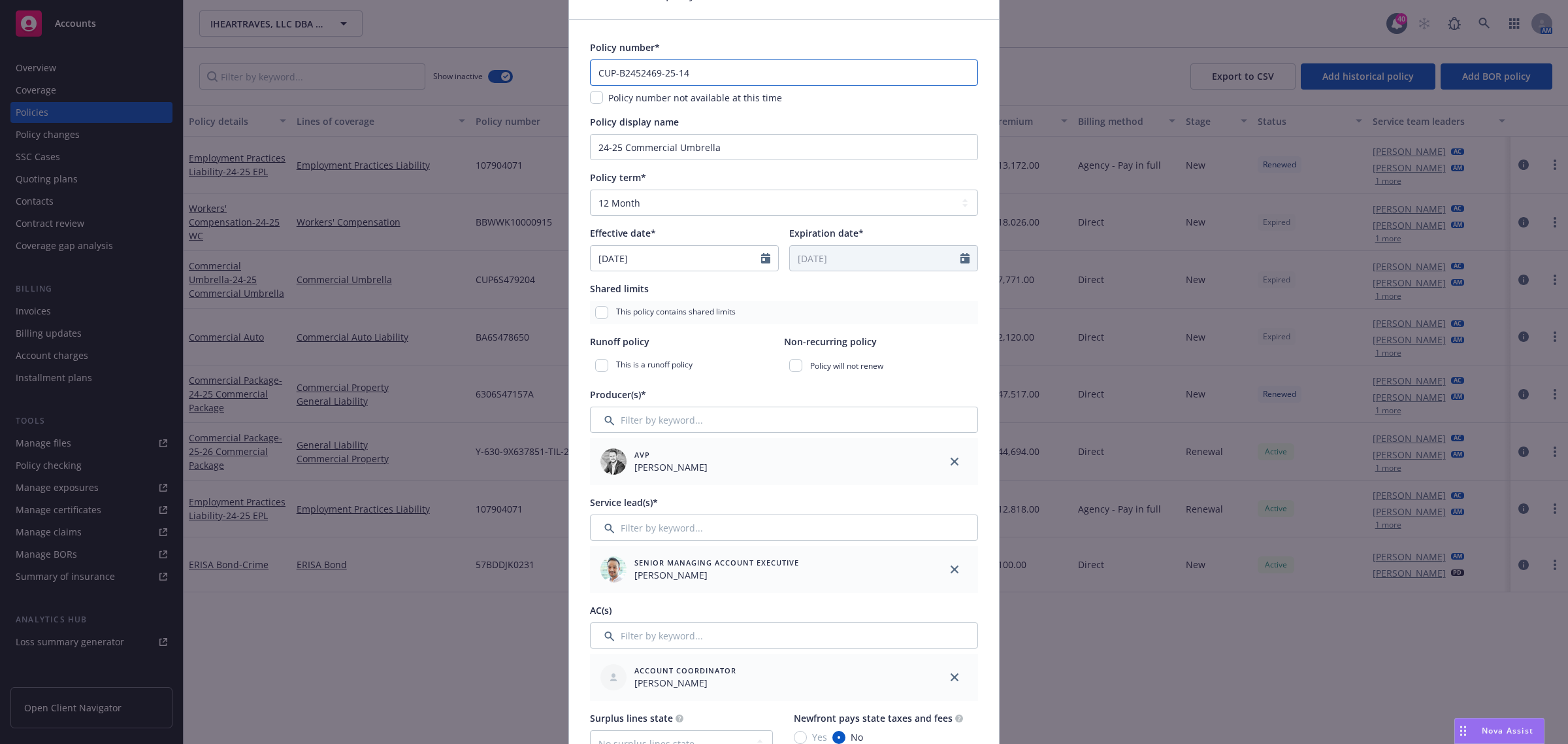
scroll to position [82, 0]
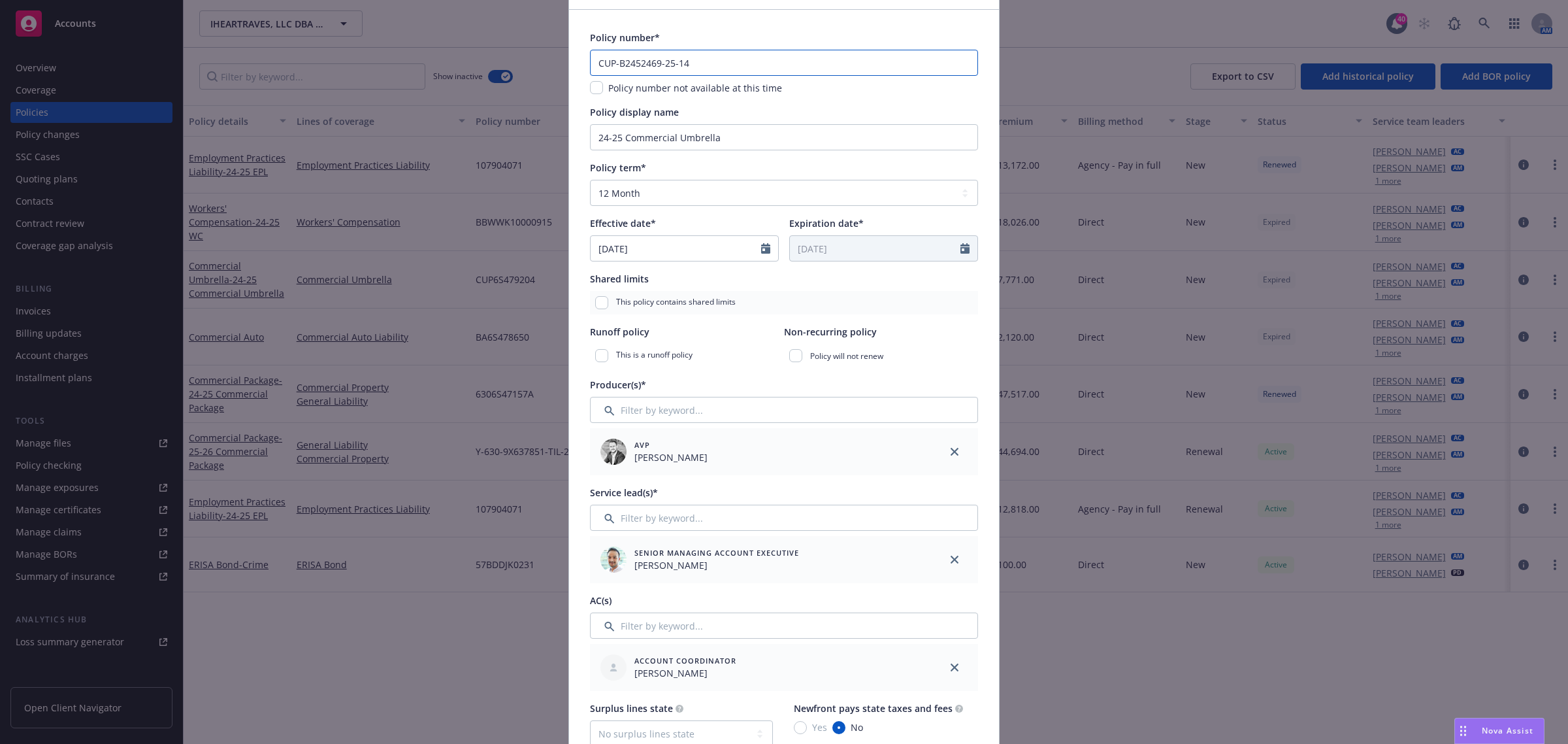
type input "CUP-B2452469-25-14"
drag, startPoint x: 615, startPoint y: 136, endPoint x: 537, endPoint y: 135, distance: 78.0
click at [517, 148] on div "Create renewal policy with incumbent Policy number* CUP-B2452469-25-14 Policy n…" at bounding box center [784, 372] width 1568 height 744
type textarea "x"
type input "2 Commercial Umbrella"
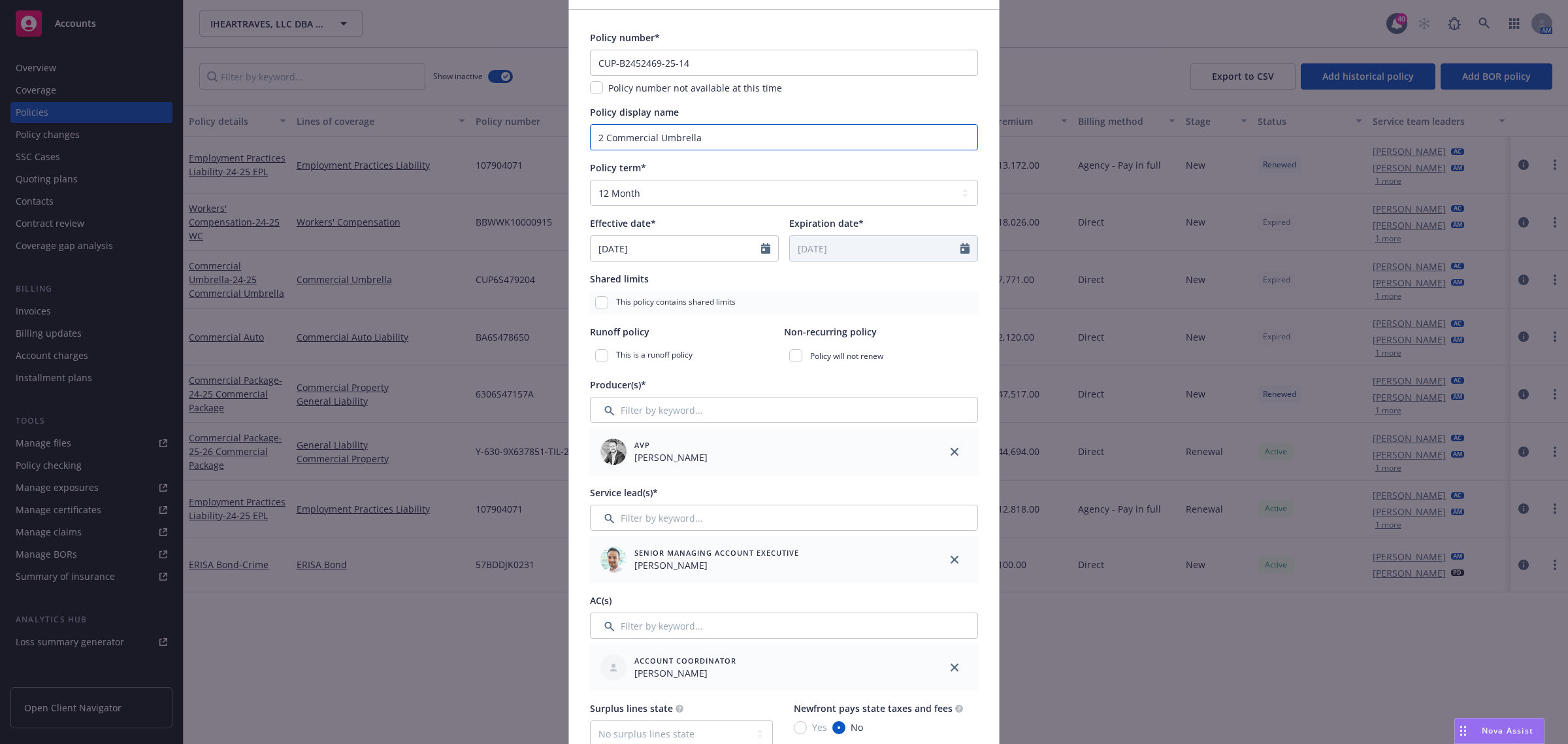
type textarea "x"
type input "25 Commercial Umbrella"
type textarea "x"
type input "25- Commercial Umbrella"
type textarea "x"
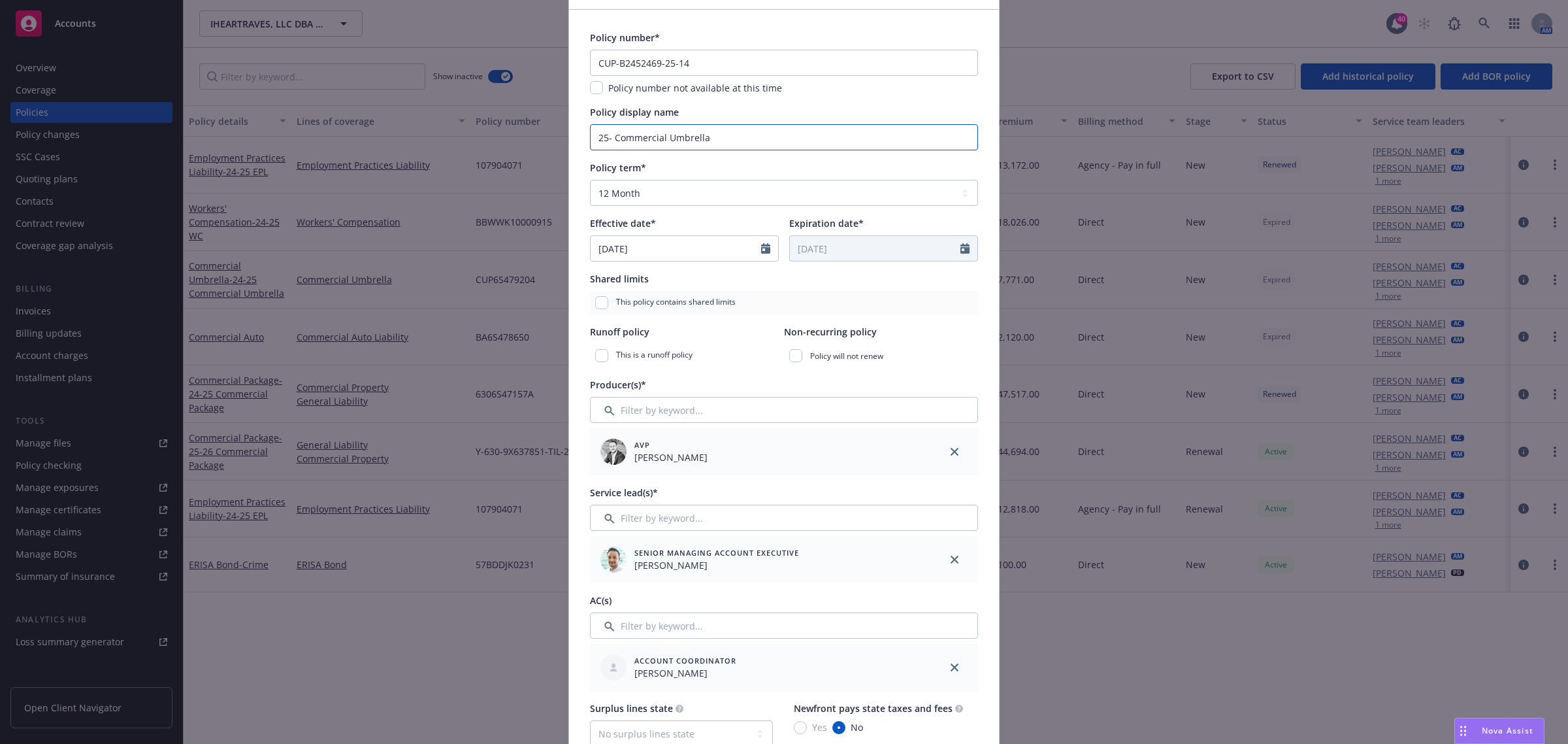
type input "25-2 Commercial Umbrella"
type textarea "x"
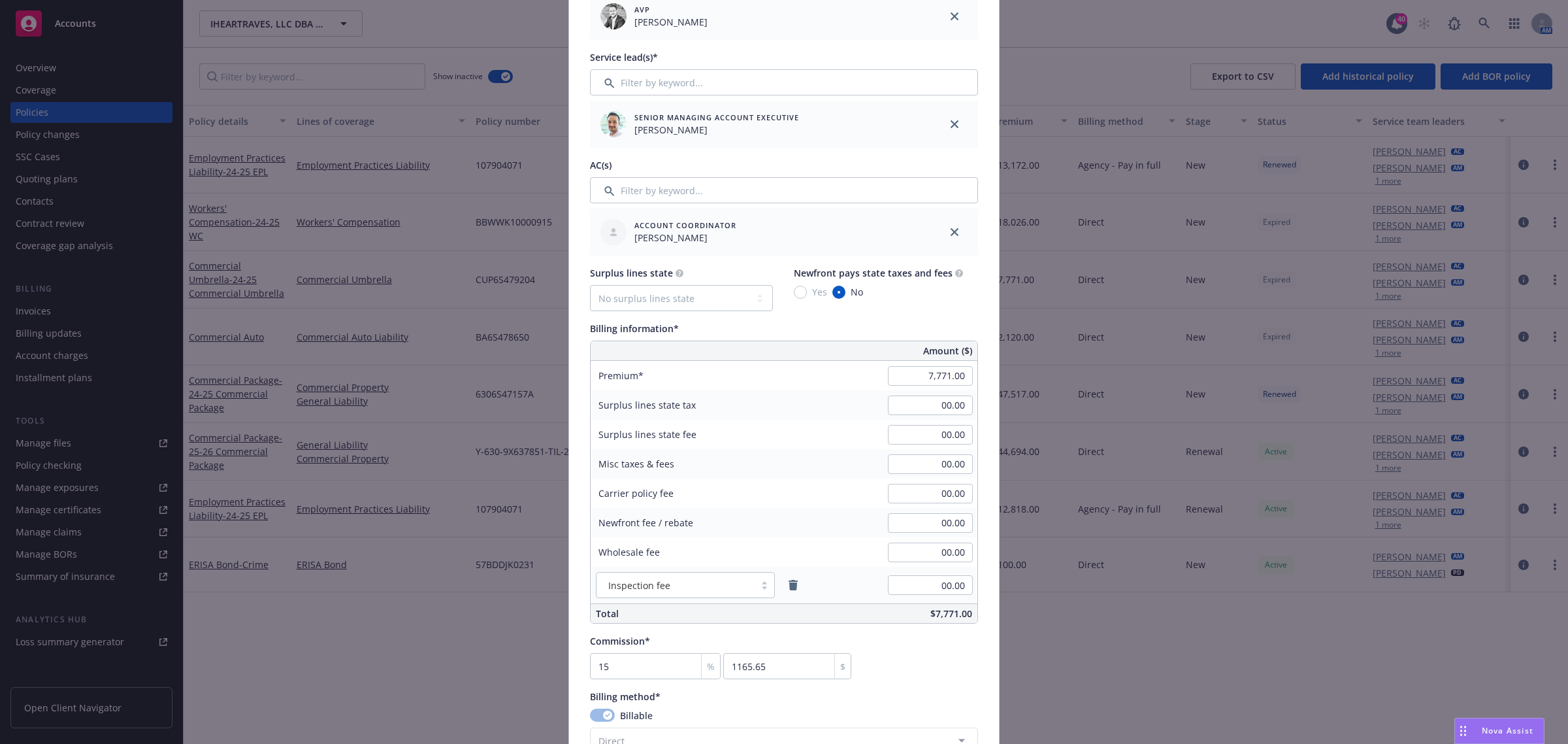
scroll to position [572, 0]
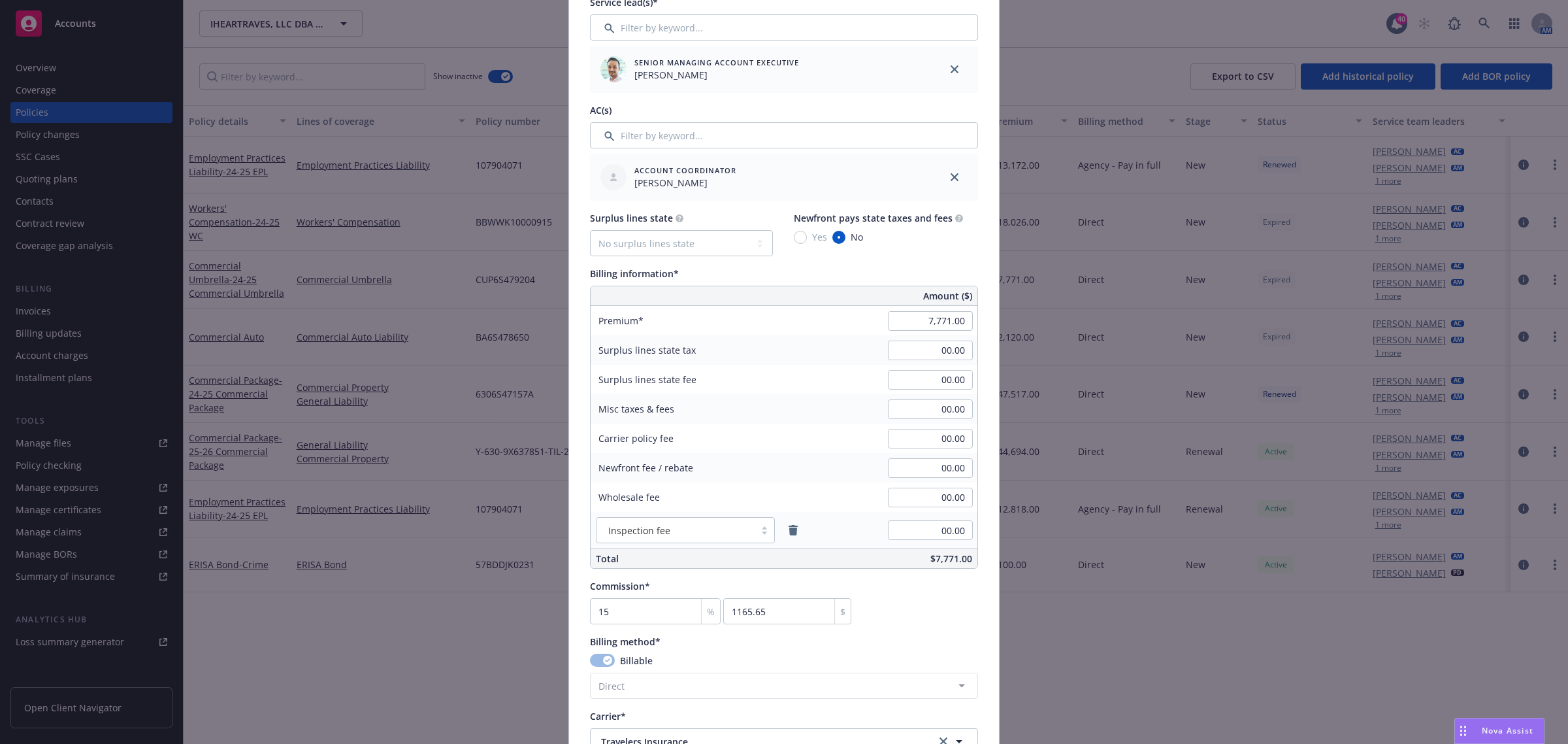
type input "25-26 Commercial Umbrella"
click at [926, 325] on input "7,771.00" at bounding box center [930, 321] width 85 height 19
click at [929, 320] on input "7,771.00" at bounding box center [930, 321] width 85 height 19
type input "7585"
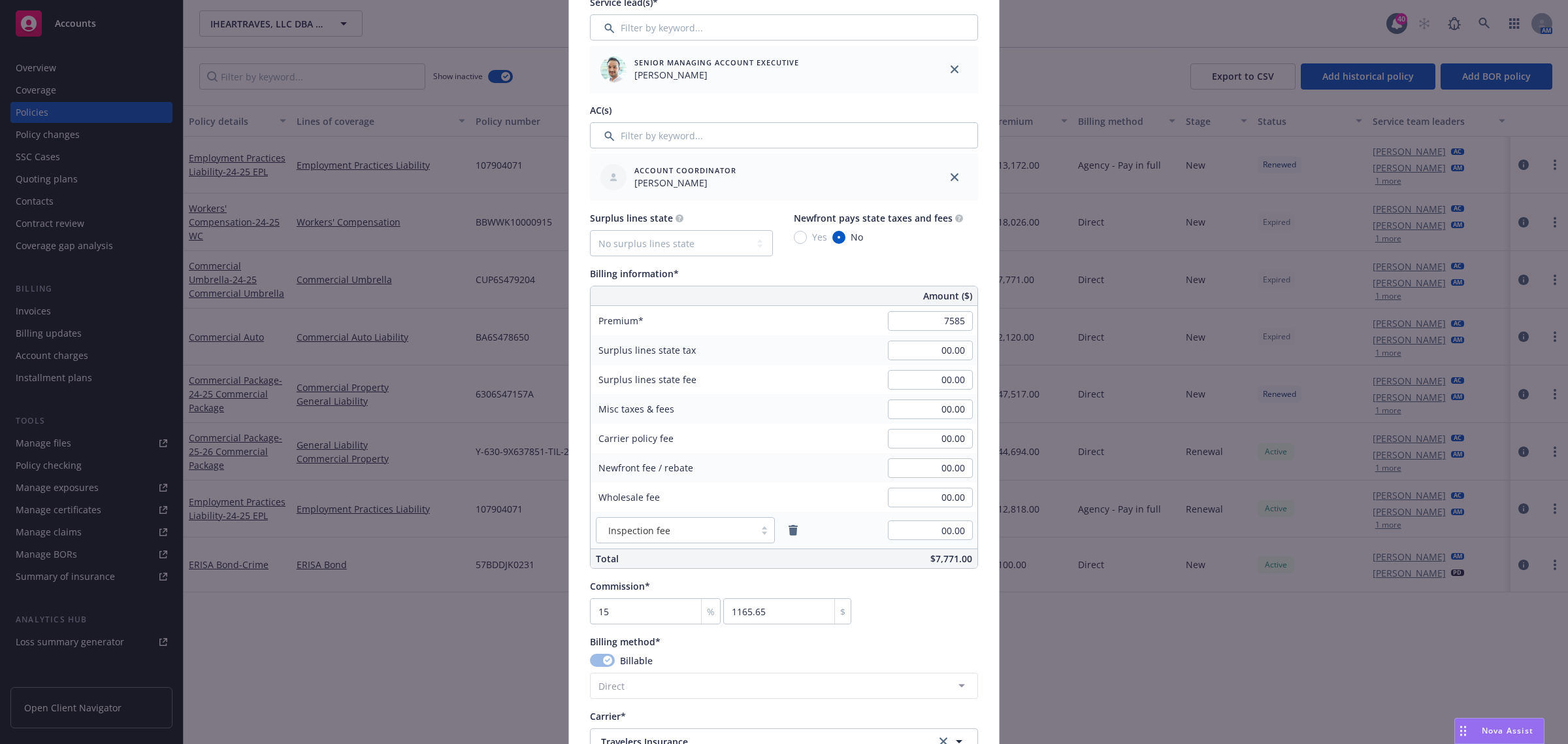
click at [848, 263] on div "Surplus lines state No surplus lines state [US_STATE] [US_STATE] [US_STATE] [US…" at bounding box center [784, 390] width 388 height 358
type textarea "x"
type input "7,585.00"
type input "1137.75"
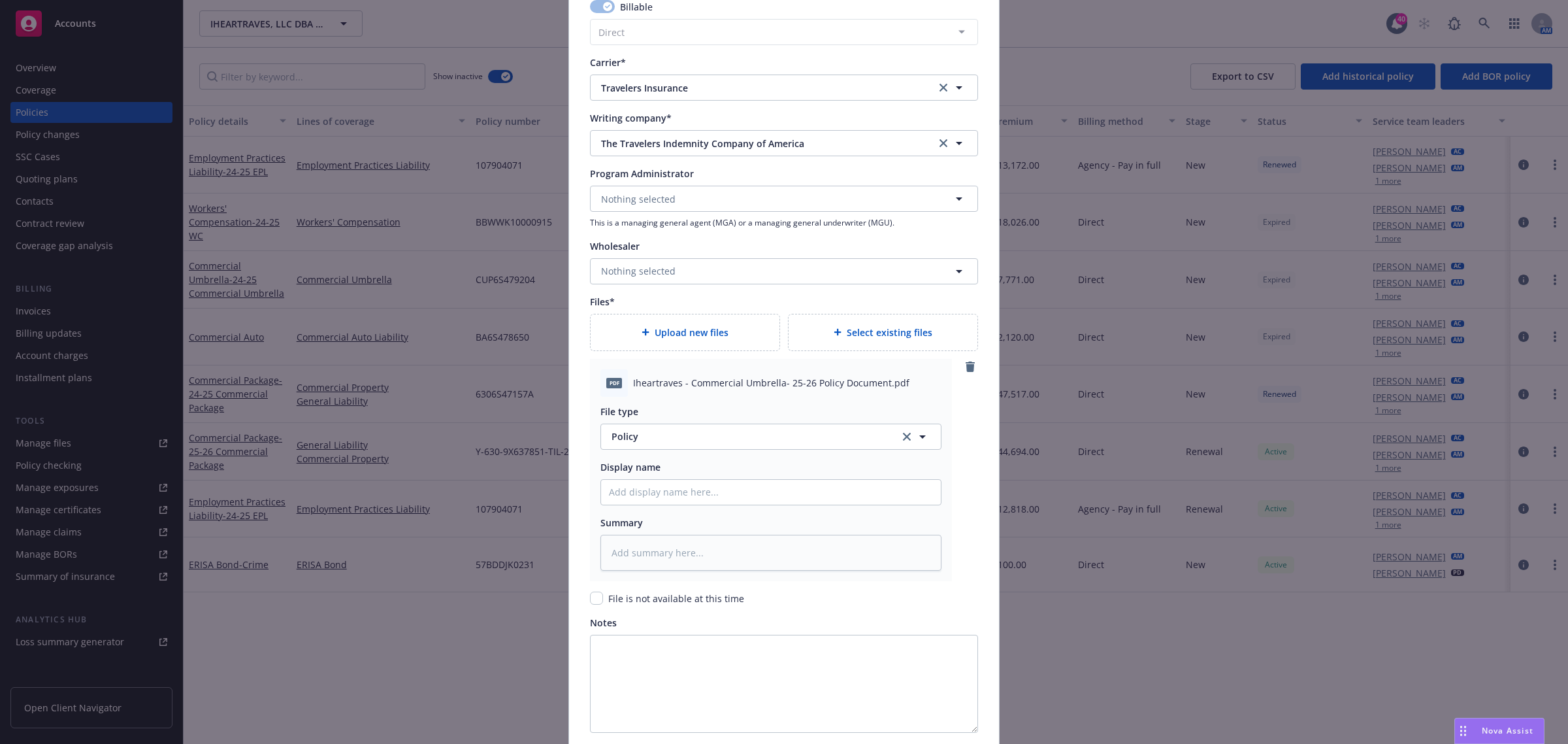
scroll to position [1337, 0]
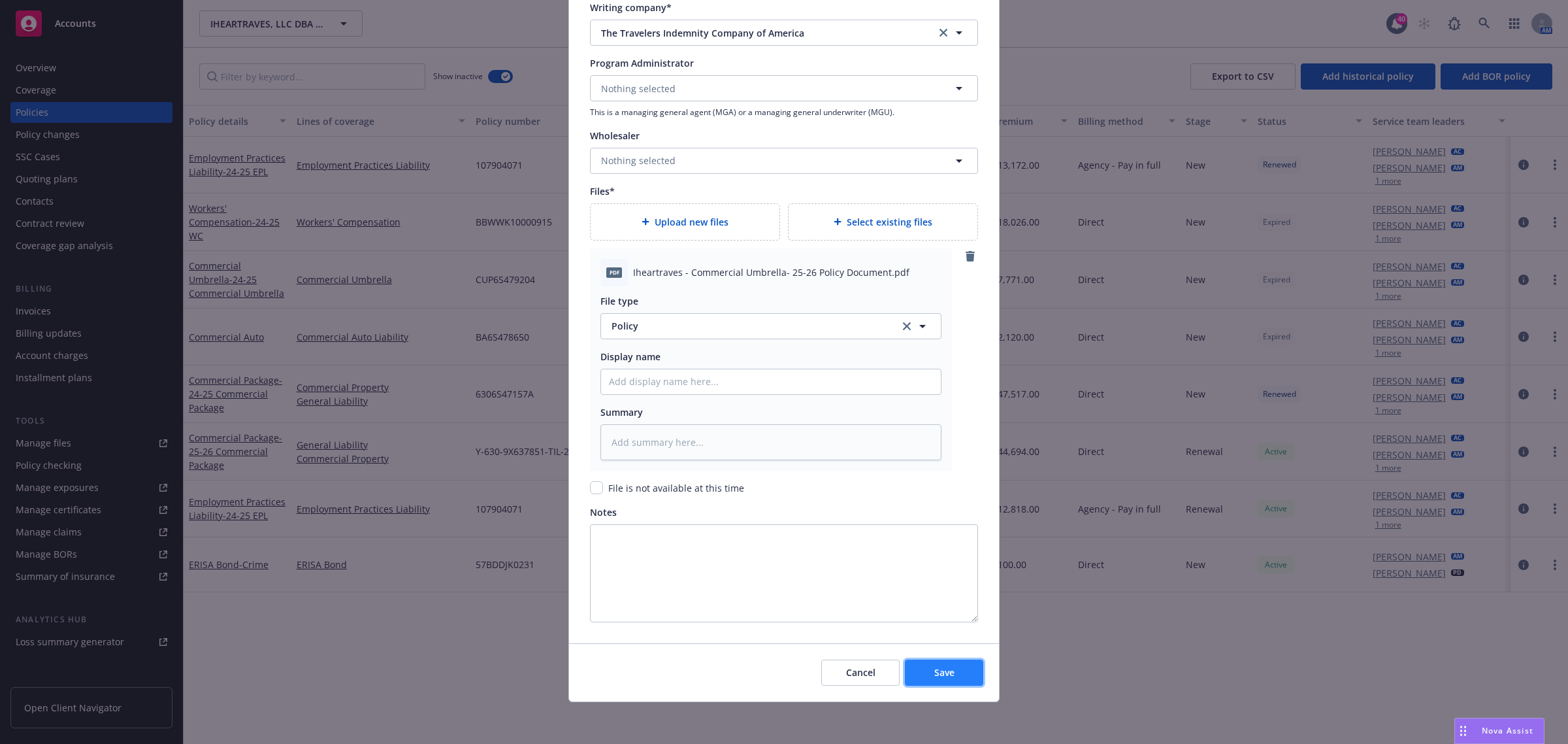
click at [909, 672] on button "Save" at bounding box center [944, 672] width 78 height 26
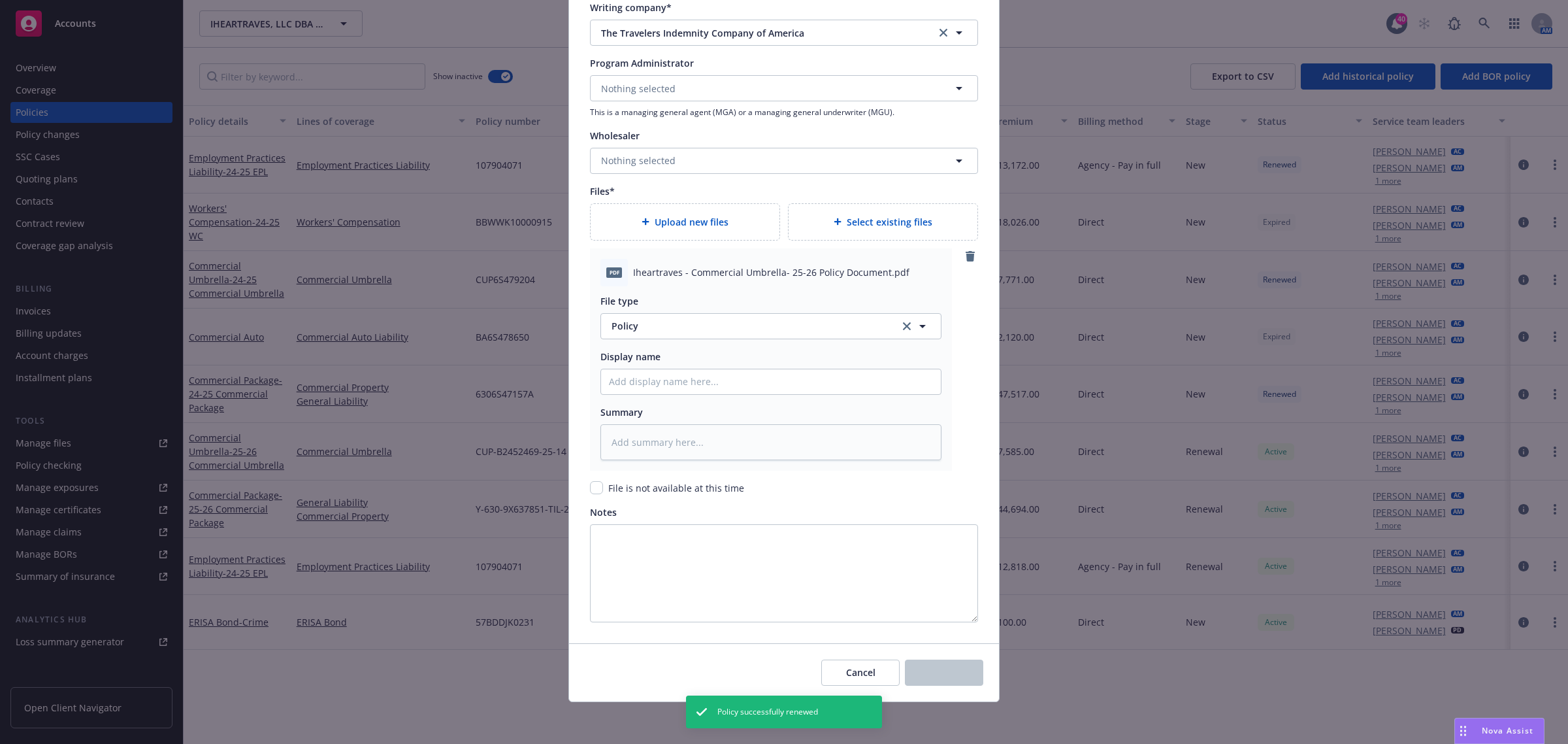
type textarea "x"
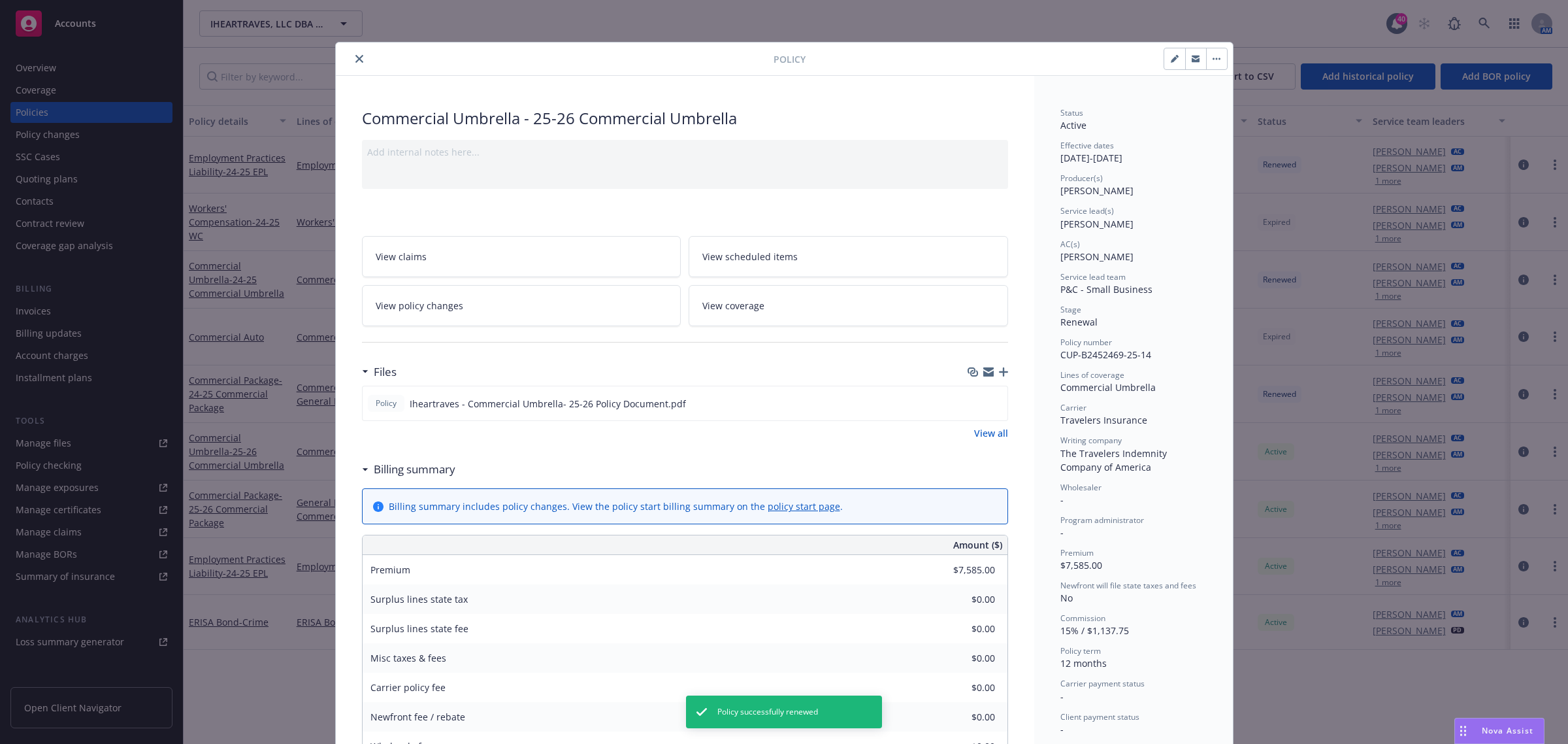
click at [355, 57] on icon "close" at bounding box center [359, 59] width 8 height 8
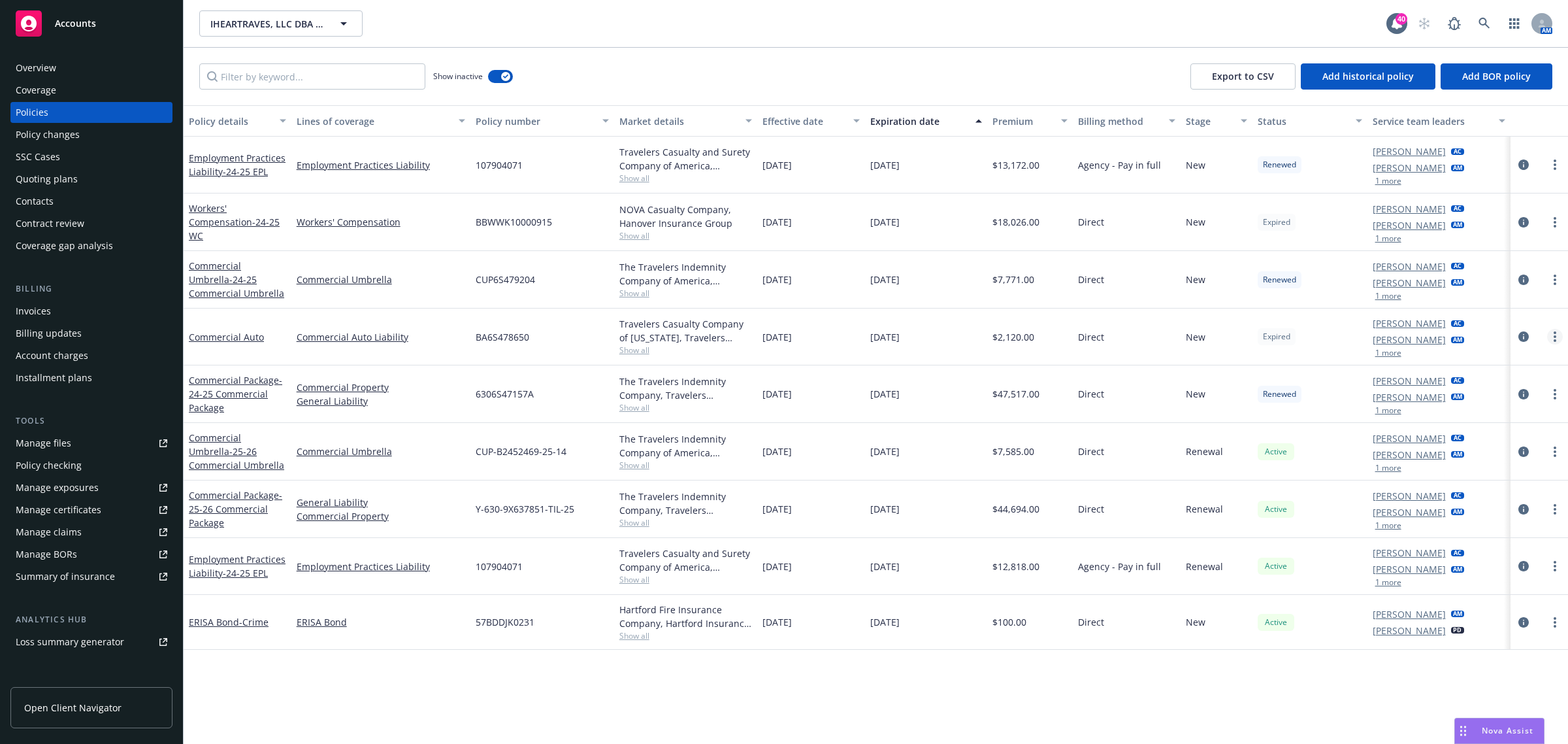
click at [1549, 335] on link "more" at bounding box center [1555, 336] width 15 height 15
click at [1500, 392] on link "Renew with incumbent" at bounding box center [1486, 390] width 153 height 26
select select "12"
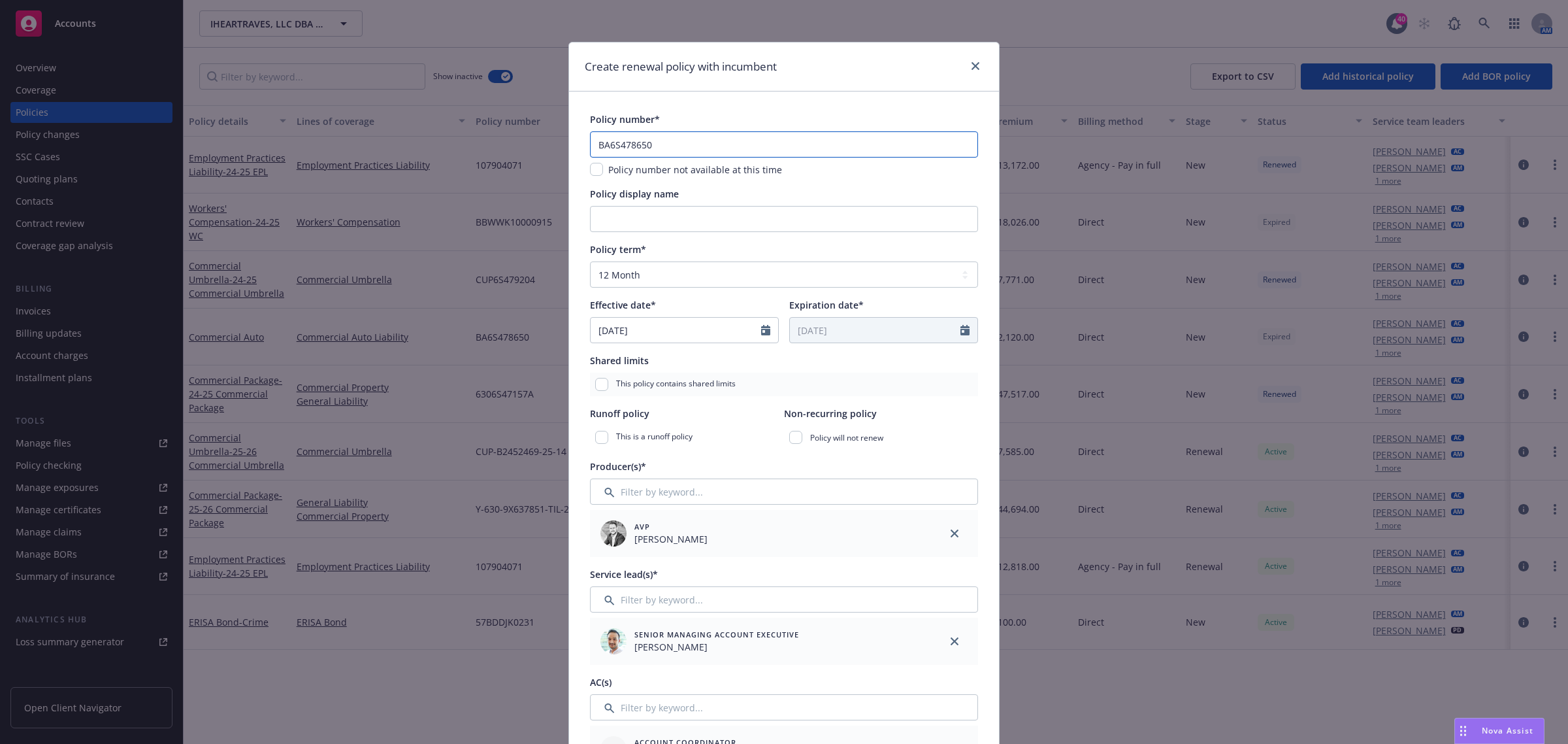
drag, startPoint x: 648, startPoint y: 139, endPoint x: 479, endPoint y: 142, distance: 169.0
click at [481, 142] on div "Create renewal policy with incumbent Policy number* BA6S478650 Policy number no…" at bounding box center [784, 372] width 1568 height 744
paste input "-B2451934-25-14-G"
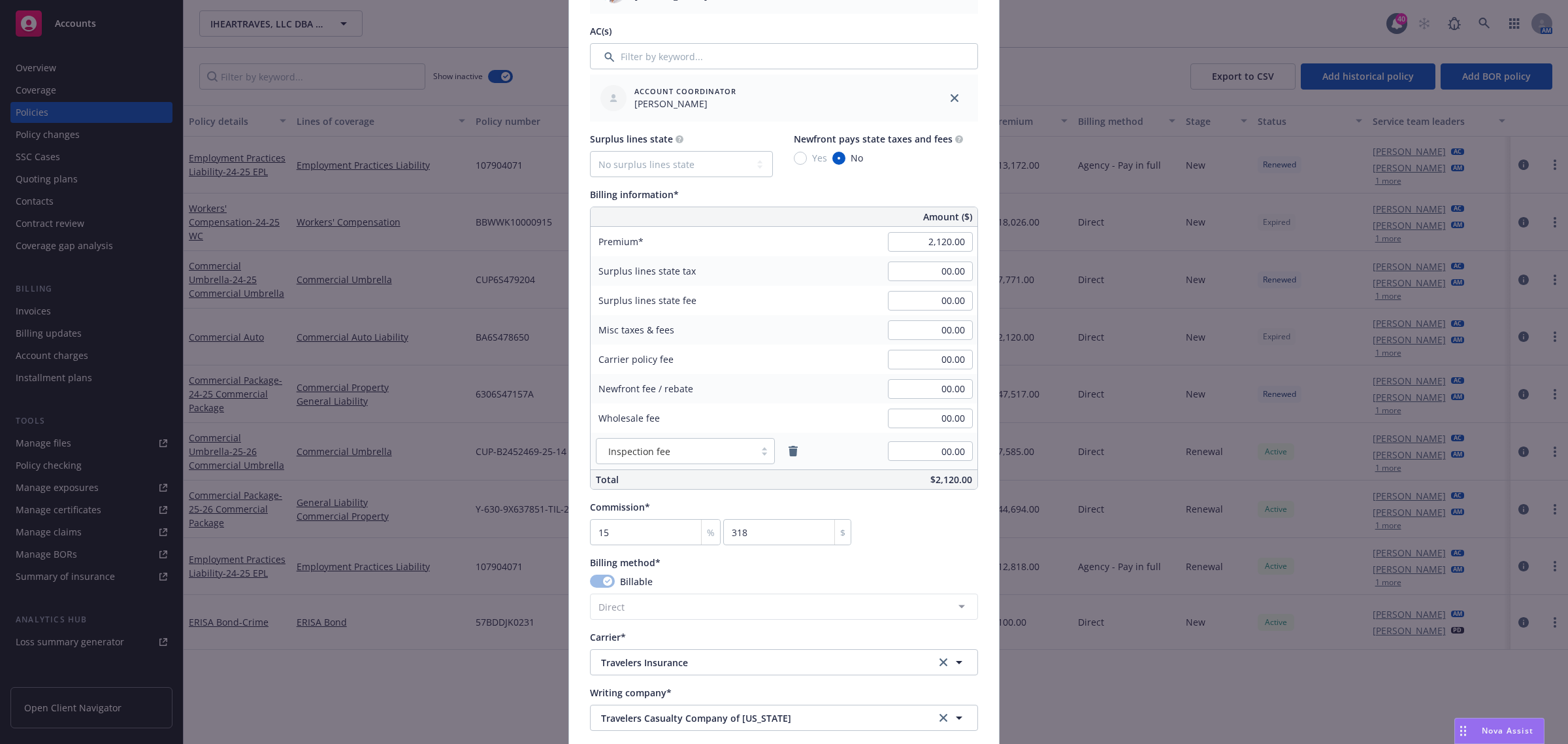
scroll to position [654, 0]
type input "BA-B2451934-25-14-G"
click at [926, 235] on input "2,120.00" at bounding box center [930, 239] width 85 height 19
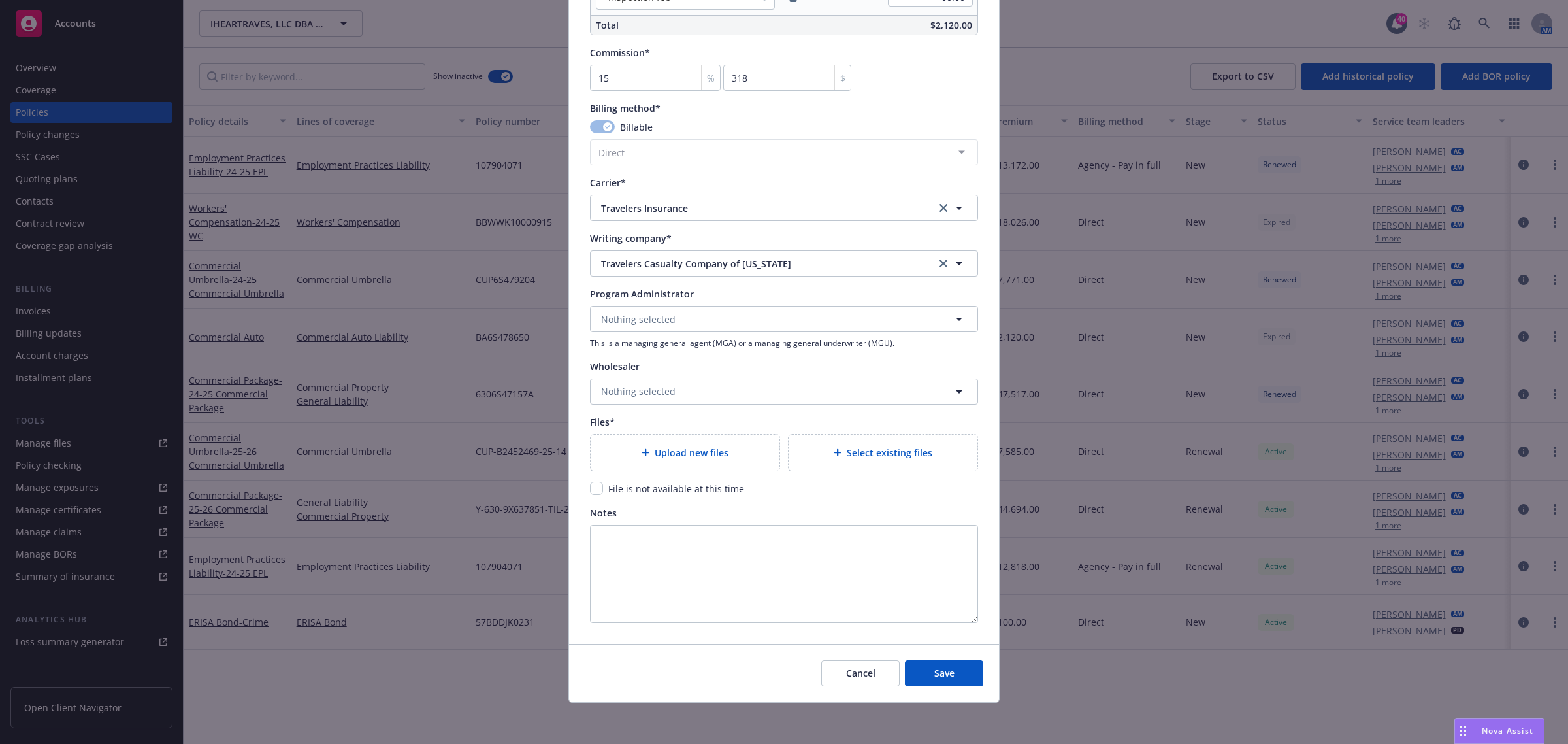
scroll to position [1106, 0]
type input "2,190.00"
type input "328.5"
click at [698, 442] on div "Upload new files" at bounding box center [685, 452] width 189 height 36
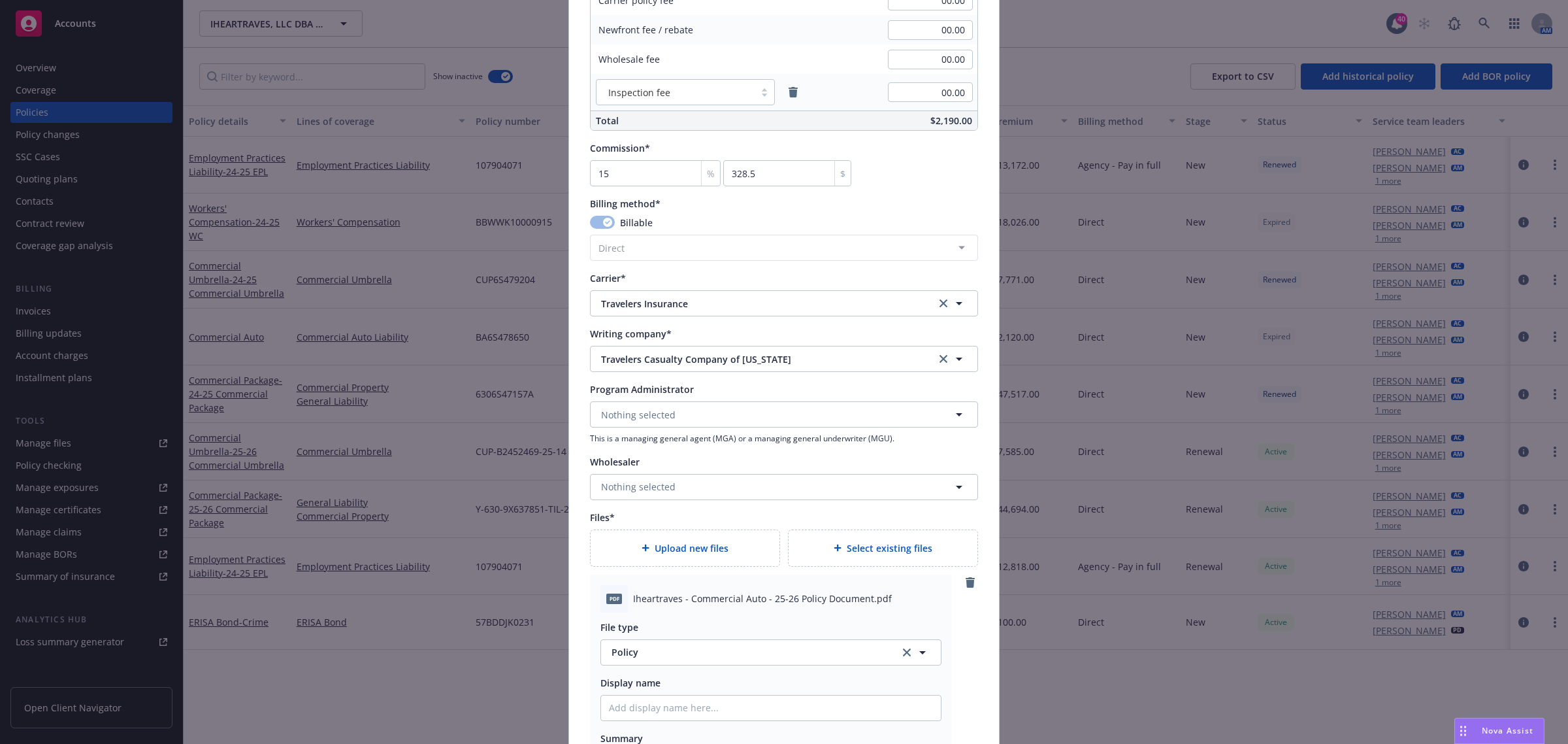
scroll to position [1337, 0]
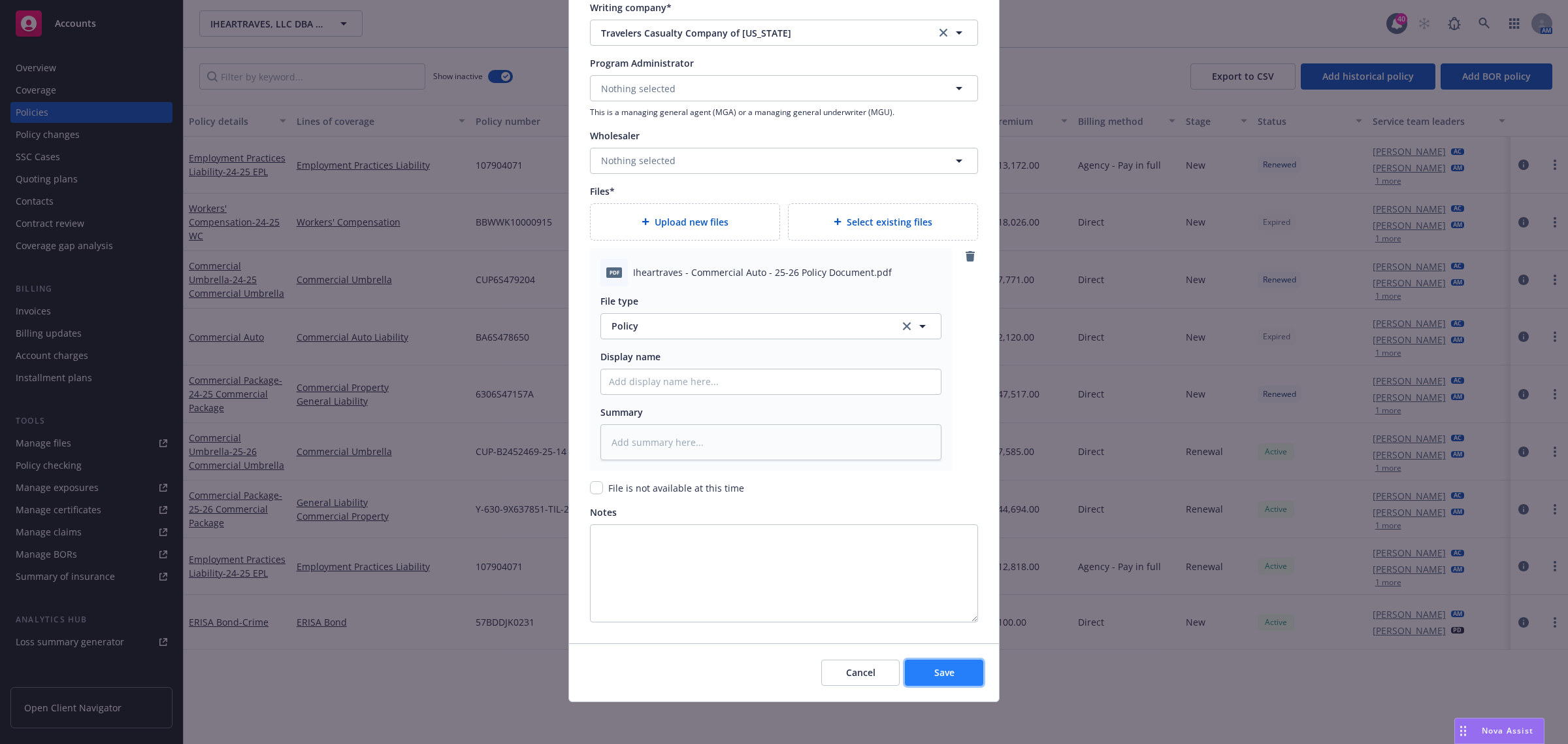
click at [948, 672] on button "Save" at bounding box center [944, 672] width 78 height 26
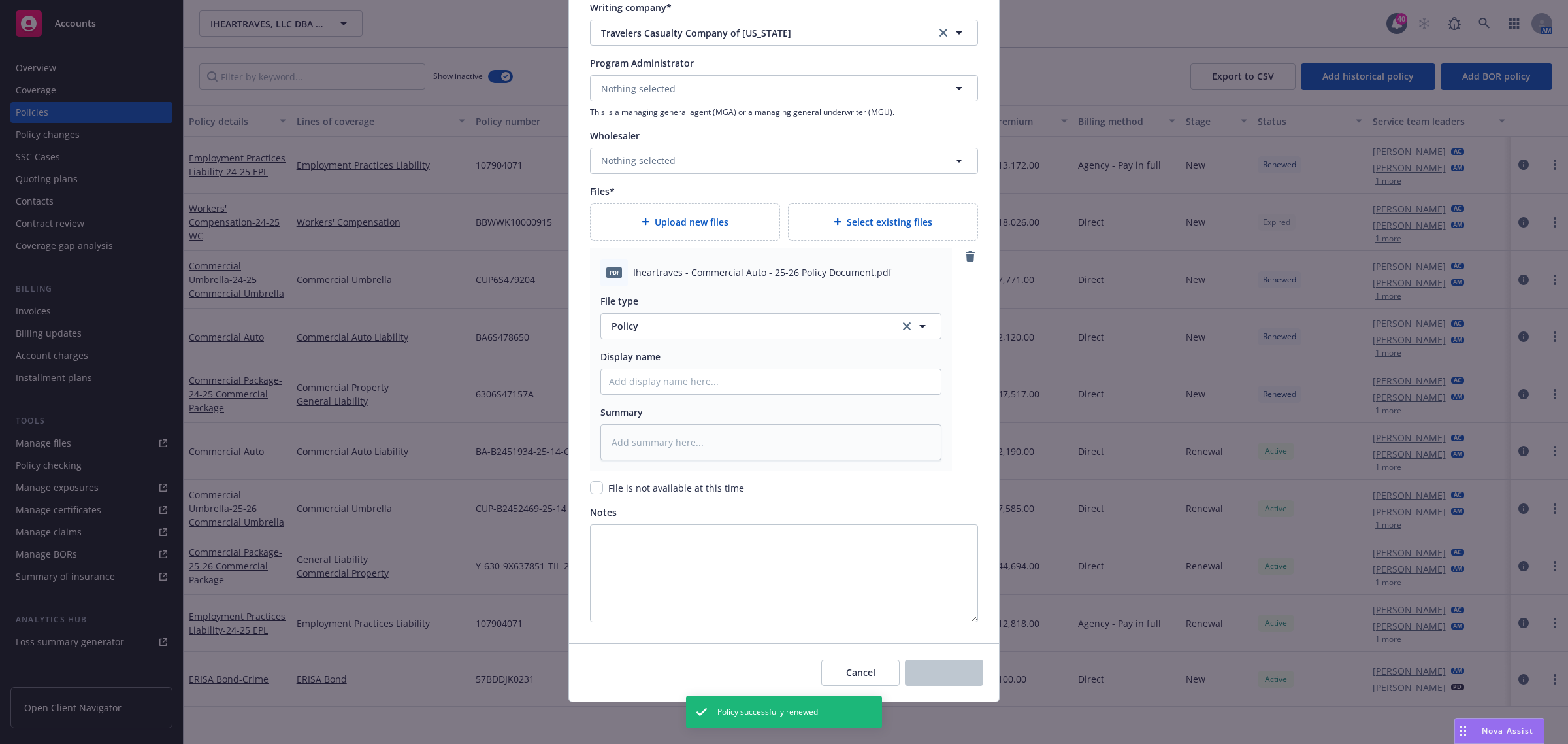
type textarea "x"
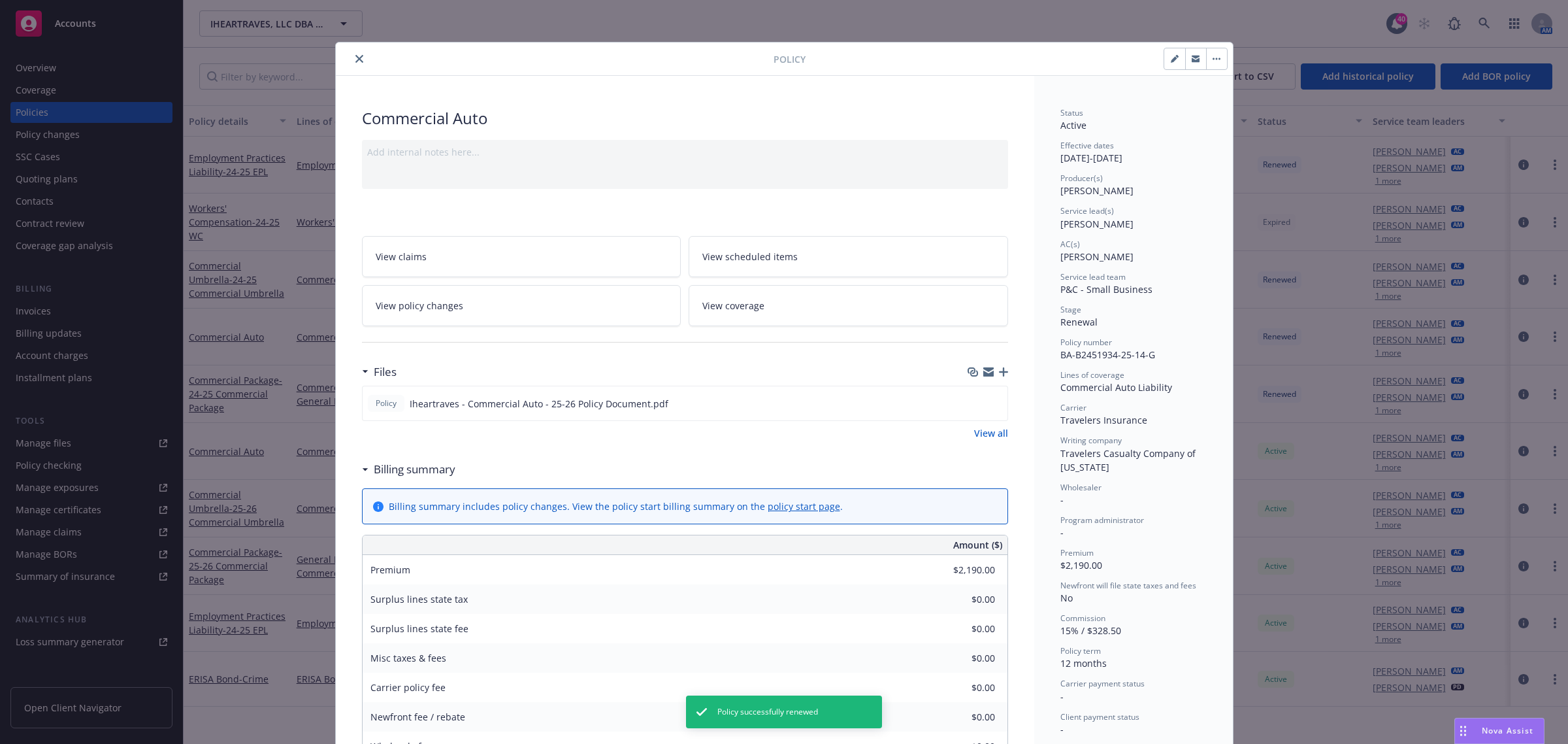
click at [356, 52] on button "close" at bounding box center [359, 58] width 15 height 15
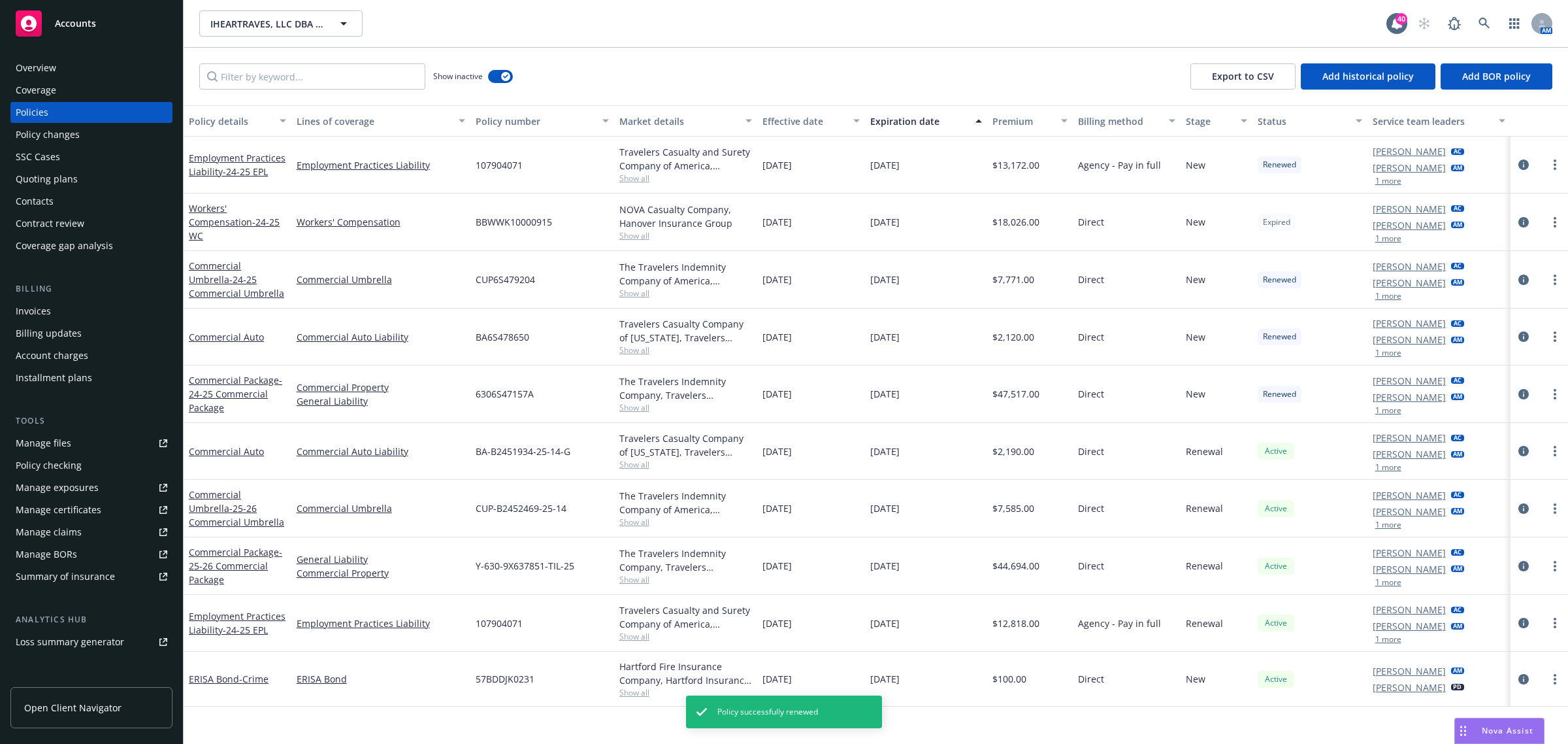
click at [504, 67] on div "Show inactive" at bounding box center [472, 76] width 80 height 26
click at [501, 83] on div "Show inactive" at bounding box center [472, 76] width 80 height 26
click at [498, 66] on div "Show inactive" at bounding box center [472, 76] width 80 height 26
click at [505, 70] on button "button" at bounding box center [500, 76] width 25 height 13
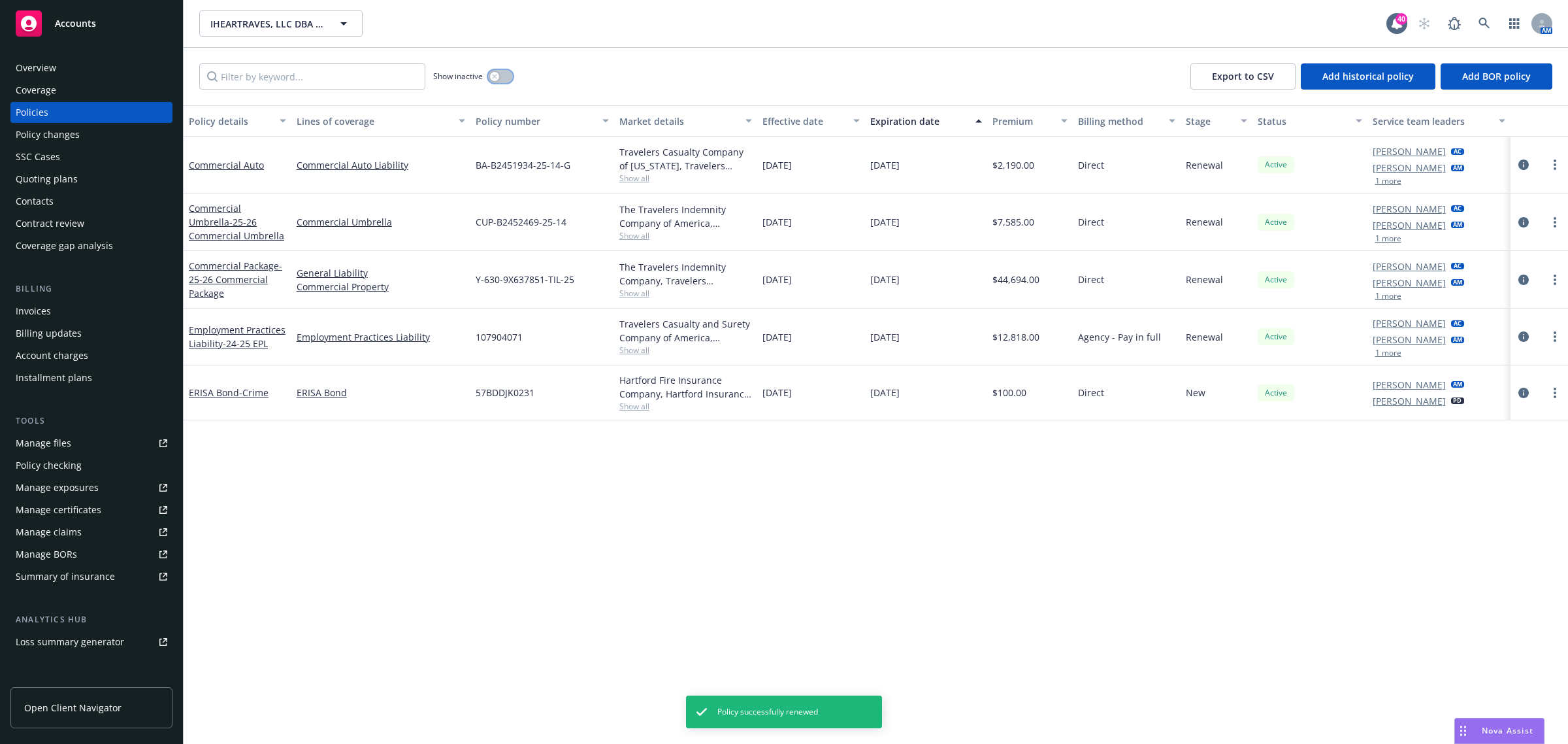
click at [508, 80] on button "button" at bounding box center [500, 76] width 25 height 13
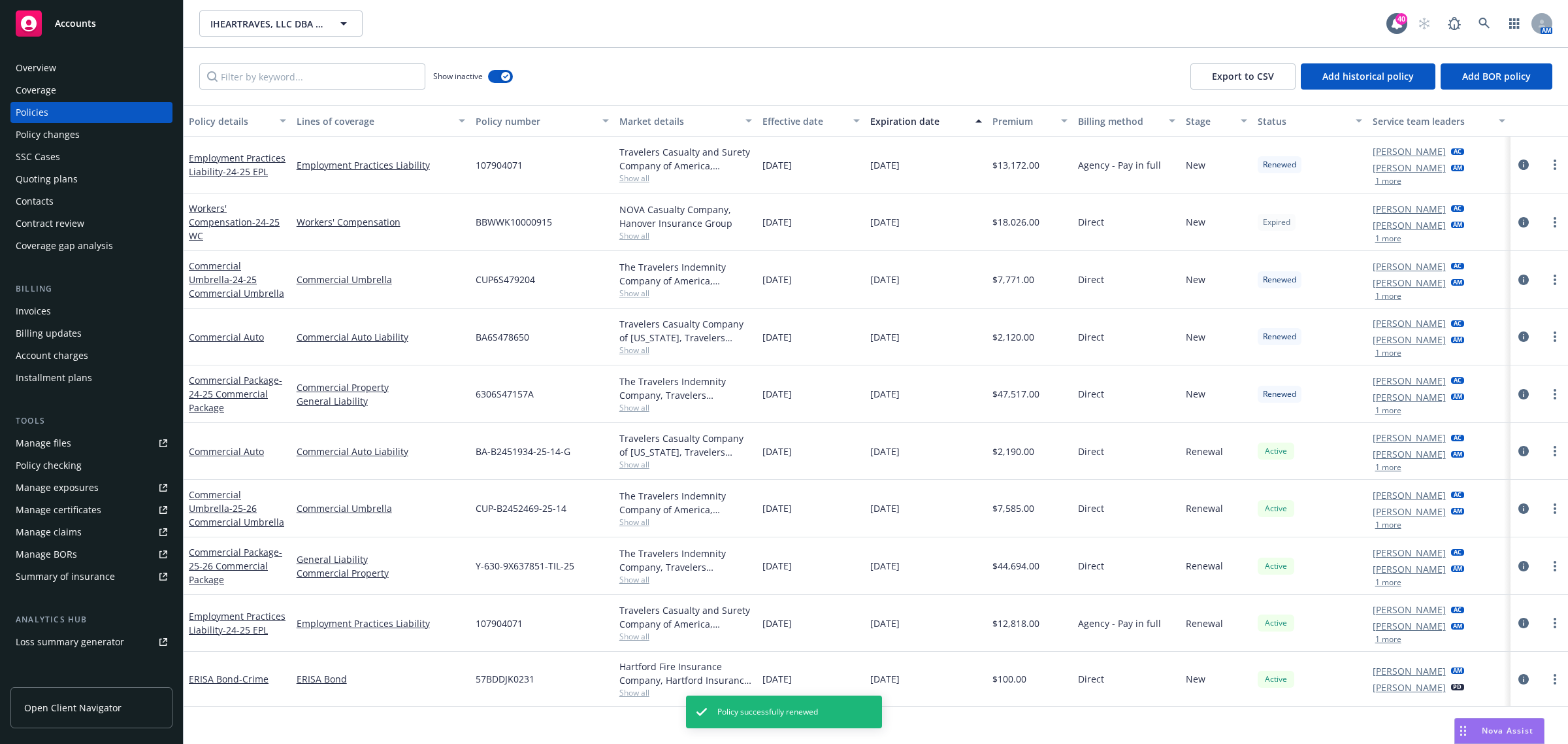
click at [776, 118] on div "Effective date" at bounding box center [804, 121] width 83 height 14
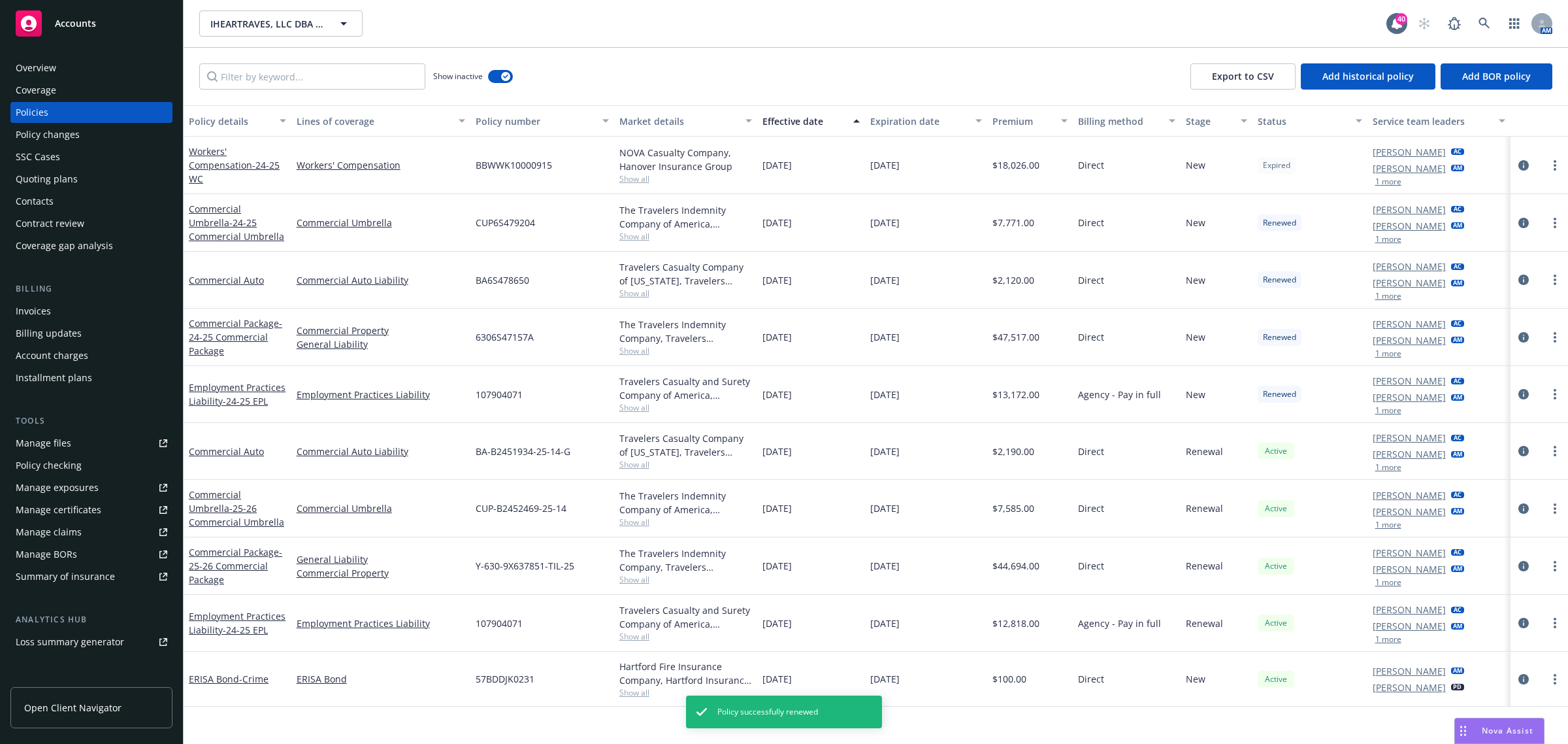
click at [776, 118] on div "Effective date" at bounding box center [804, 121] width 83 height 14
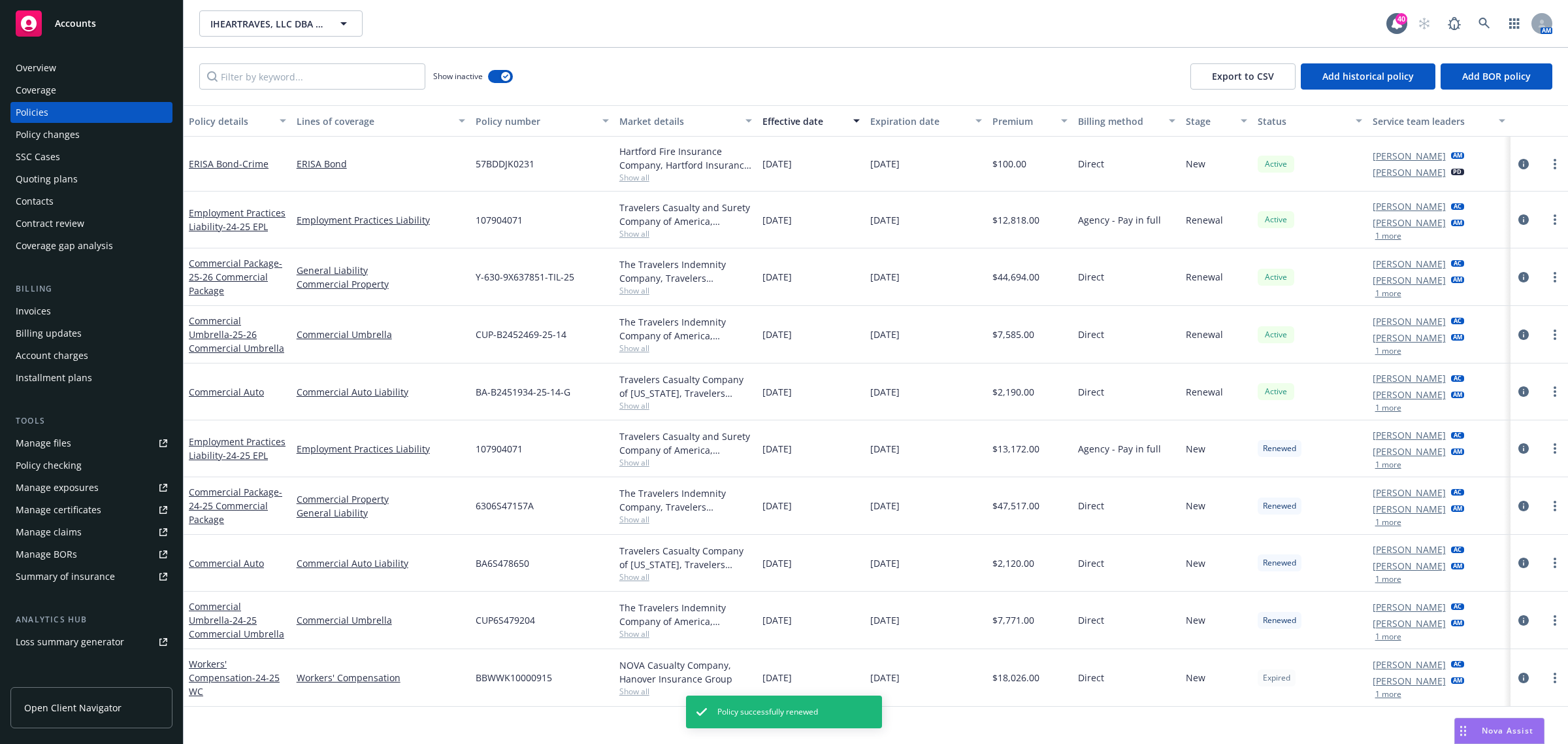
click at [776, 118] on div "Effective date" at bounding box center [804, 121] width 83 height 14
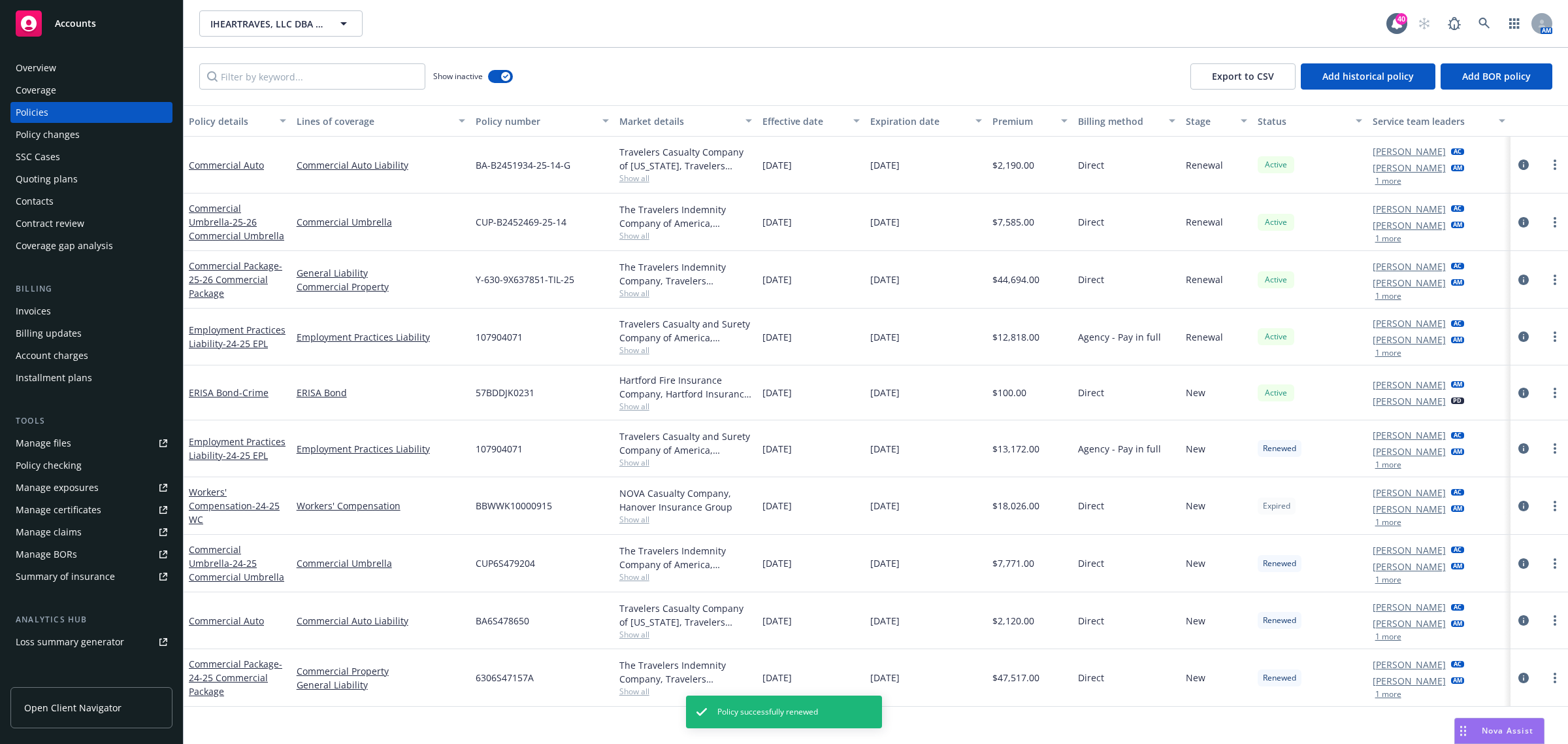
click at [781, 123] on div "Effective date" at bounding box center [804, 121] width 83 height 14
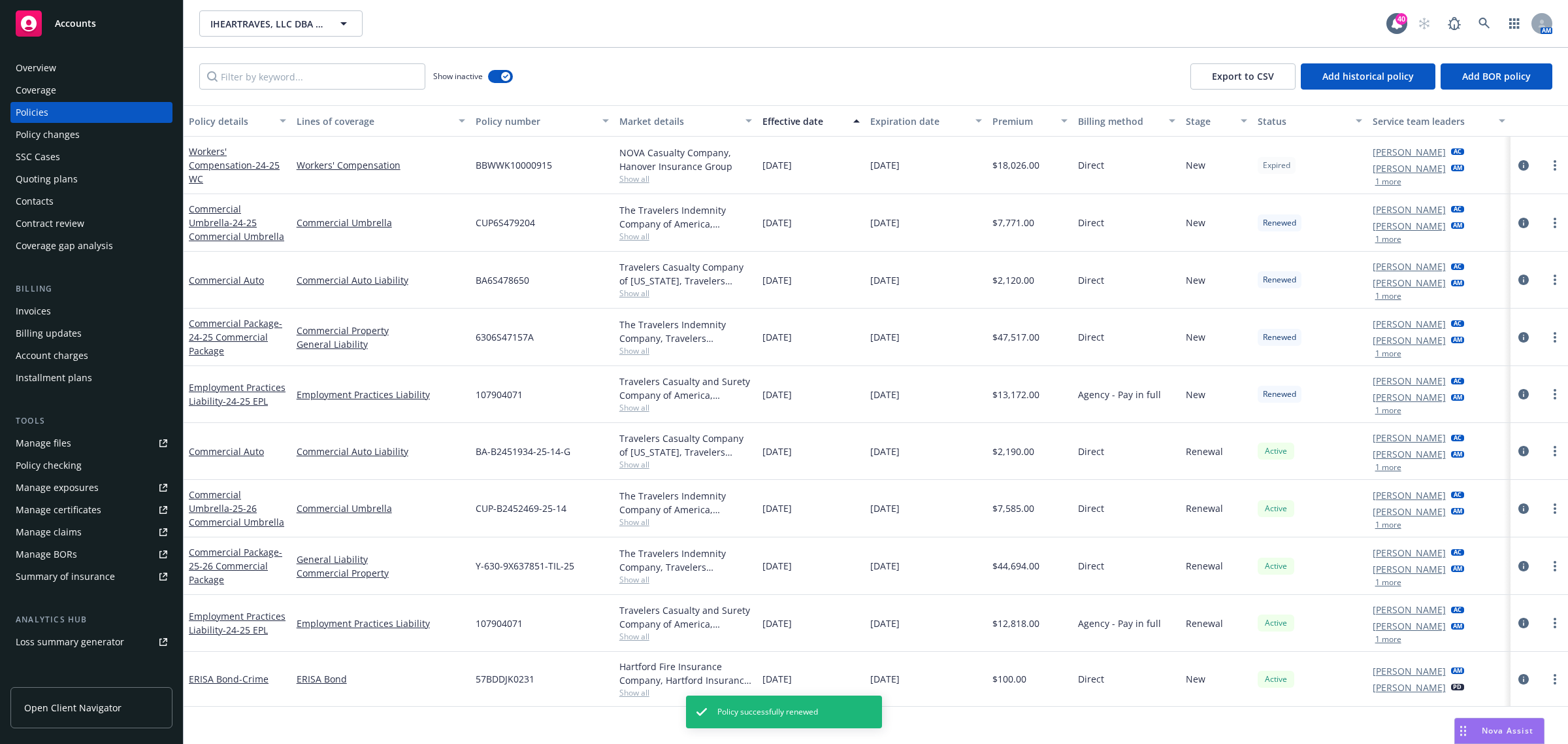
click at [796, 122] on div "Effective date" at bounding box center [804, 121] width 83 height 14
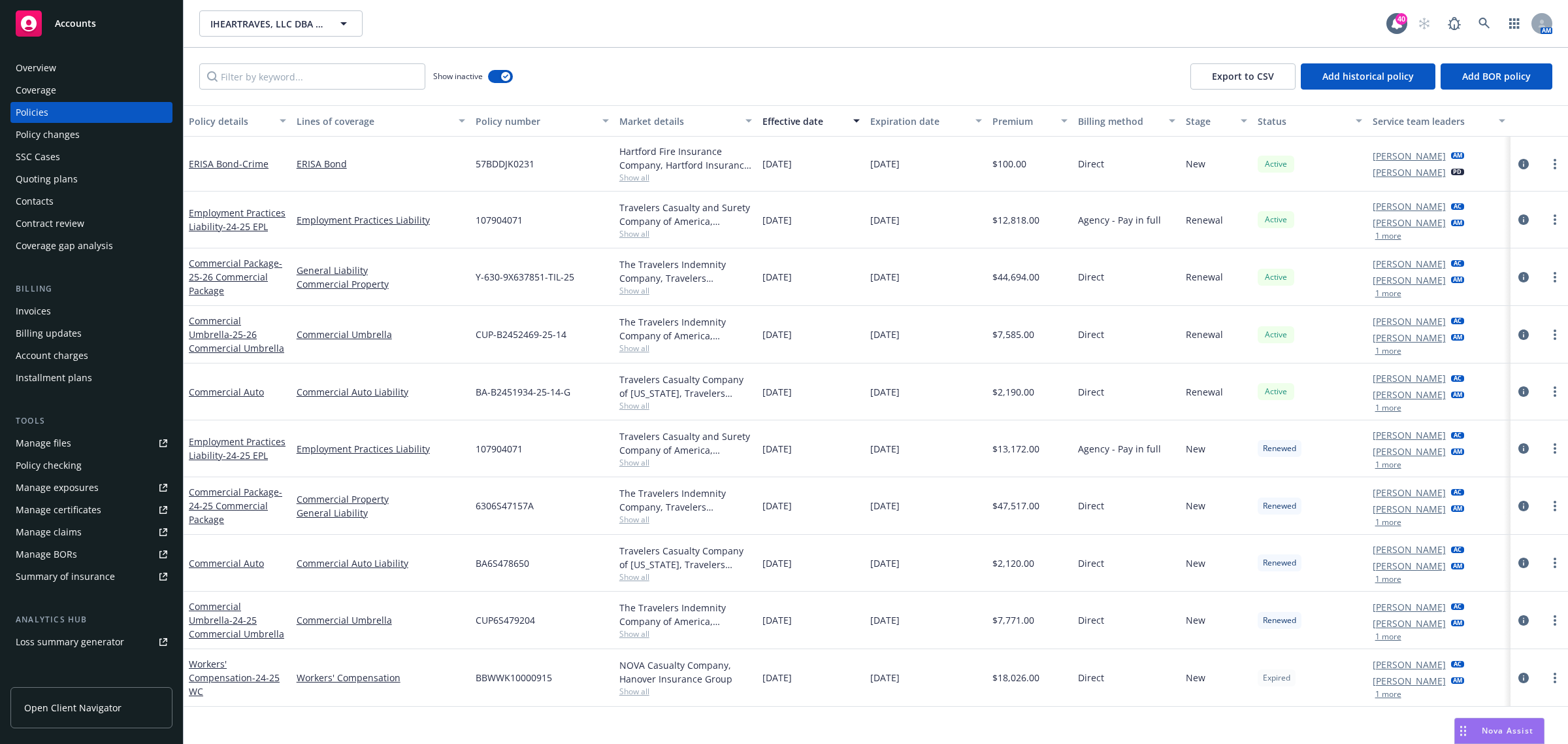
click at [781, 120] on div "Effective date" at bounding box center [804, 121] width 83 height 14
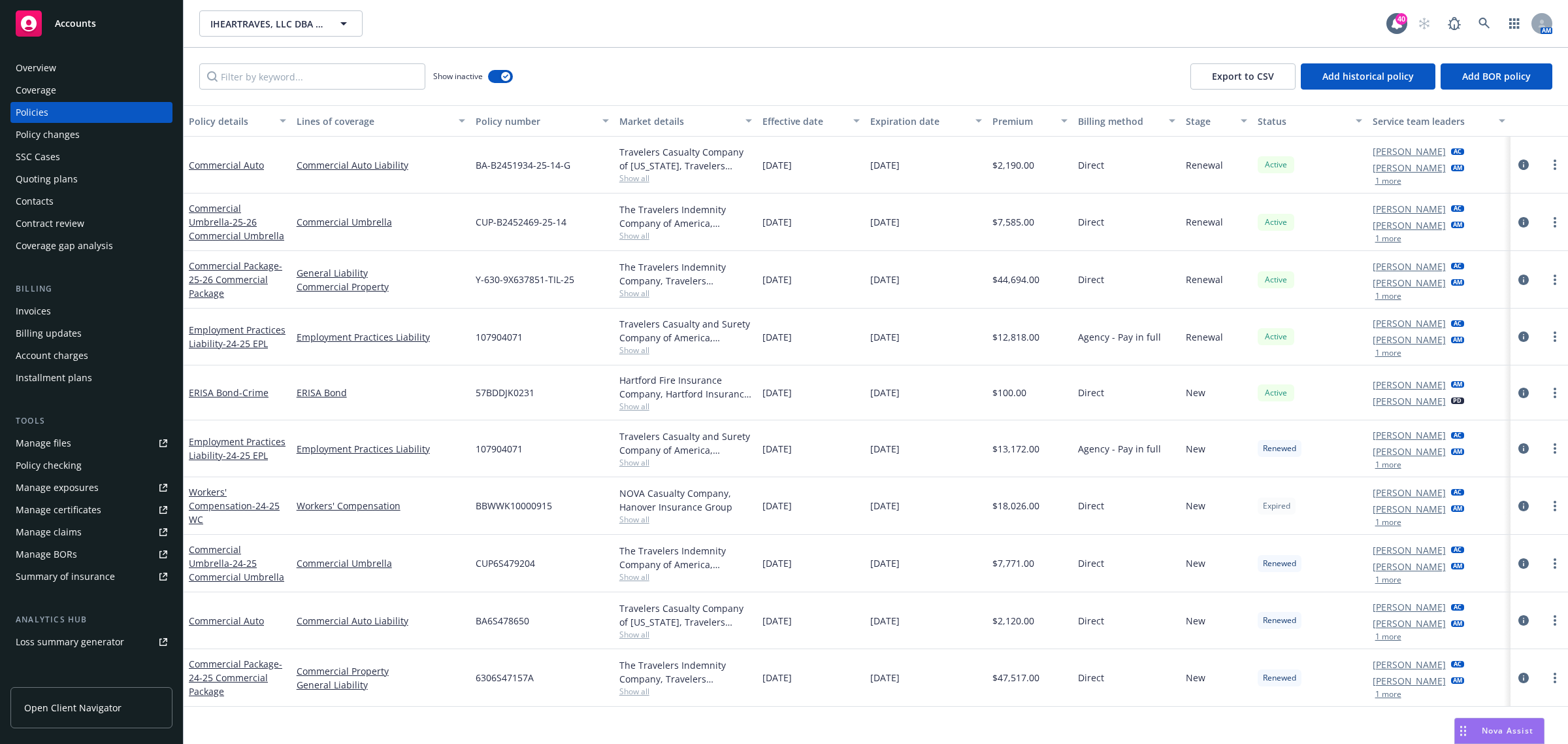
click at [780, 120] on div "Effective date" at bounding box center [804, 121] width 83 height 14
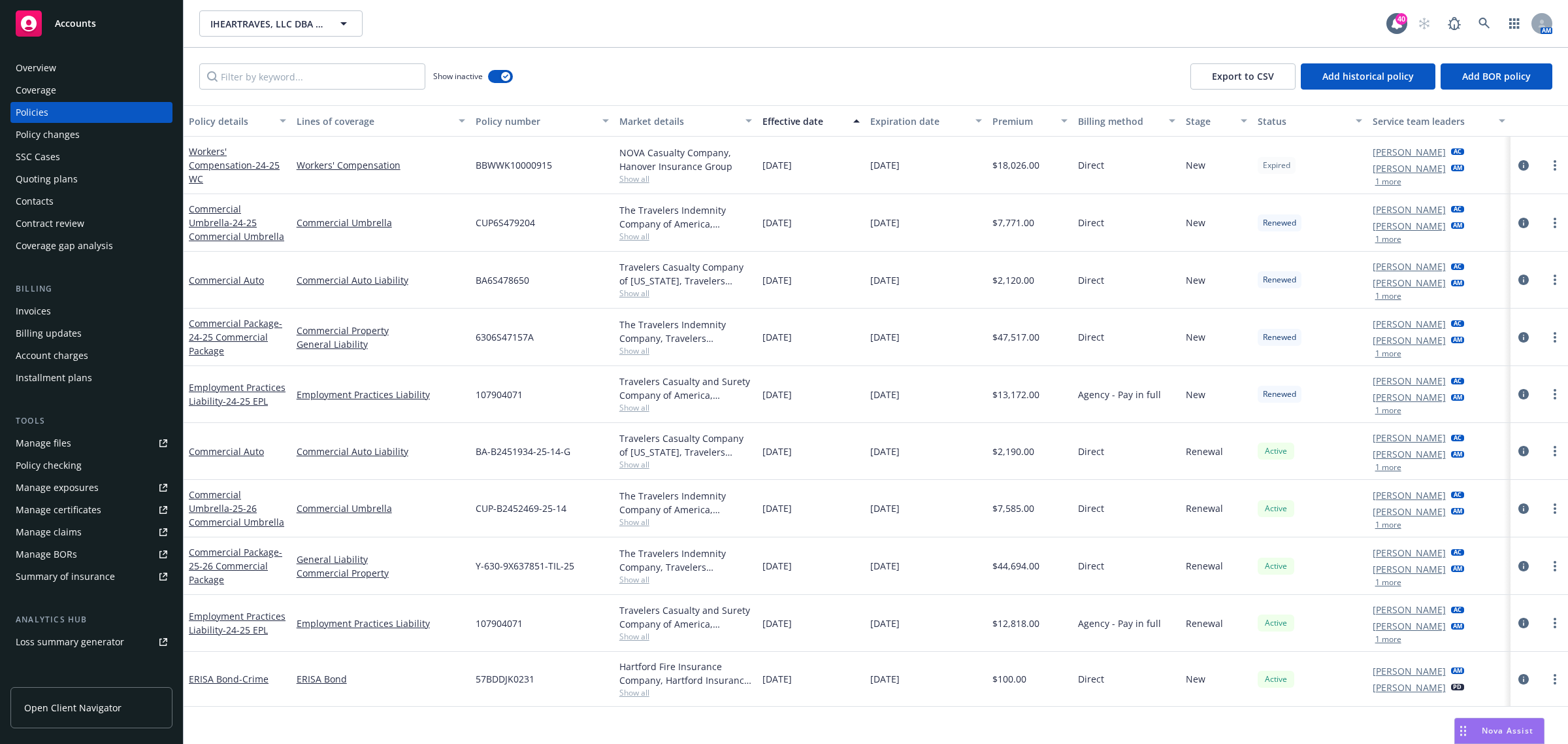
click at [622, 175] on span "Show all" at bounding box center [686, 179] width 133 height 11
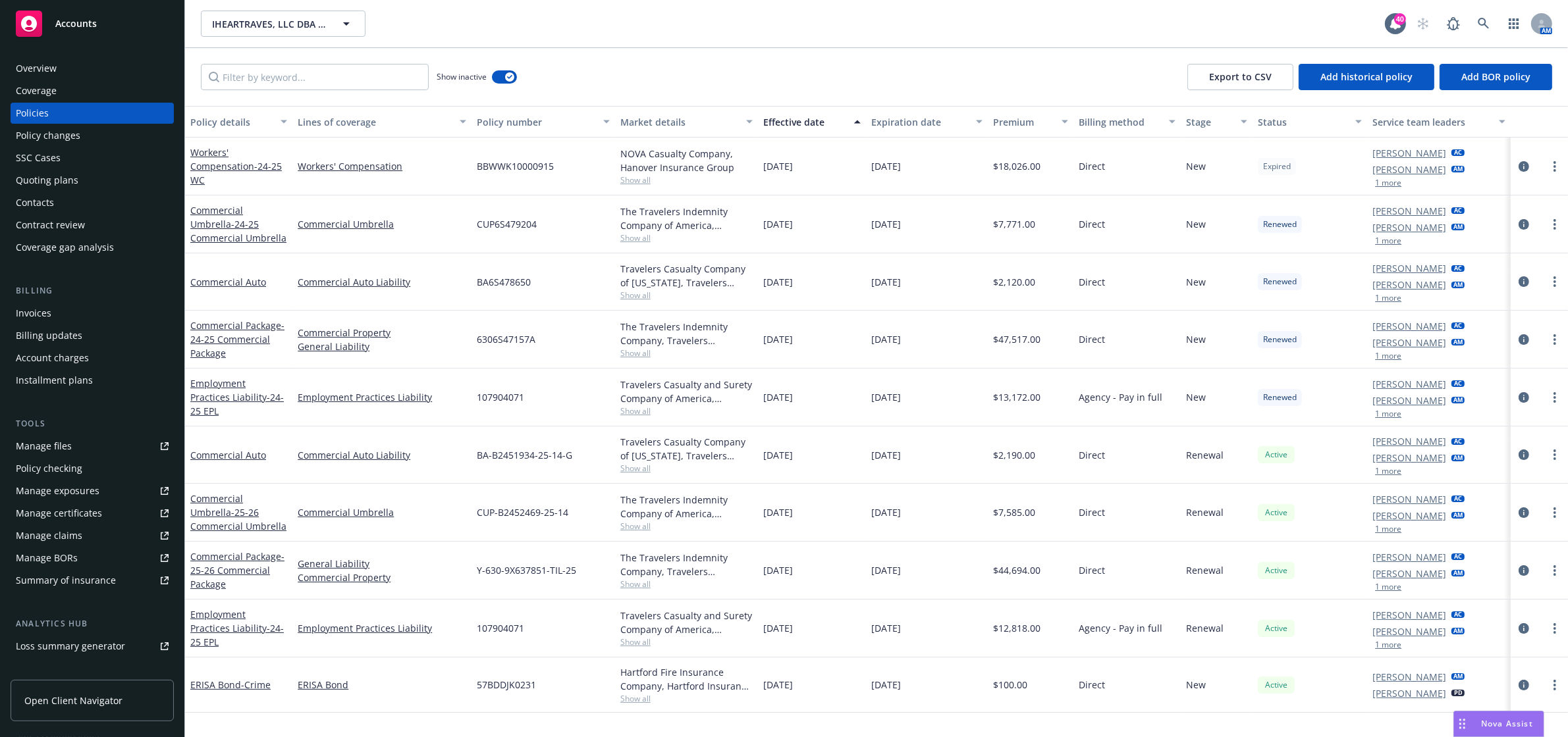
click at [795, 119] on div "Effective date" at bounding box center [805, 122] width 82 height 14
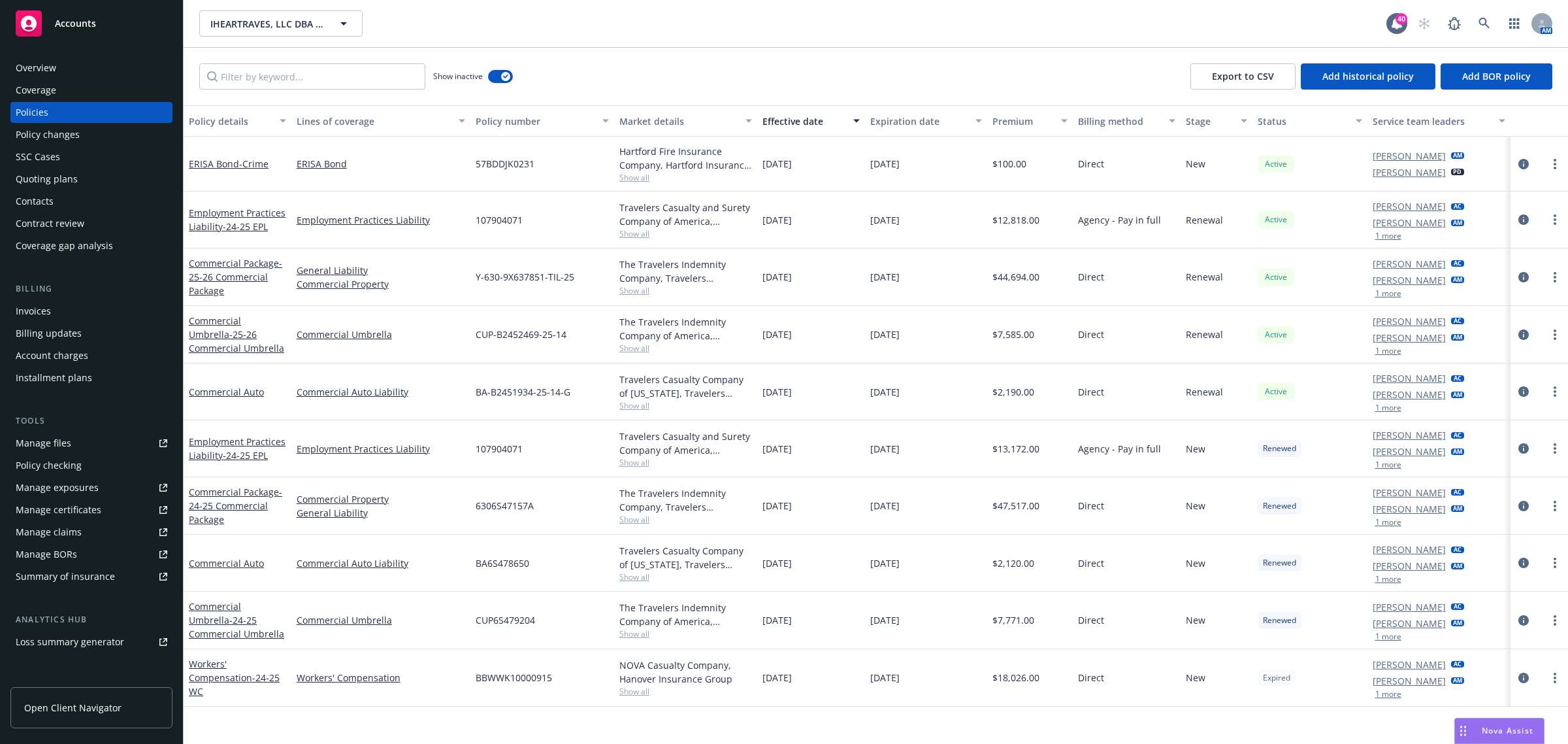
click at [59, 307] on div "Invoices" at bounding box center [91, 311] width 152 height 21
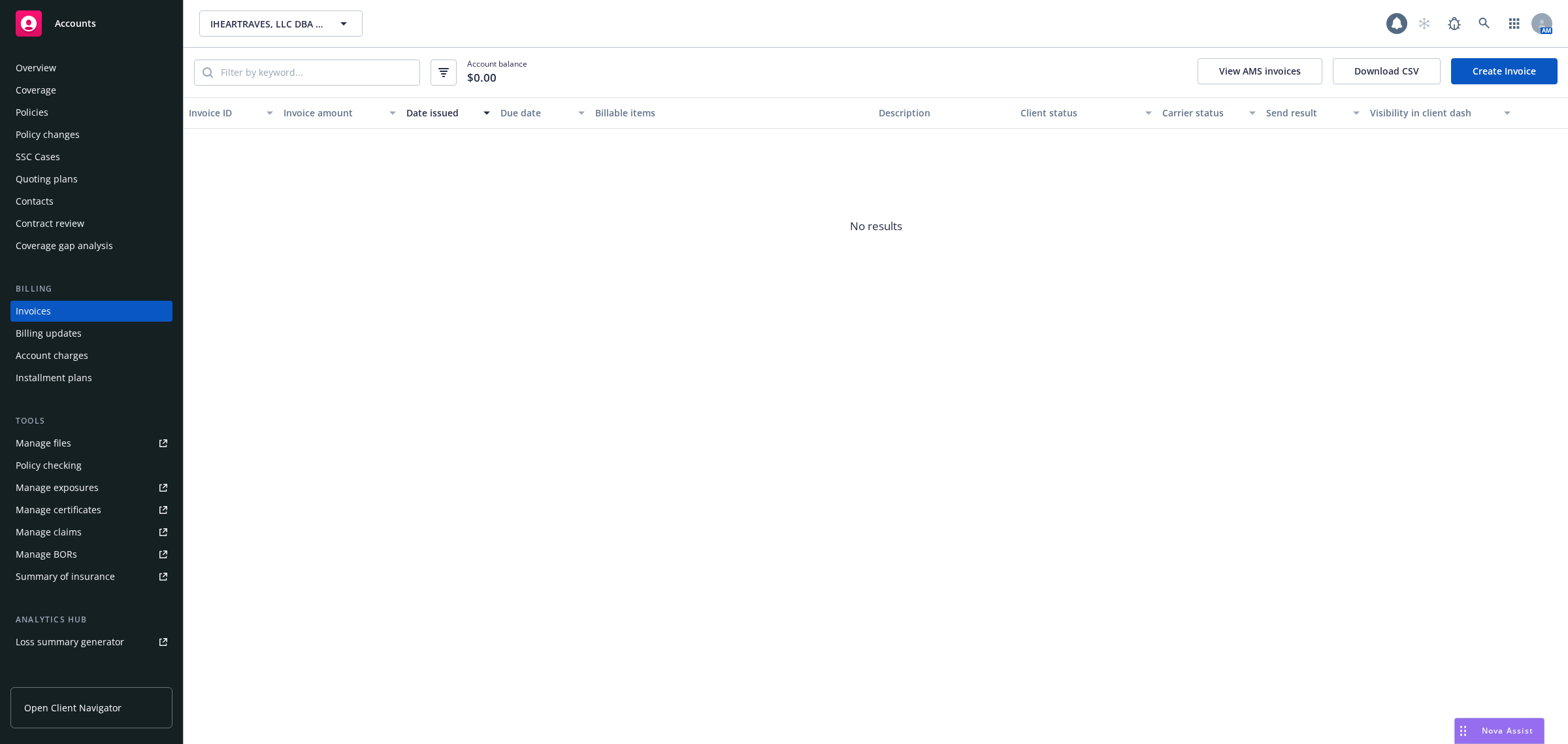
click at [1475, 70] on link "Create Invoice" at bounding box center [1504, 71] width 106 height 26
